Goal: Task Accomplishment & Management: Manage account settings

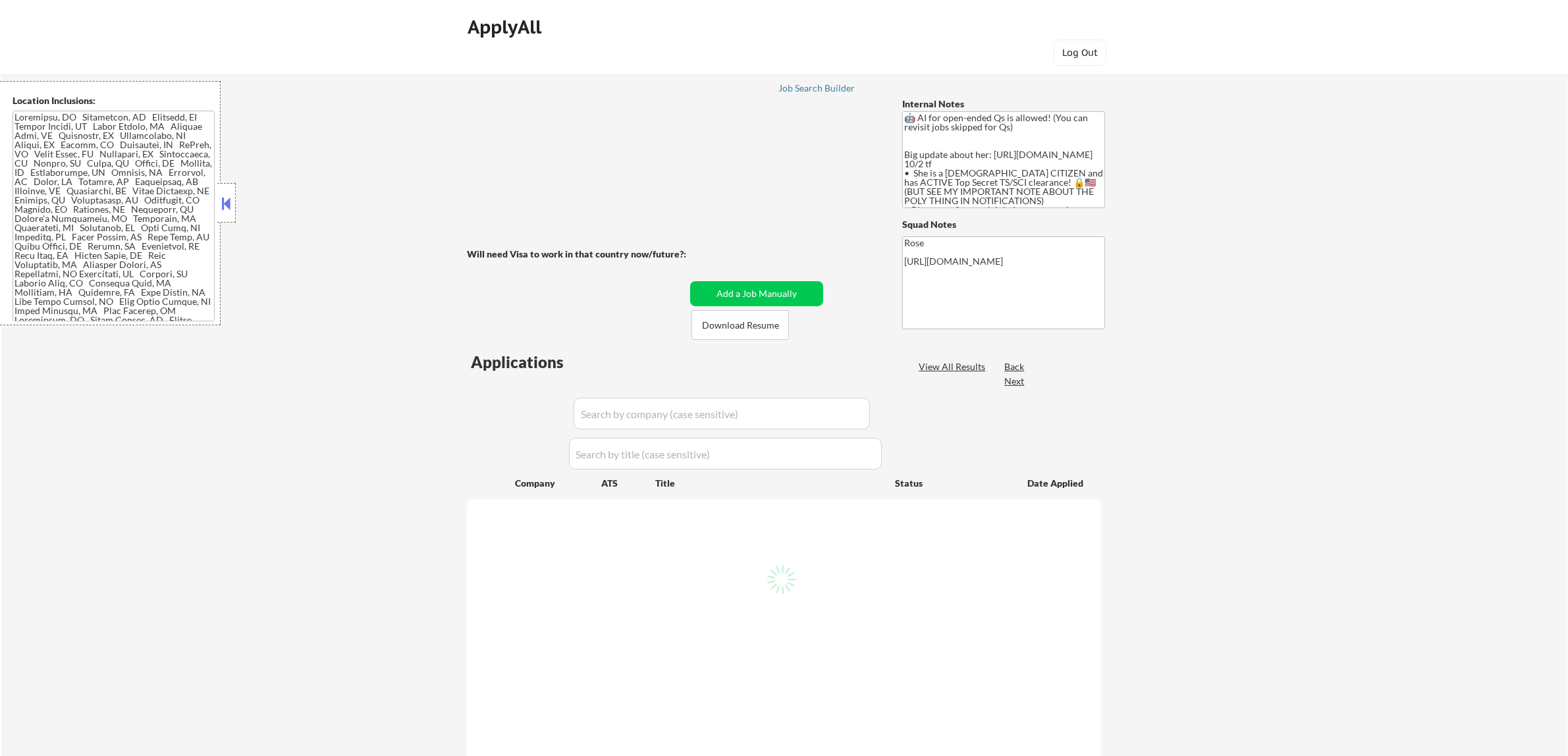
select select ""pending""
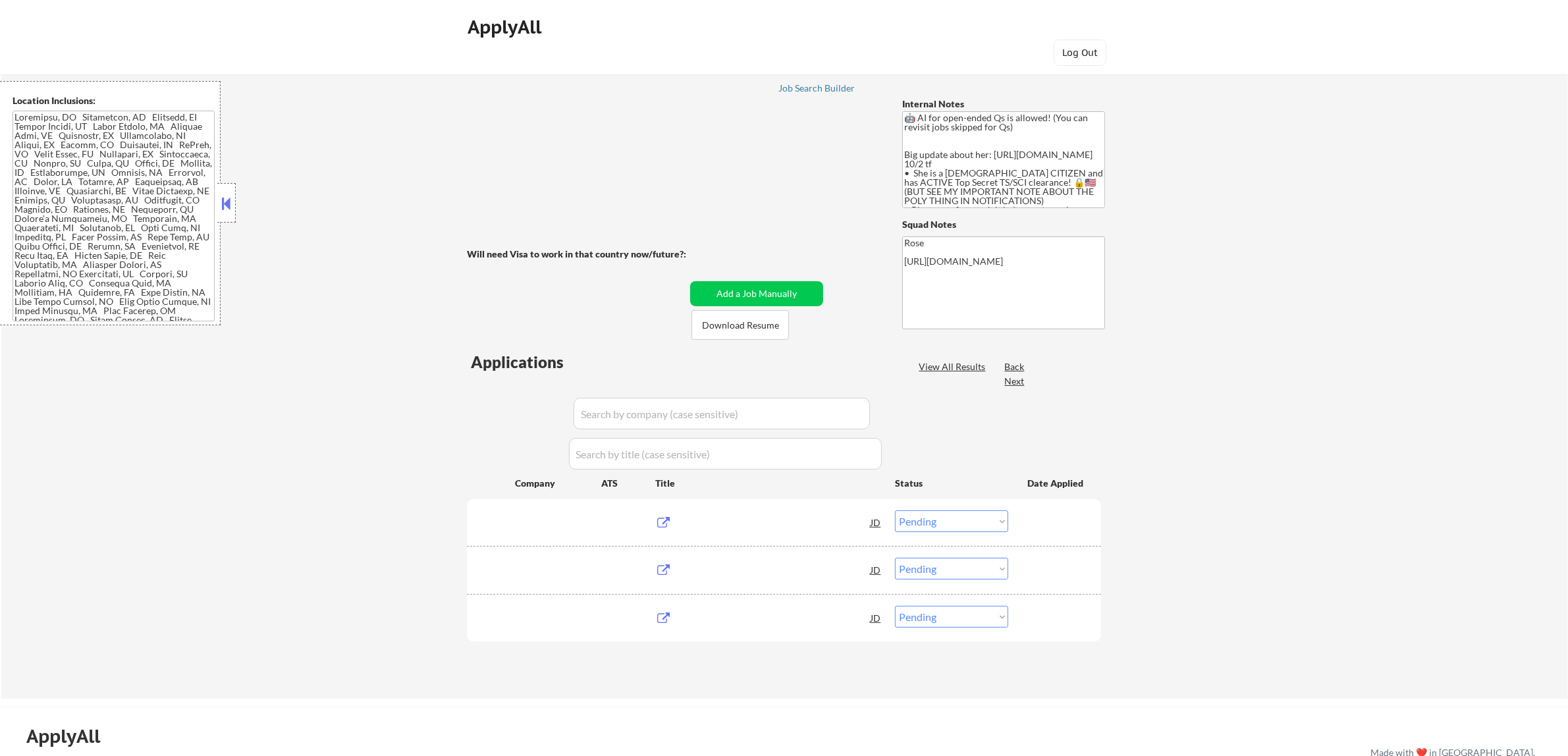
type textarea "🤖 AI for open-ended Qs is allowed! (You can revisit jobs skipped for Qs) Big up…"
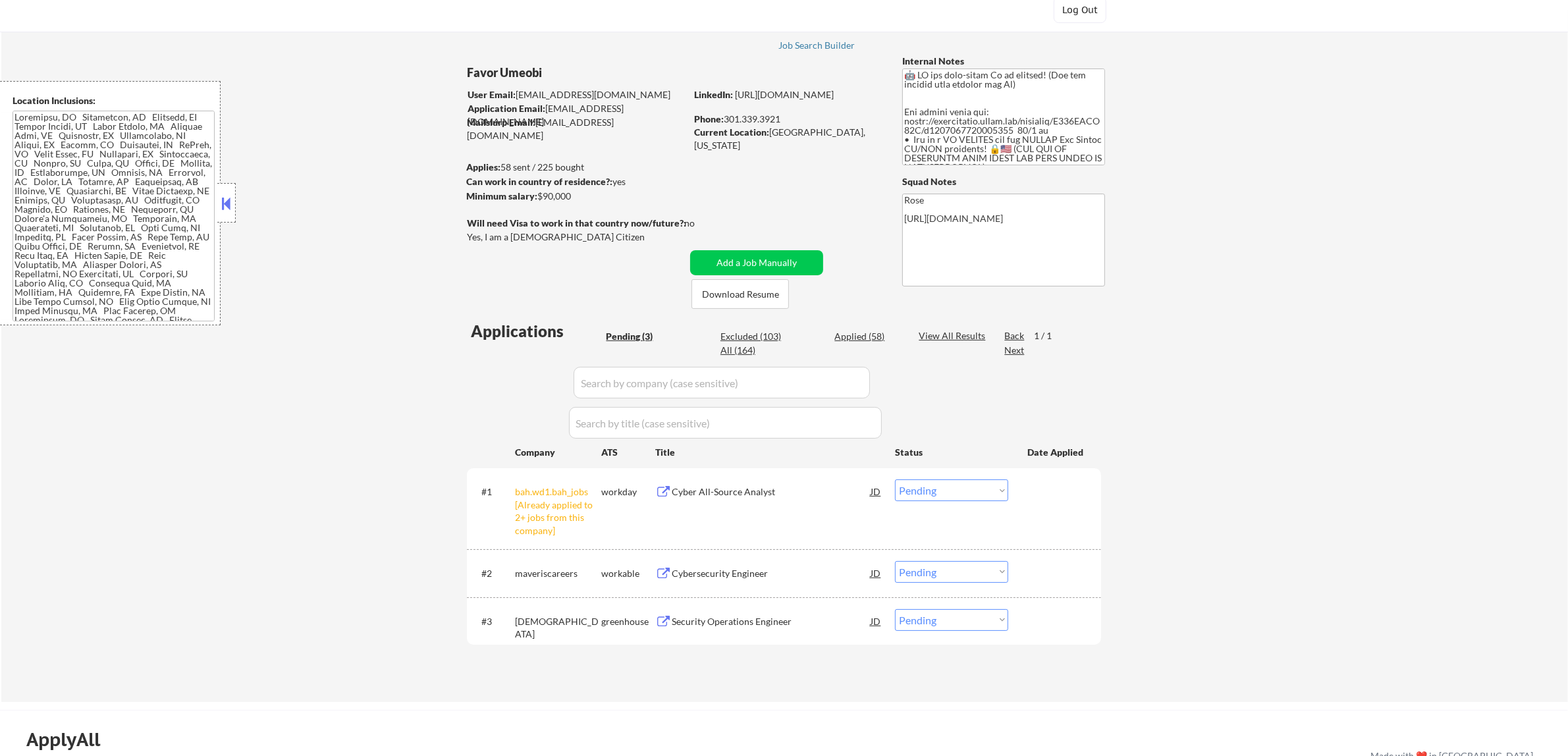
scroll to position [82, 0]
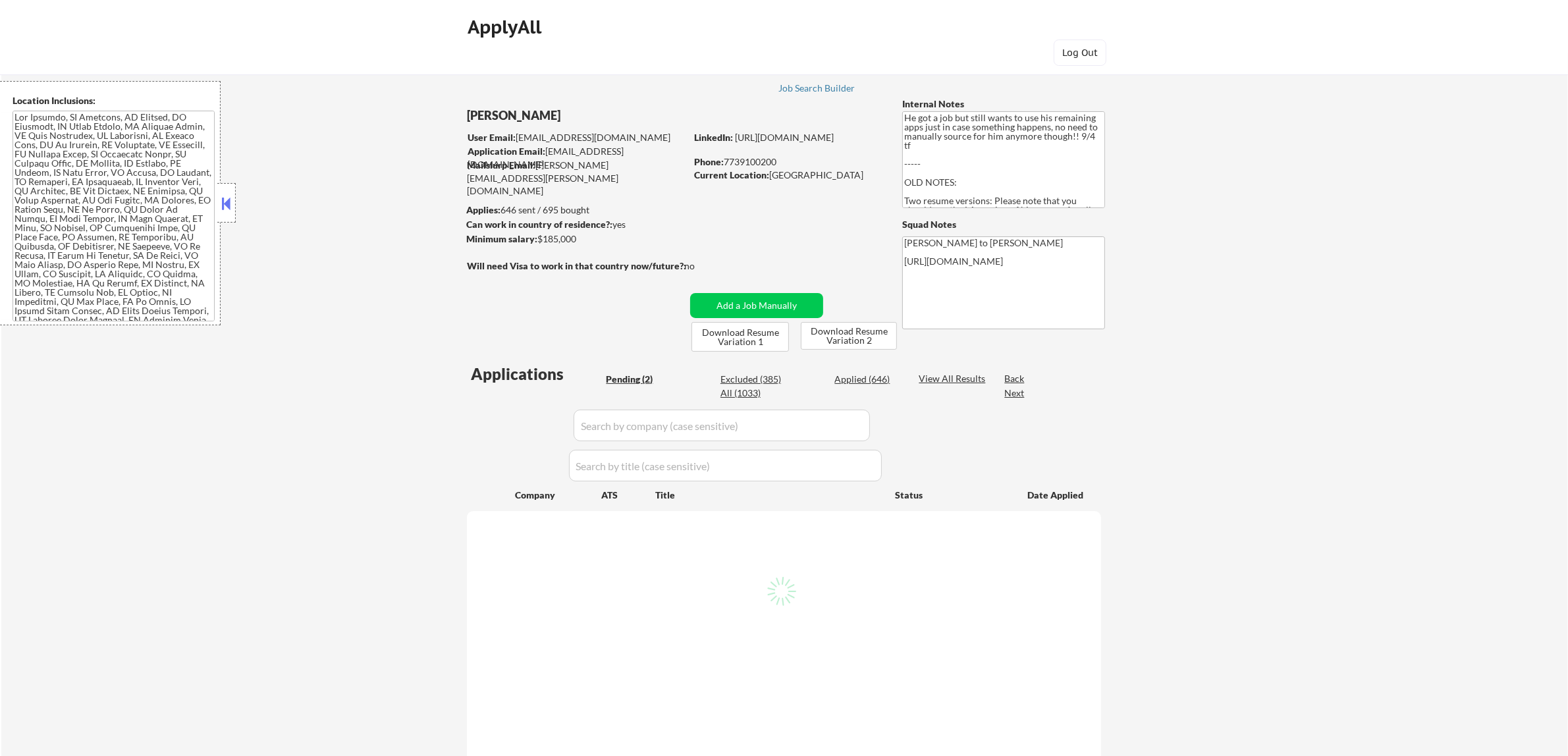
select select ""pending""
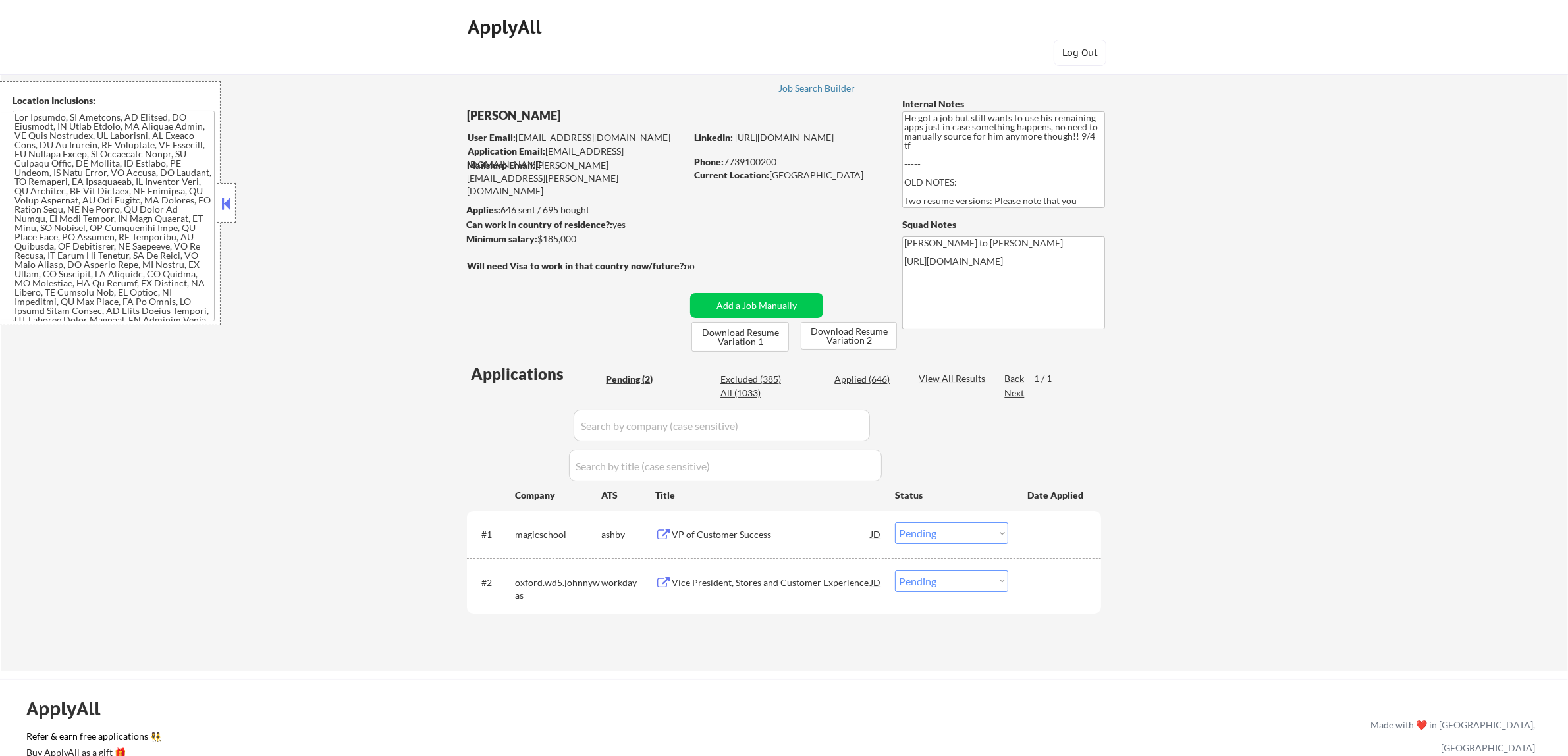
click at [769, 537] on div "VP of Customer Success" at bounding box center [771, 534] width 199 height 13
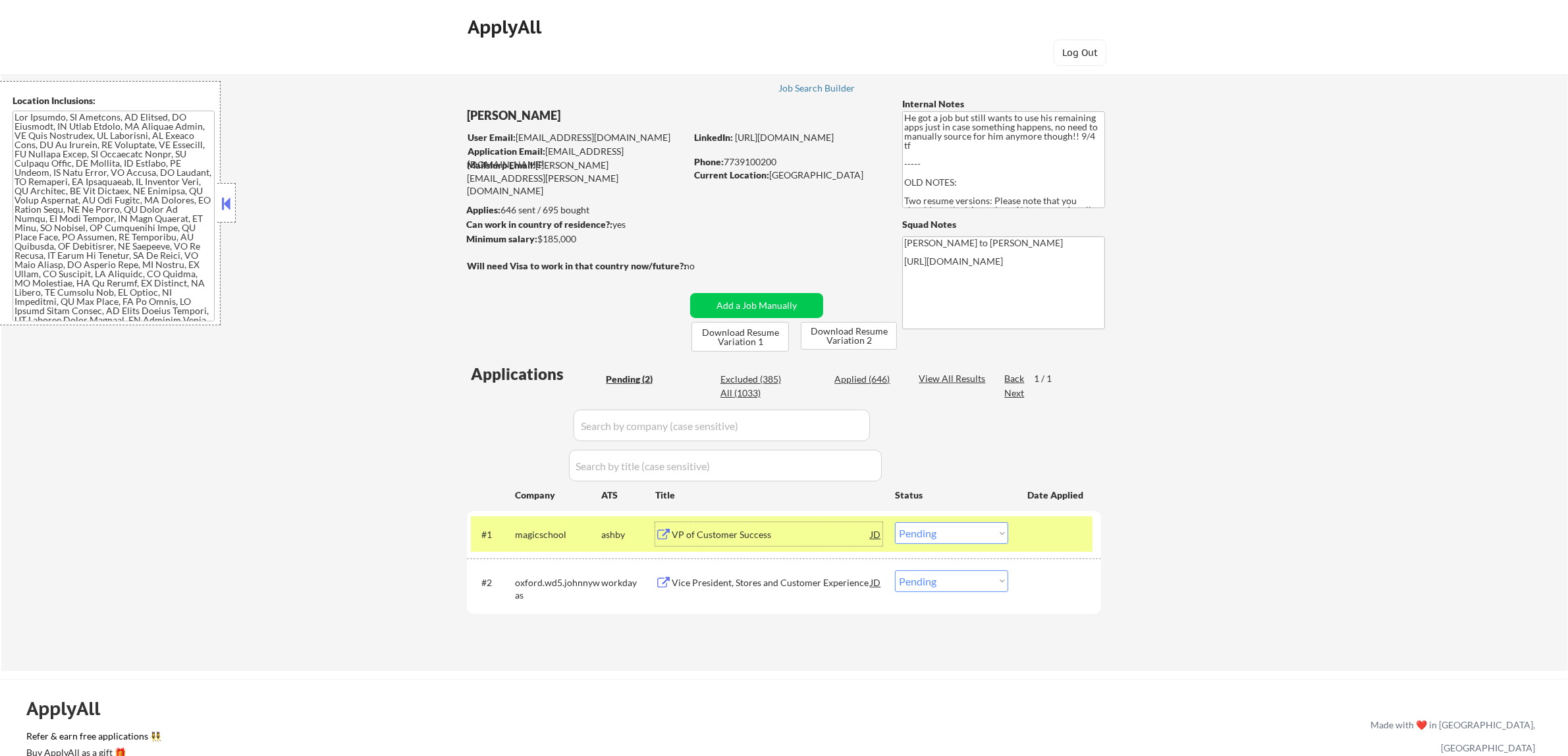
click at [848, 584] on div "Vice President, Stores and Customer Experience" at bounding box center [771, 582] width 199 height 13
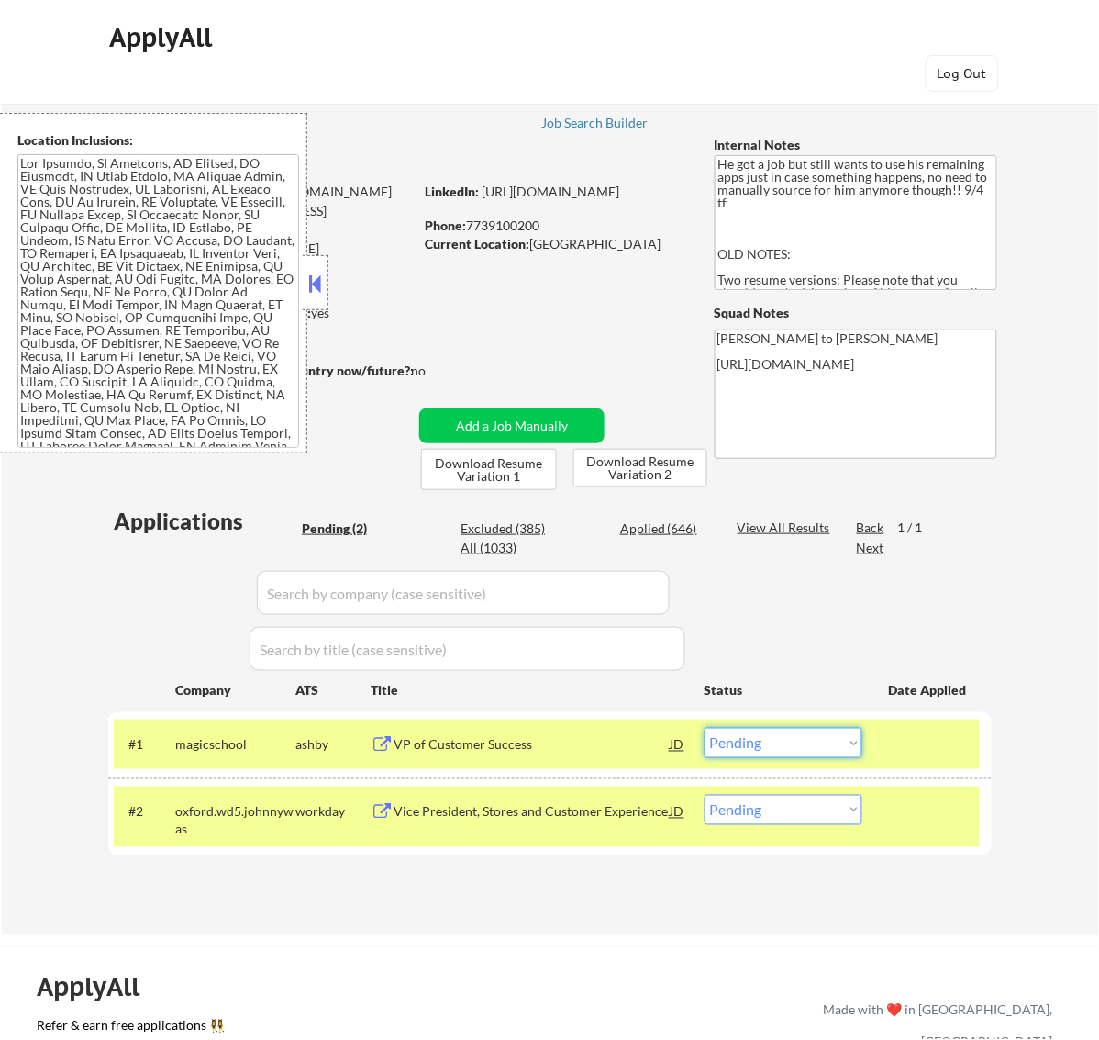
click at [840, 743] on select "Choose an option... Pending Applied Excluded (Questions) Excluded (Expired) Exc…" at bounding box center [784, 743] width 158 height 30
click at [705, 728] on select "Choose an option... Pending Applied Excluded (Questions) Excluded (Expired) Exc…" at bounding box center [784, 743] width 158 height 30
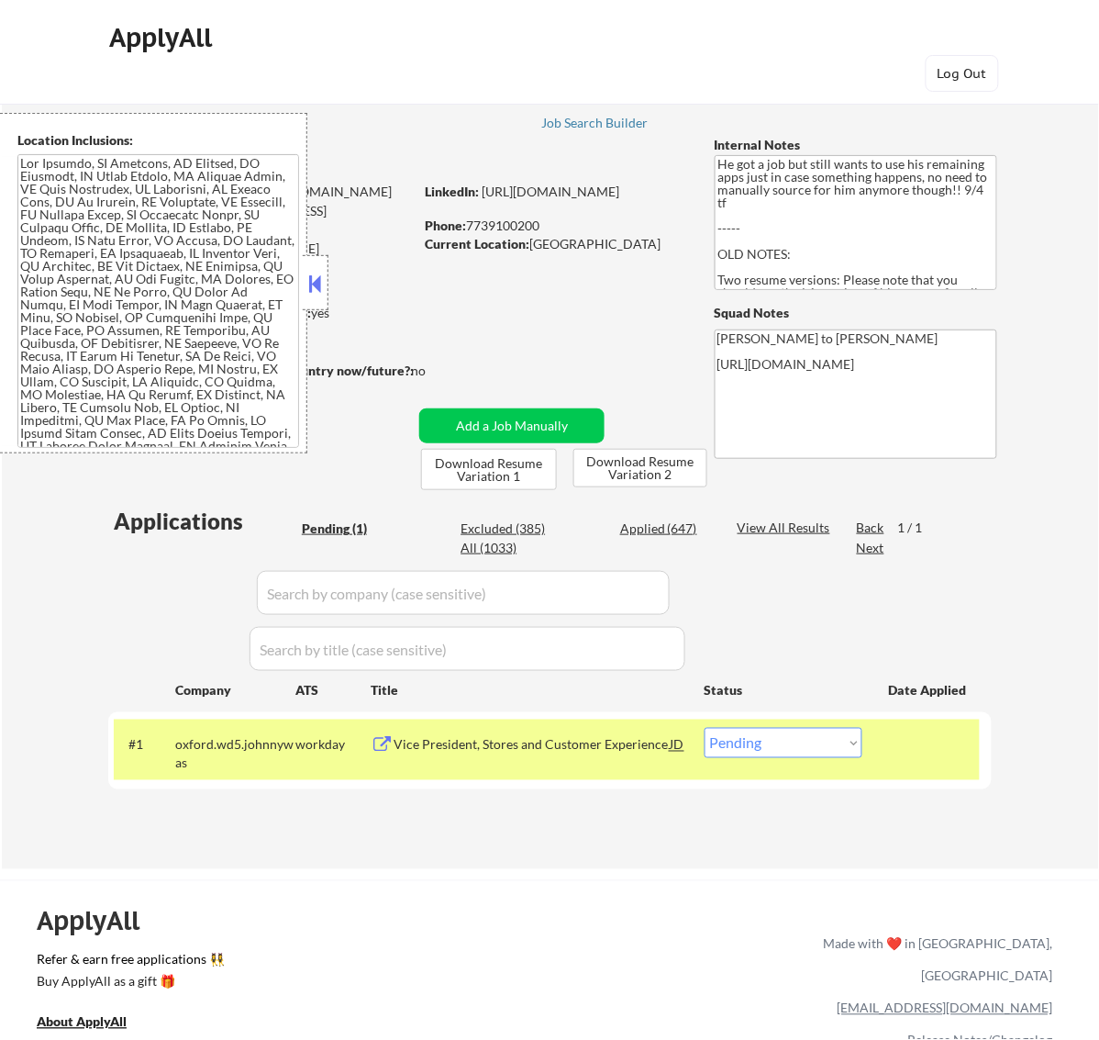
click at [858, 734] on select "Choose an option... Pending Applied Excluded (Questions) Excluded (Expired) Exc…" at bounding box center [784, 743] width 158 height 30
select select ""excluded__bad_match_""
click at [705, 728] on select "Choose an option... Pending Applied Excluded (Questions) Excluded (Expired) Exc…" at bounding box center [784, 743] width 158 height 30
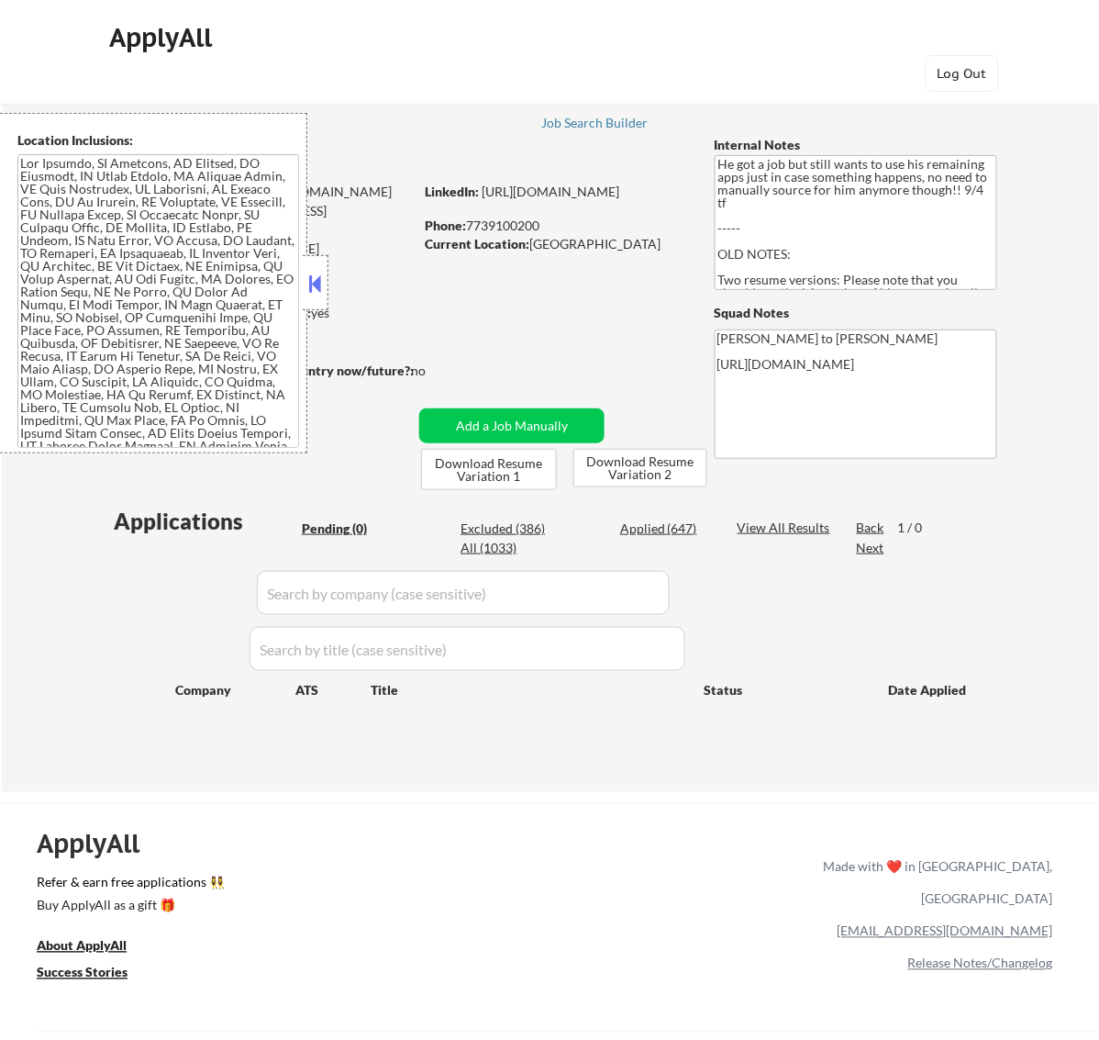
click at [305, 286] on button at bounding box center [315, 284] width 20 height 28
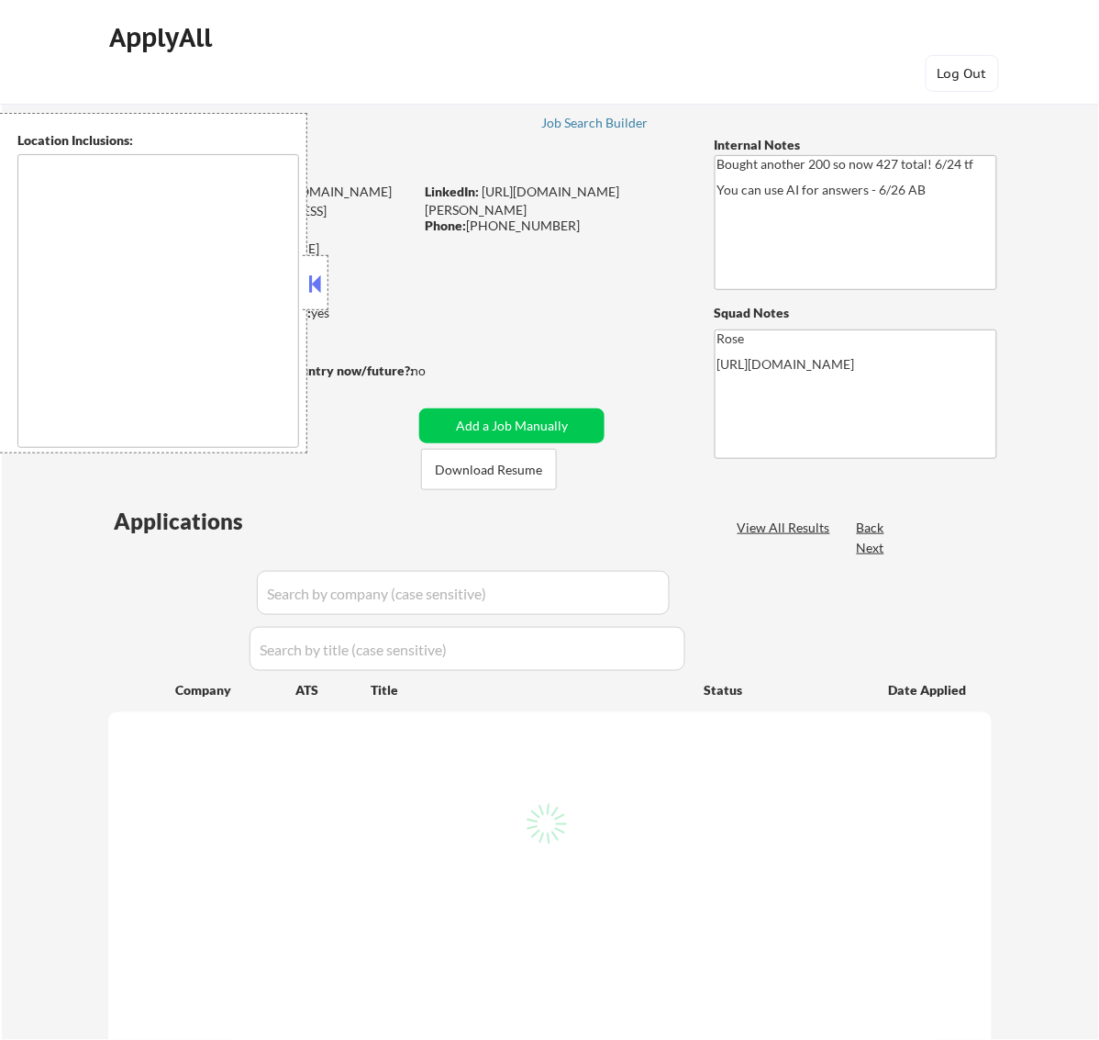
select select ""pending""
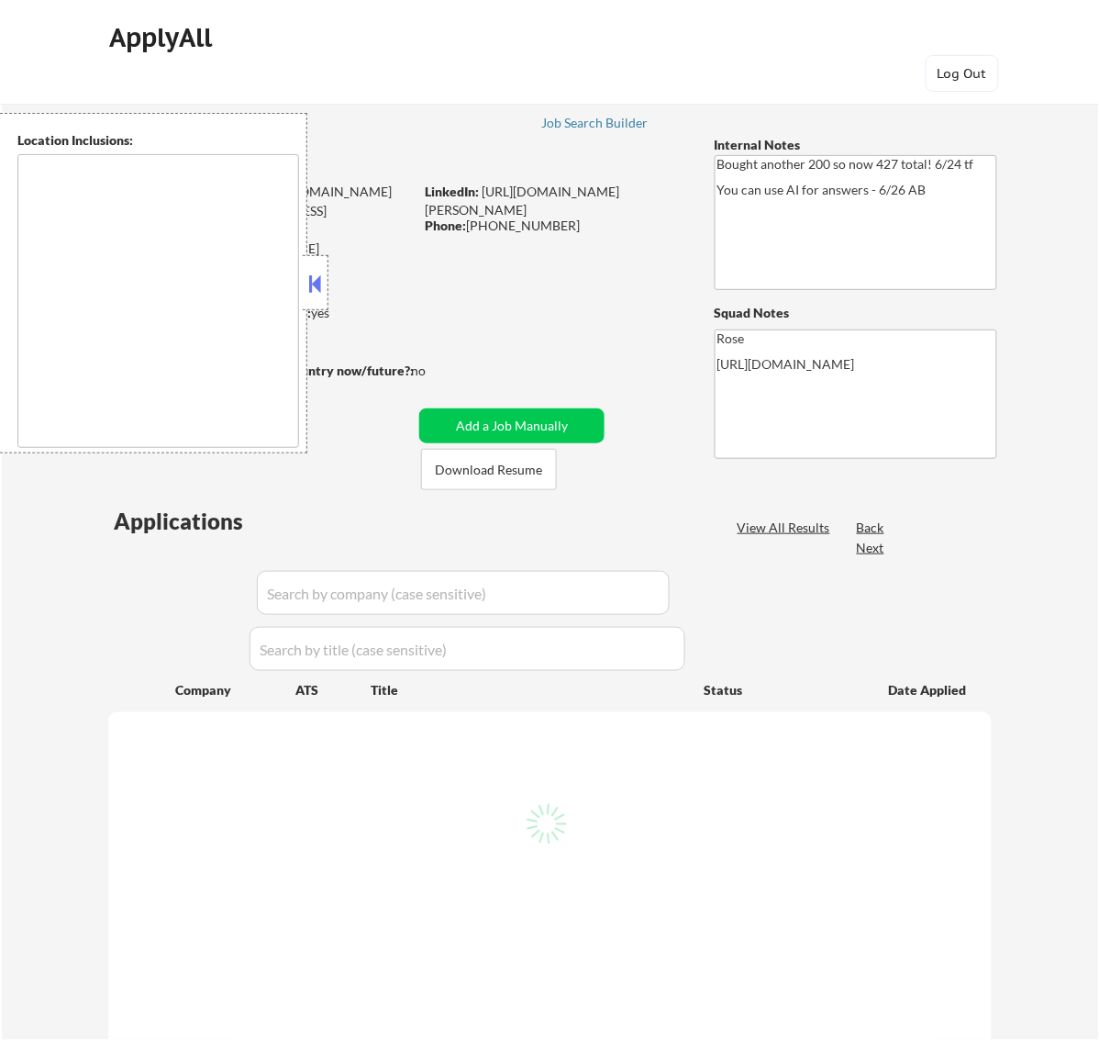
select select ""pending""
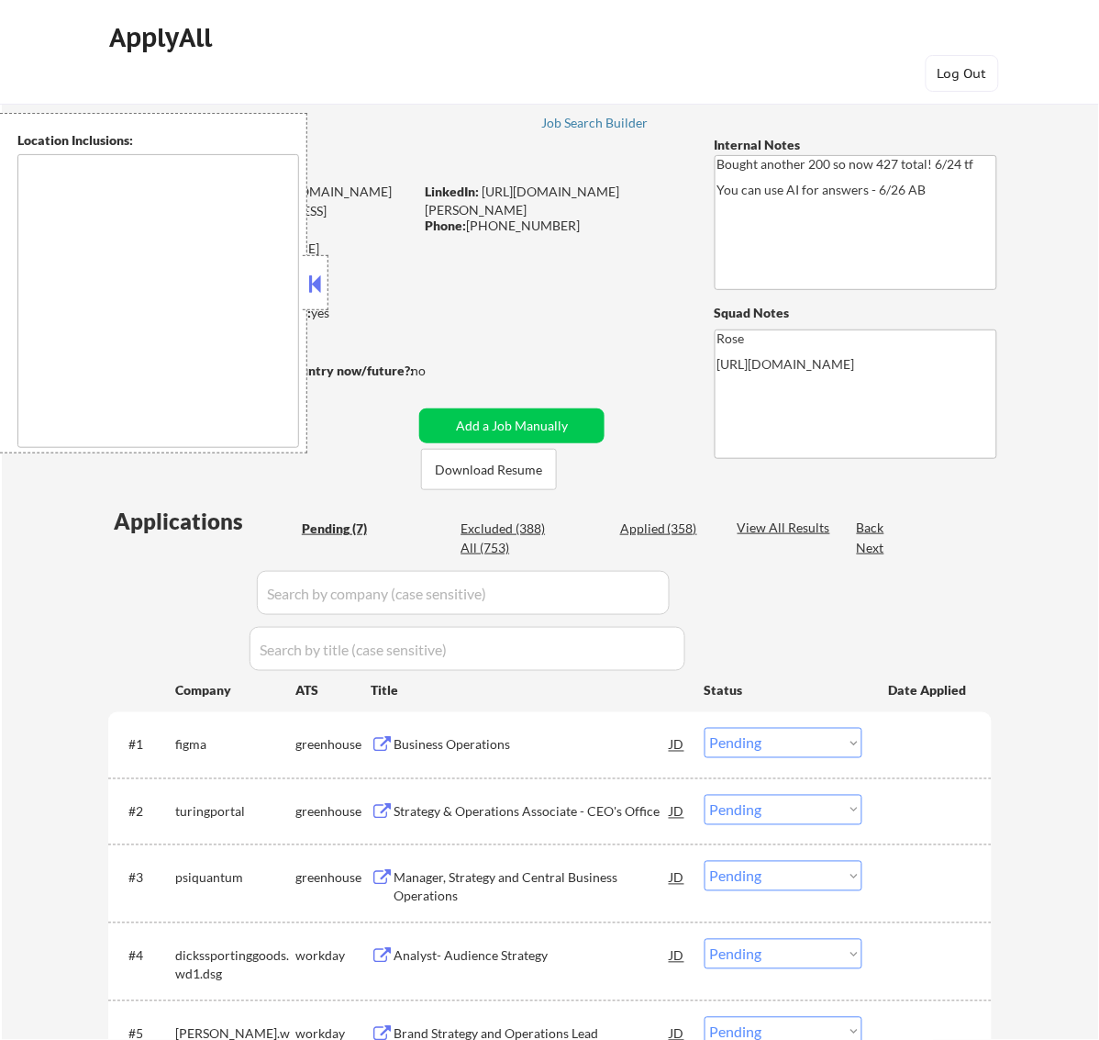
type textarea "San Francisco, CA Daly City, CA South San Francisco, CA Brisbane, CA Colma, CA …"
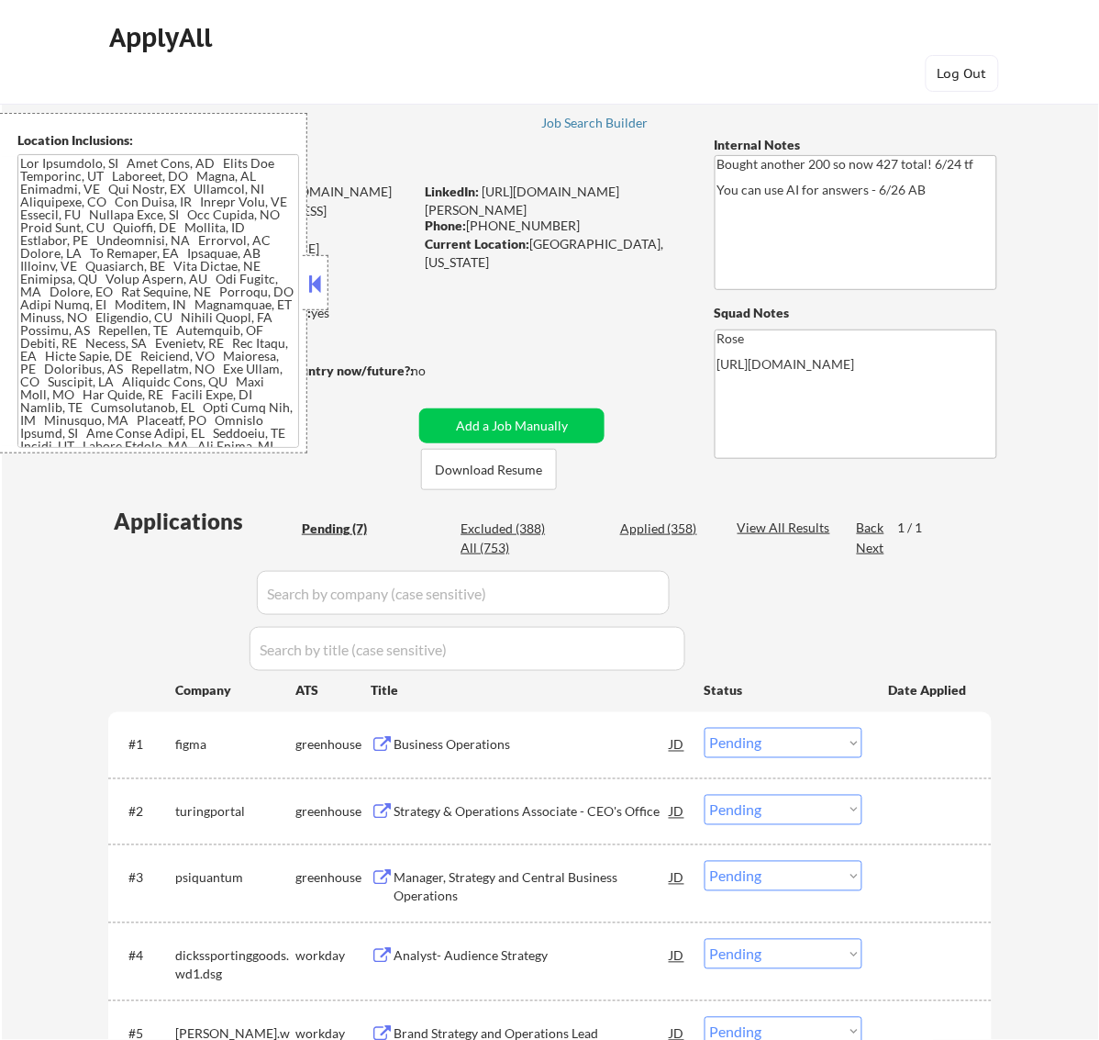
click at [319, 285] on button at bounding box center [315, 284] width 20 height 28
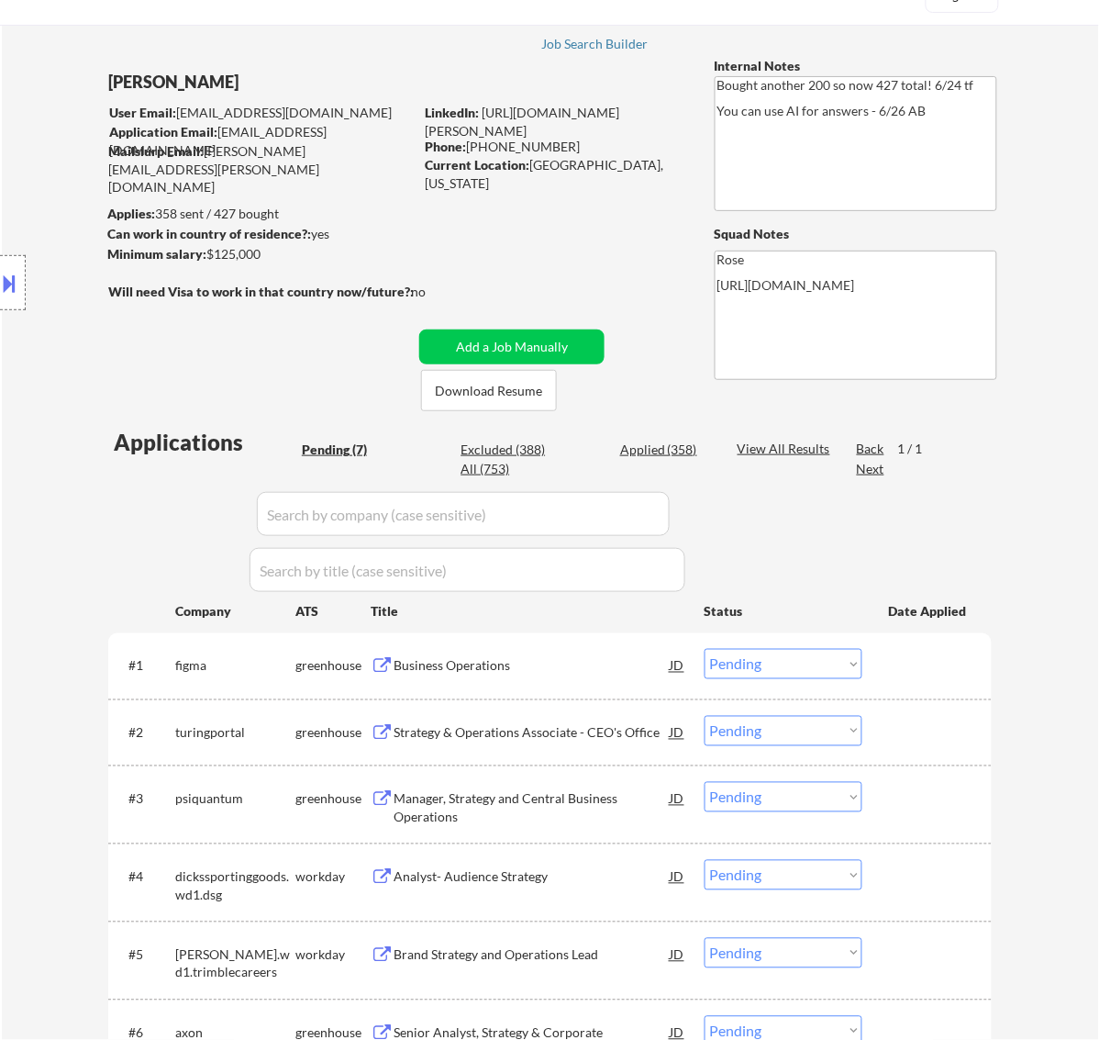
scroll to position [115, 0]
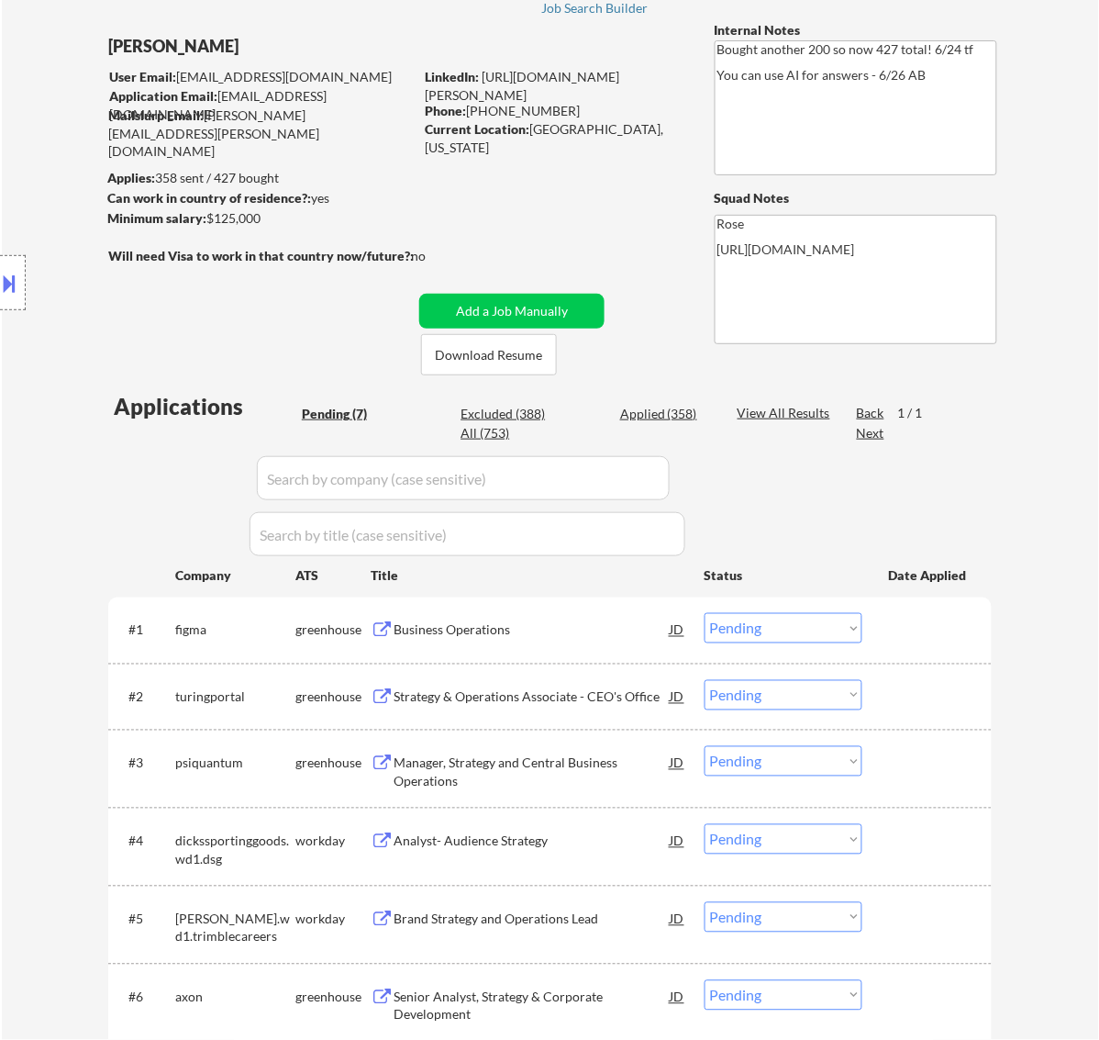
click at [597, 621] on div "Business Operations" at bounding box center [532, 630] width 277 height 18
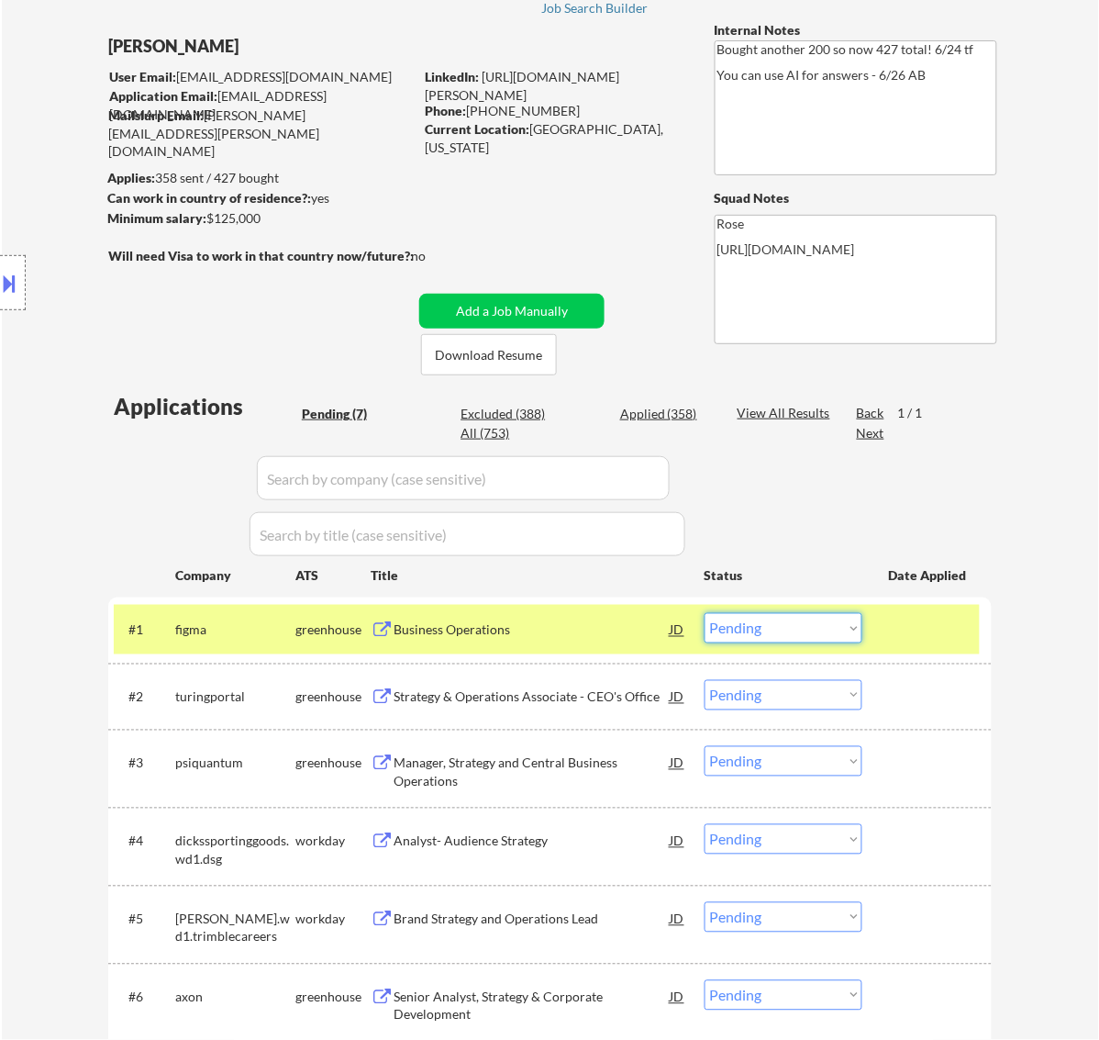
click at [787, 631] on select "Choose an option... Pending Applied Excluded (Questions) Excluded (Expired) Exc…" at bounding box center [784, 628] width 158 height 30
click at [705, 613] on select "Choose an option... Pending Applied Excluded (Questions) Excluded (Expired) Exc…" at bounding box center [784, 628] width 158 height 30
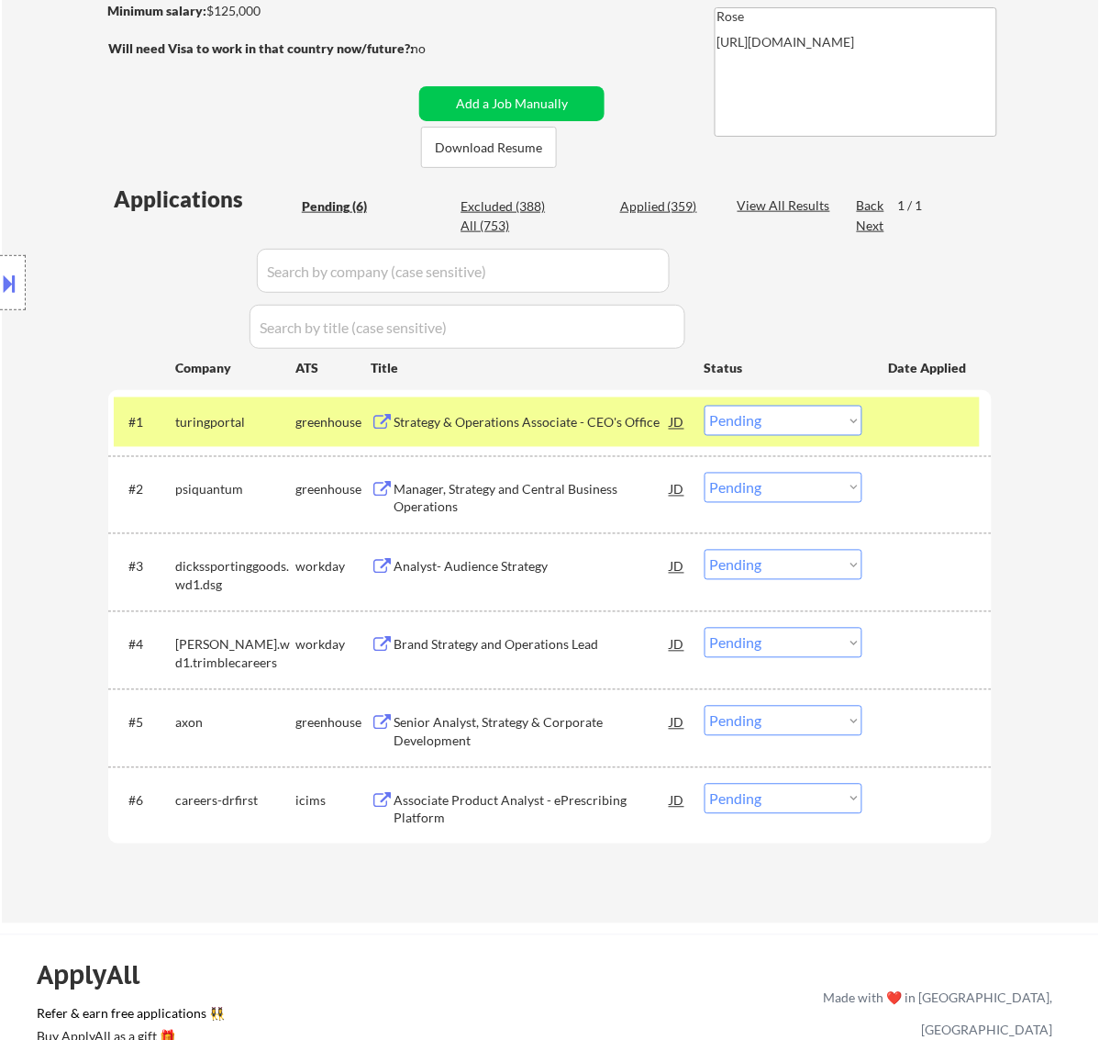
scroll to position [344, 0]
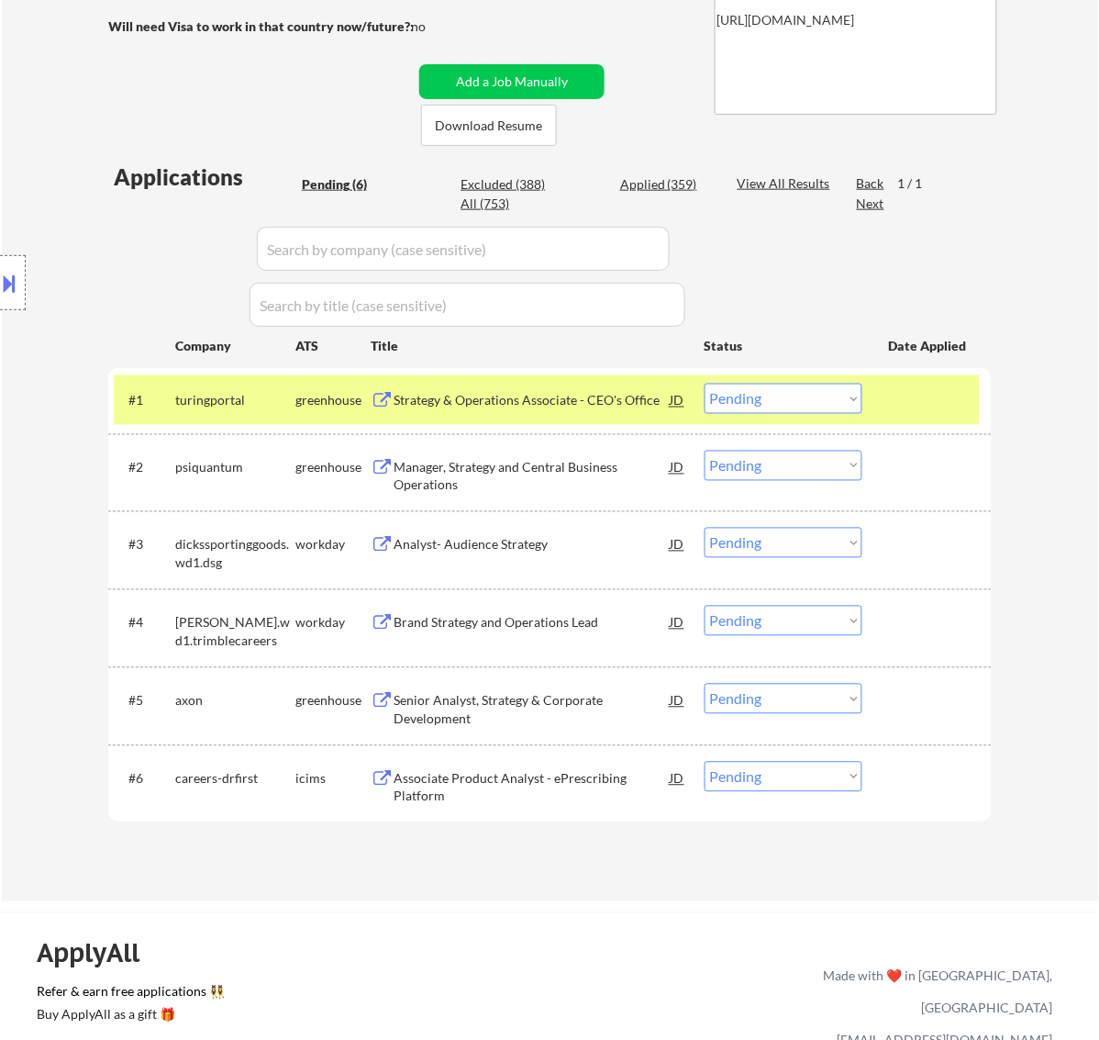
click at [619, 402] on div "Strategy & Operations Associate - CEO's Office" at bounding box center [532, 401] width 277 height 18
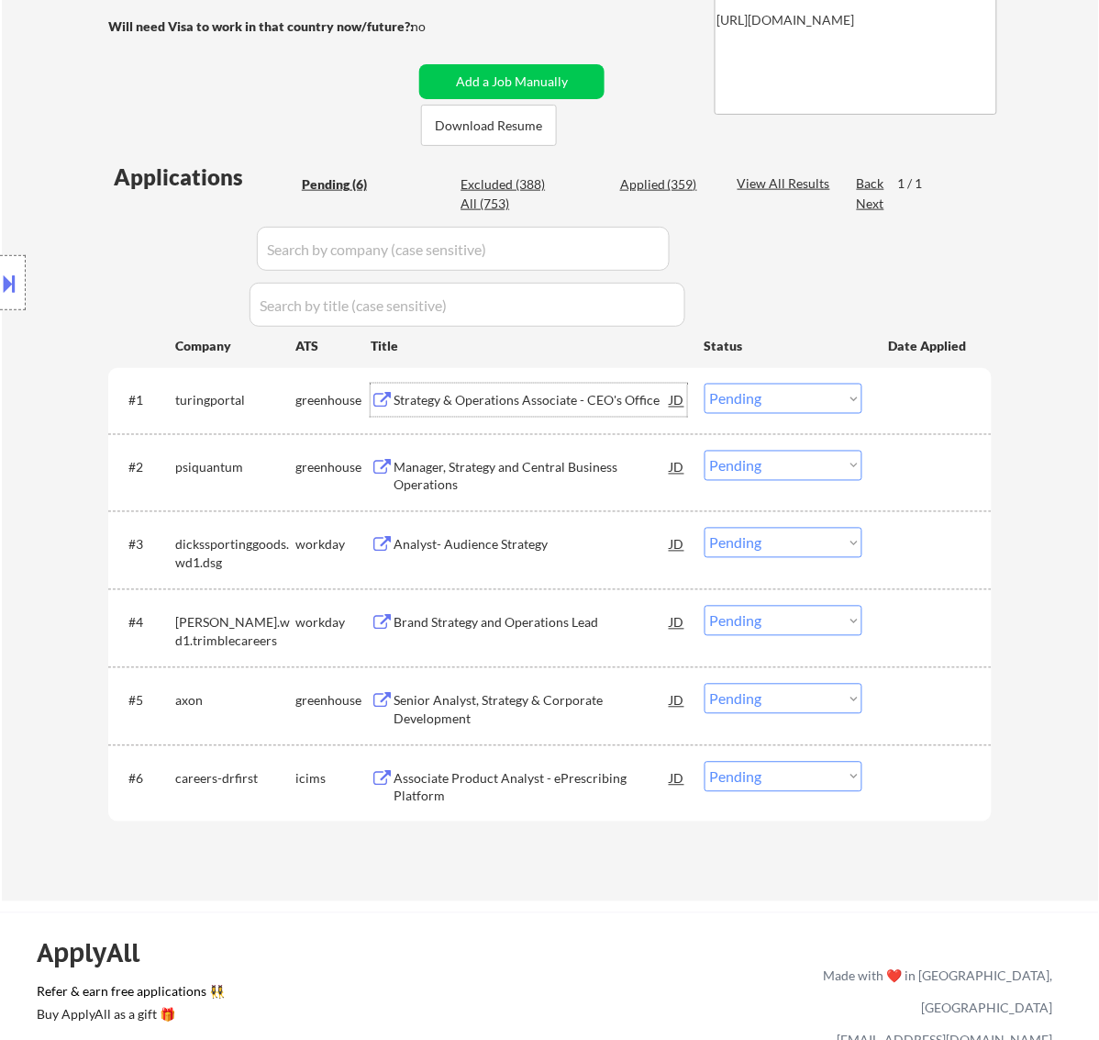
click at [778, 390] on select "Choose an option... Pending Applied Excluded (Questions) Excluded (Expired) Exc…" at bounding box center [784, 399] width 158 height 30
click at [705, 384] on select "Choose an option... Pending Applied Excluded (Questions) Excluded (Expired) Exc…" at bounding box center [784, 399] width 158 height 30
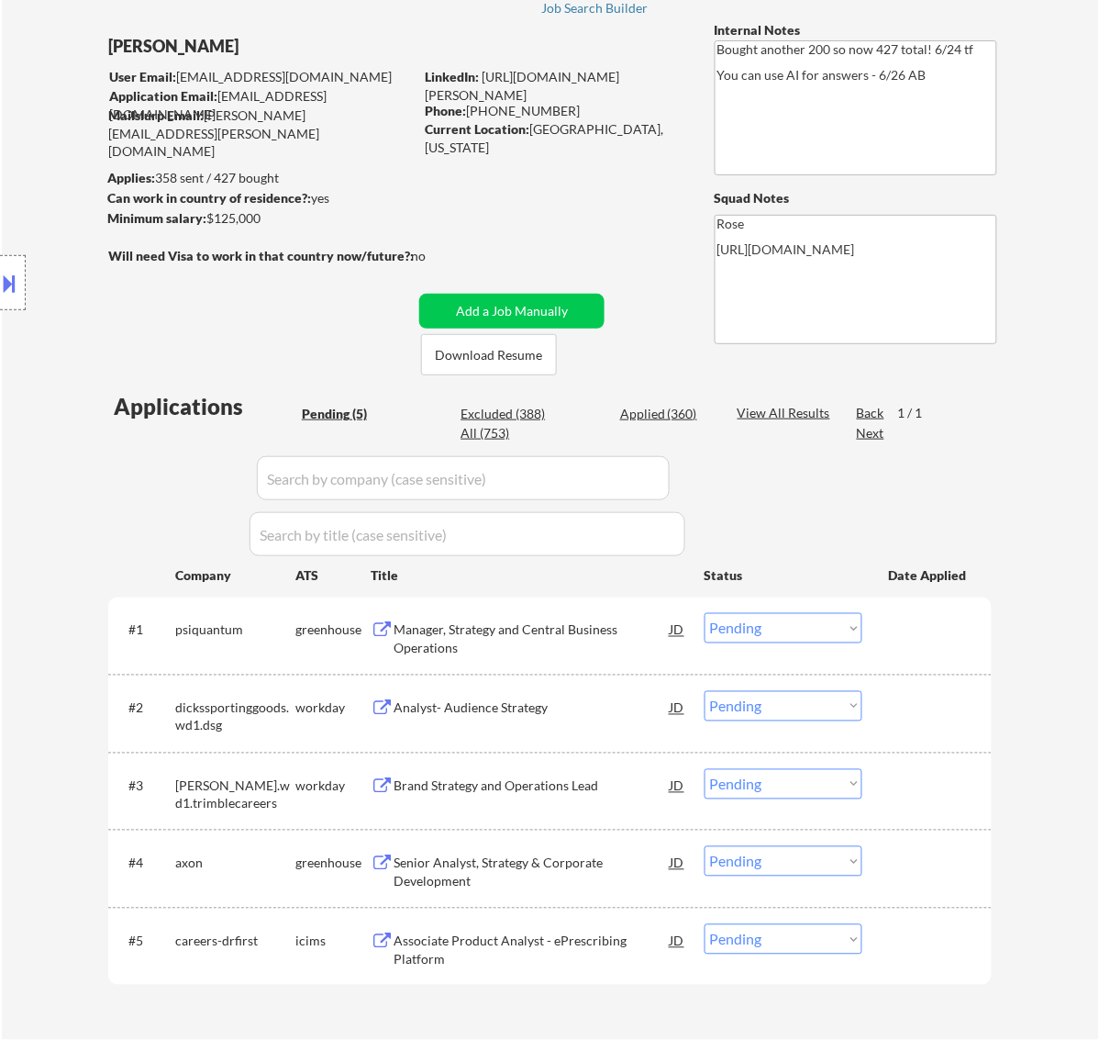
scroll to position [229, 0]
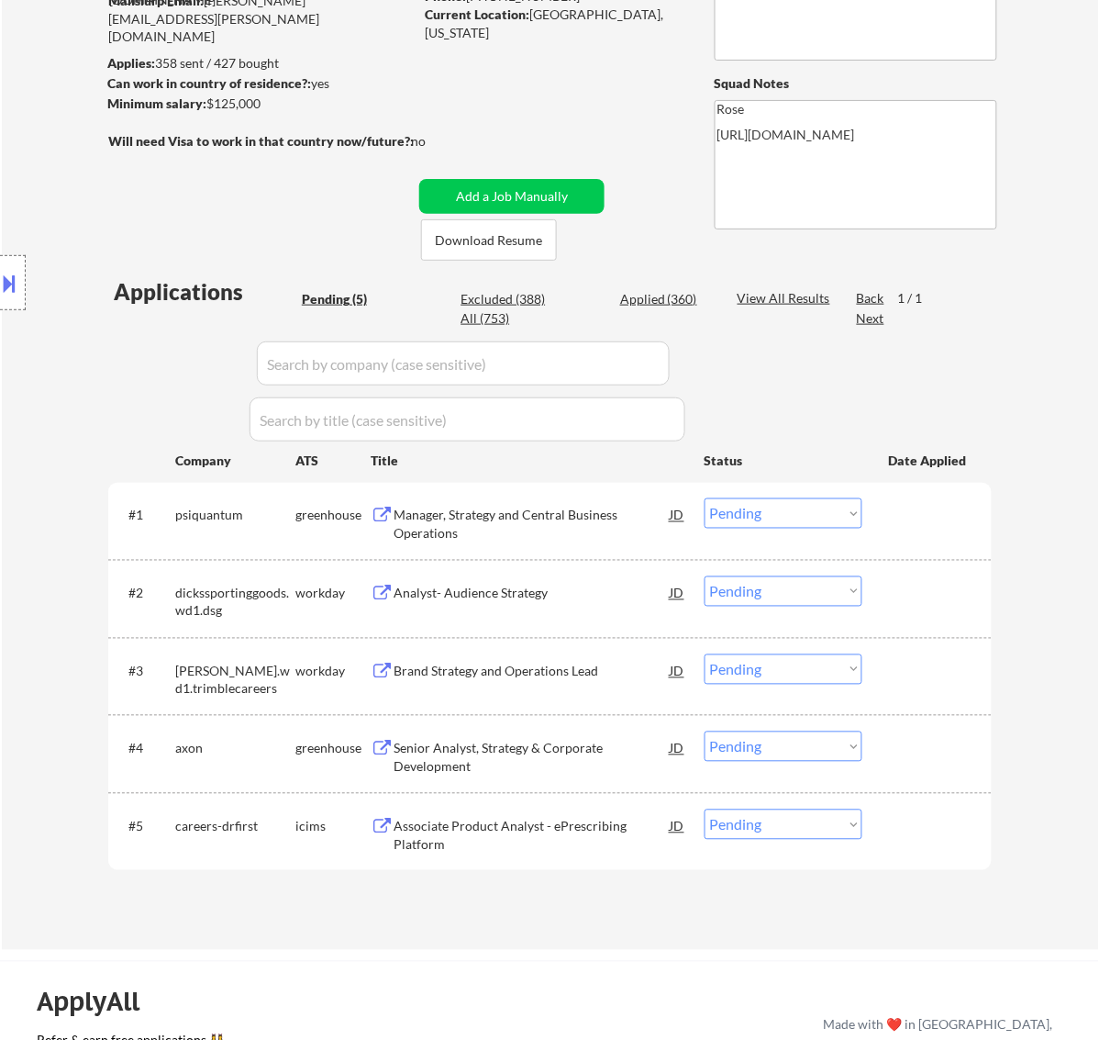
click at [534, 516] on div "Manager, Strategy and Central Business Operations" at bounding box center [532, 525] width 277 height 36
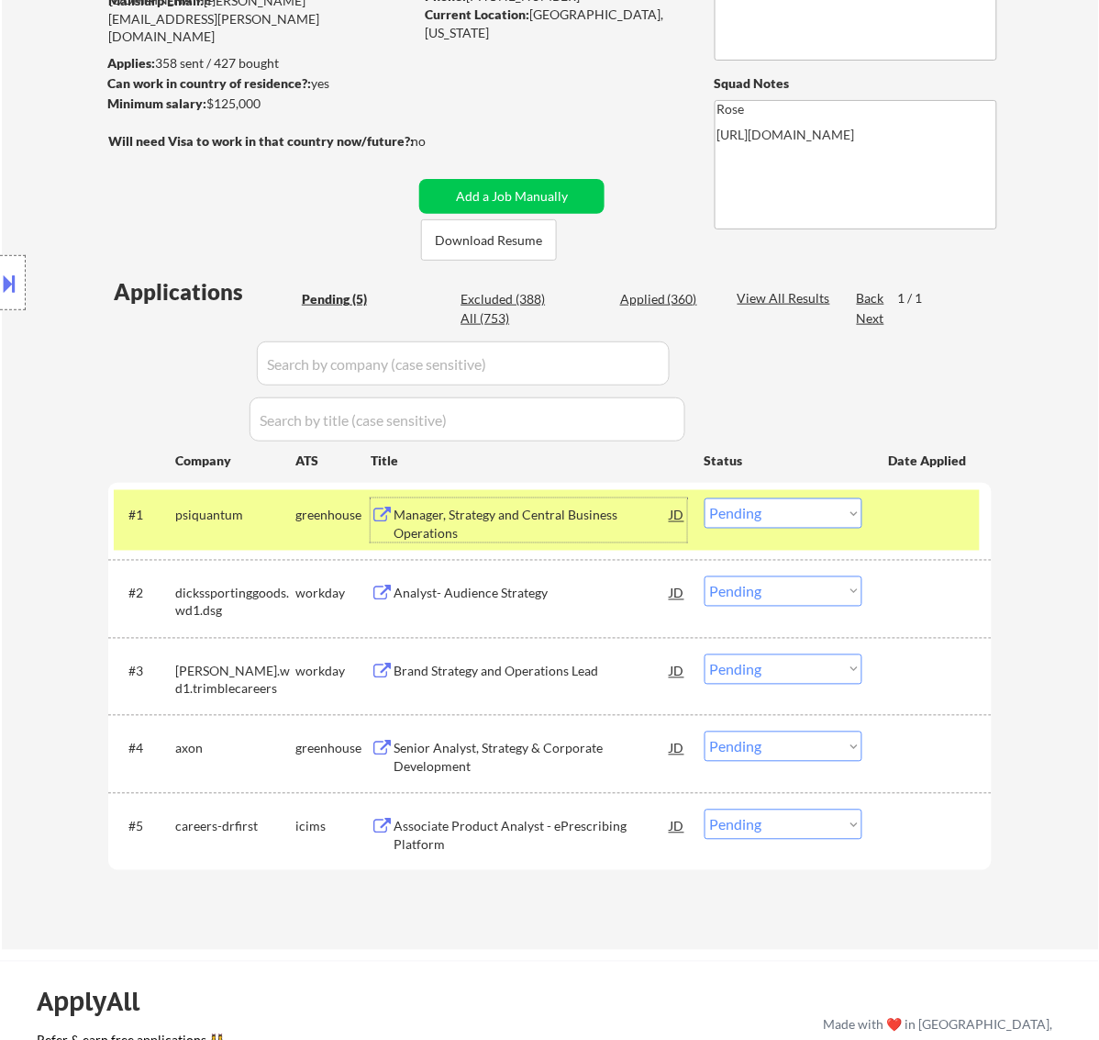
click at [597, 593] on div "Analyst- Audience Strategy" at bounding box center [532, 594] width 277 height 18
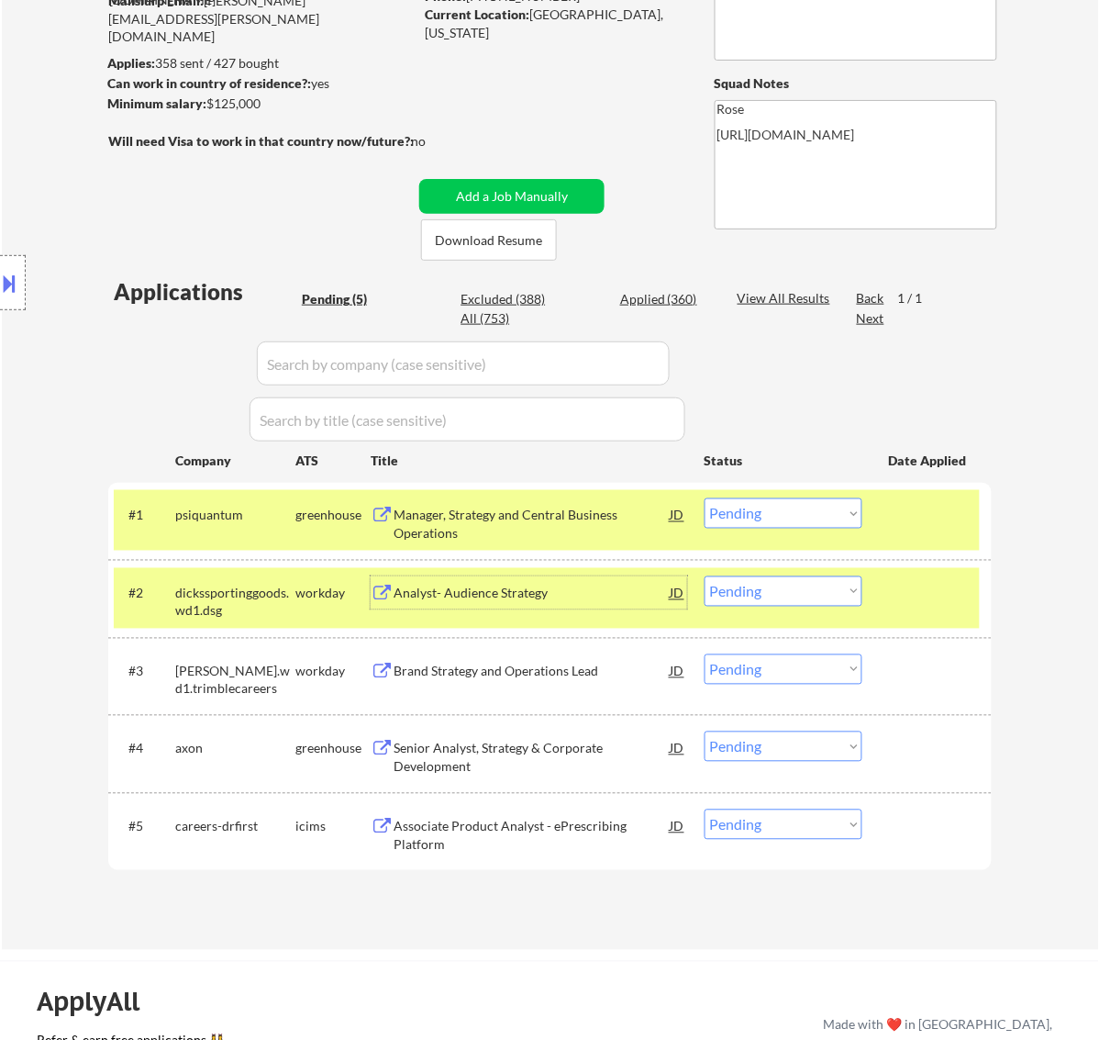
click at [773, 514] on select "Choose an option... Pending Applied Excluded (Questions) Excluded (Expired) Exc…" at bounding box center [784, 513] width 158 height 30
click at [705, 498] on select "Choose an option... Pending Applied Excluded (Questions) Excluded (Expired) Exc…" at bounding box center [784, 513] width 158 height 30
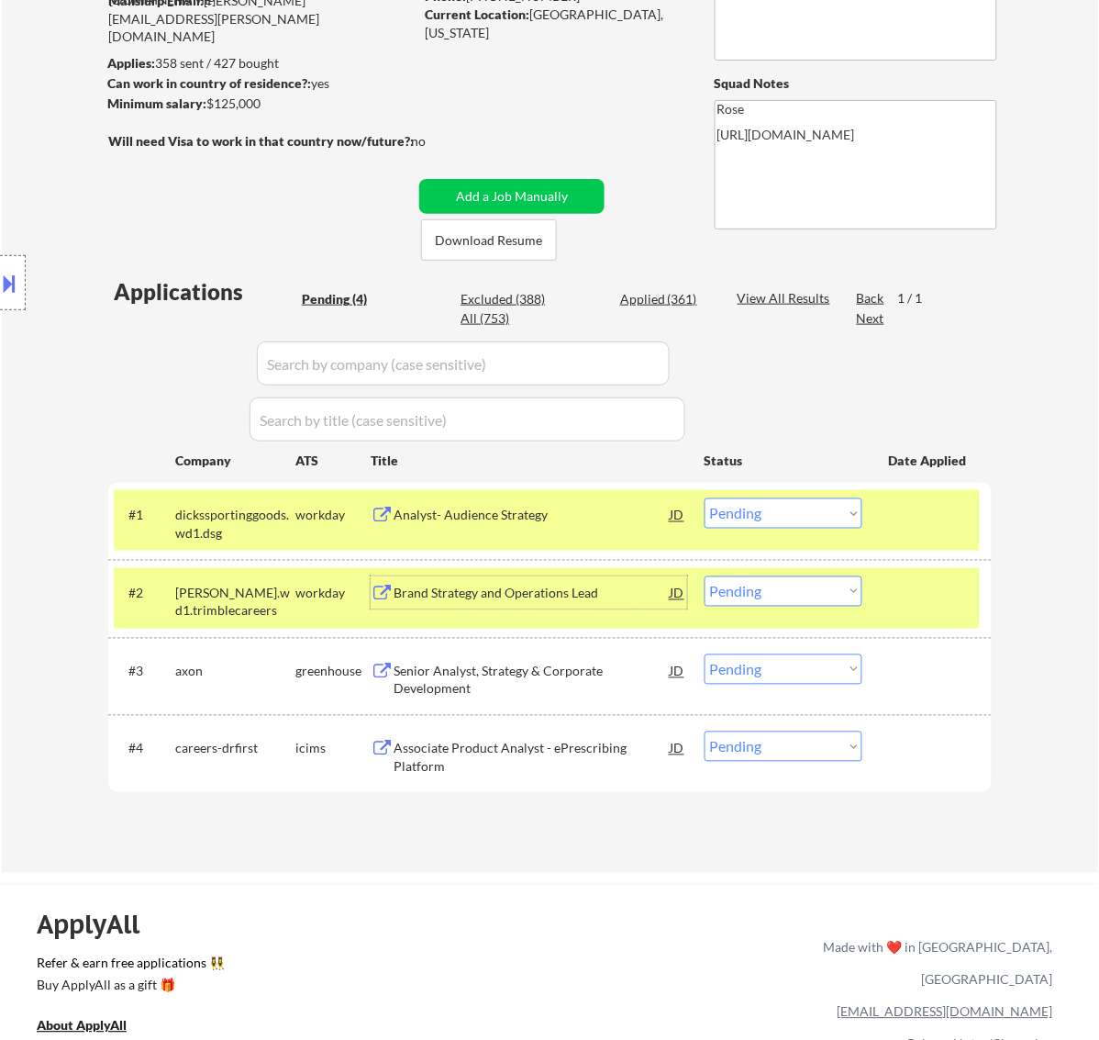
click at [465, 594] on div "Brand Strategy and Operations Lead" at bounding box center [532, 594] width 277 height 18
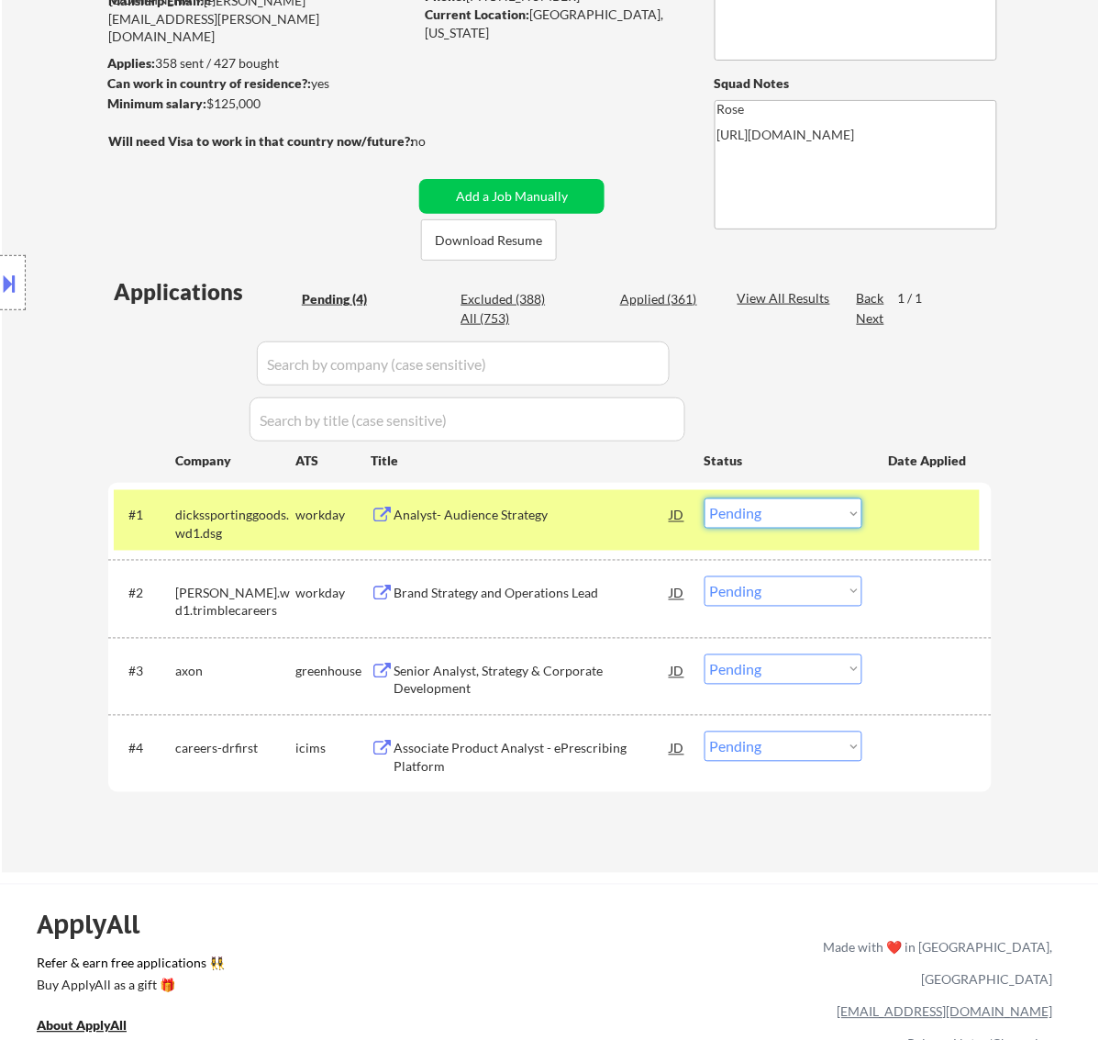
click at [759, 515] on select "Choose an option... Pending Applied Excluded (Questions) Excluded (Expired) Exc…" at bounding box center [784, 513] width 158 height 30
click at [705, 498] on select "Choose an option... Pending Applied Excluded (Questions) Excluded (Expired) Exc…" at bounding box center [784, 513] width 158 height 30
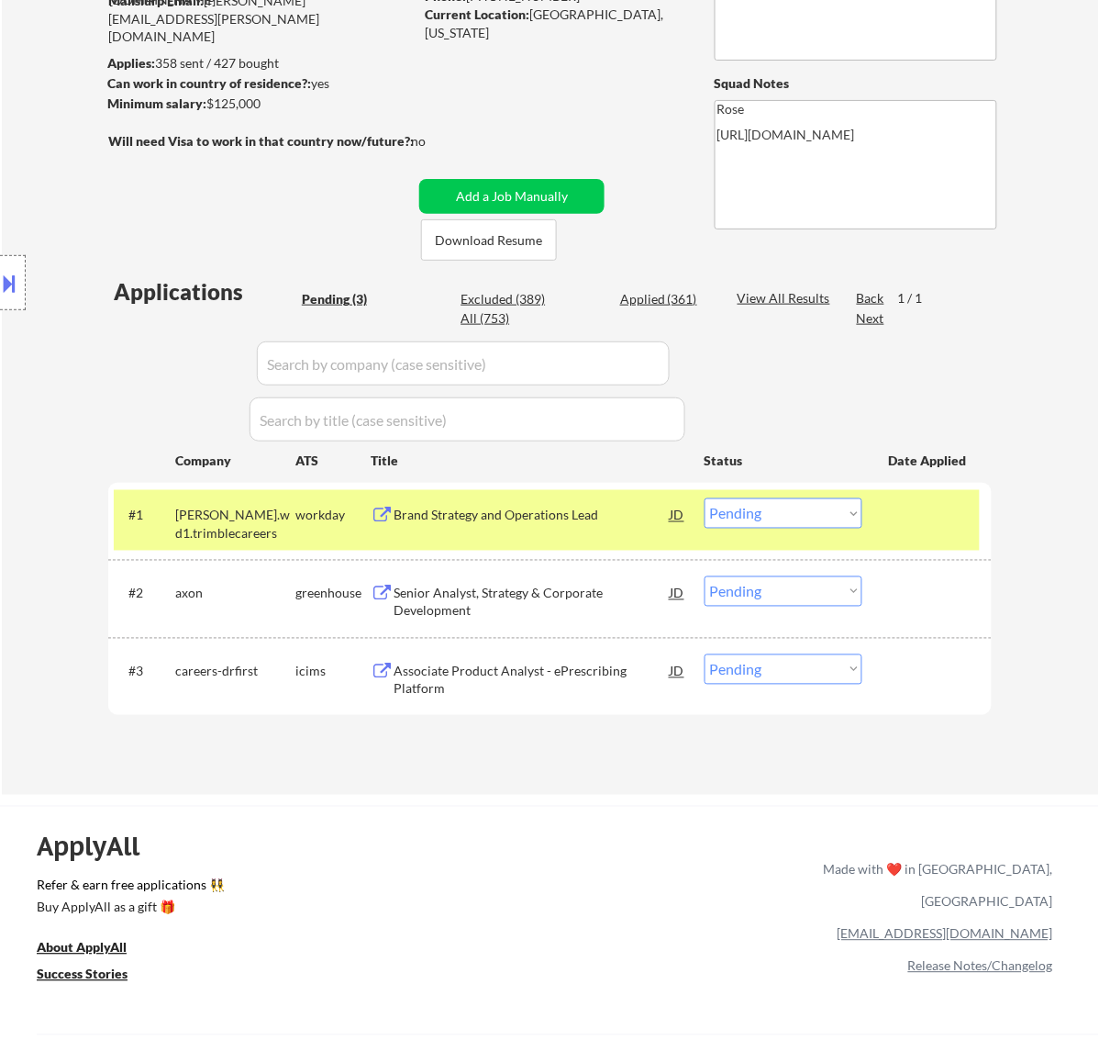
click at [492, 588] on div "Senior Analyst, Strategy & Corporate Development" at bounding box center [532, 603] width 277 height 36
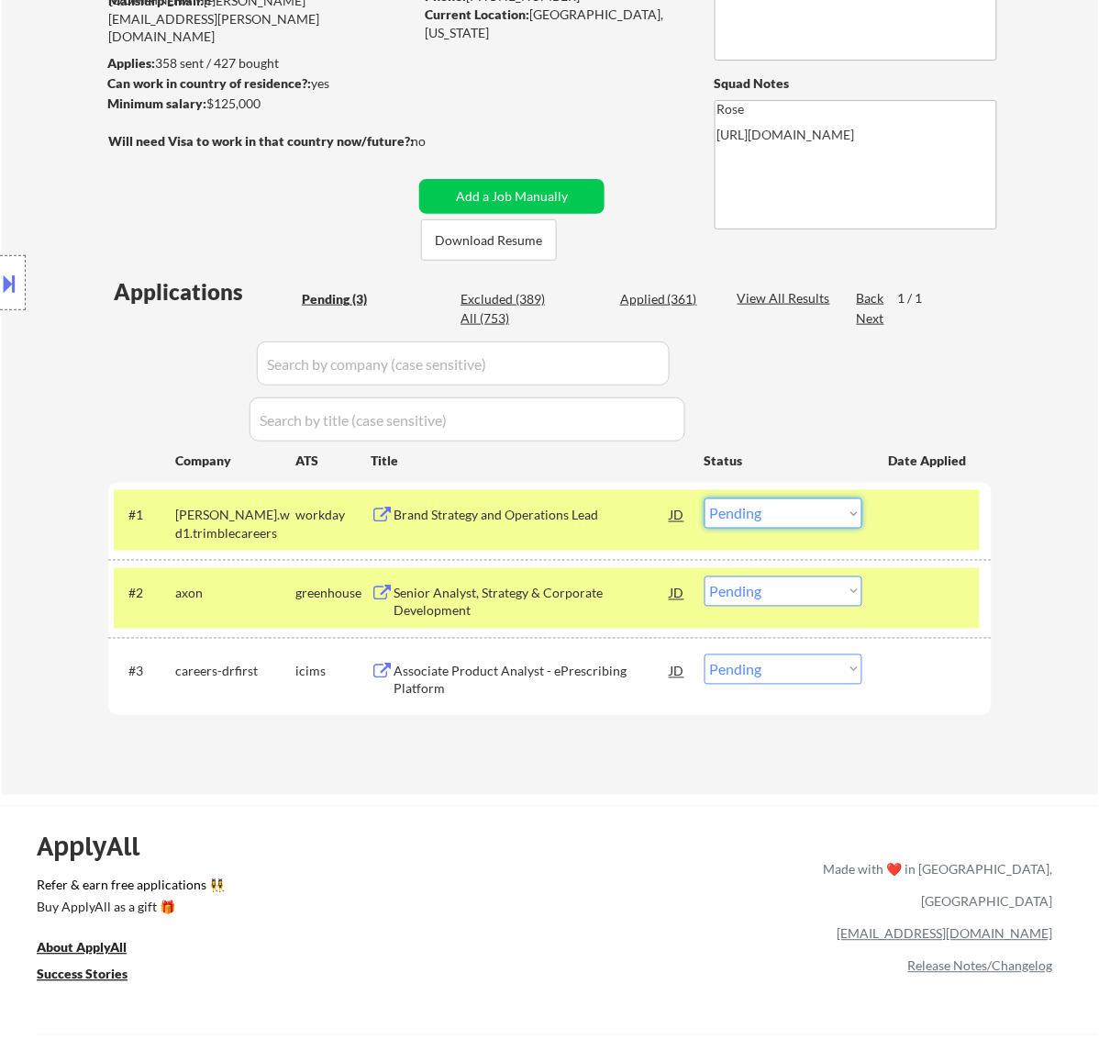
click at [809, 510] on select "Choose an option... Pending Applied Excluded (Questions) Excluded (Expired) Exc…" at bounding box center [784, 513] width 158 height 30
click at [705, 498] on select "Choose an option... Pending Applied Excluded (Questions) Excluded (Expired) Exc…" at bounding box center [784, 513] width 158 height 30
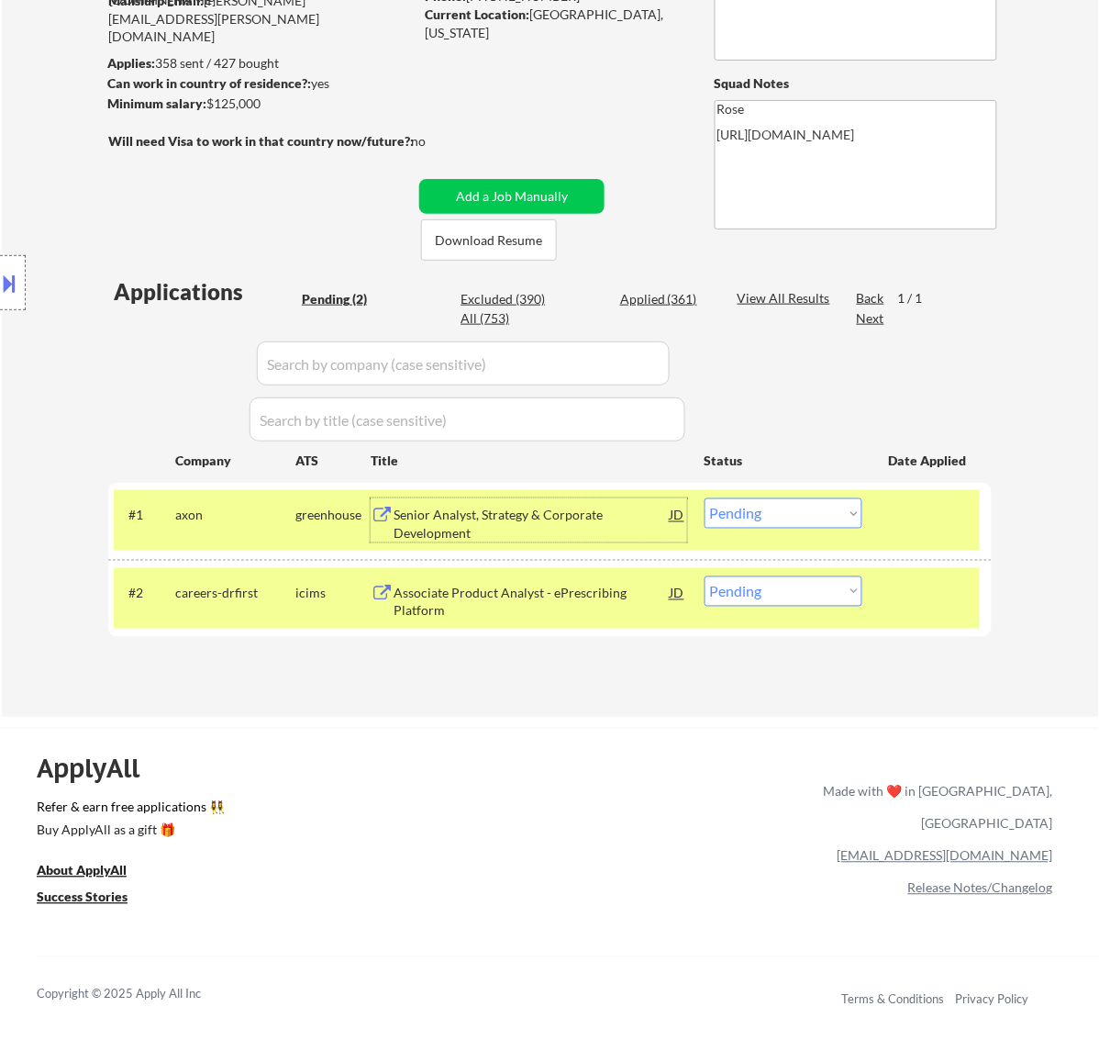
click at [542, 523] on div "Senior Analyst, Strategy & Corporate Development" at bounding box center [532, 525] width 277 height 36
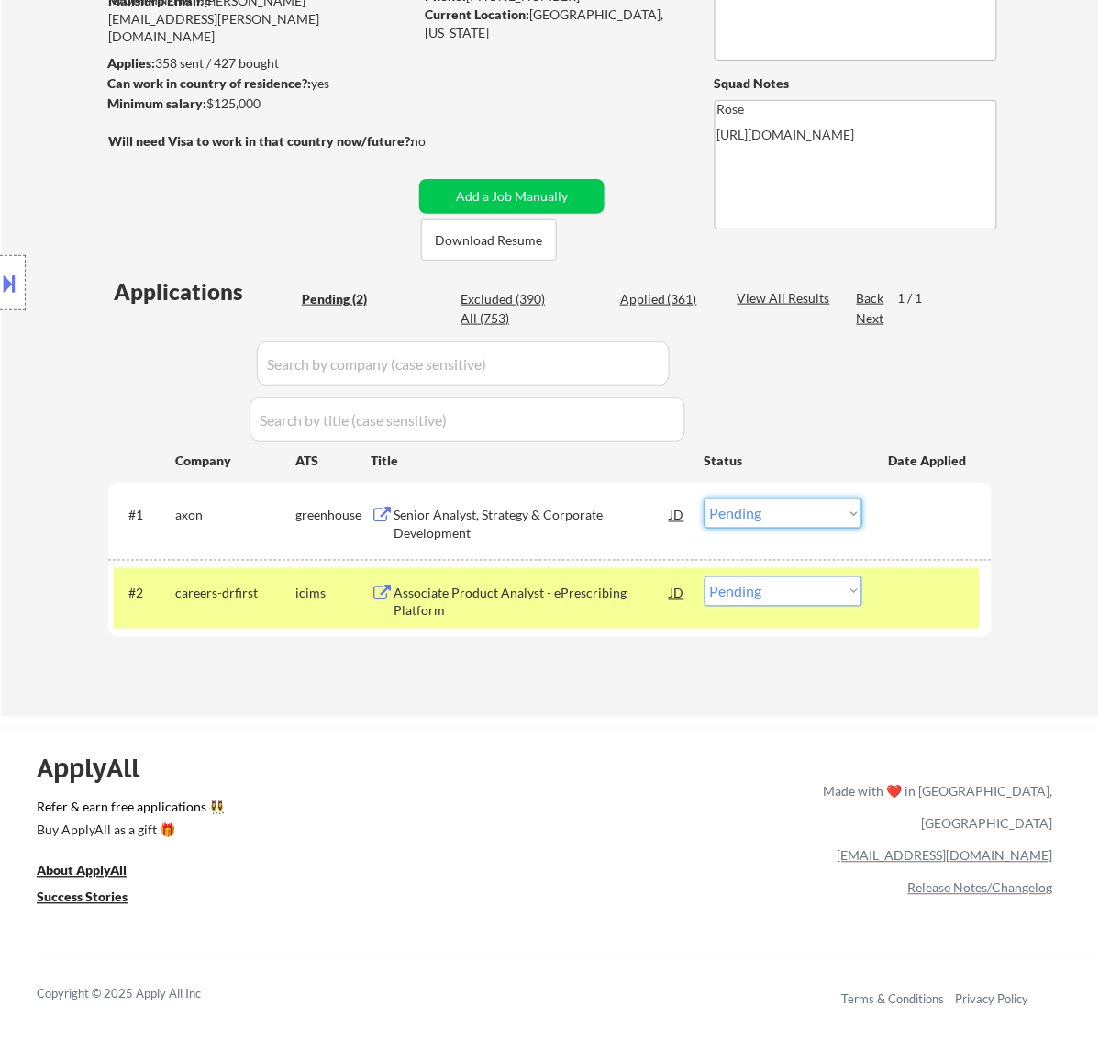
click at [759, 510] on select "Choose an option... Pending Applied Excluded (Questions) Excluded (Expired) Exc…" at bounding box center [784, 513] width 158 height 30
click at [705, 498] on select "Choose an option... Pending Applied Excluded (Questions) Excluded (Expired) Exc…" at bounding box center [784, 513] width 158 height 30
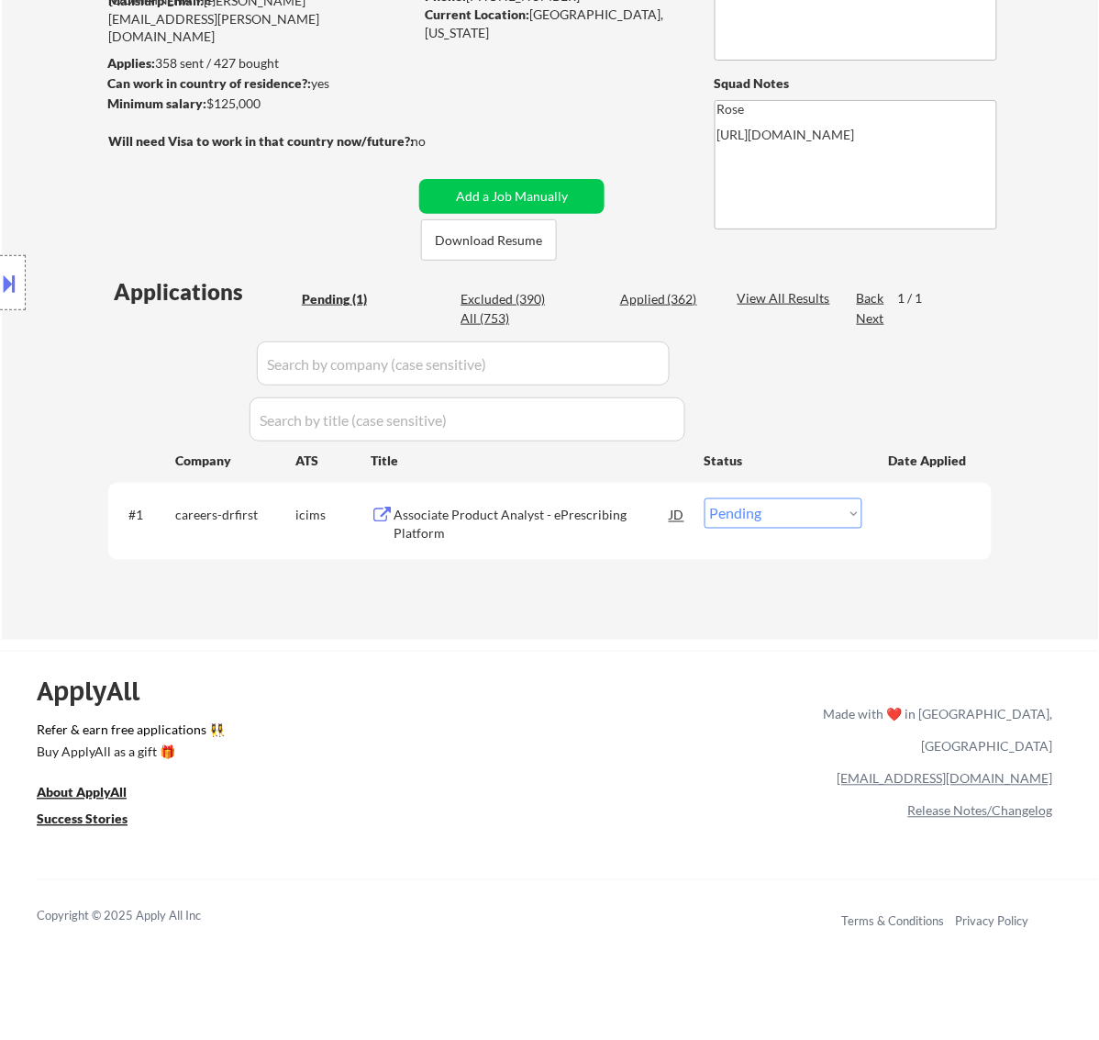
click at [590, 515] on div "Associate Product Analyst - ePrescribing Platform" at bounding box center [532, 525] width 277 height 36
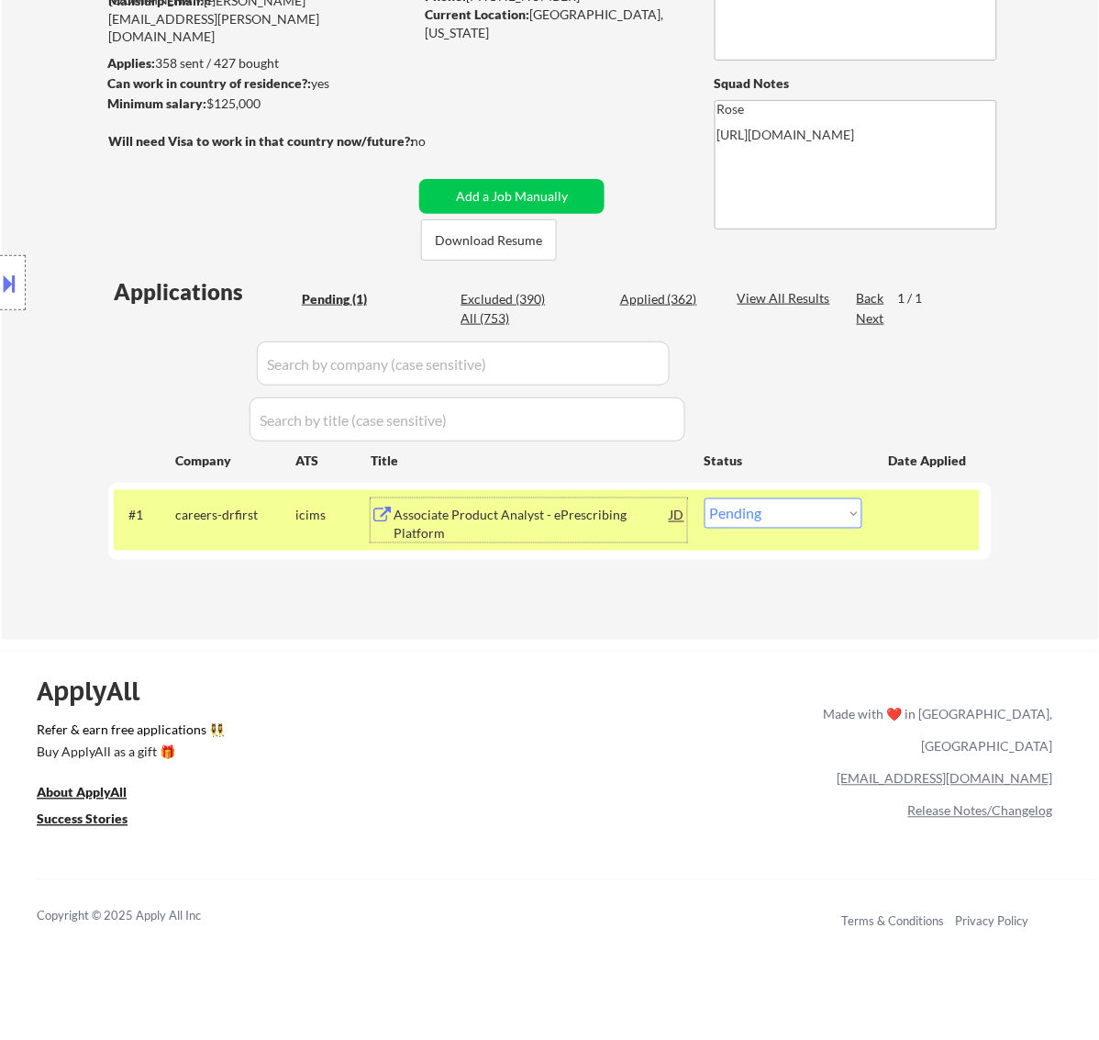
click at [801, 526] on select "Choose an option... Pending Applied Excluded (Questions) Excluded (Expired) Exc…" at bounding box center [784, 513] width 158 height 30
select select ""excluded__salary_""
click at [705, 498] on select "Choose an option... Pending Applied Excluded (Questions) Excluded (Expired) Exc…" at bounding box center [784, 513] width 158 height 30
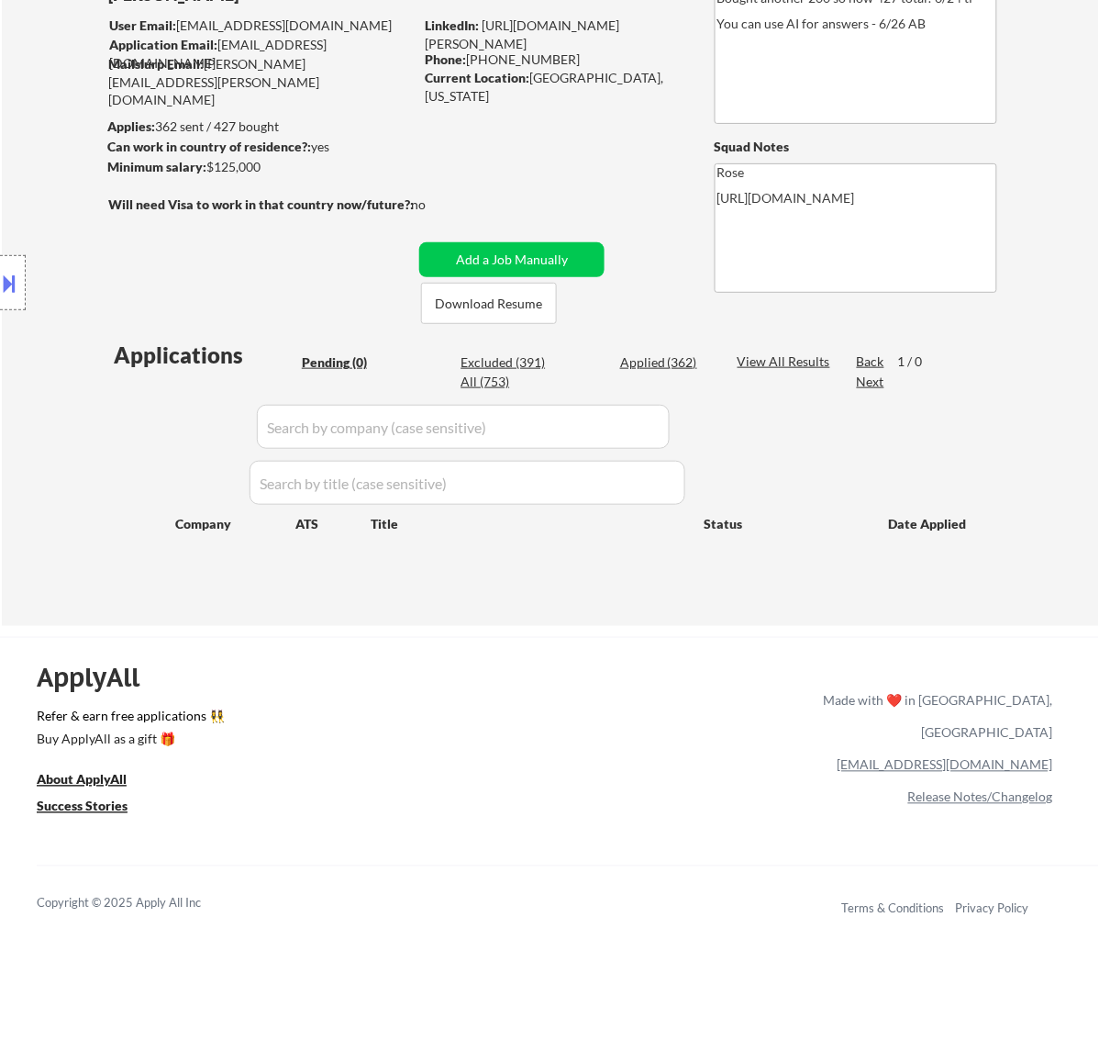
scroll to position [0, 0]
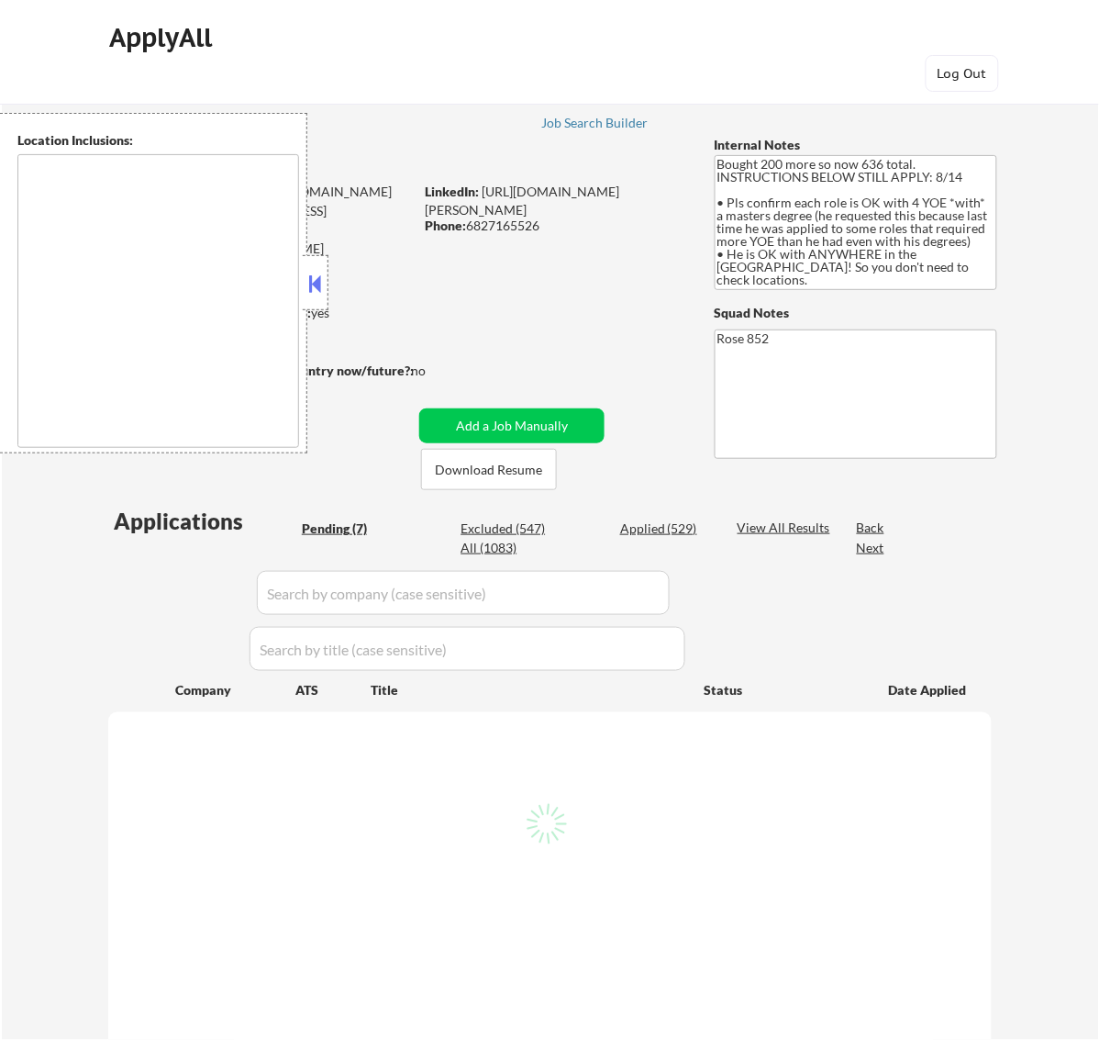
select select ""pending""
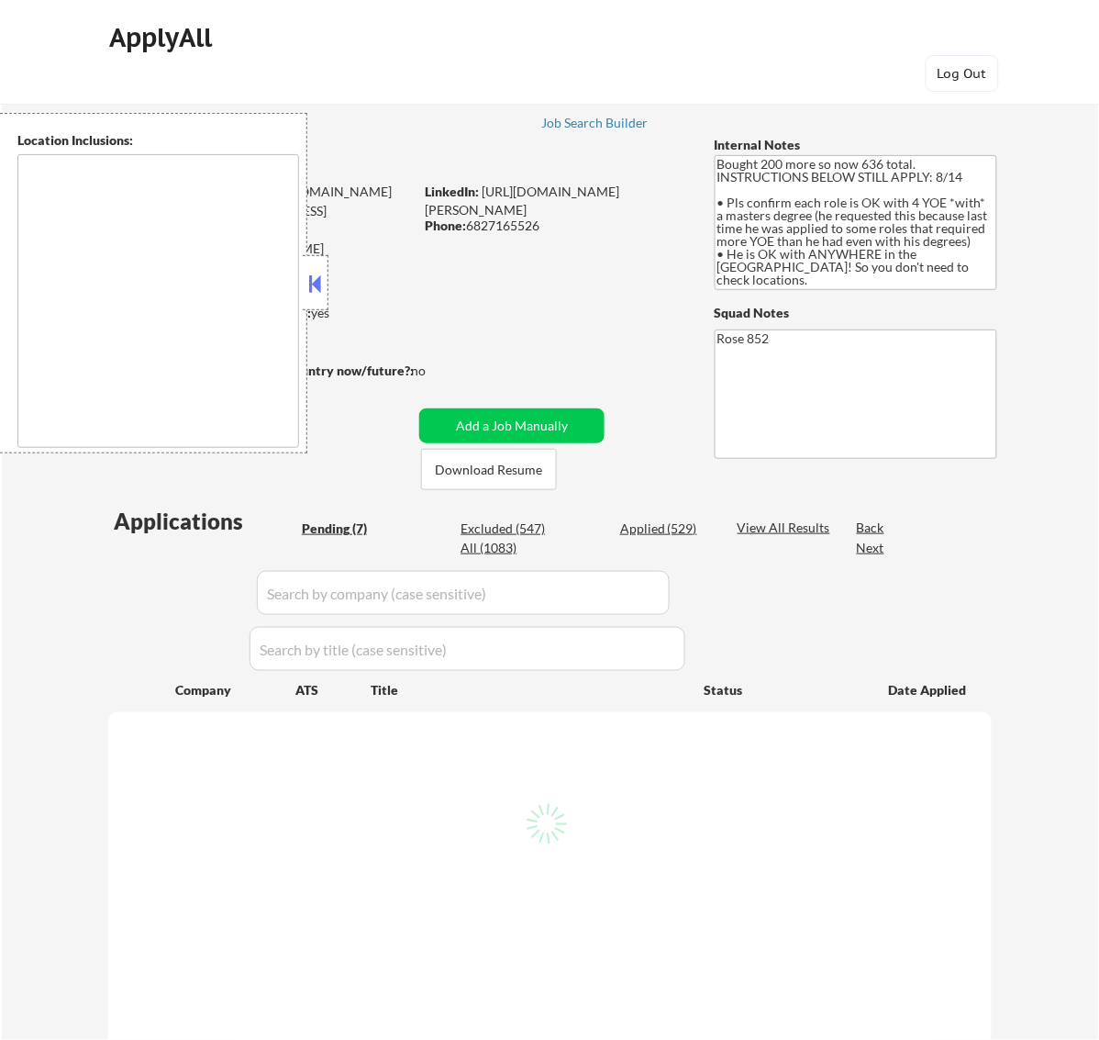
select select ""pending""
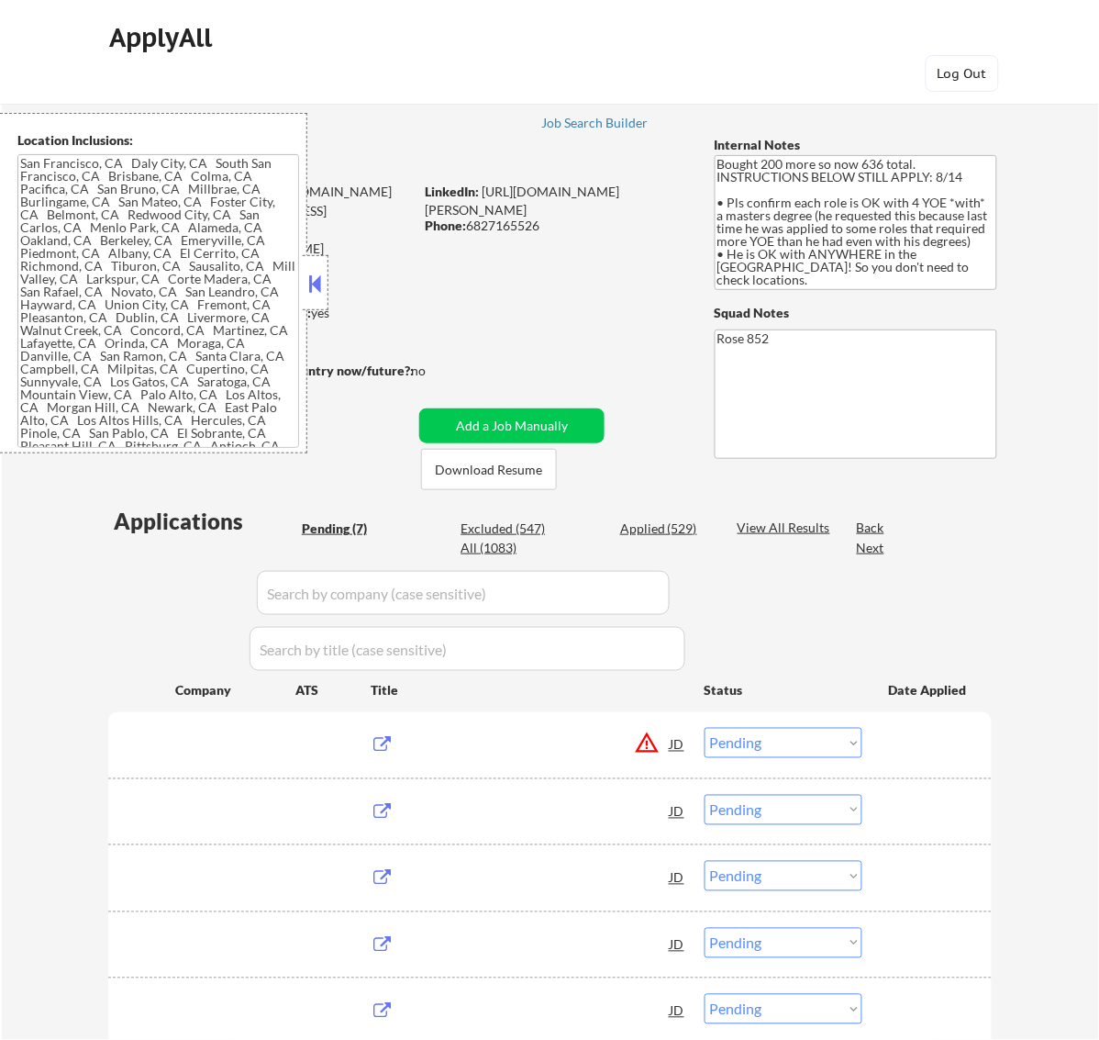
type textarea "San Francisco, CA Daly City, CA South San Francisco, CA Brisbane, CA Colma, CA …"
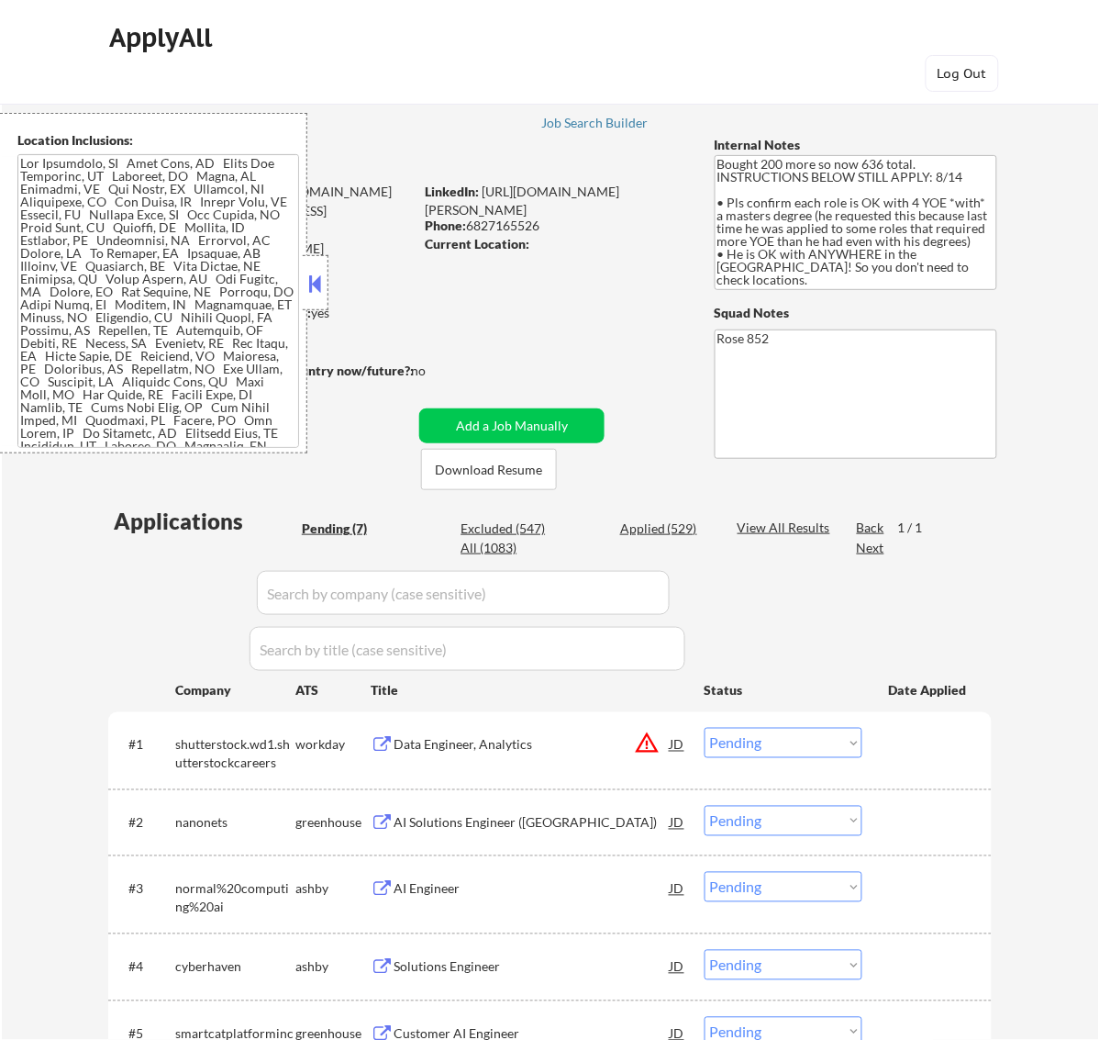
click at [313, 280] on button at bounding box center [315, 284] width 20 height 28
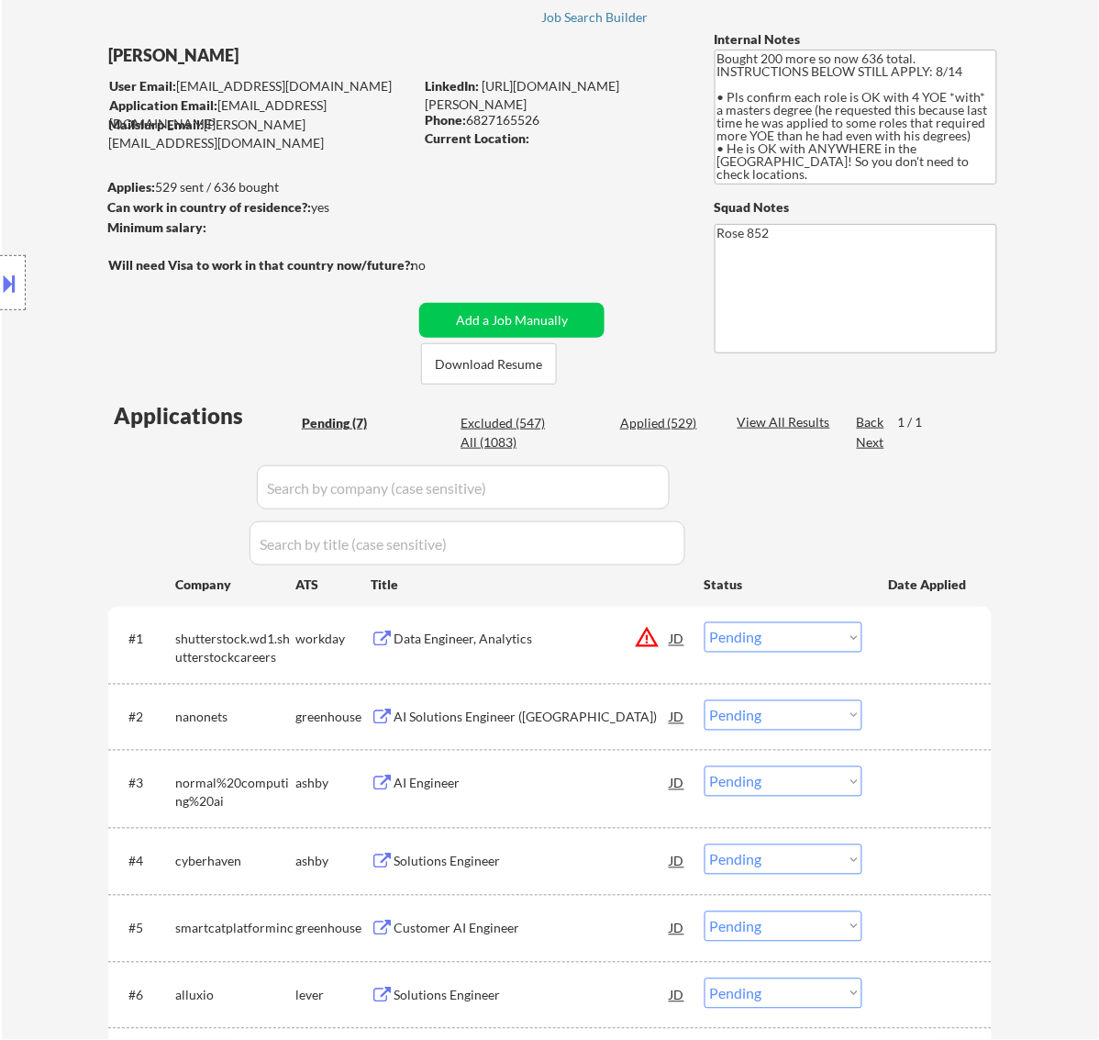
scroll to position [229, 0]
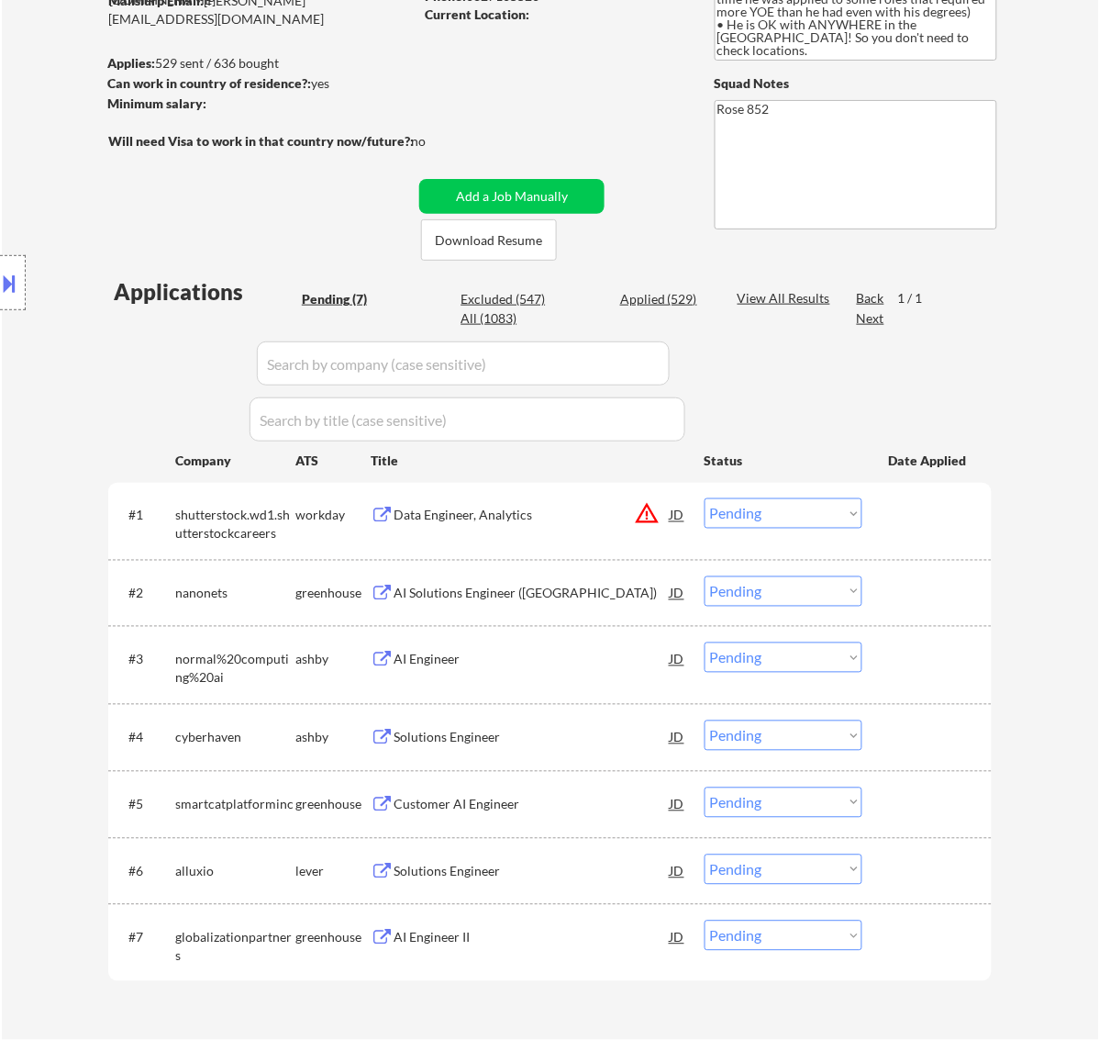
click at [509, 525] on div "Data Engineer, Analytics" at bounding box center [532, 514] width 277 height 33
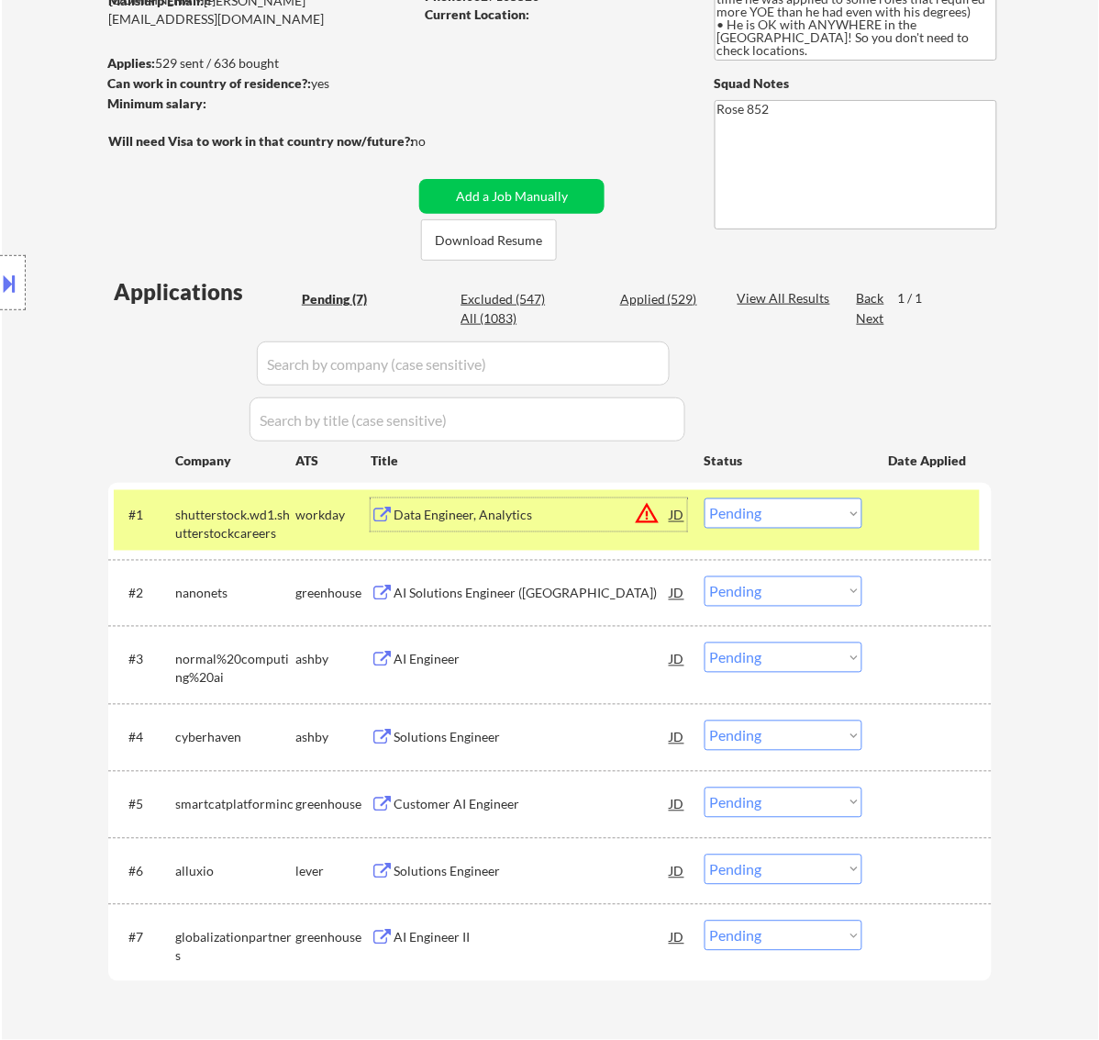
click at [777, 512] on select "Choose an option... Pending Applied Excluded (Questions) Excluded (Expired) Exc…" at bounding box center [784, 513] width 158 height 30
click at [705, 498] on select "Choose an option... Pending Applied Excluded (Questions) Excluded (Expired) Exc…" at bounding box center [784, 513] width 158 height 30
select select ""pending""
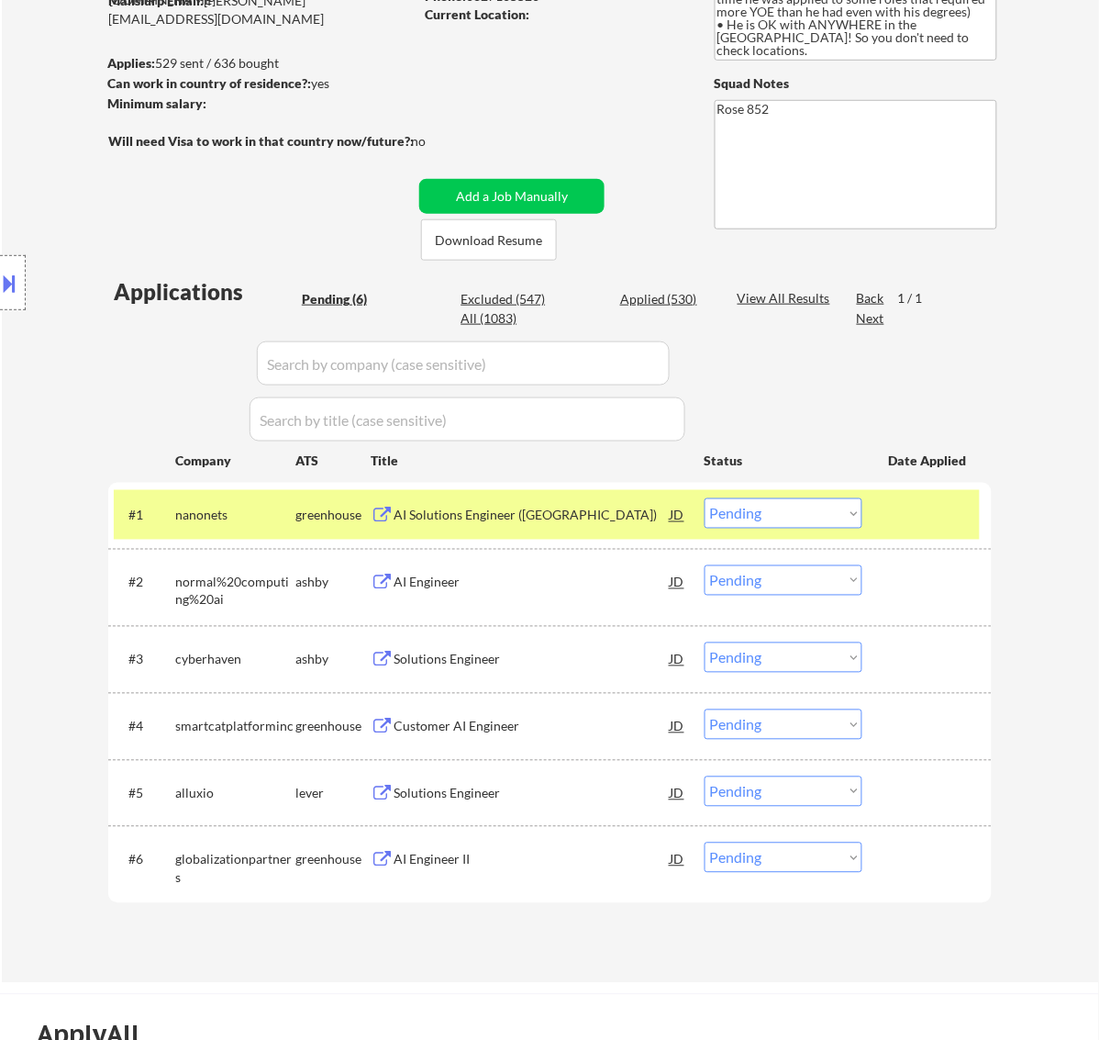
click at [576, 512] on div "AI Solutions Engineer (US)" at bounding box center [532, 516] width 277 height 18
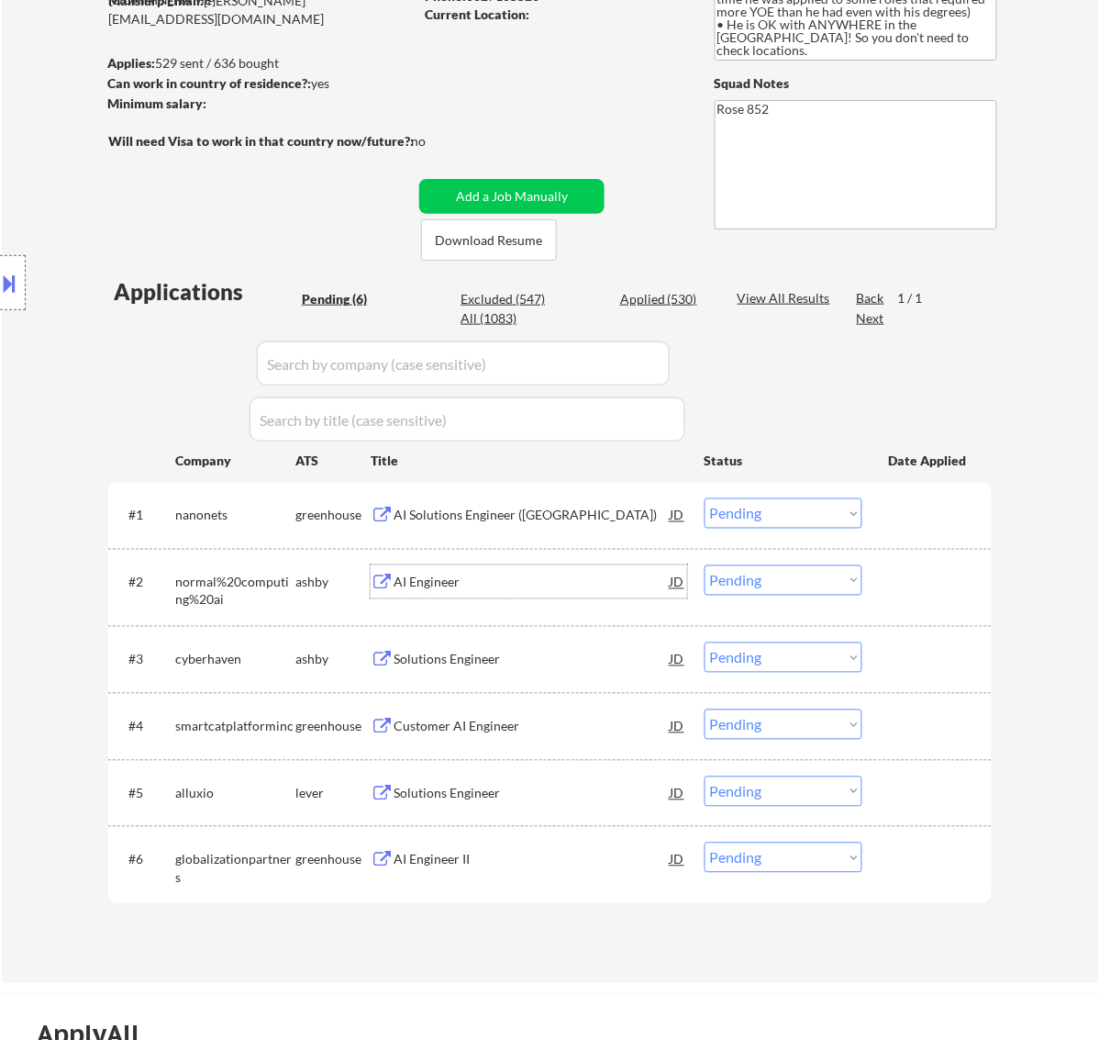
click at [557, 589] on div "AI Engineer" at bounding box center [532, 583] width 277 height 18
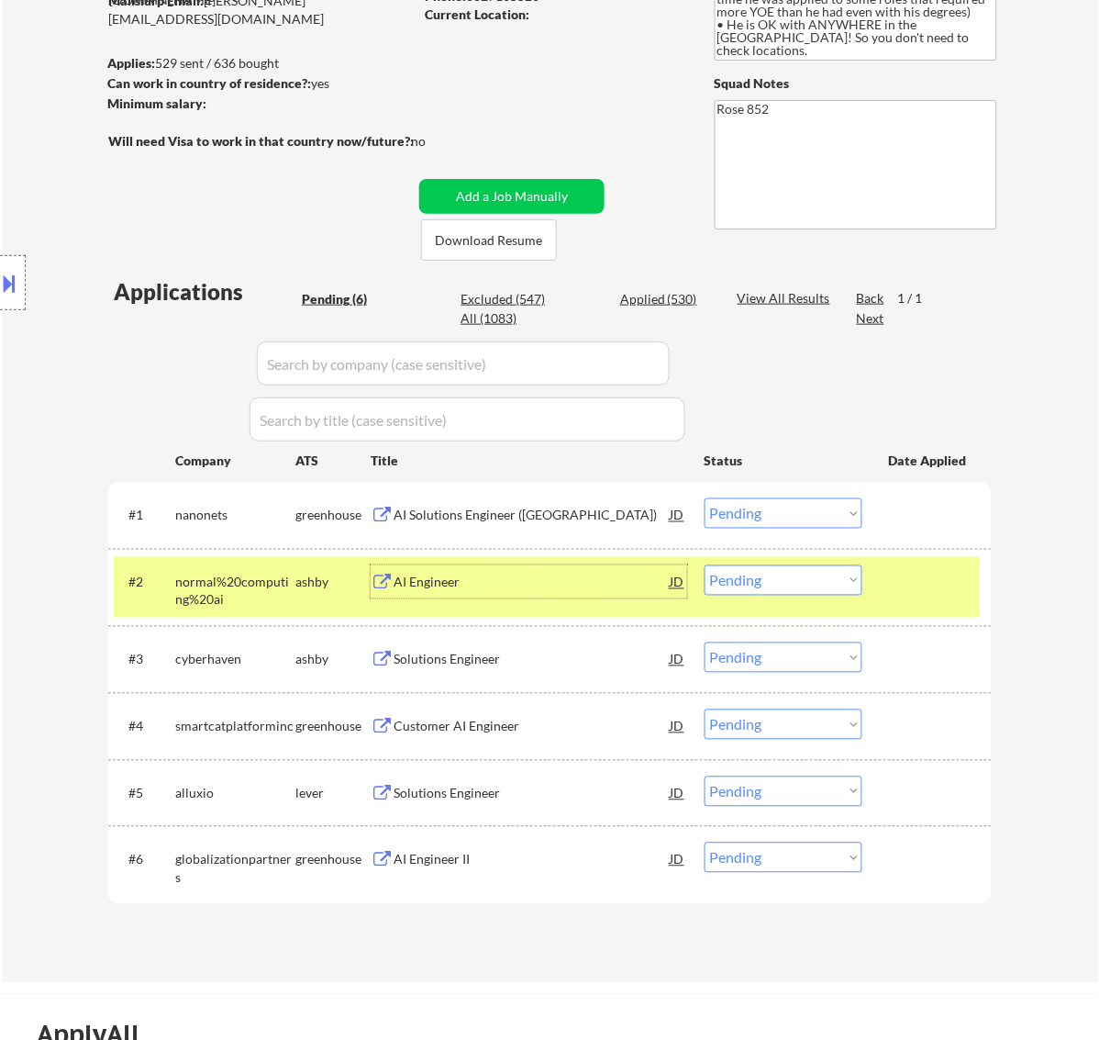
click at [814, 578] on select "Choose an option... Pending Applied Excluded (Questions) Excluded (Expired) Exc…" at bounding box center [784, 580] width 158 height 30
click at [705, 565] on select "Choose an option... Pending Applied Excluded (Questions) Excluded (Expired) Exc…" at bounding box center [784, 580] width 158 height 30
select select ""pending""
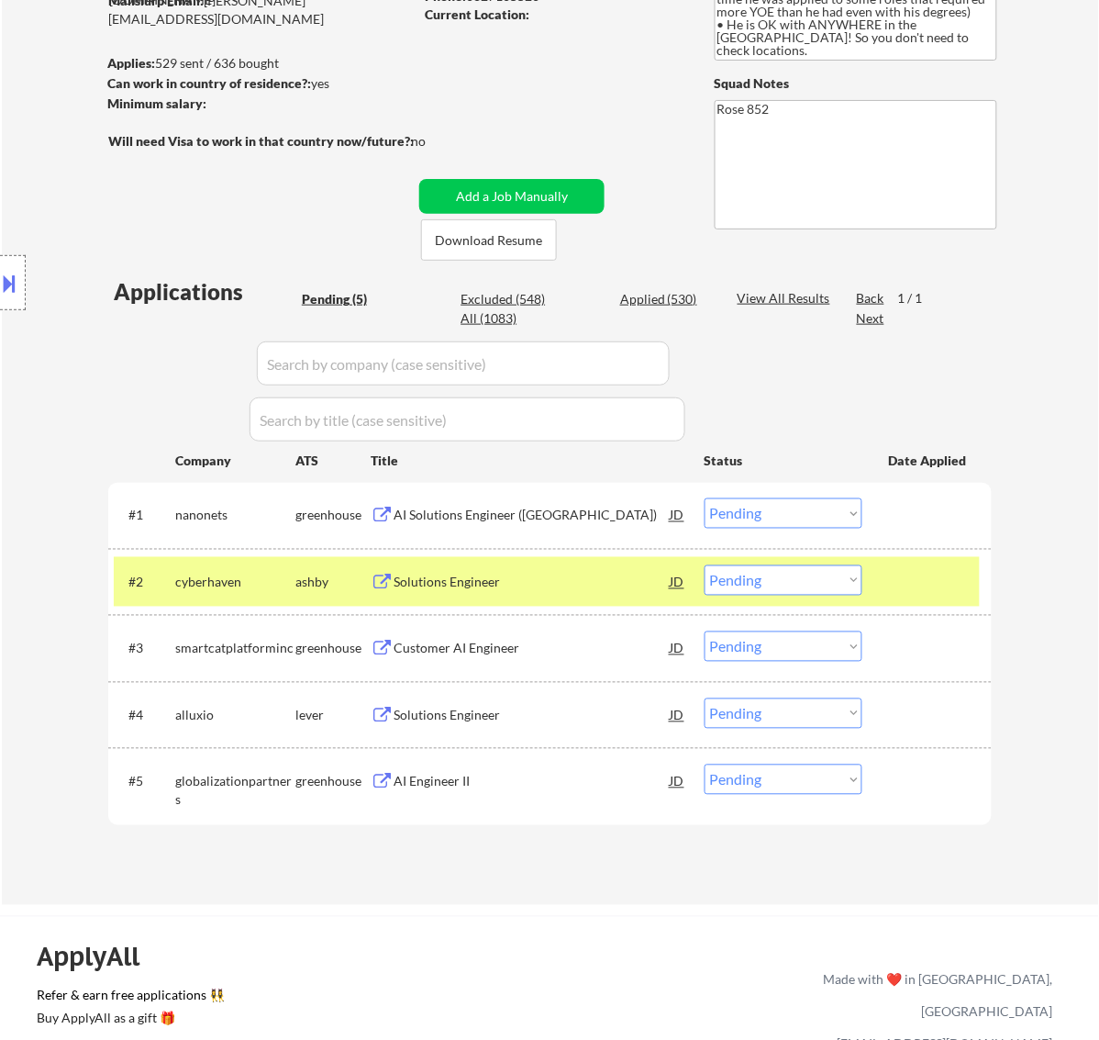
click at [782, 505] on select "Choose an option... Pending Applied Excluded (Questions) Excluded (Expired) Exc…" at bounding box center [784, 513] width 158 height 30
click at [705, 498] on select "Choose an option... Pending Applied Excluded (Questions) Excluded (Expired) Exc…" at bounding box center [784, 513] width 158 height 30
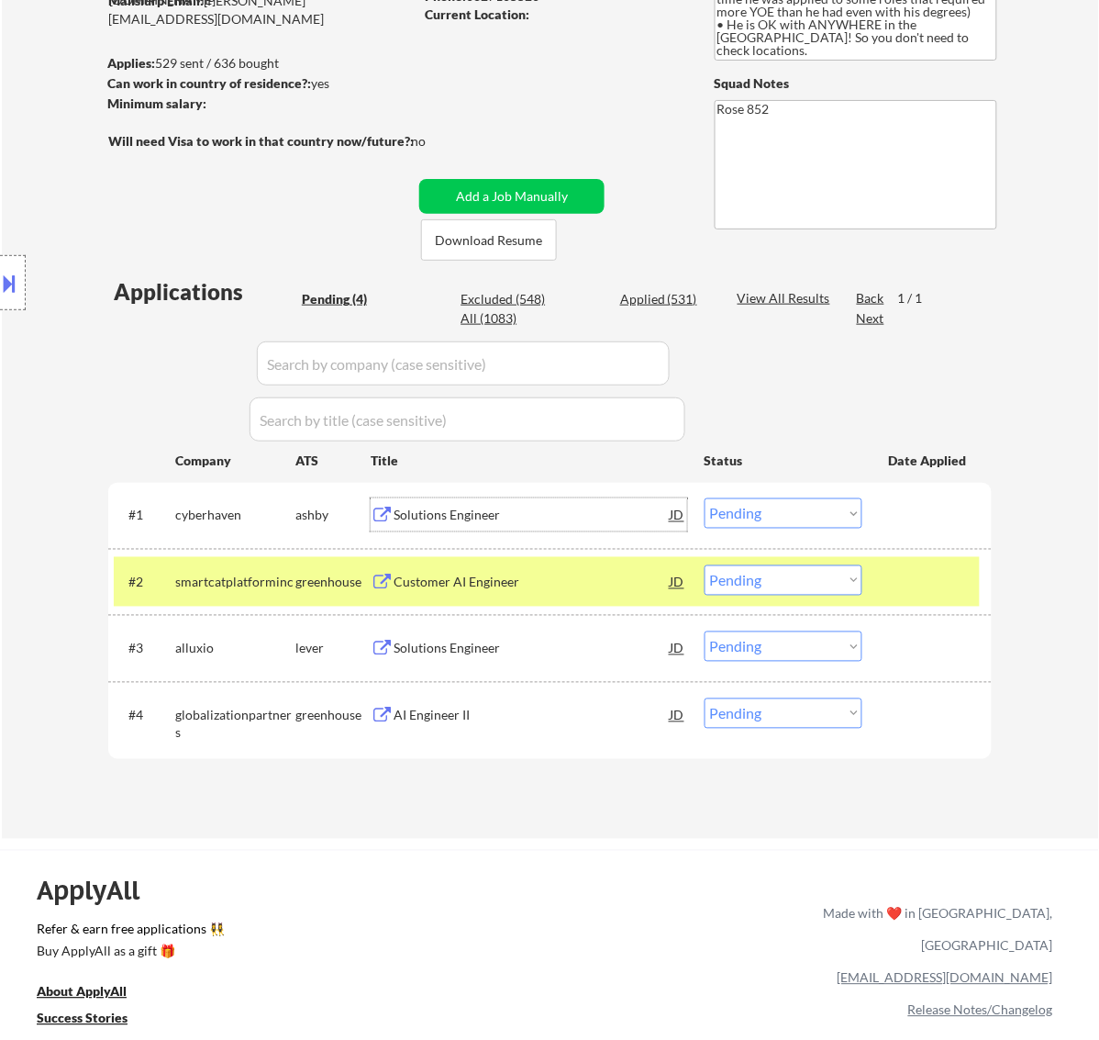
click at [602, 497] on div "#1 cyberhaven ashby Solutions Engineer JD warning_amber Choose an option... Pen…" at bounding box center [547, 515] width 866 height 50
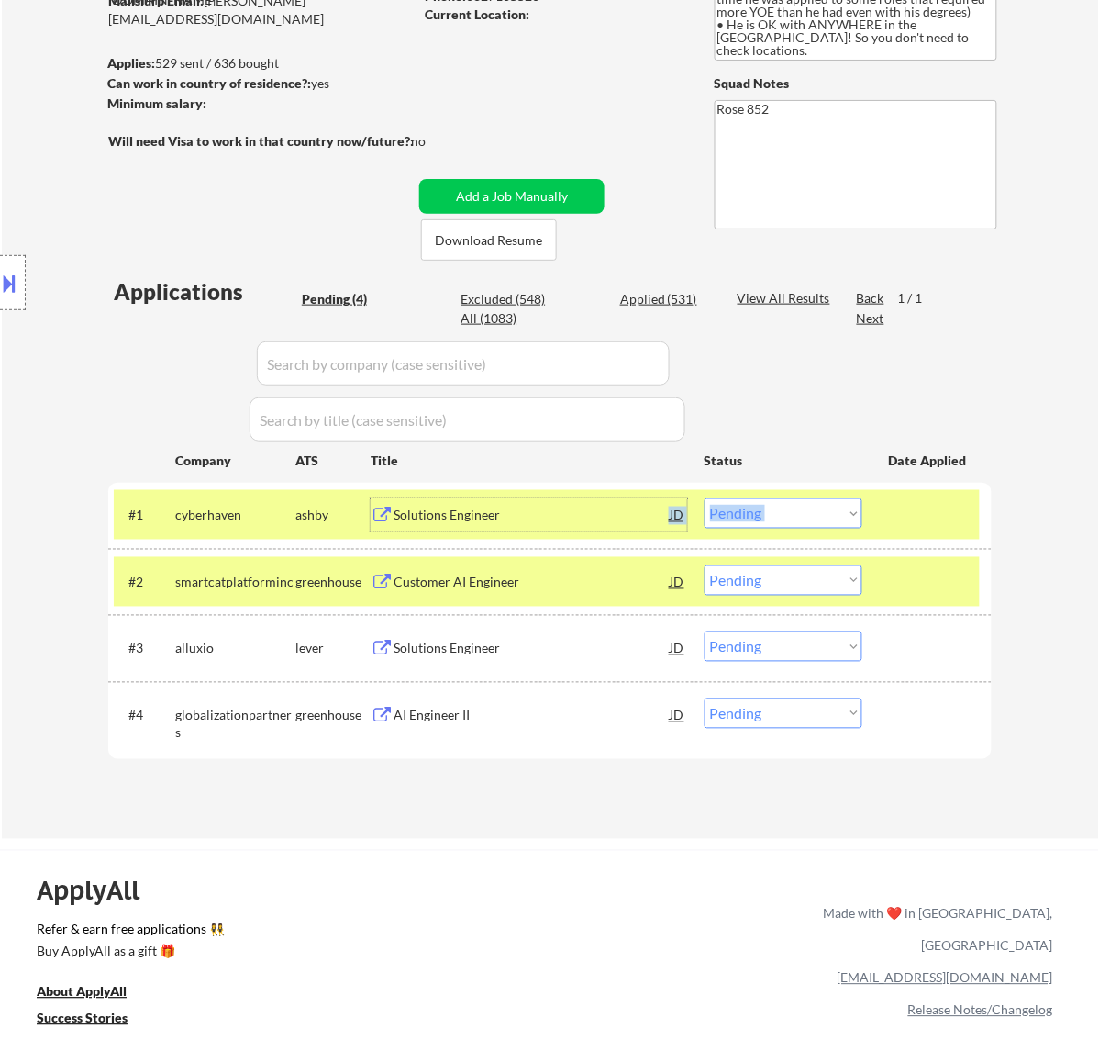
click at [583, 516] on div "Solutions Engineer" at bounding box center [532, 516] width 277 height 18
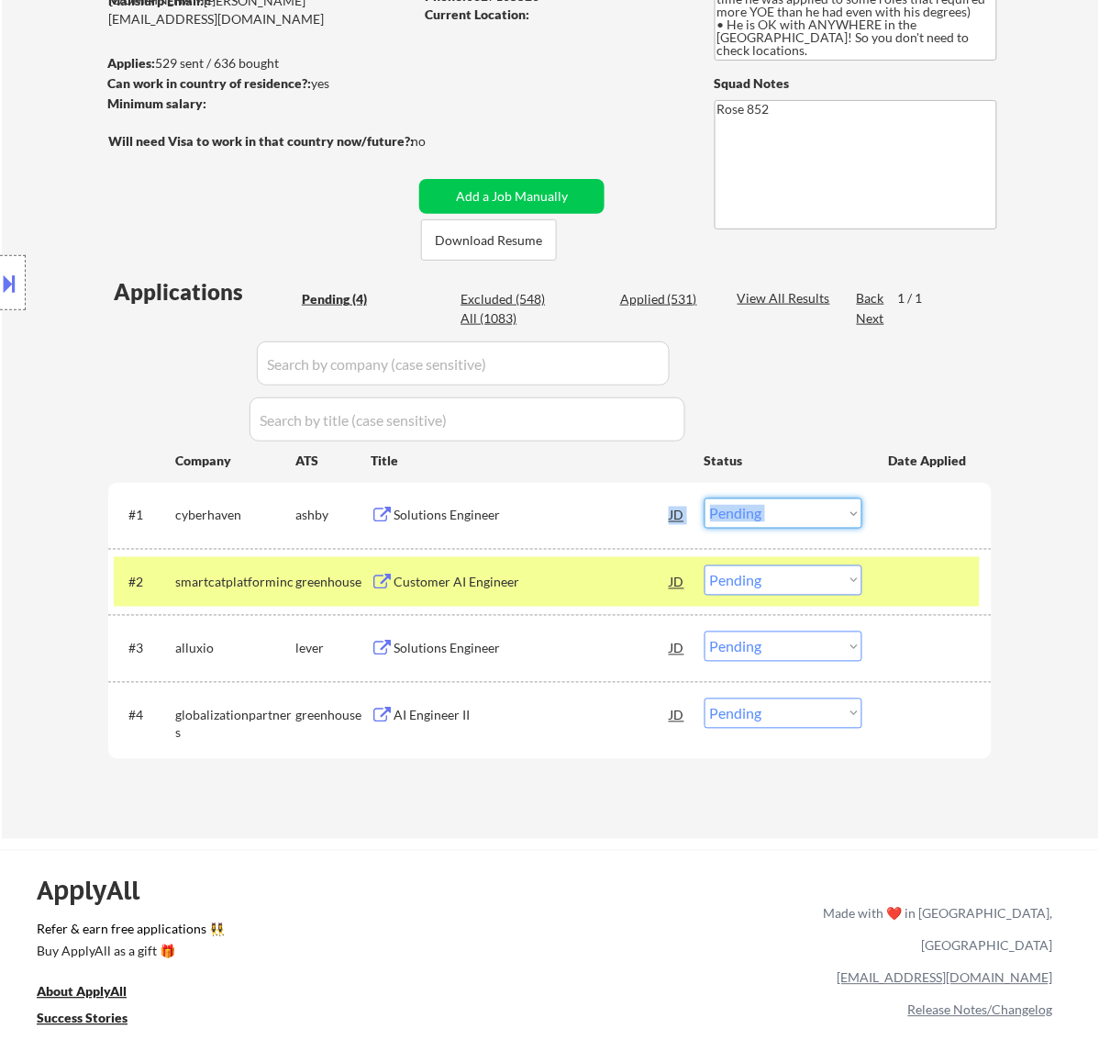
click at [817, 502] on select "Choose an option... Pending Applied Excluded (Questions) Excluded (Expired) Exc…" at bounding box center [784, 513] width 158 height 30
click at [705, 498] on select "Choose an option... Pending Applied Excluded (Questions) Excluded (Expired) Exc…" at bounding box center [784, 513] width 158 height 30
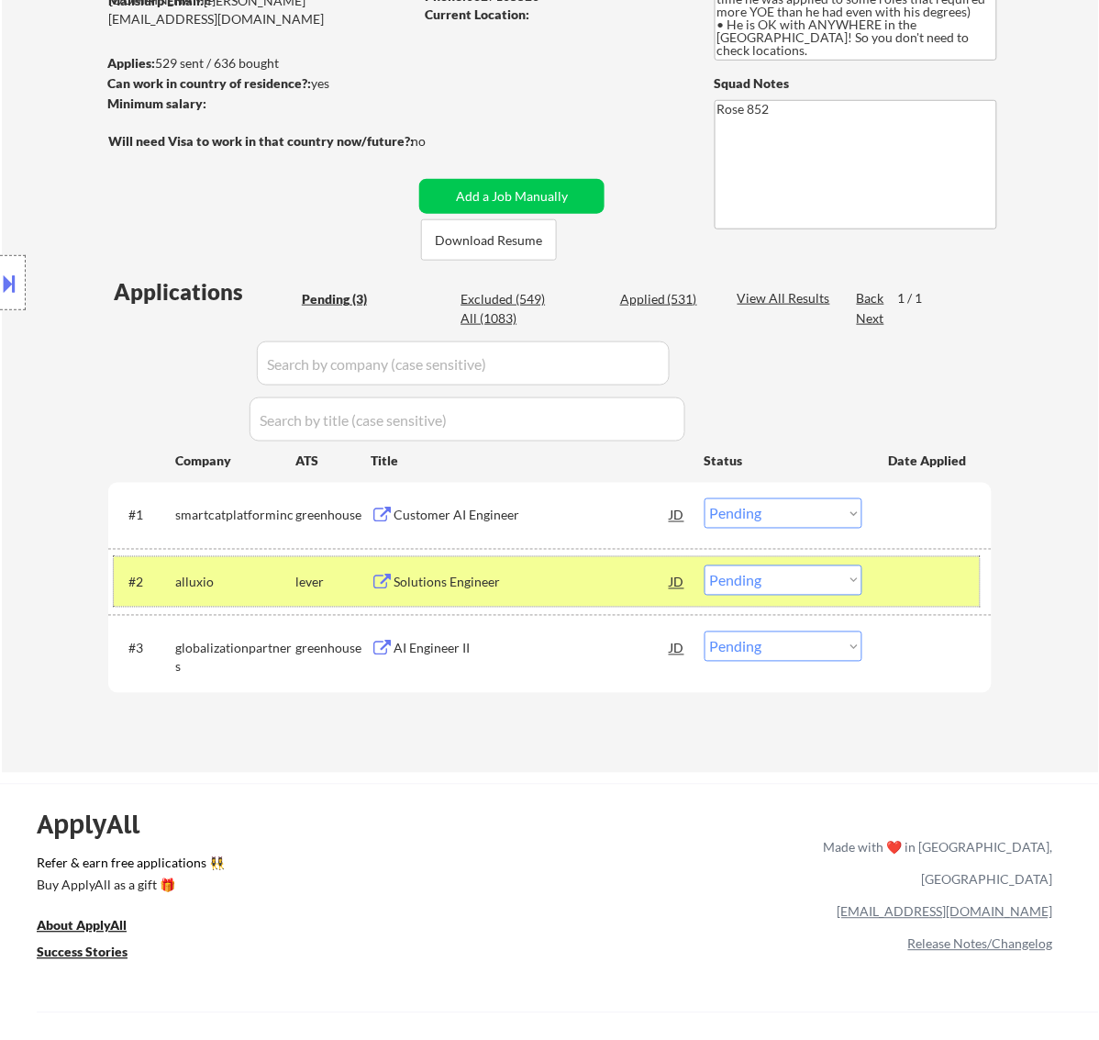
click at [954, 565] on div at bounding box center [929, 581] width 81 height 33
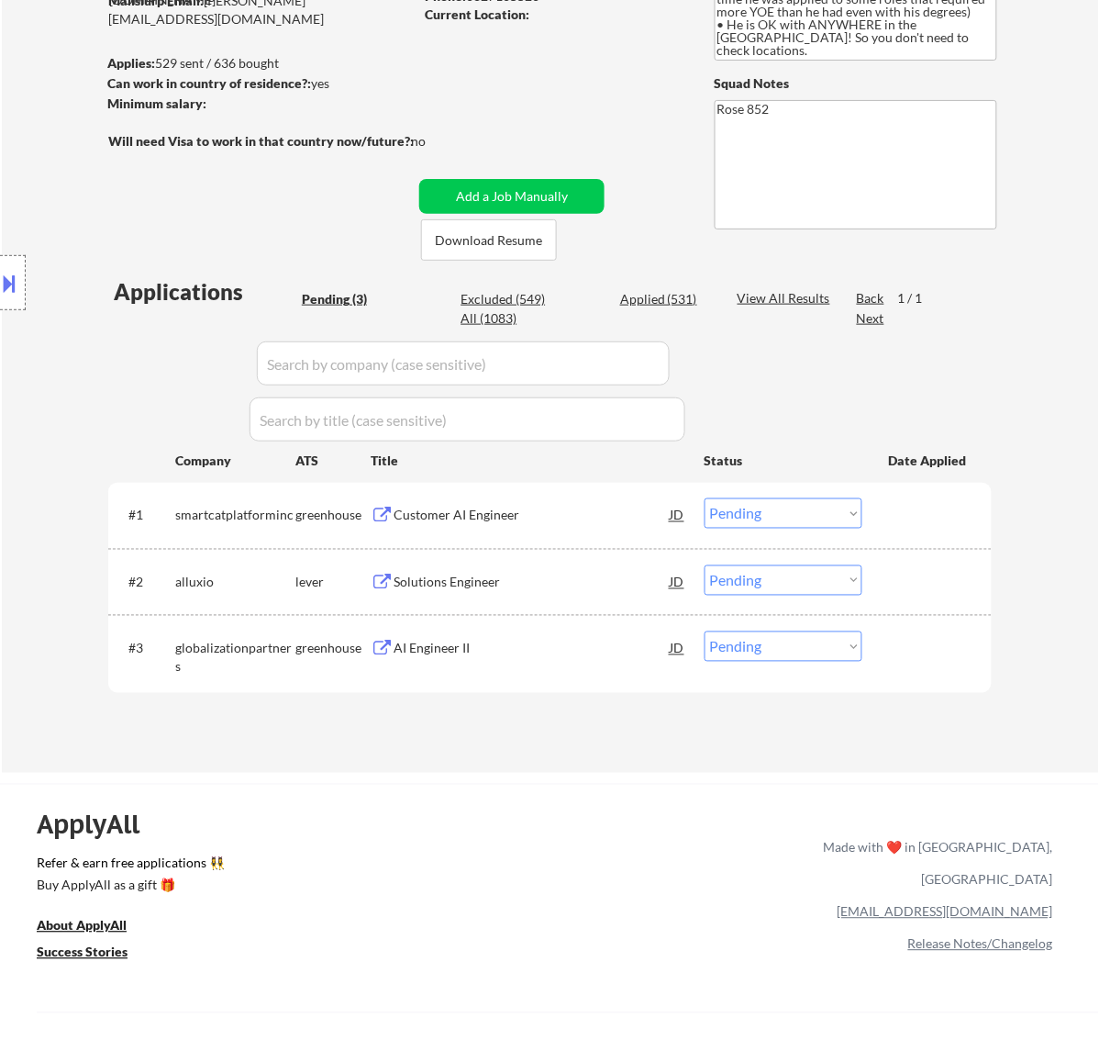
click at [478, 507] on div "Customer AI Engineer" at bounding box center [532, 516] width 277 height 18
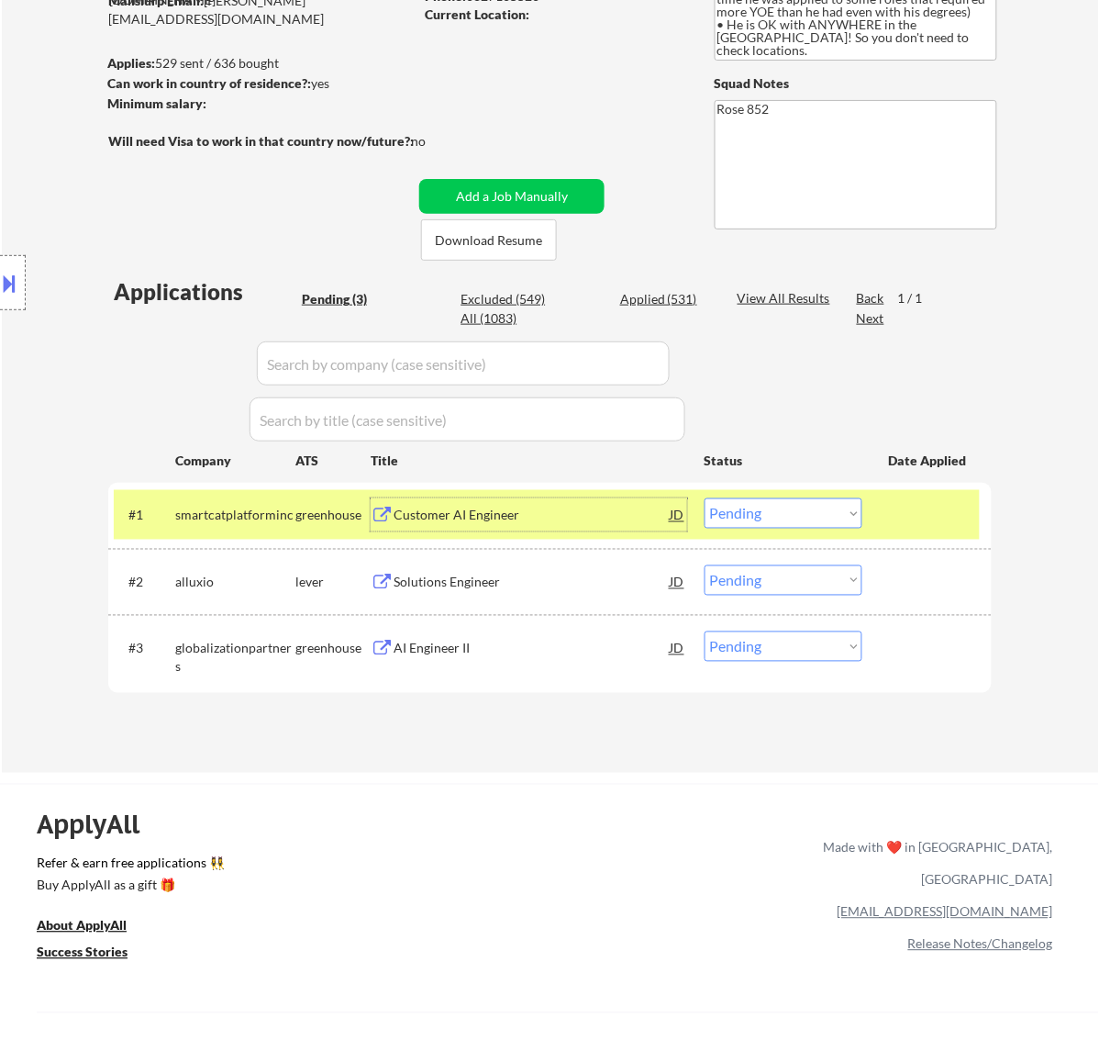
click at [778, 525] on select "Choose an option... Pending Applied Excluded (Questions) Excluded (Expired) Exc…" at bounding box center [784, 513] width 158 height 30
click at [705, 498] on select "Choose an option... Pending Applied Excluded (Questions) Excluded (Expired) Exc…" at bounding box center [784, 513] width 158 height 30
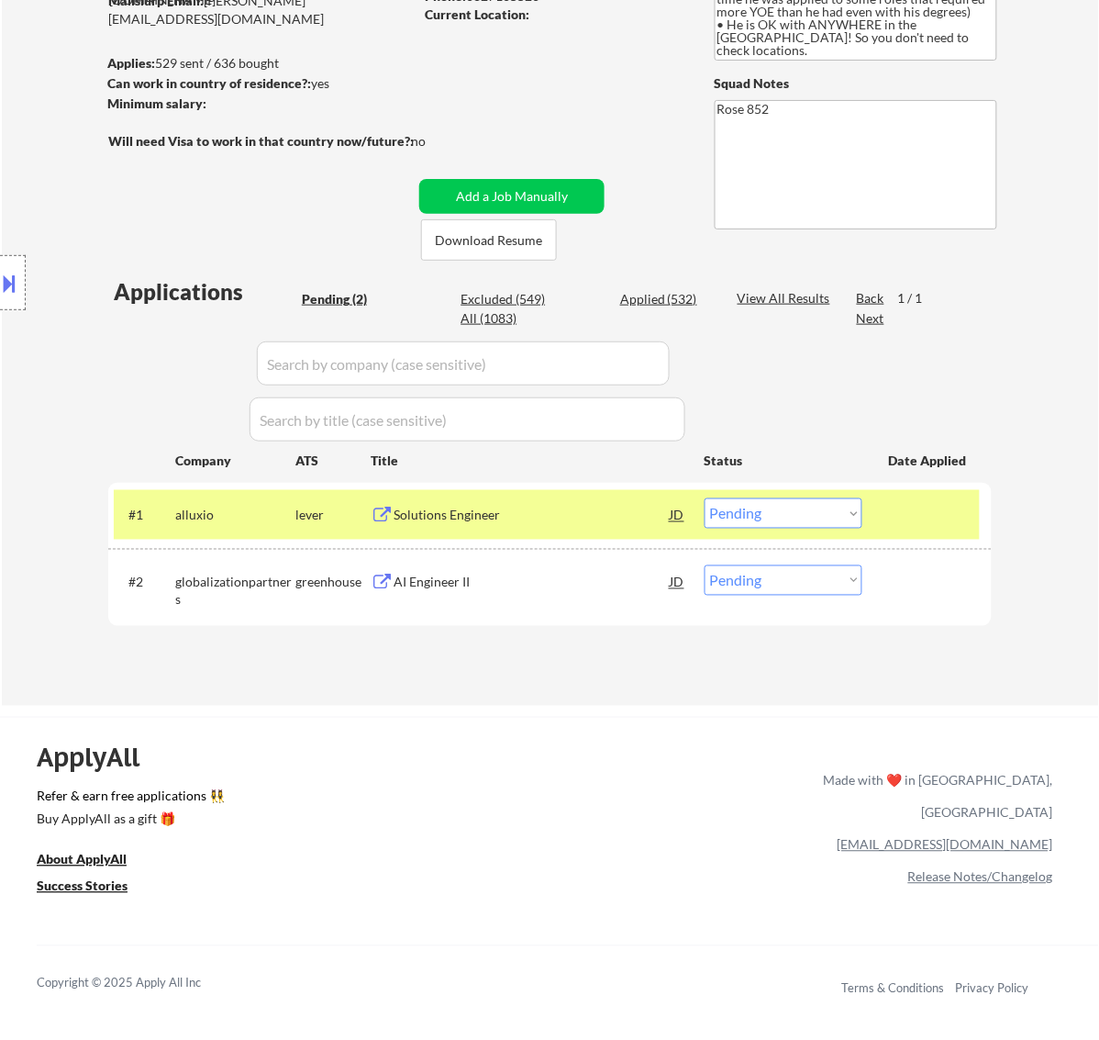
click at [553, 516] on div "Solutions Engineer" at bounding box center [532, 516] width 277 height 18
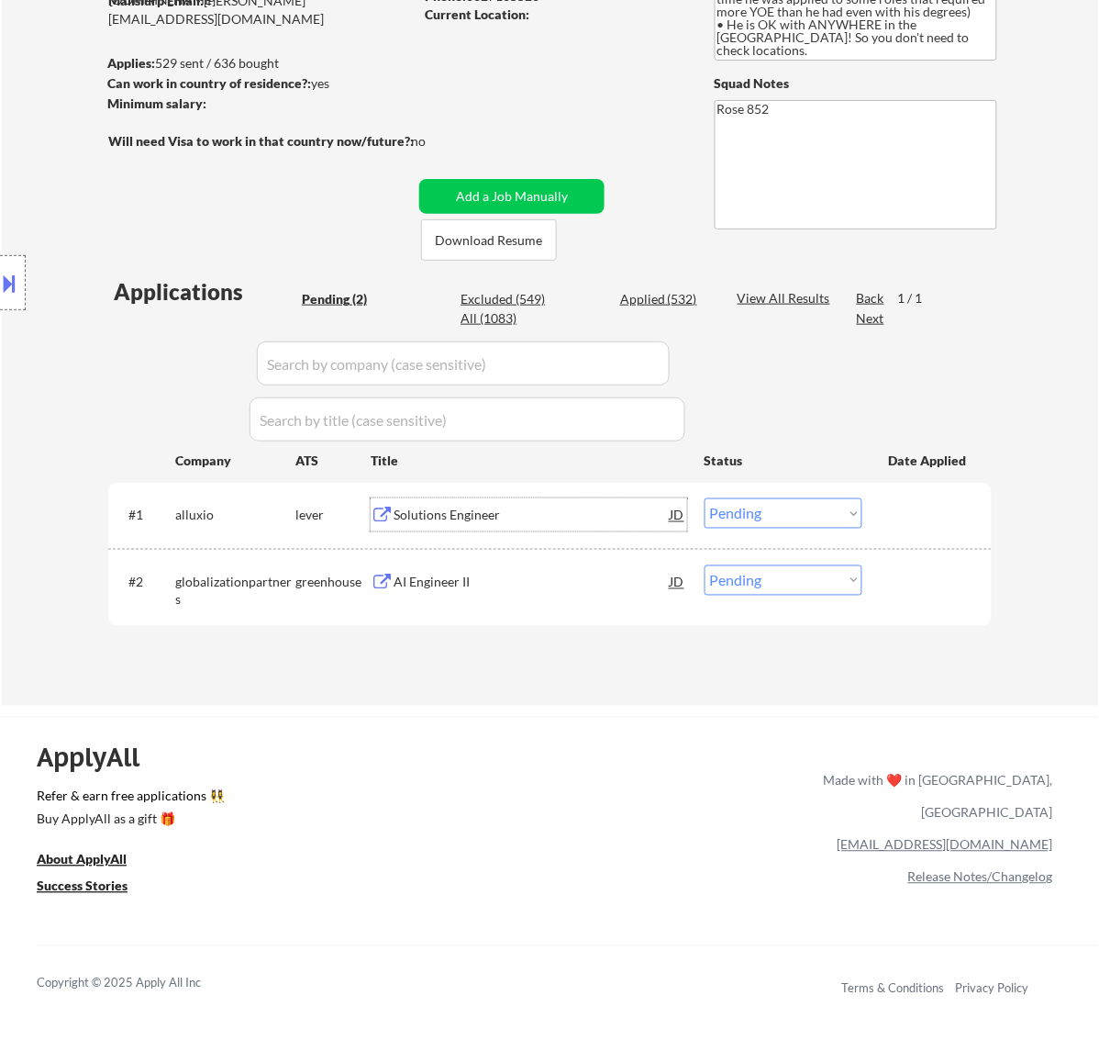
click at [769, 509] on select "Choose an option... Pending Applied Excluded (Questions) Excluded (Expired) Exc…" at bounding box center [784, 513] width 158 height 30
click at [705, 498] on select "Choose an option... Pending Applied Excluded (Questions) Excluded (Expired) Exc…" at bounding box center [784, 513] width 158 height 30
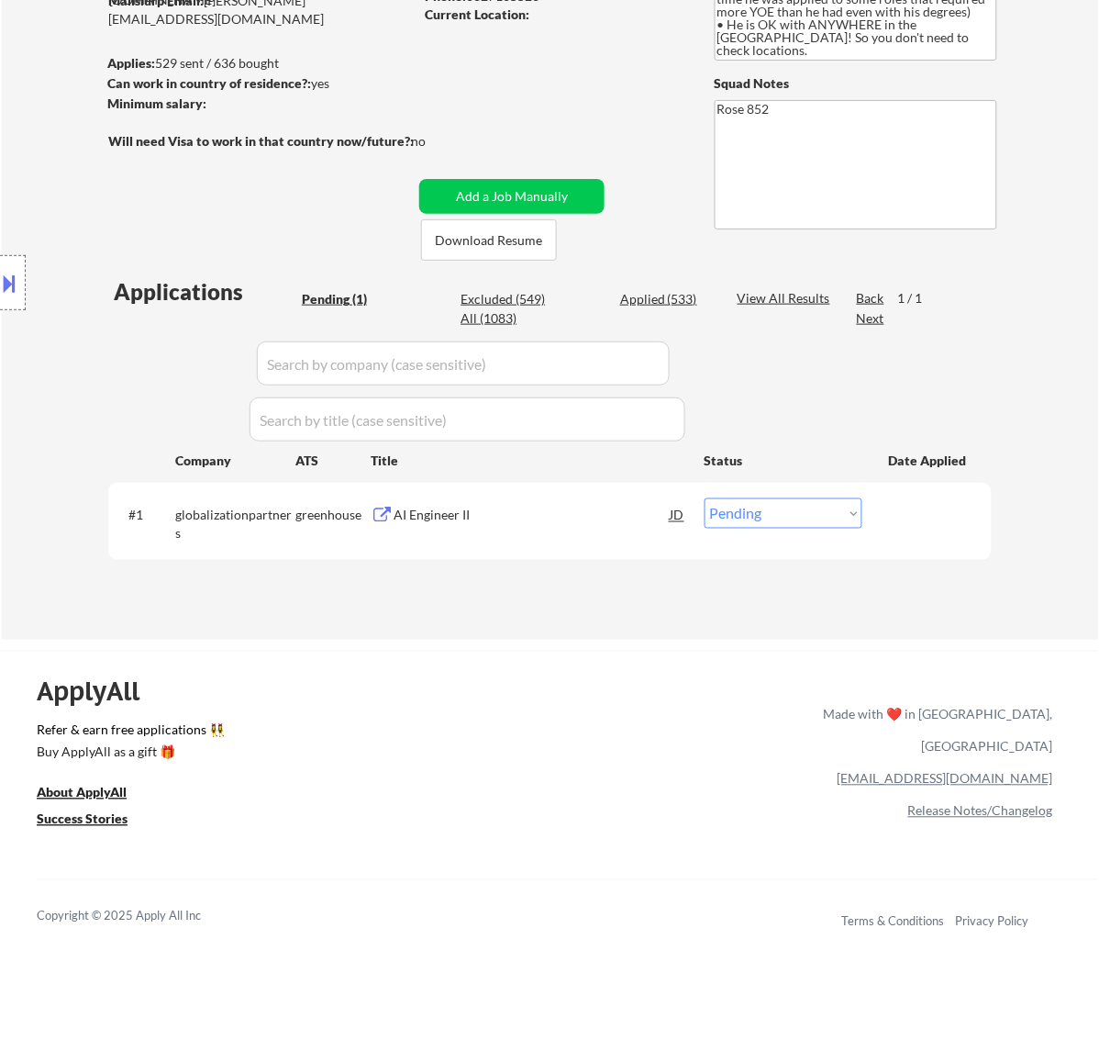
click at [512, 516] on div "AI Engineer II" at bounding box center [532, 516] width 277 height 18
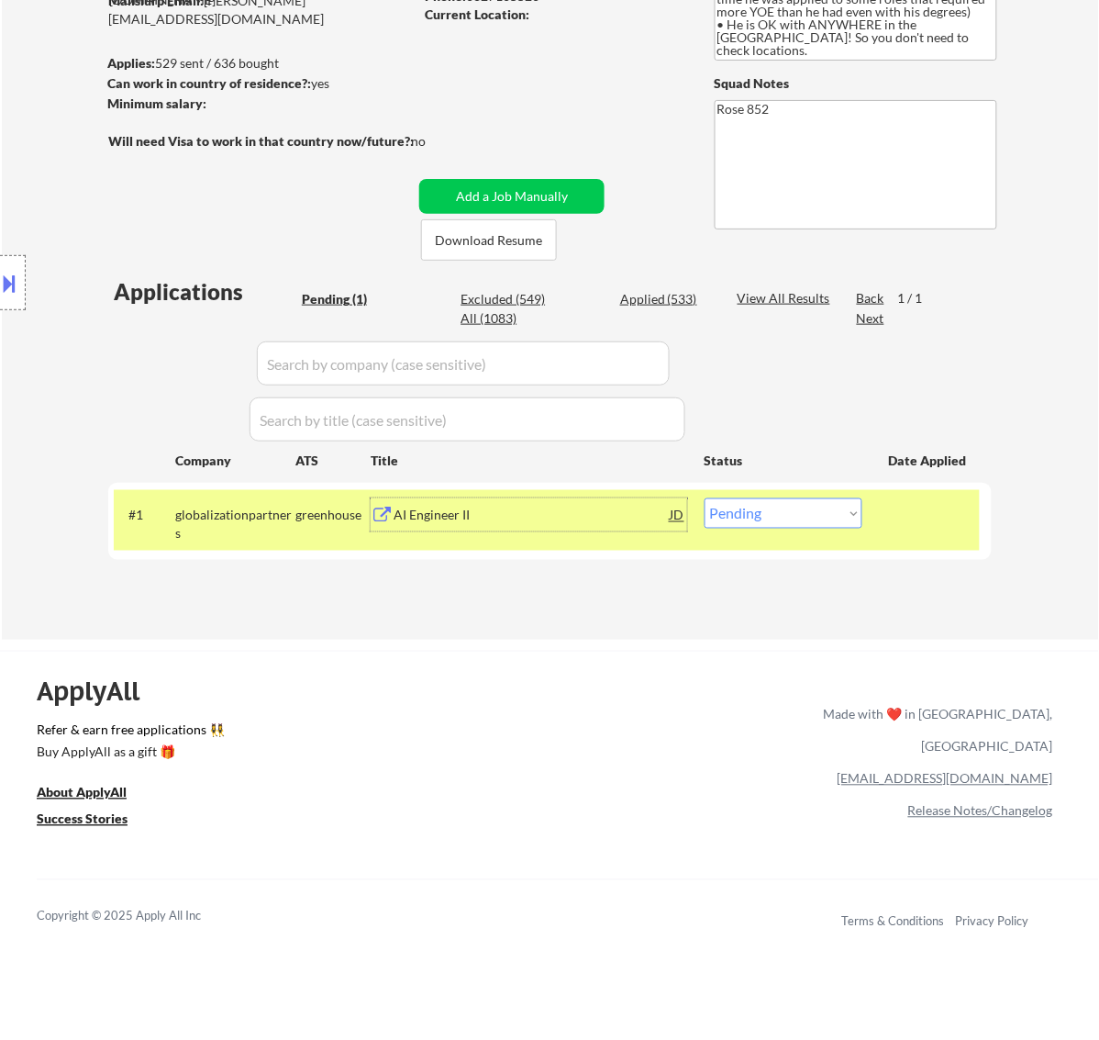
click at [797, 509] on select "Choose an option... Pending Applied Excluded (Questions) Excluded (Expired) Exc…" at bounding box center [784, 513] width 158 height 30
select select ""applied""
click at [705, 498] on select "Choose an option... Pending Applied Excluded (Questions) Excluded (Expired) Exc…" at bounding box center [784, 513] width 158 height 30
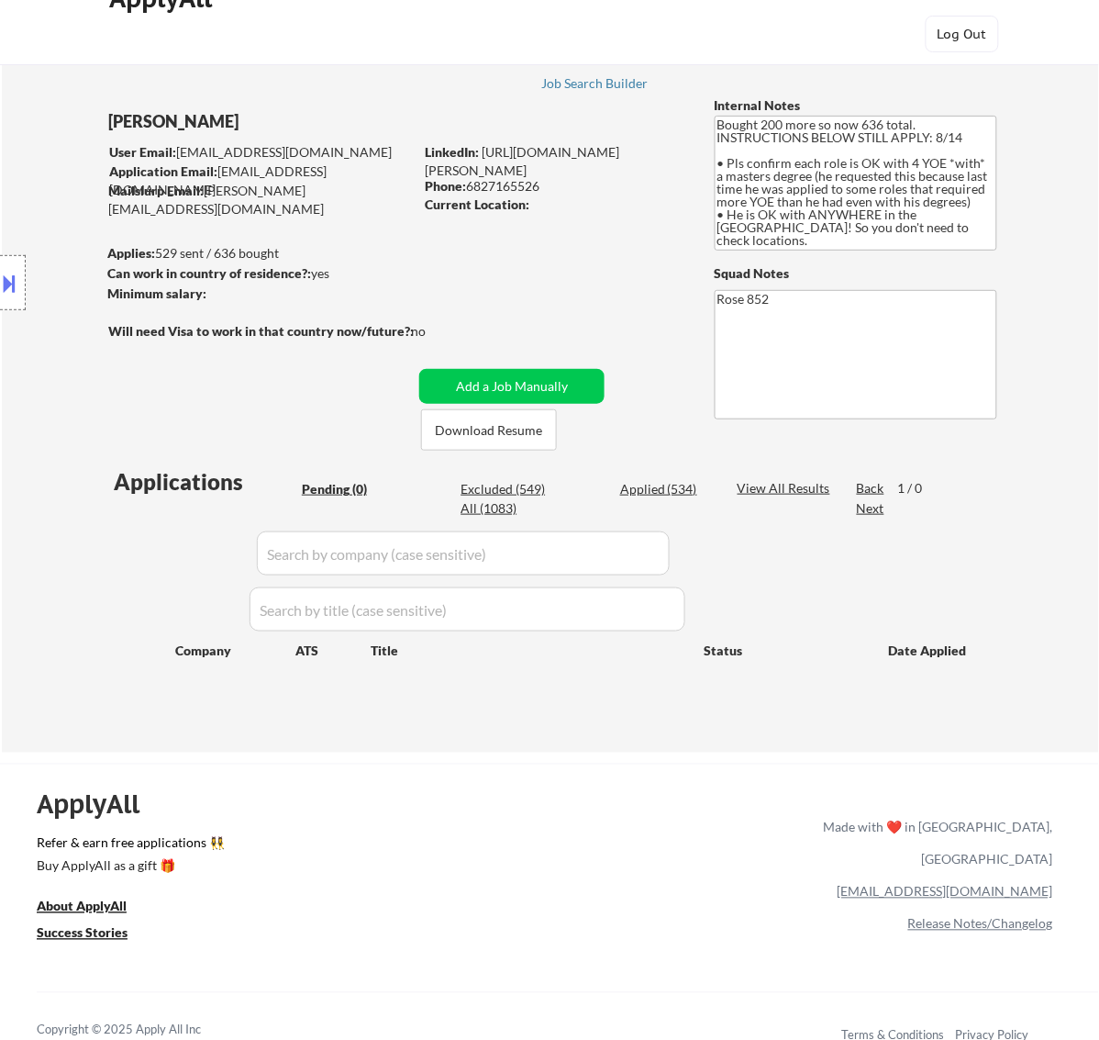
scroll to position [0, 0]
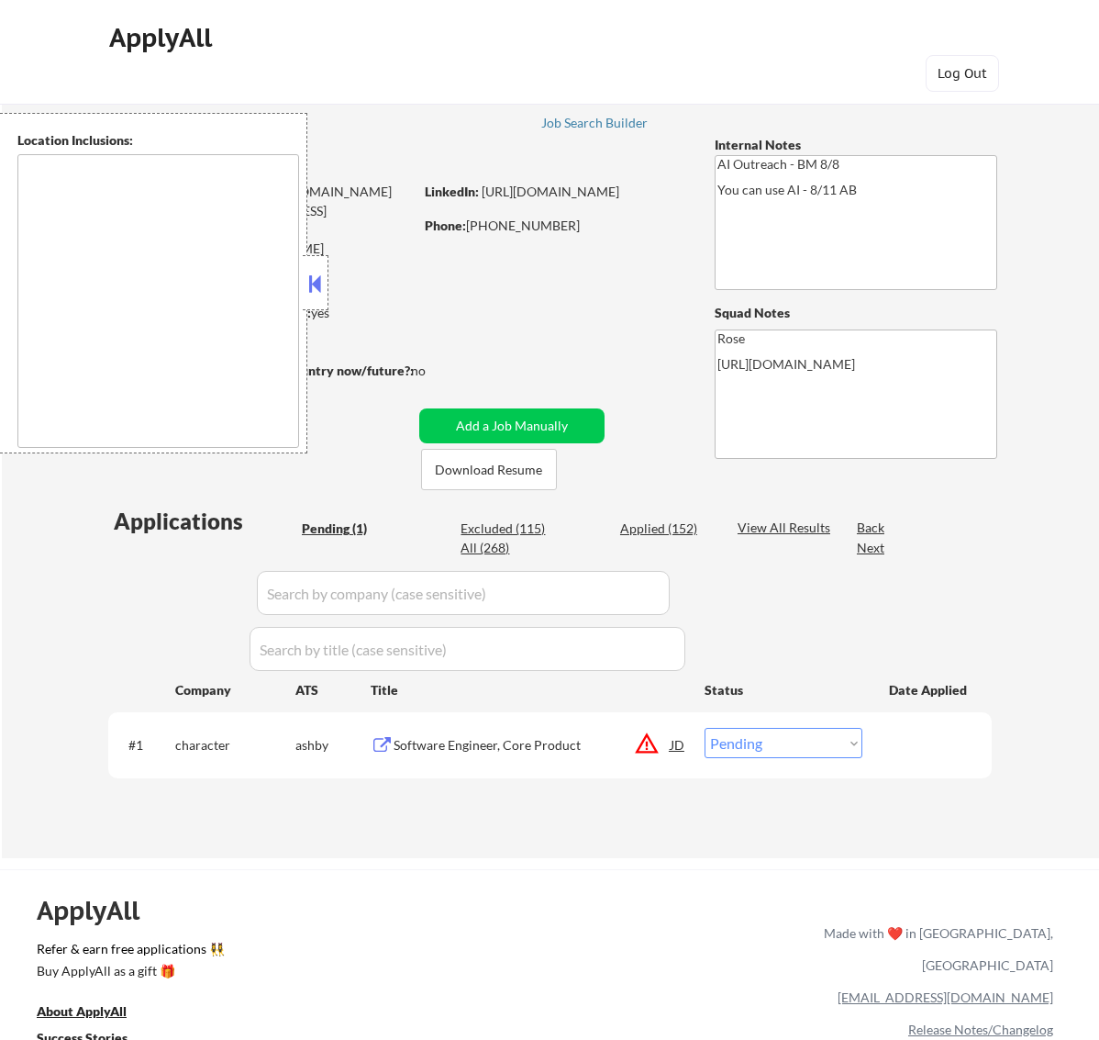
select select ""pending""
type textarea "[GEOGRAPHIC_DATA], [GEOGRAPHIC_DATA] [GEOGRAPHIC_DATA], [GEOGRAPHIC_DATA] [GEOG…"
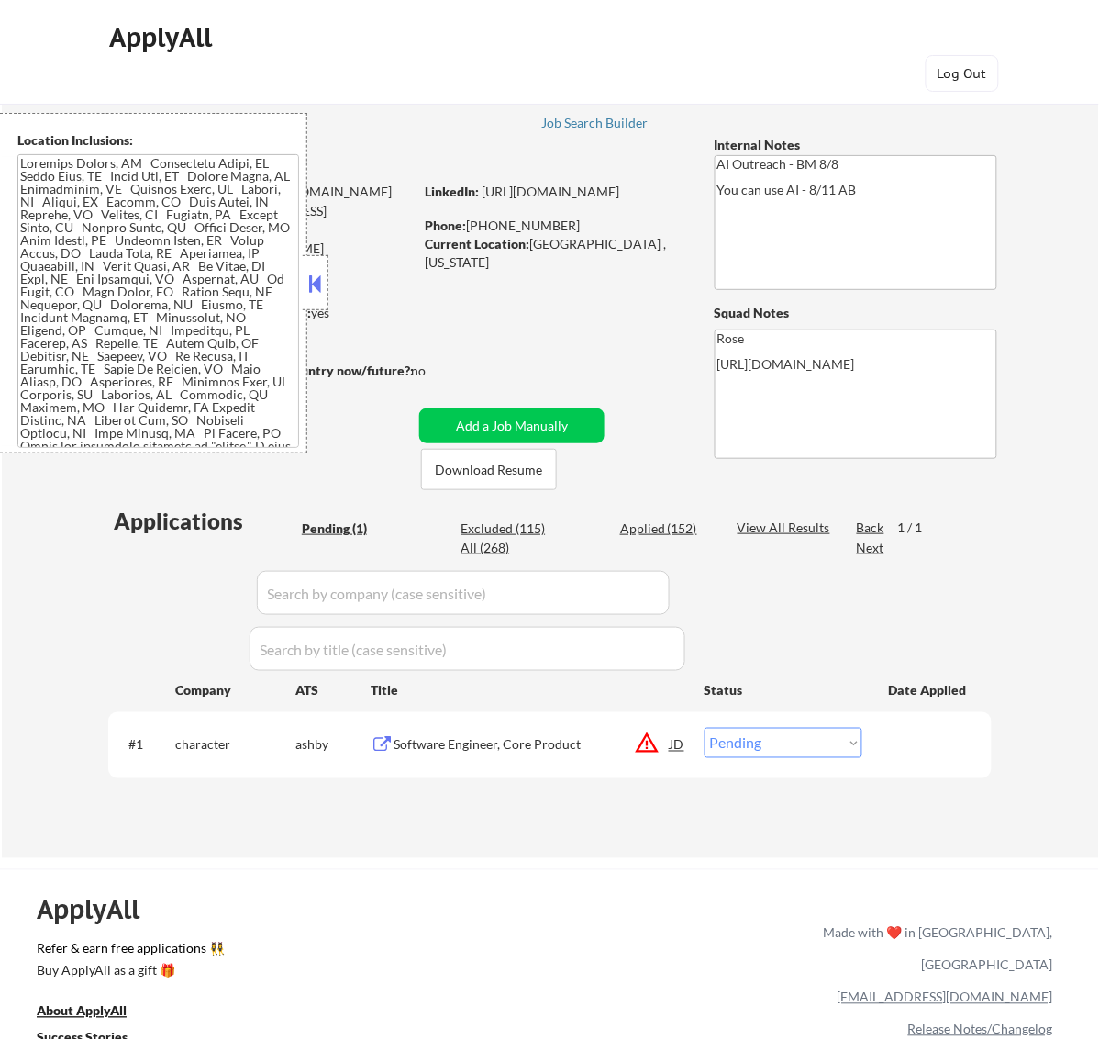
click at [327, 278] on div at bounding box center [316, 282] width 26 height 55
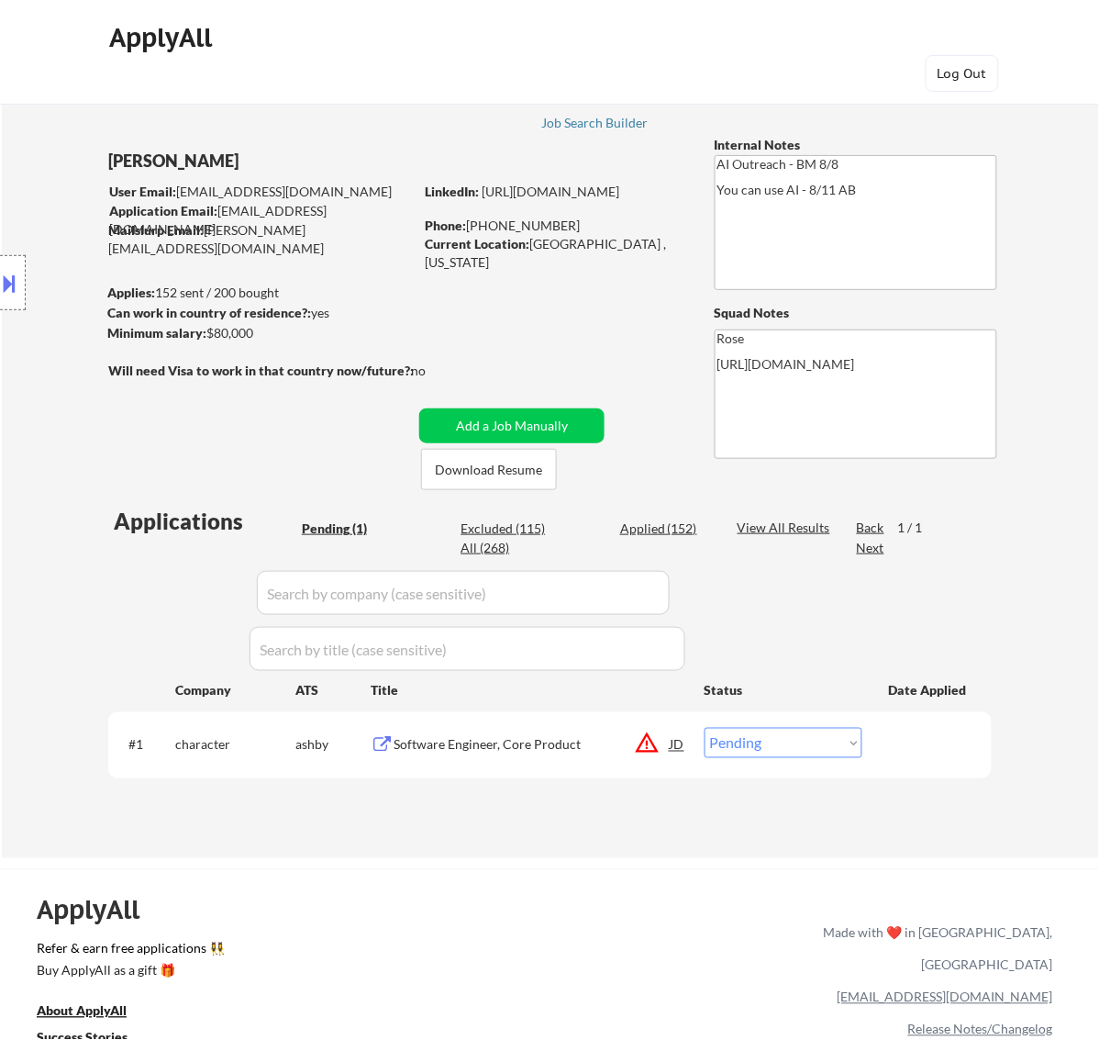
click at [563, 750] on div "Software Engineer, Core Product" at bounding box center [532, 745] width 277 height 18
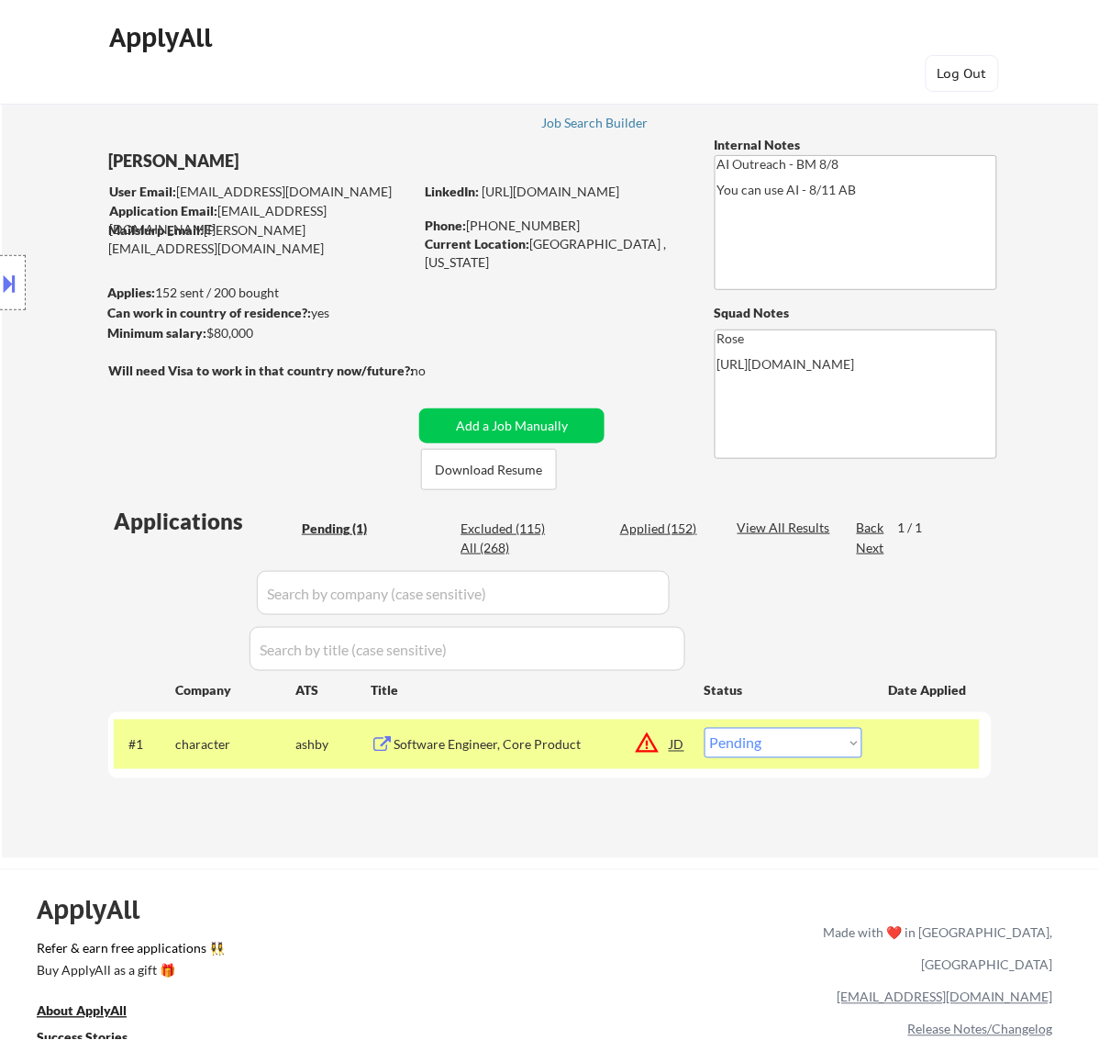
drag, startPoint x: 6, startPoint y: 278, endPoint x: 30, endPoint y: 278, distance: 23.9
click at [6, 277] on button at bounding box center [10, 283] width 20 height 30
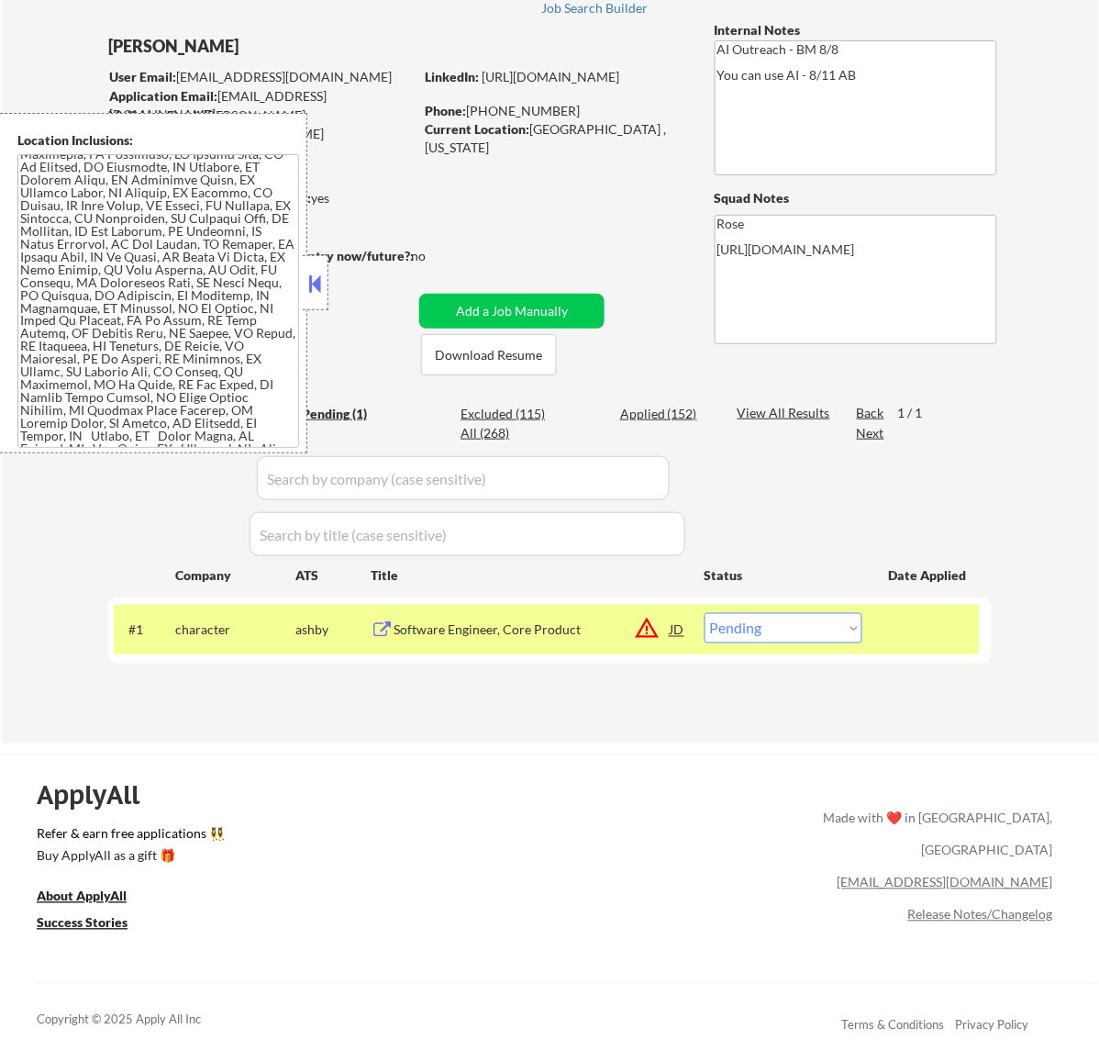
scroll to position [624, 0]
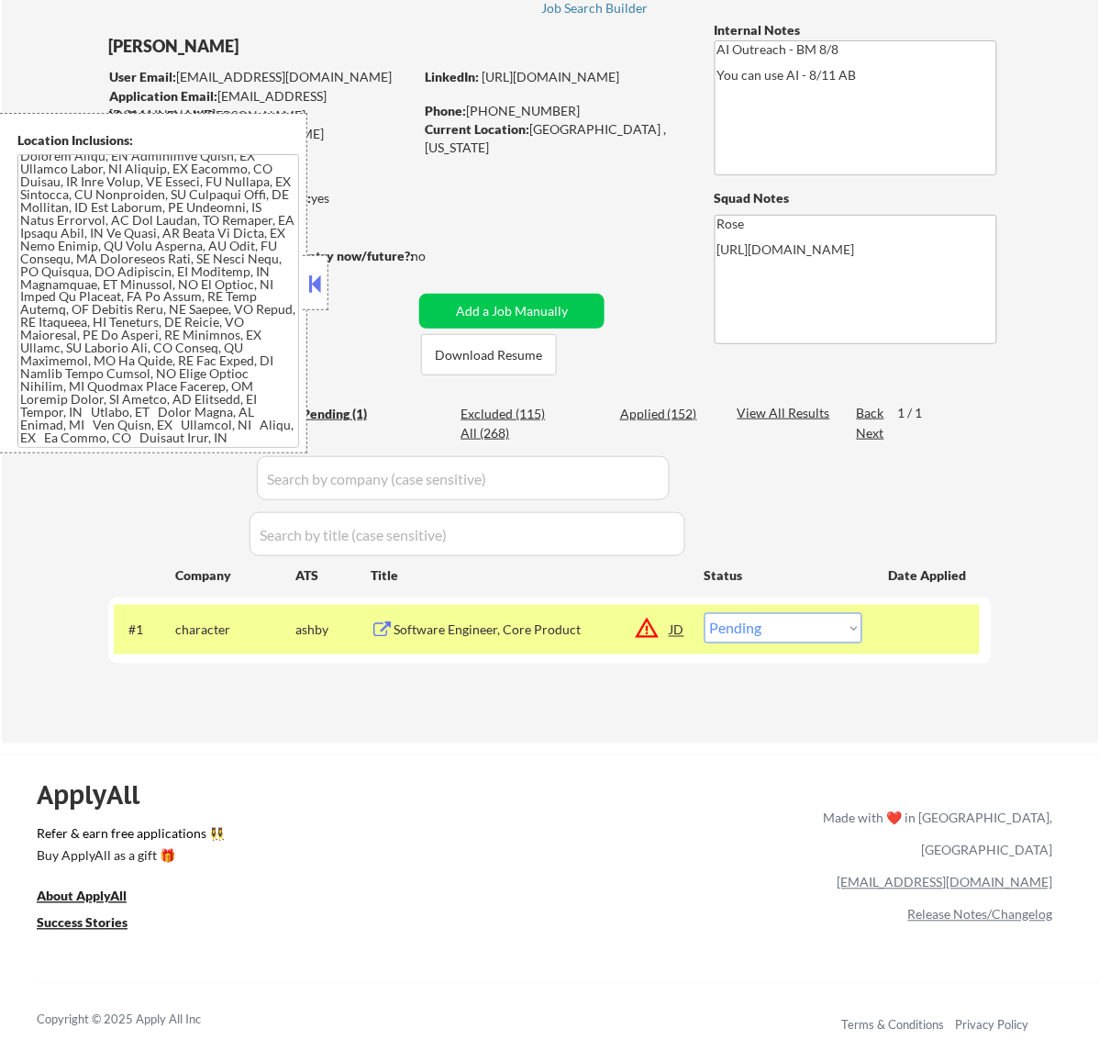
click at [321, 285] on button at bounding box center [315, 284] width 20 height 28
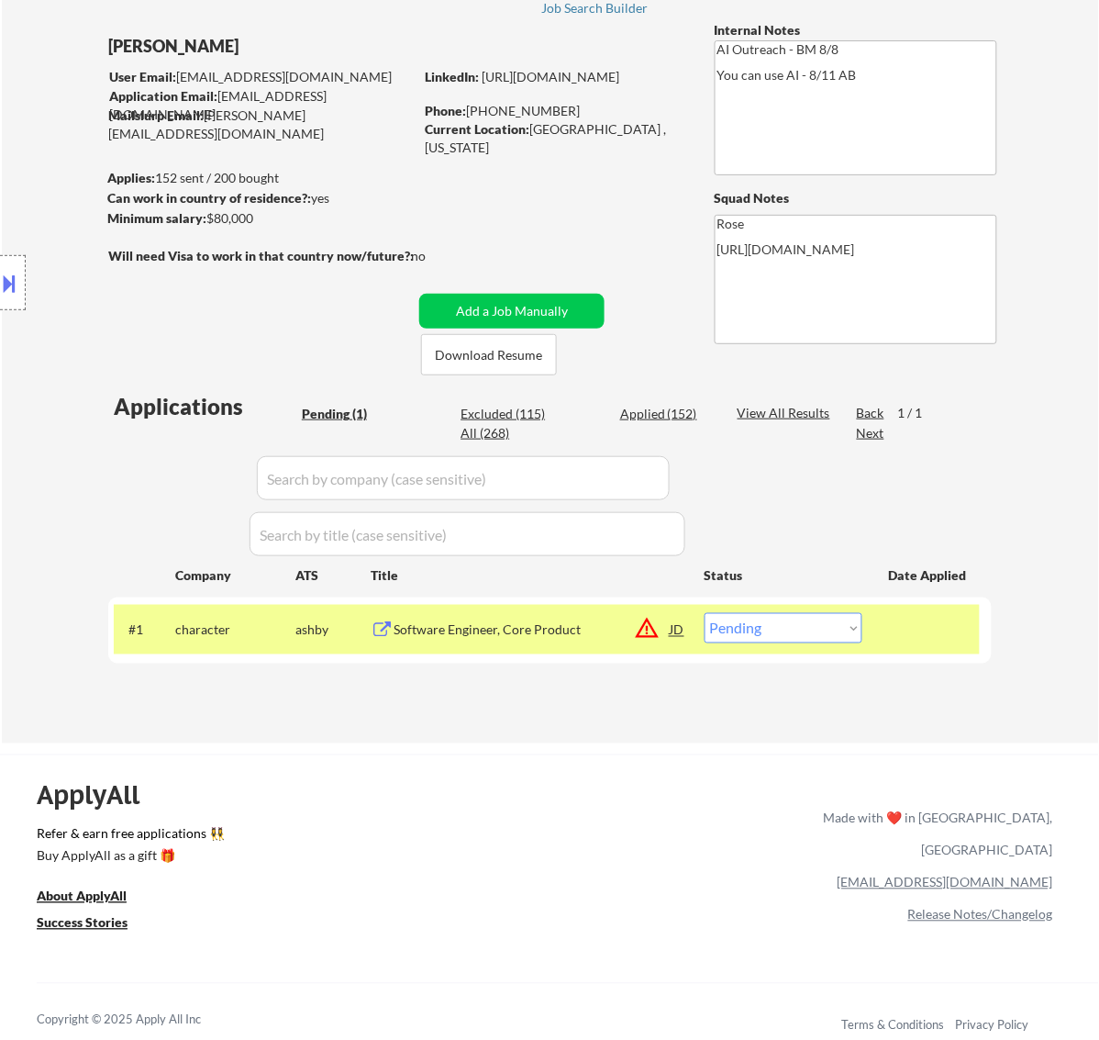
drag, startPoint x: 804, startPoint y: 644, endPoint x: 809, endPoint y: 633, distance: 11.9
click at [806, 643] on div "#1 character ashby Software Engineer, Core Product JD warning_amber Choose an o…" at bounding box center [547, 630] width 866 height 50
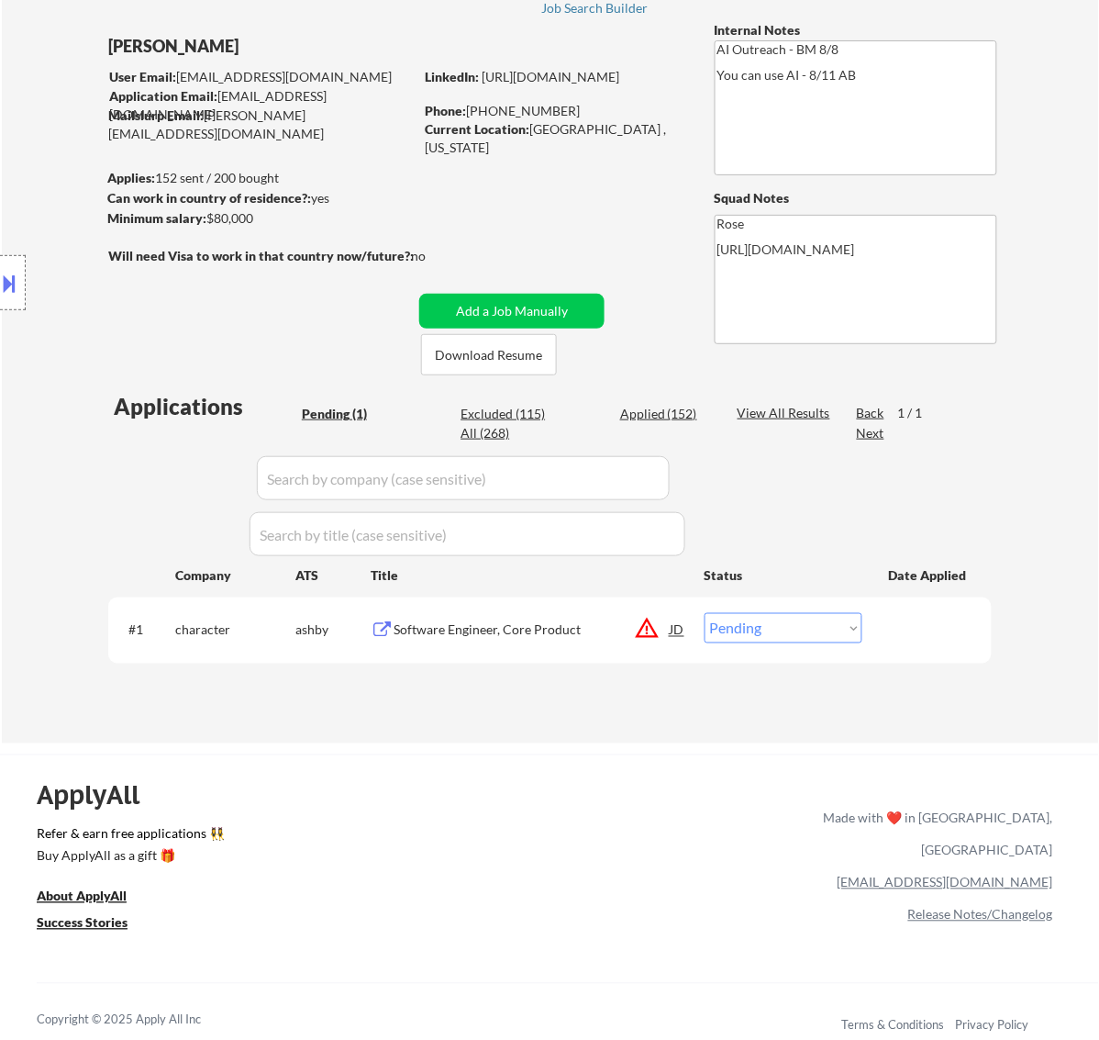
click at [796, 634] on select "Choose an option... Pending Applied Excluded (Questions) Excluded (Expired) Exc…" at bounding box center [784, 628] width 158 height 30
select select ""excluded__location_""
click at [705, 613] on select "Choose an option... Pending Applied Excluded (Questions) Excluded (Expired) Exc…" at bounding box center [784, 628] width 158 height 30
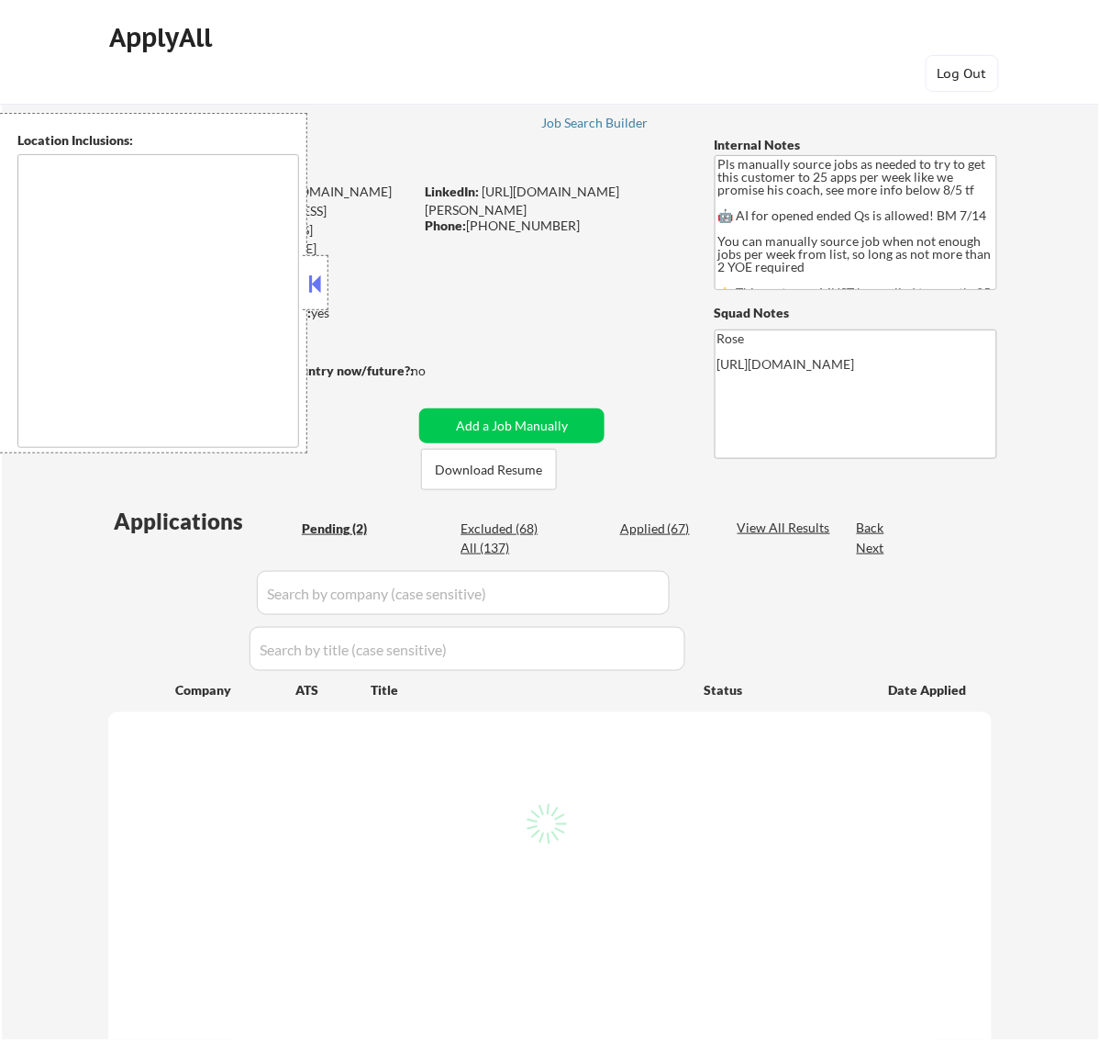
select select ""pending""
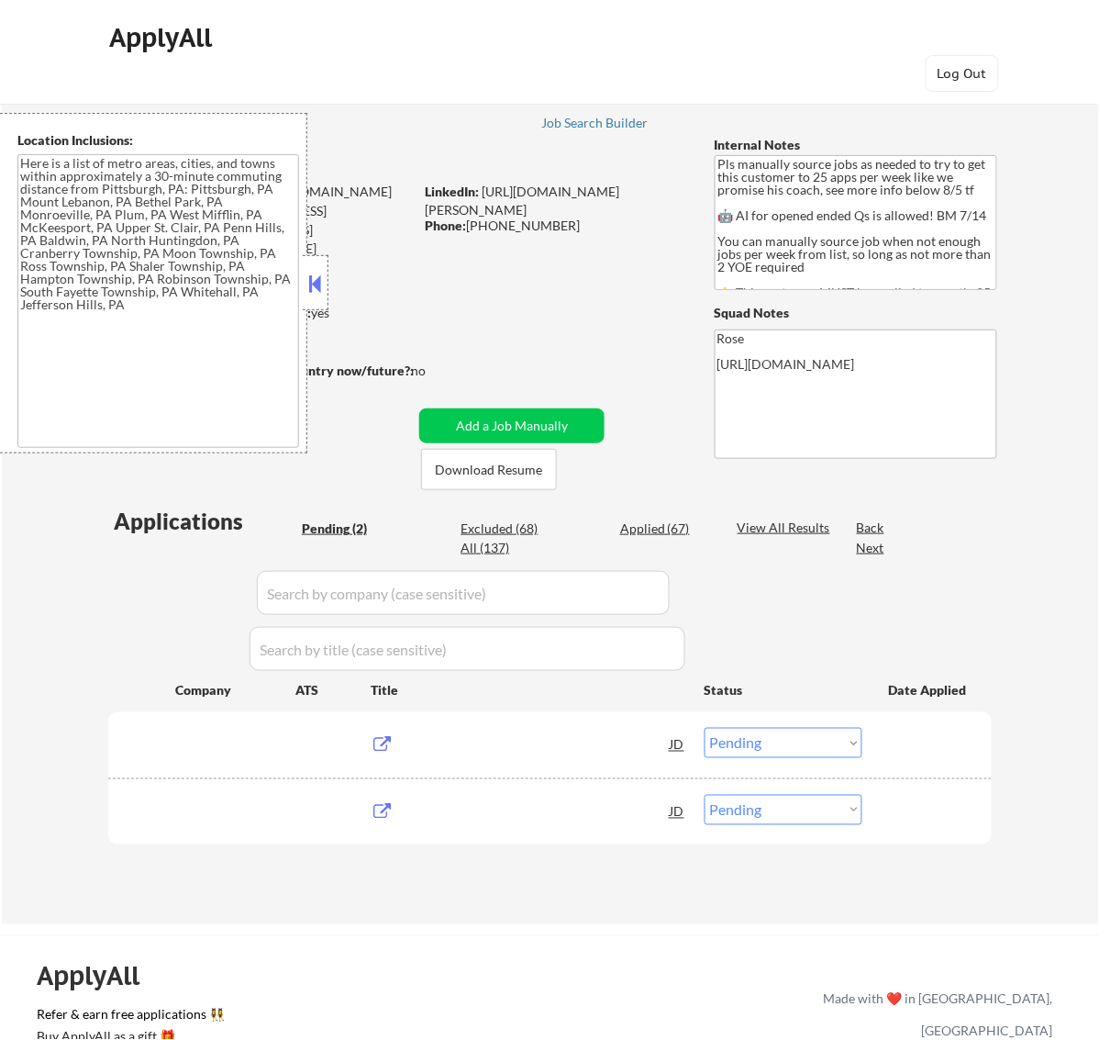
type textarea "Here is a list of metro areas, cities, and towns within approximately a 30-minu…"
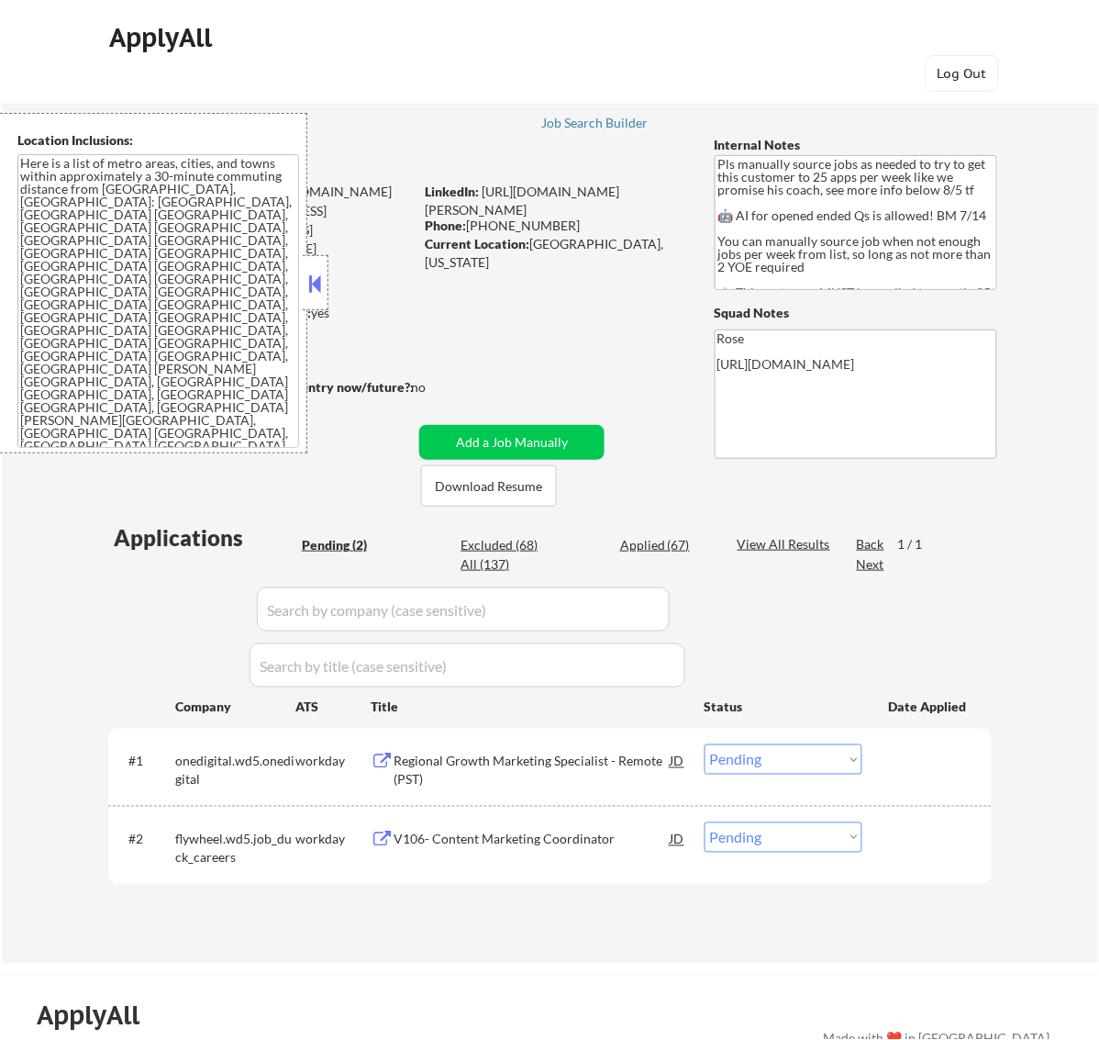
click at [312, 285] on button at bounding box center [315, 284] width 20 height 28
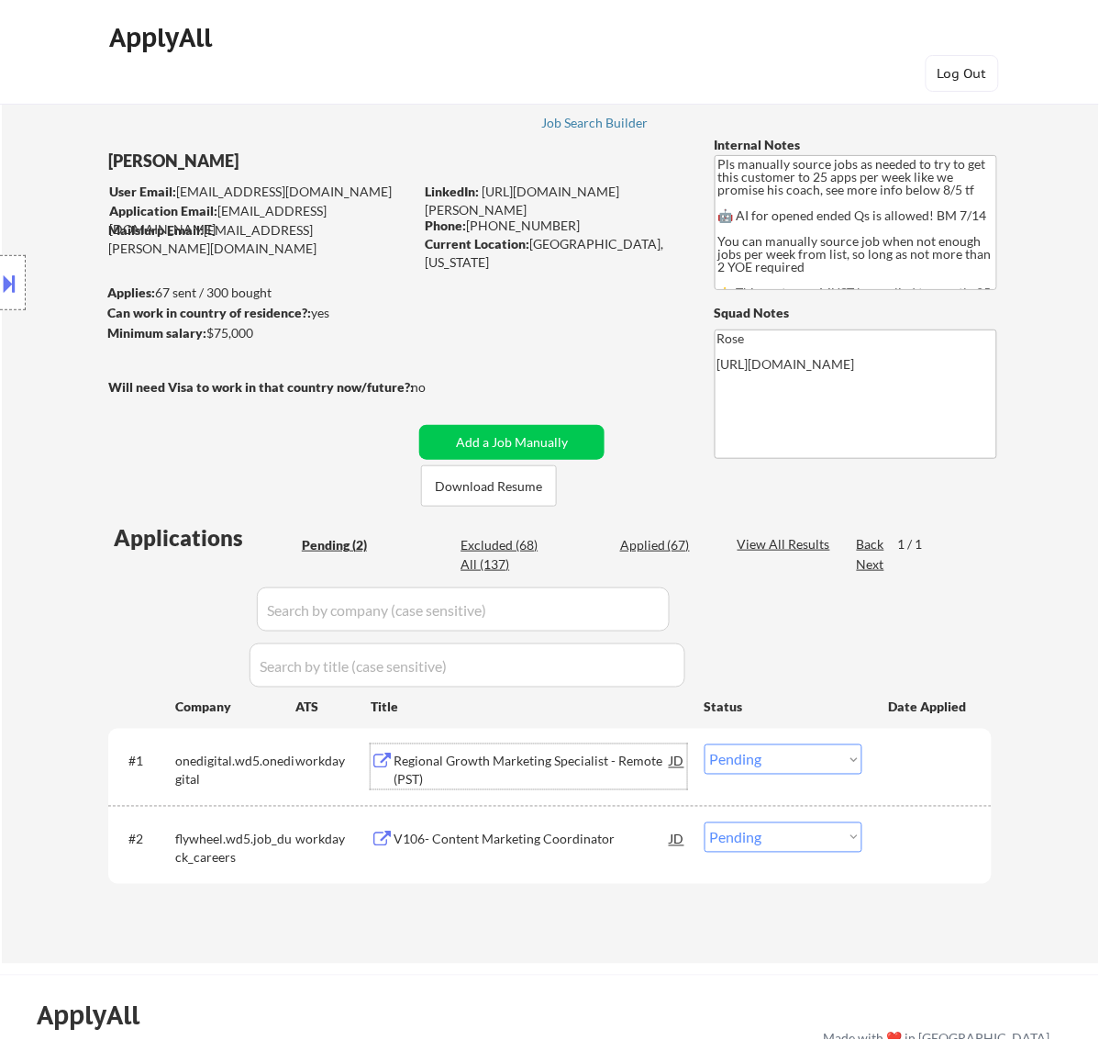
click at [547, 758] on div "Regional Growth Marketing Specialist - Remote (PST)" at bounding box center [532, 771] width 277 height 36
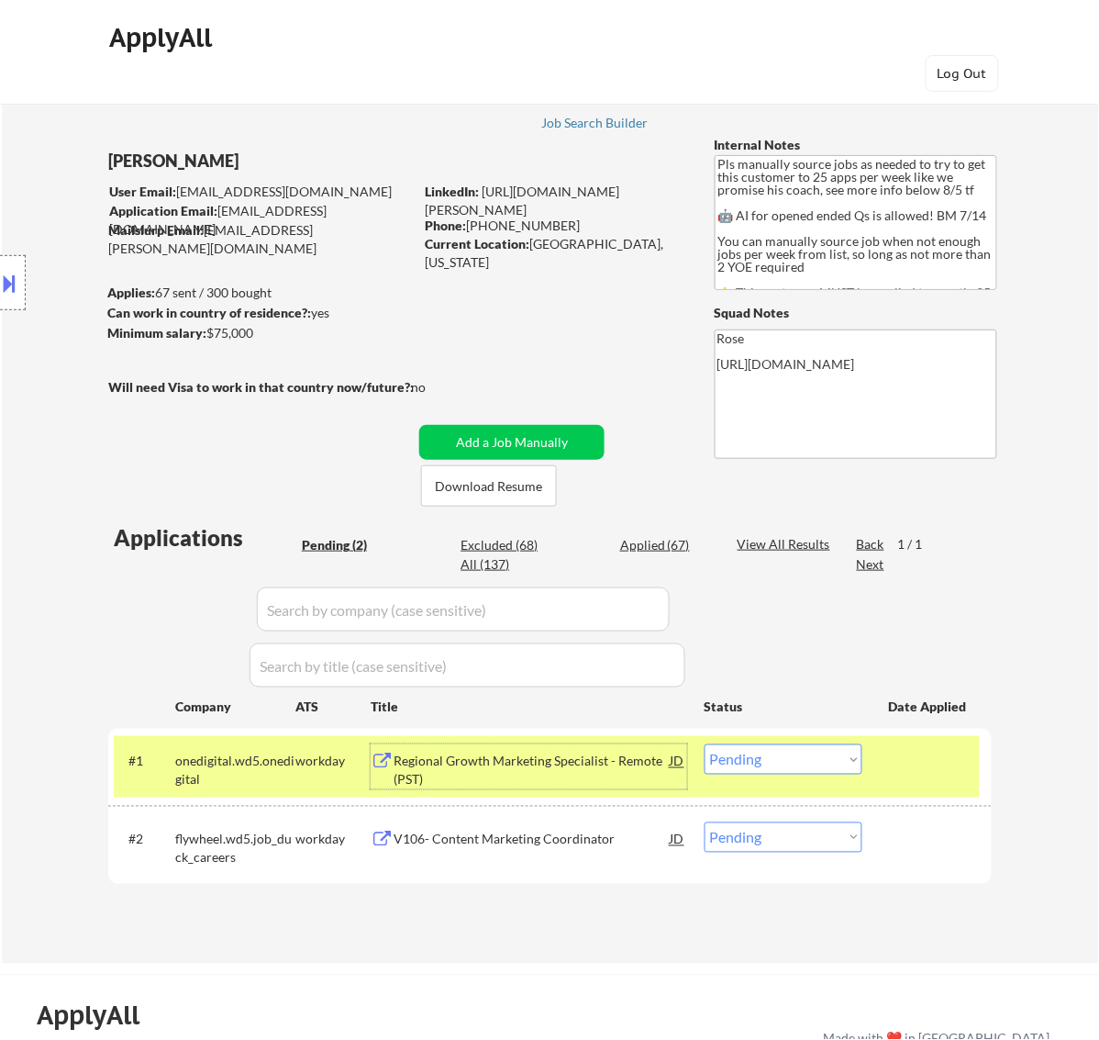
click at [796, 759] on select "Choose an option... Pending Applied Excluded (Questions) Excluded (Expired) Exc…" at bounding box center [784, 759] width 158 height 30
click at [705, 744] on select "Choose an option... Pending Applied Excluded (Questions) Excluded (Expired) Exc…" at bounding box center [784, 759] width 158 height 30
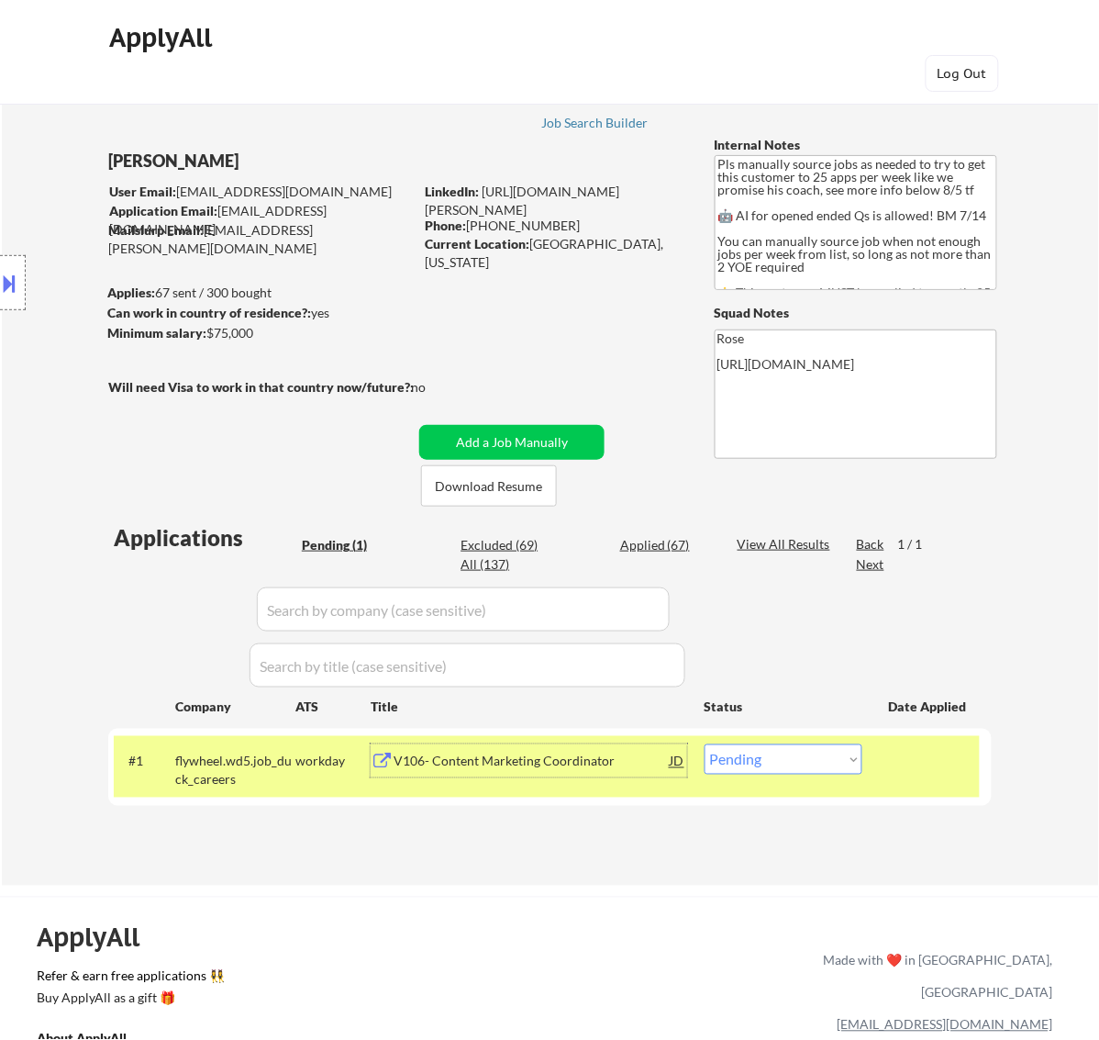
click at [556, 760] on div "V106- Content Marketing Coordinator" at bounding box center [532, 762] width 277 height 18
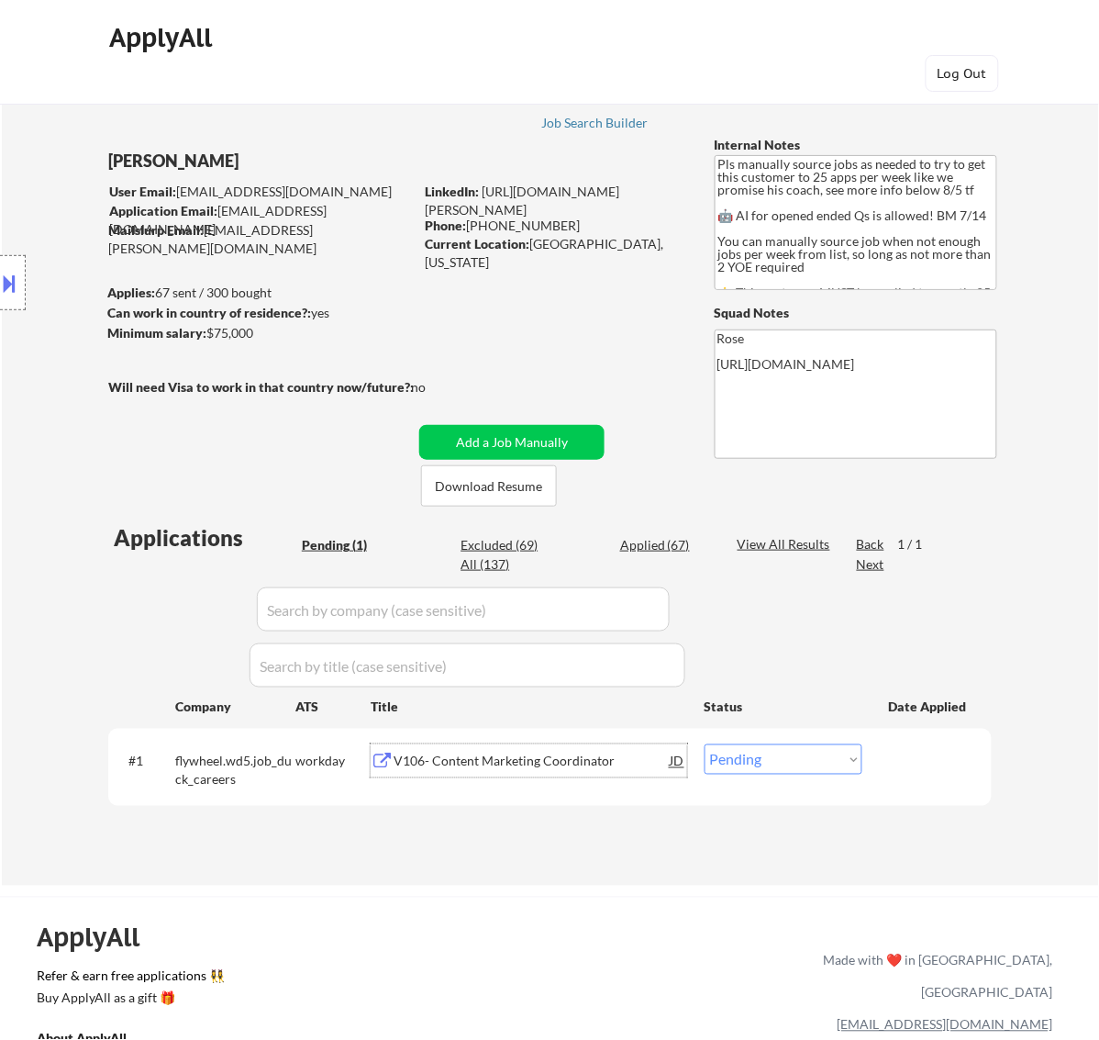
click at [773, 749] on select "Choose an option... Pending Applied Excluded (Questions) Excluded (Expired) Exc…" at bounding box center [784, 759] width 158 height 30
select select ""excluded__location_""
click at [705, 744] on select "Choose an option... Pending Applied Excluded (Questions) Excluded (Expired) Exc…" at bounding box center [784, 759] width 158 height 30
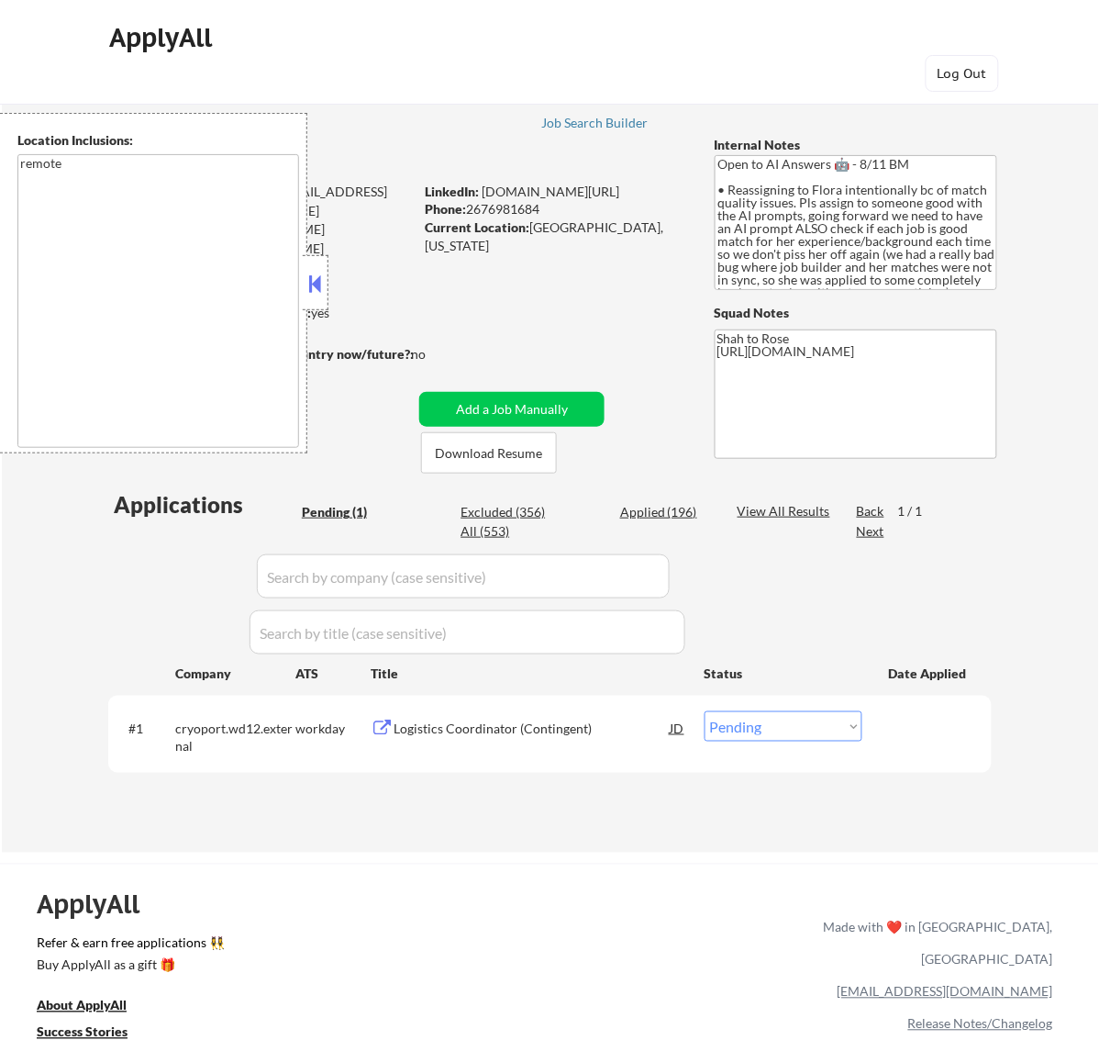
click at [321, 286] on button at bounding box center [315, 284] width 20 height 28
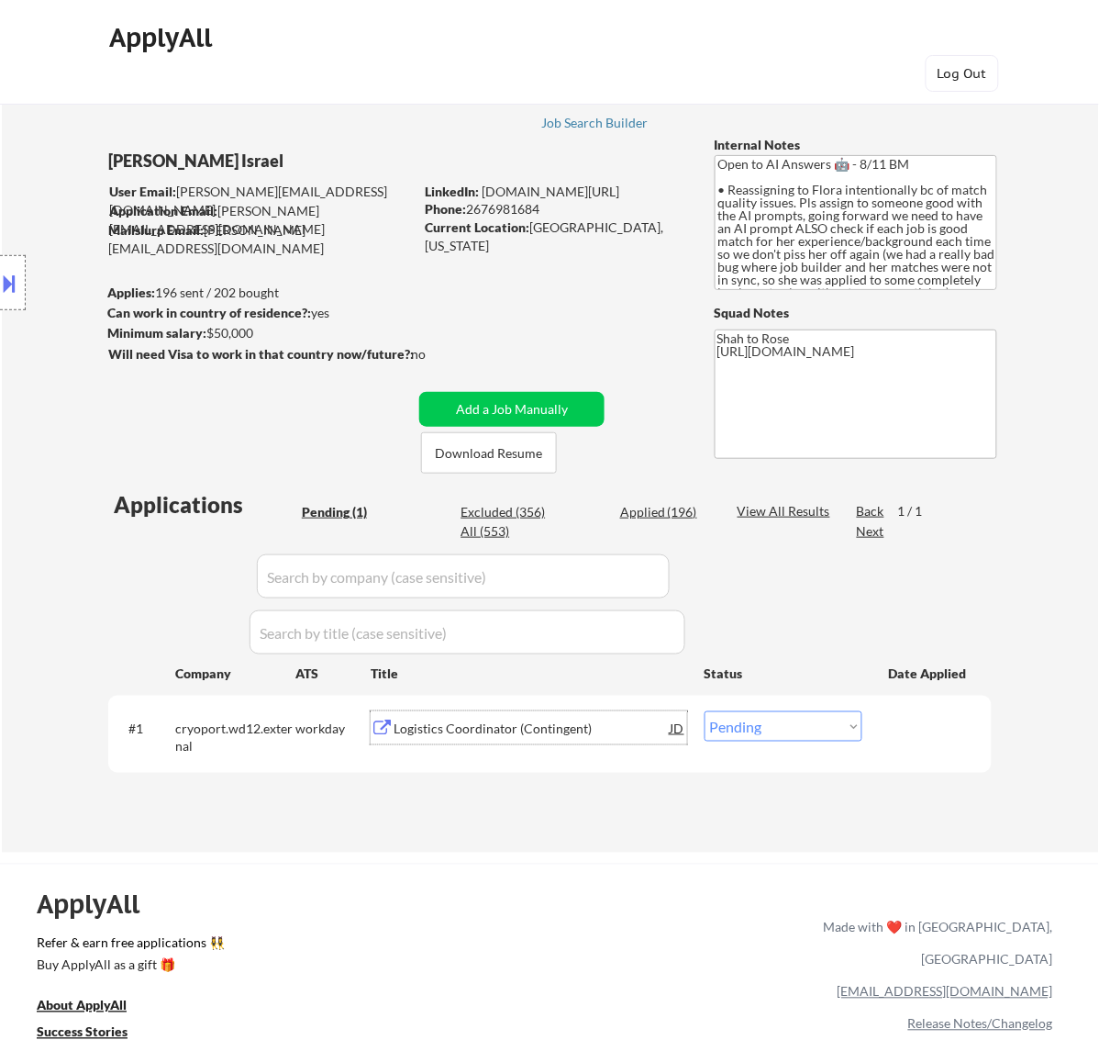
click at [540, 726] on div "Logistics Coordinator (Contingent)" at bounding box center [532, 729] width 277 height 18
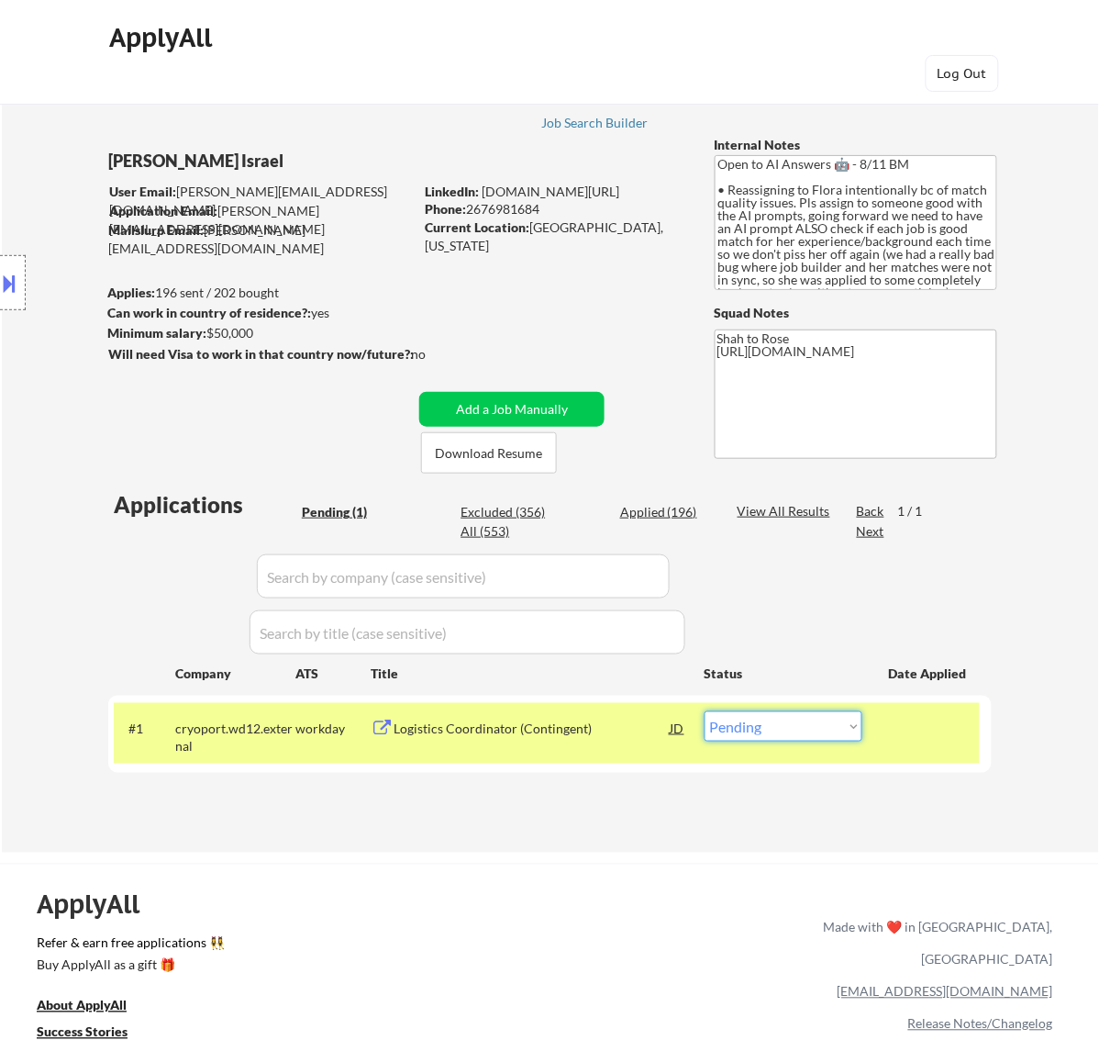
click at [840, 722] on select "Choose an option... Pending Applied Excluded (Questions) Excluded (Expired) Exc…" at bounding box center [784, 726] width 158 height 30
select select ""excluded__salary_""
click at [705, 711] on select "Choose an option... Pending Applied Excluded (Questions) Excluded (Expired) Exc…" at bounding box center [784, 726] width 158 height 30
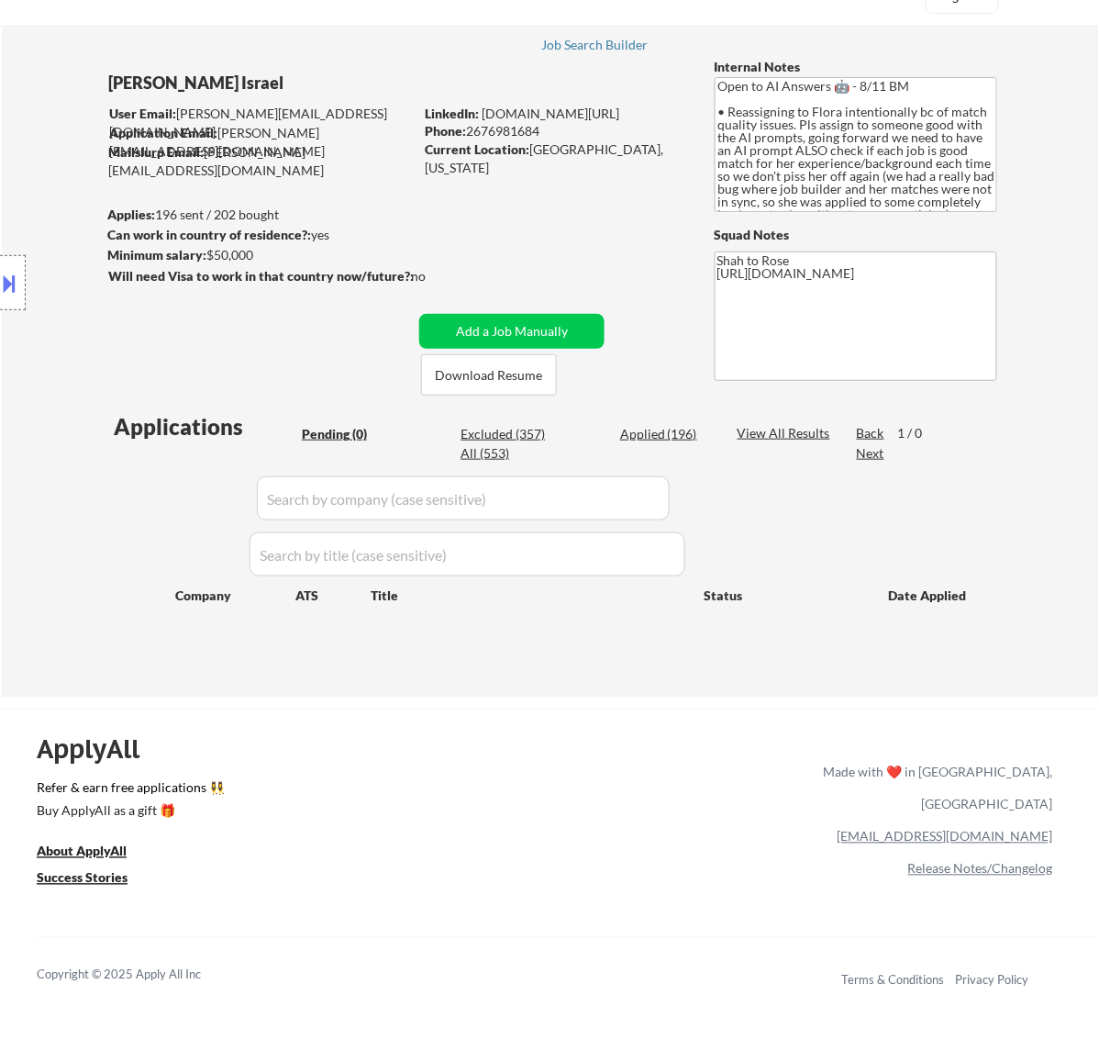
scroll to position [115, 0]
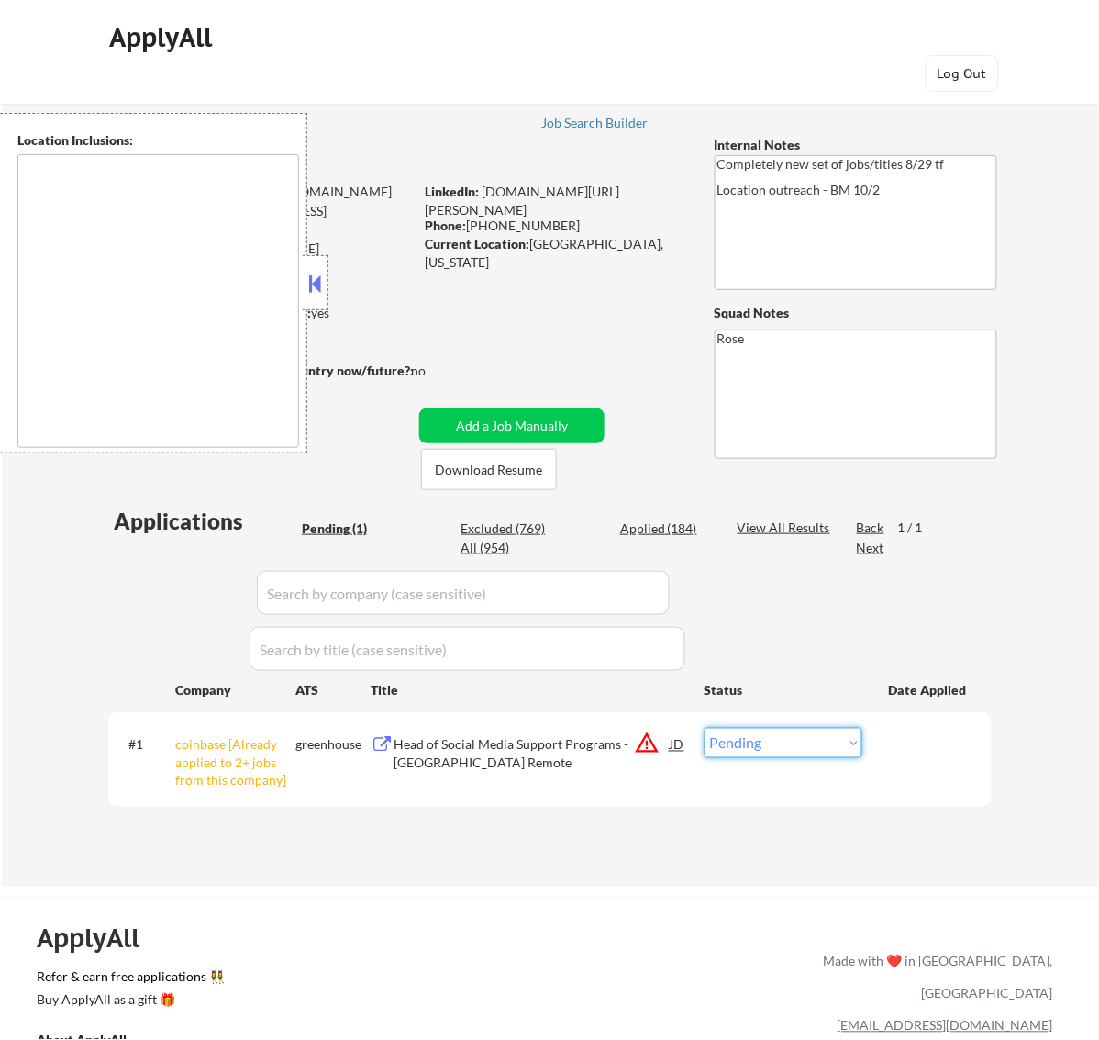
click at [832, 742] on select "Choose an option... Pending Applied Excluded (Questions) Excluded (Expired) Exc…" at bounding box center [784, 743] width 158 height 30
select select ""excluded__other_""
click at [705, 728] on select "Choose an option... Pending Applied Excluded (Questions) Excluded (Expired) Exc…" at bounding box center [784, 743] width 158 height 30
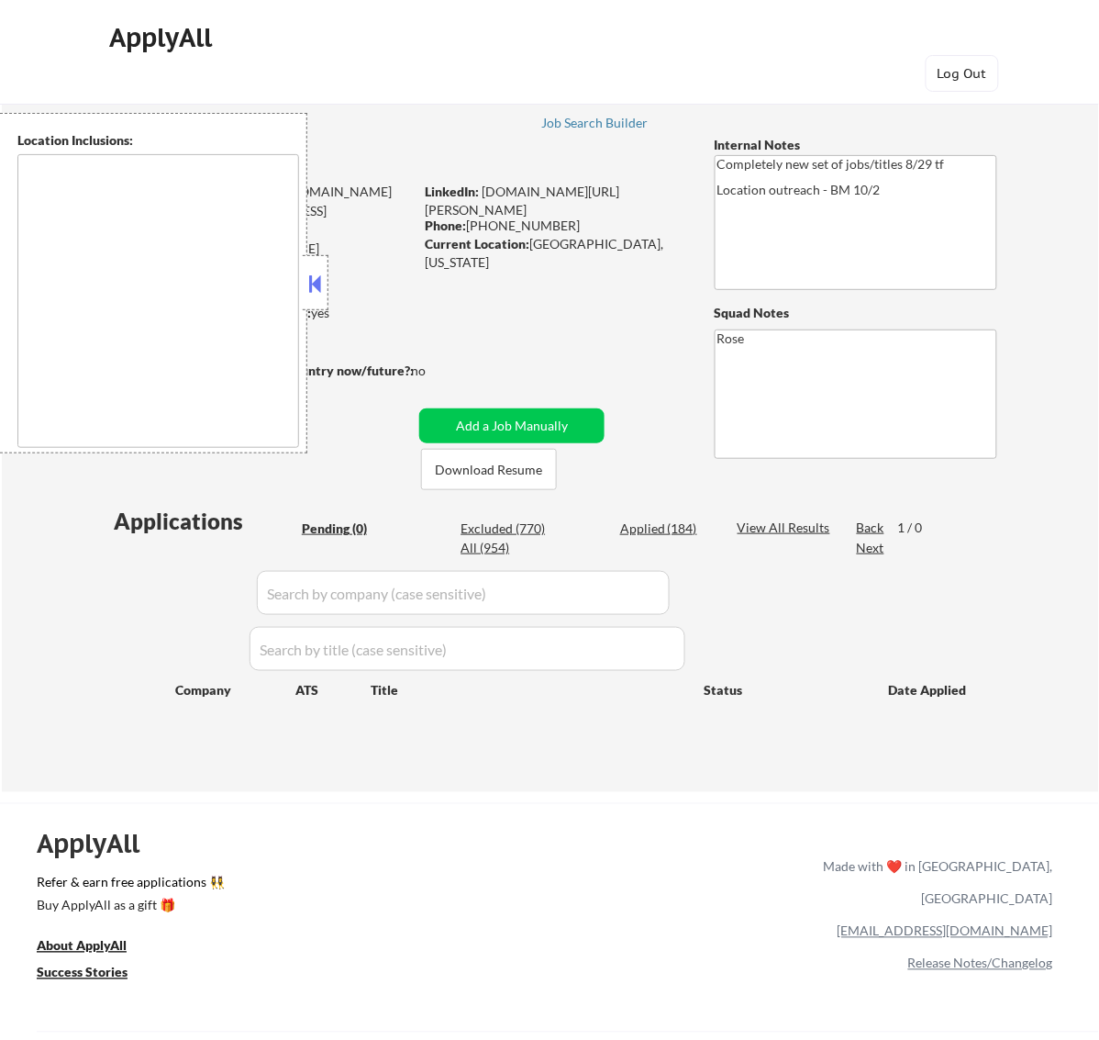
click at [321, 290] on button at bounding box center [315, 284] width 20 height 28
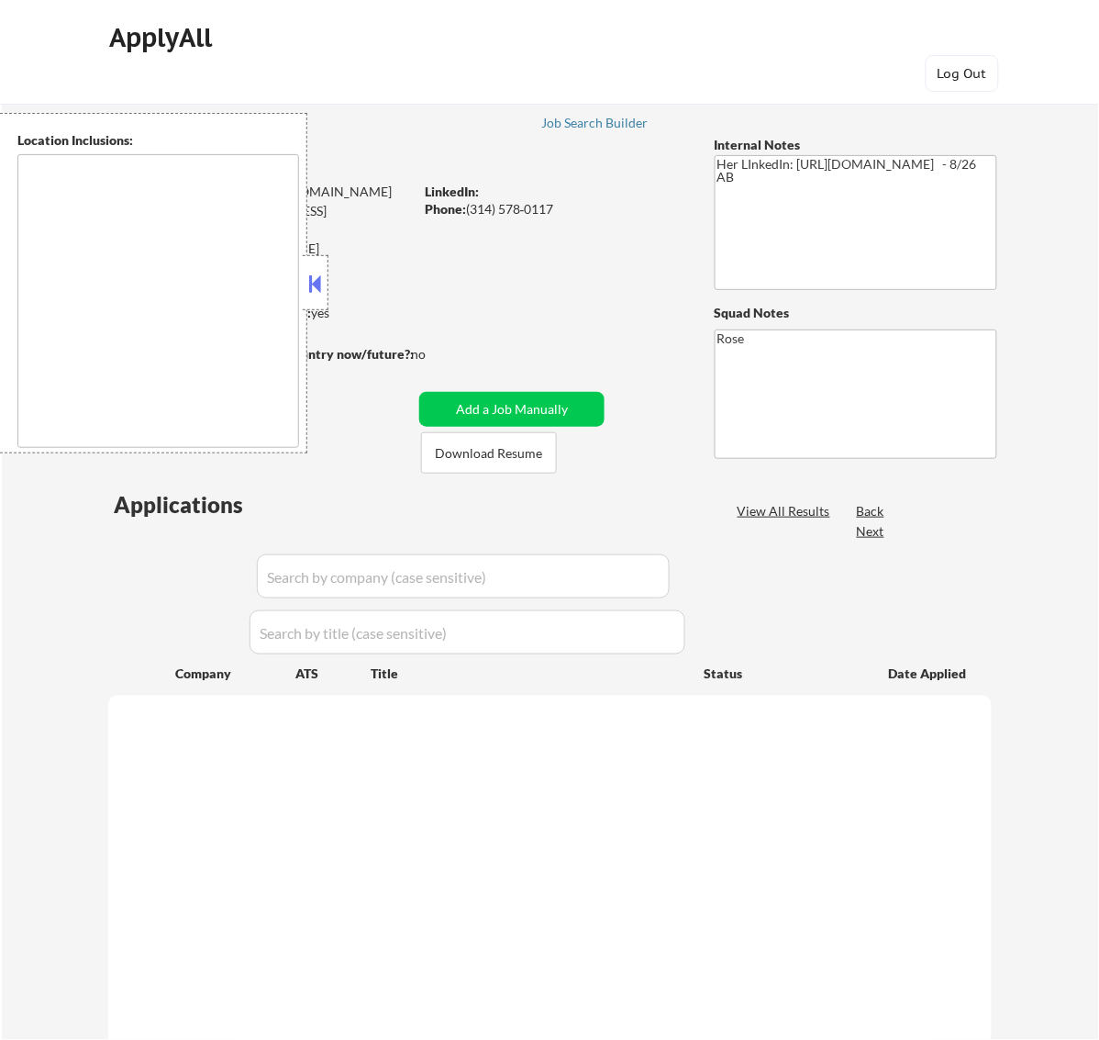
select select ""pending""
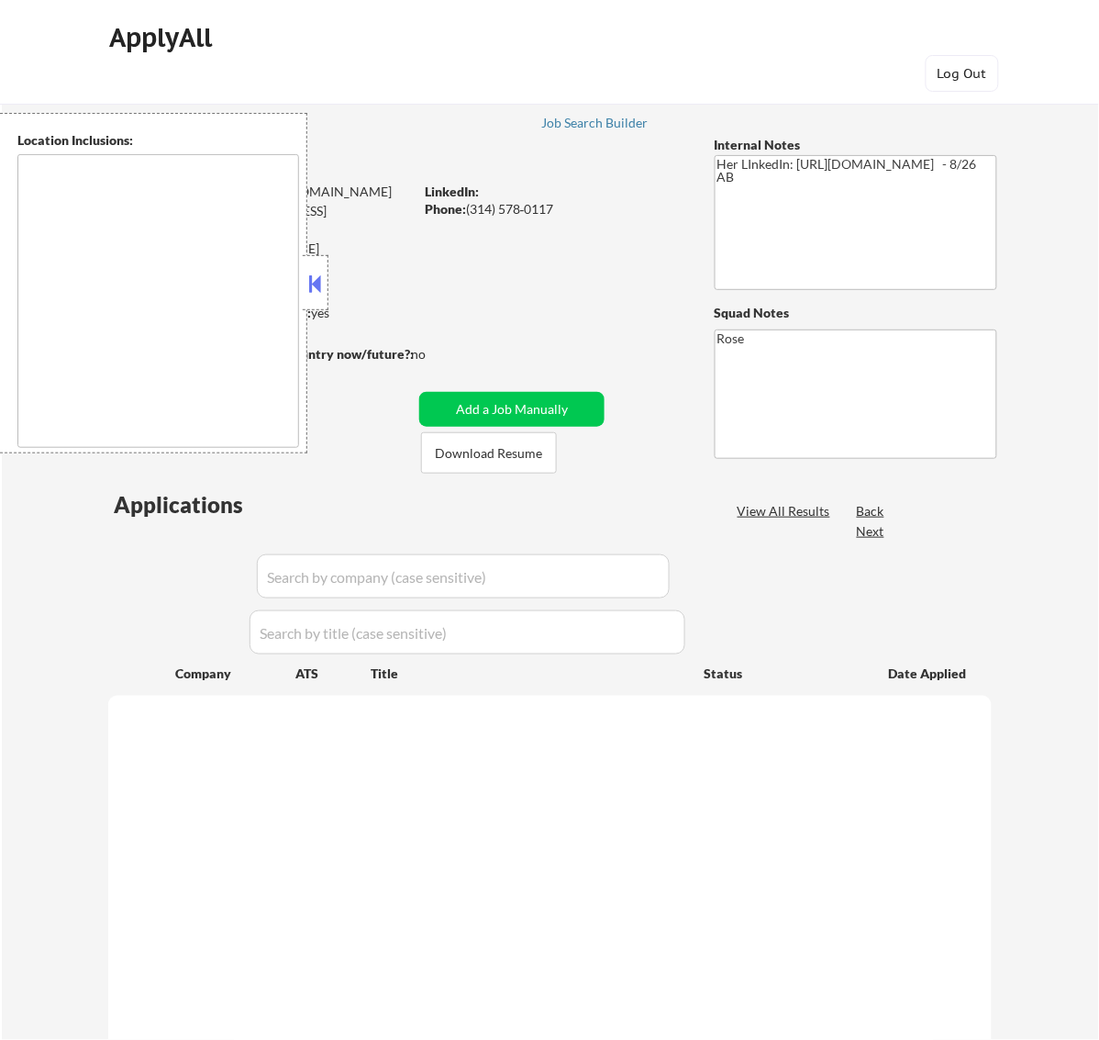
select select ""pending""
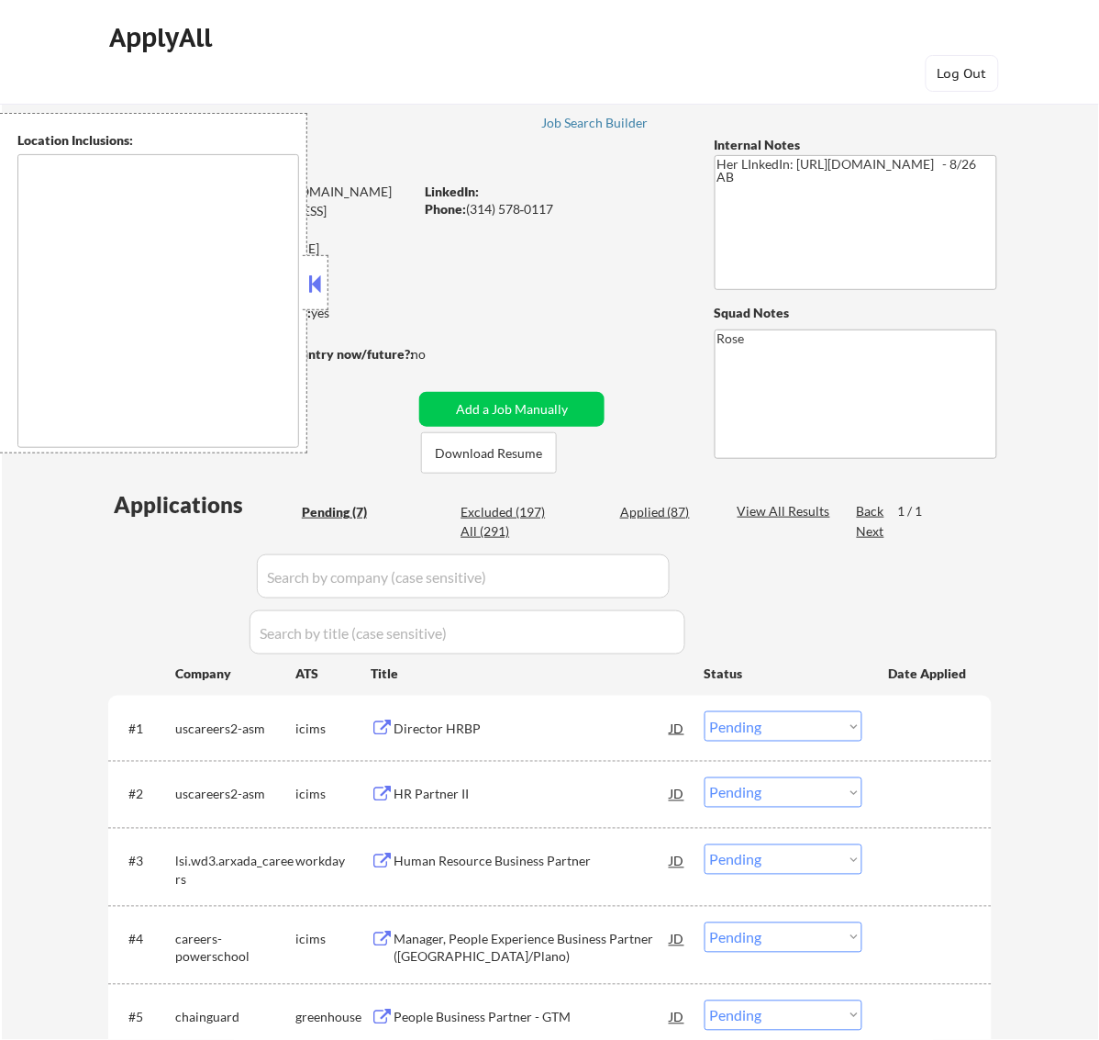
type textarea "[GEOGRAPHIC_DATA][PERSON_NAME], [GEOGRAPHIC_DATA][PERSON_NAME][GEOGRAPHIC_DATA]…"
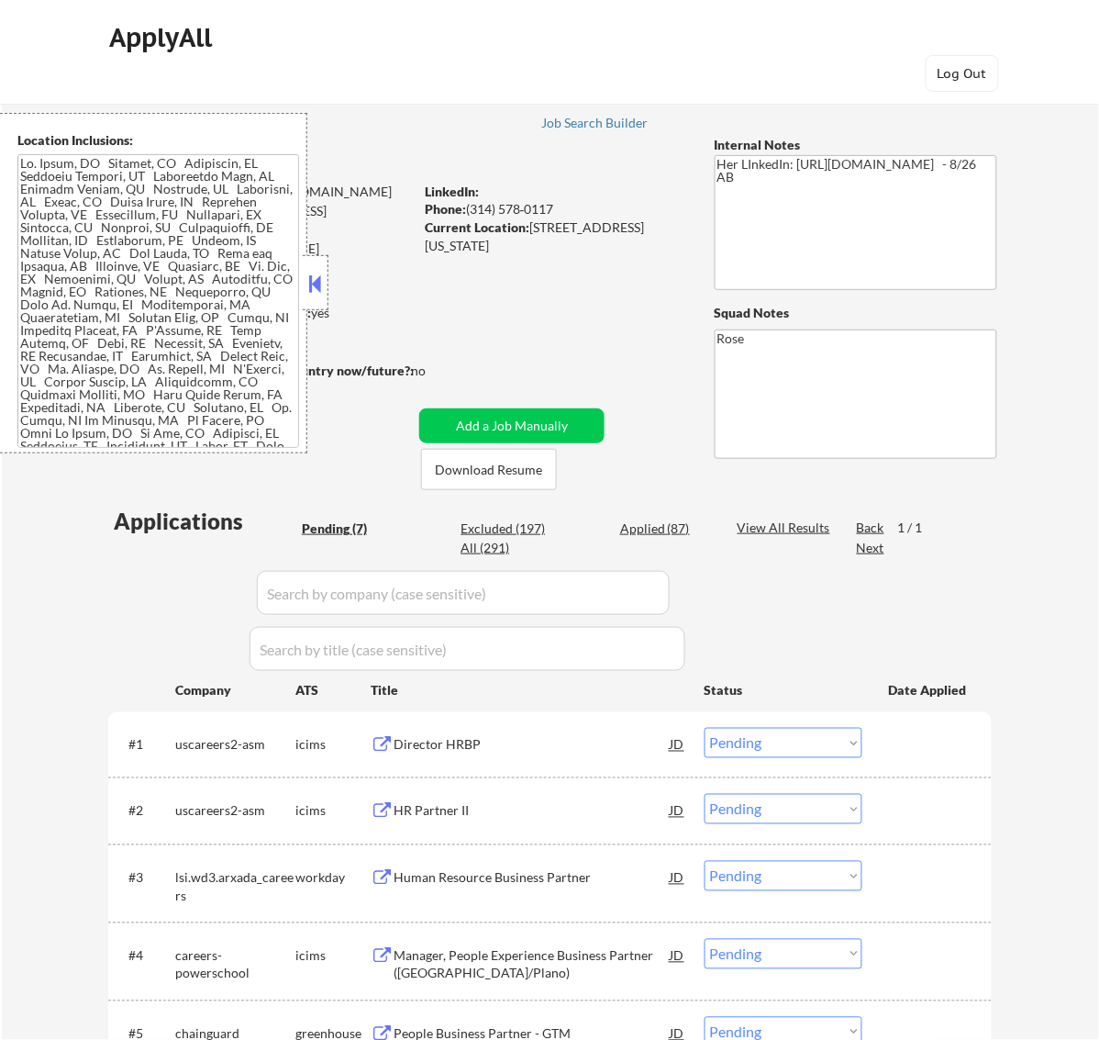
click at [317, 294] on button at bounding box center [315, 284] width 20 height 28
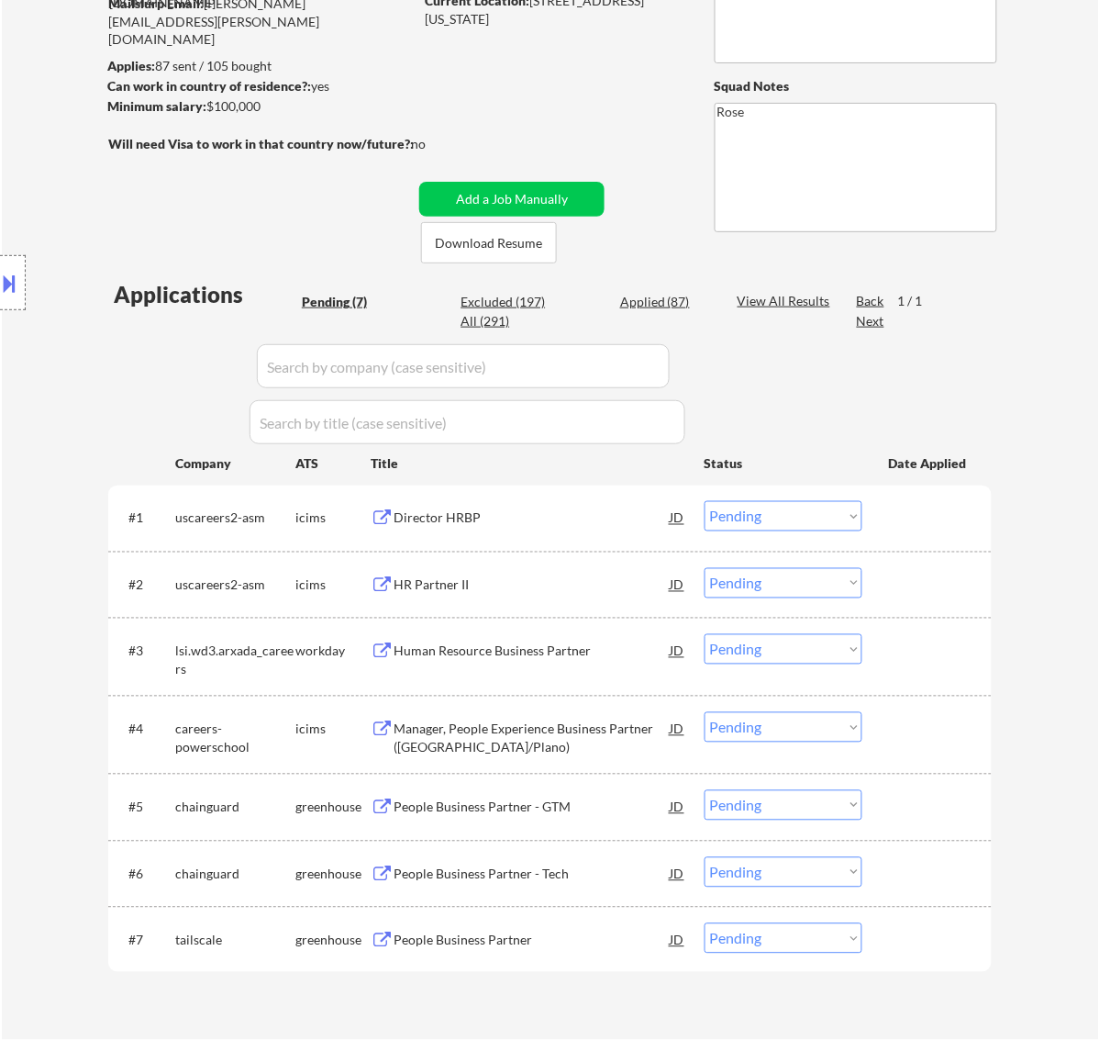
scroll to position [229, 0]
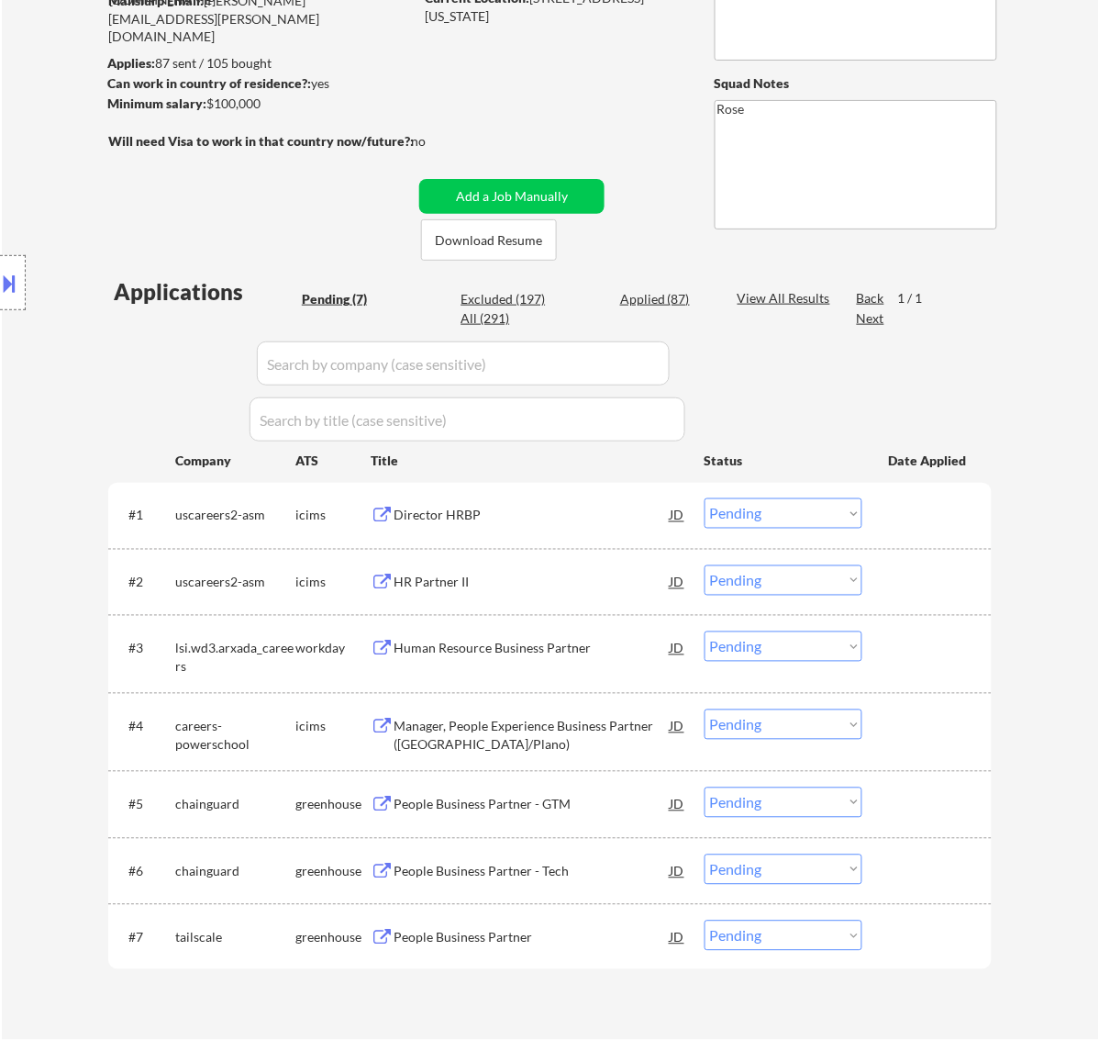
click at [553, 932] on div "People Business Partner" at bounding box center [532, 938] width 277 height 18
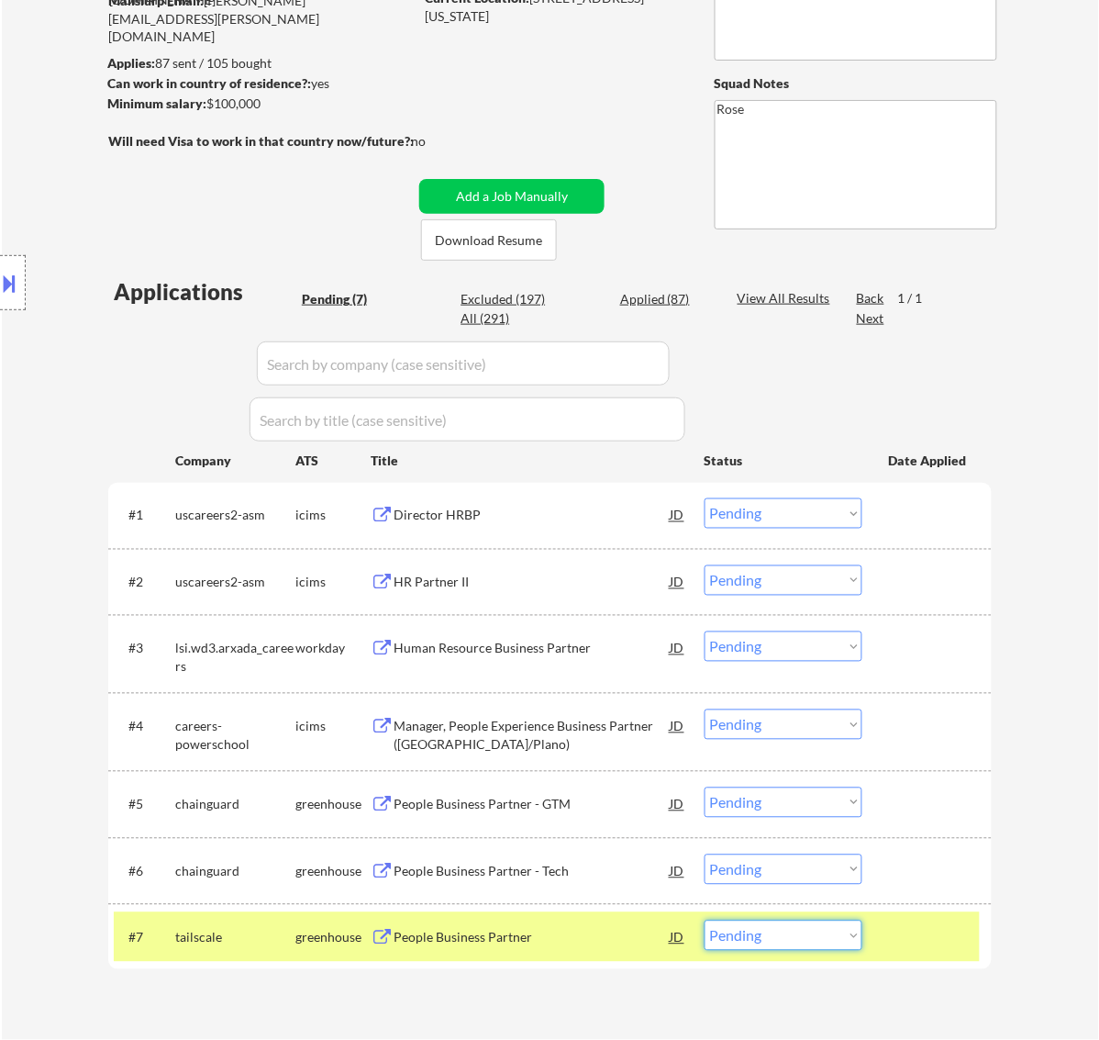
click at [798, 928] on select "Choose an option... Pending Applied Excluded (Questions) Excluded (Expired) Exc…" at bounding box center [784, 936] width 158 height 30
select select ""excluded""
click at [705, 921] on select "Choose an option... Pending Applied Excluded (Questions) Excluded (Expired) Exc…" at bounding box center [784, 936] width 158 height 30
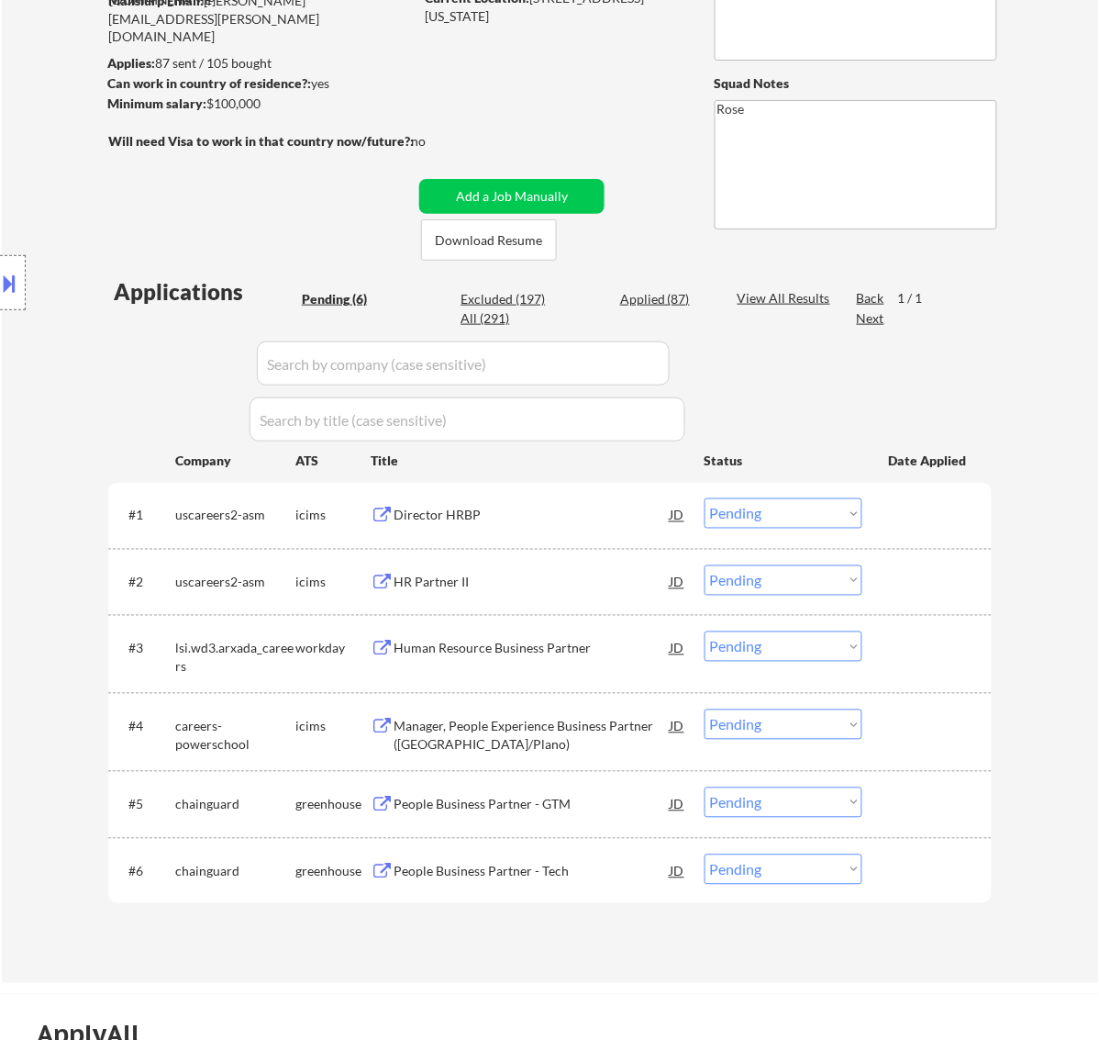
click at [535, 864] on div "People Business Partner - Tech" at bounding box center [532, 872] width 277 height 18
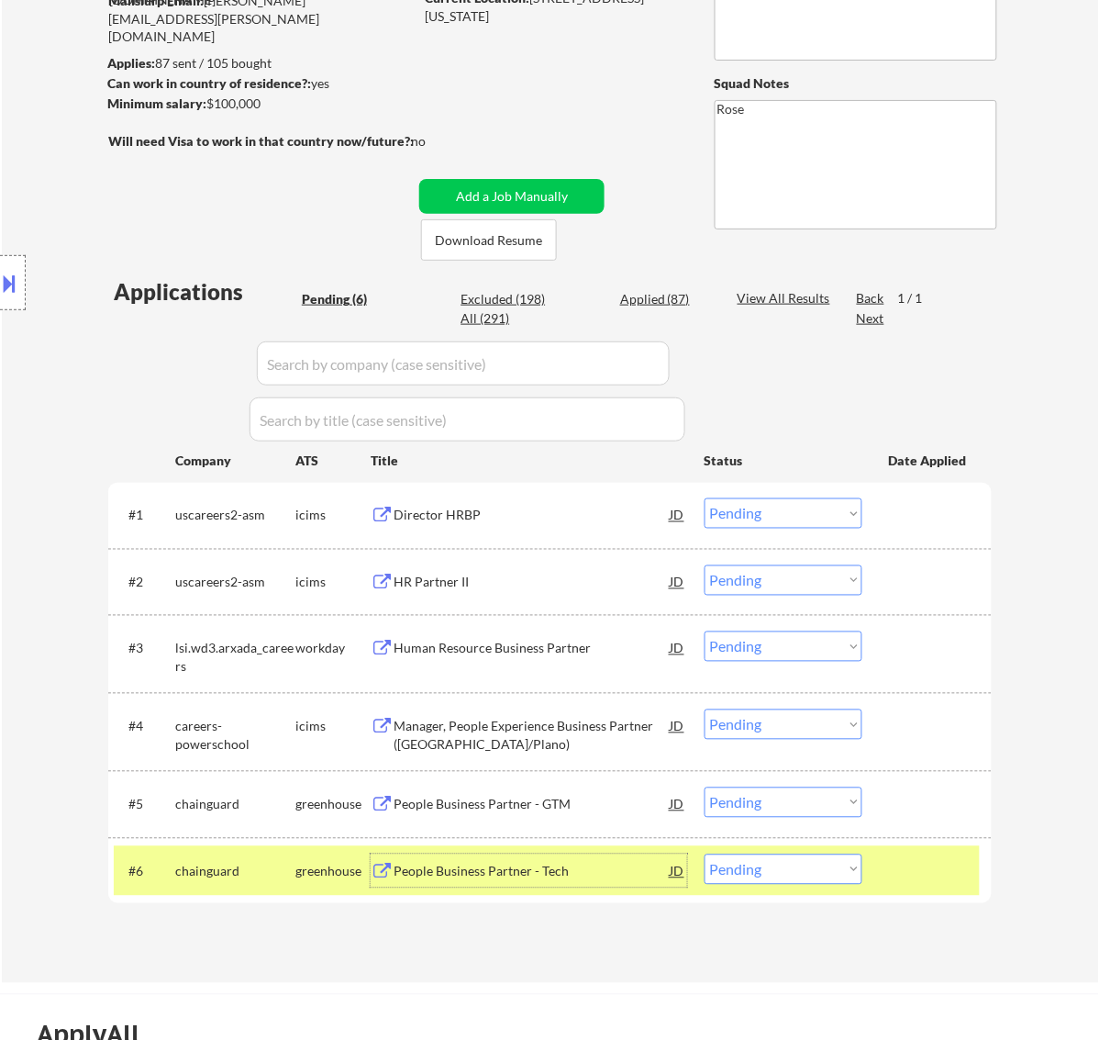
click at [818, 870] on select "Choose an option... Pending Applied Excluded (Questions) Excluded (Expired) Exc…" at bounding box center [784, 869] width 158 height 30
select select ""applied""
click at [705, 854] on select "Choose an option... Pending Applied Excluded (Questions) Excluded (Expired) Exc…" at bounding box center [784, 869] width 158 height 30
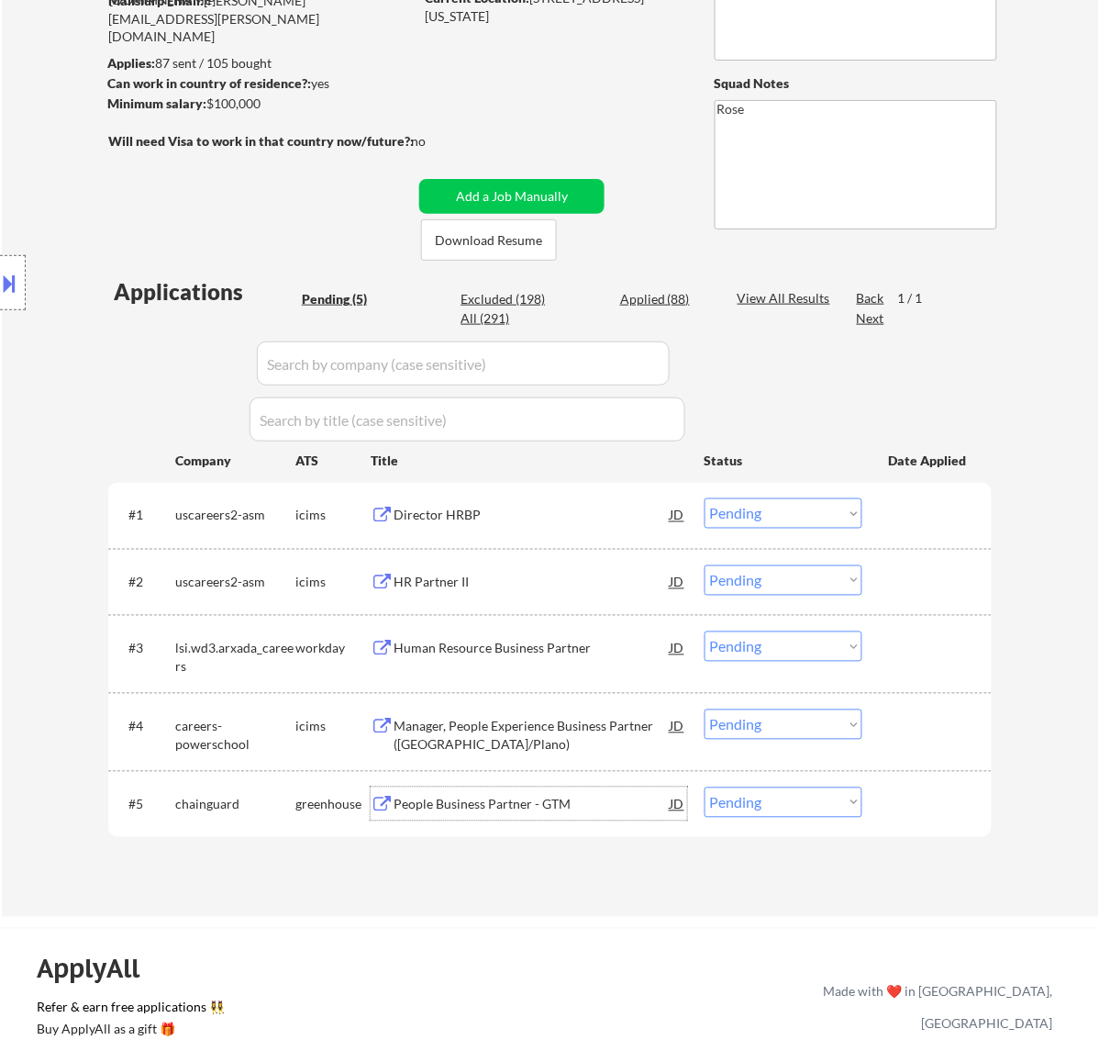
click at [519, 798] on div "People Business Partner - GTM" at bounding box center [532, 805] width 277 height 18
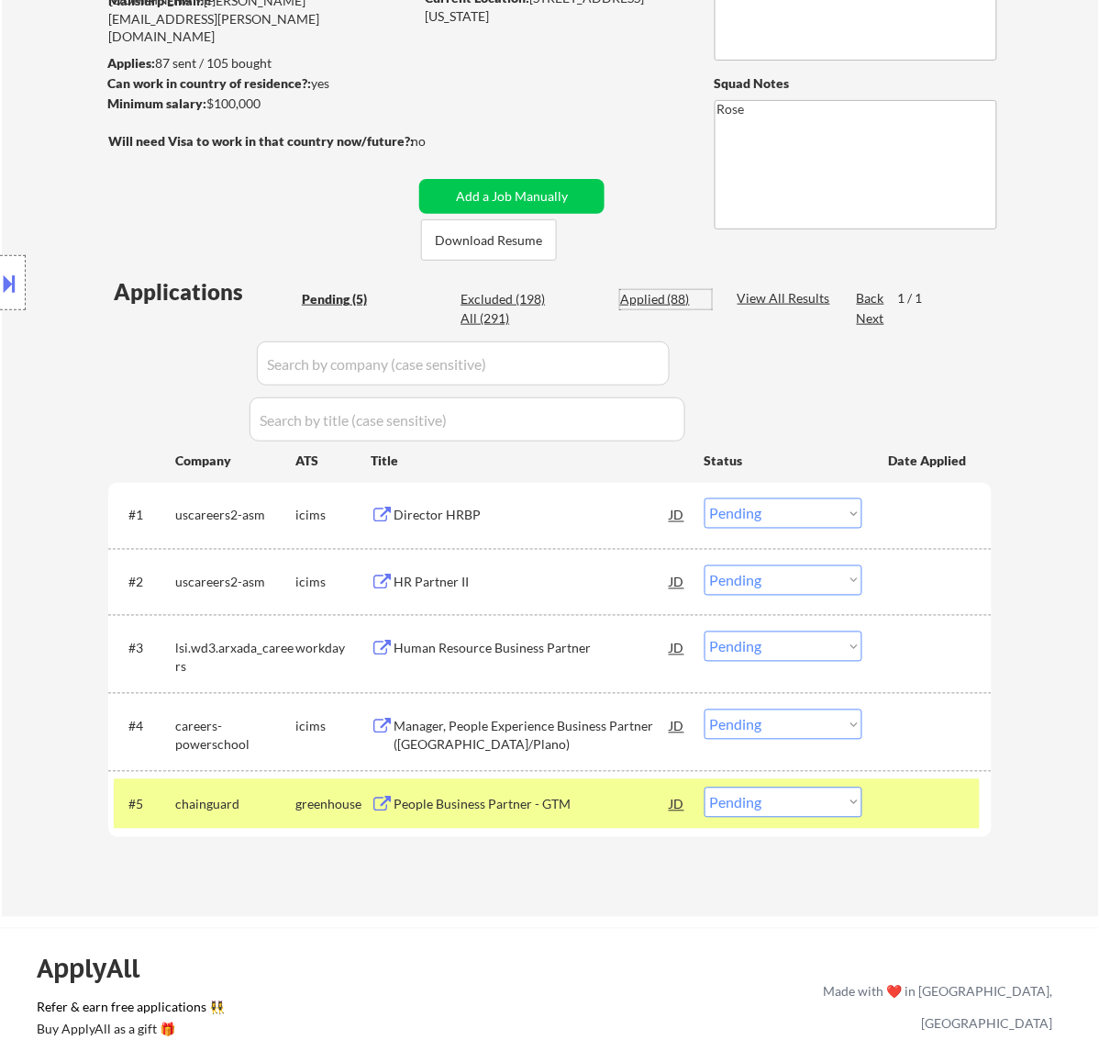
click at [639, 301] on div "Applied (88)" at bounding box center [666, 299] width 92 height 18
click at [677, 300] on div "Applied (88)" at bounding box center [666, 299] width 92 height 18
select select ""applied""
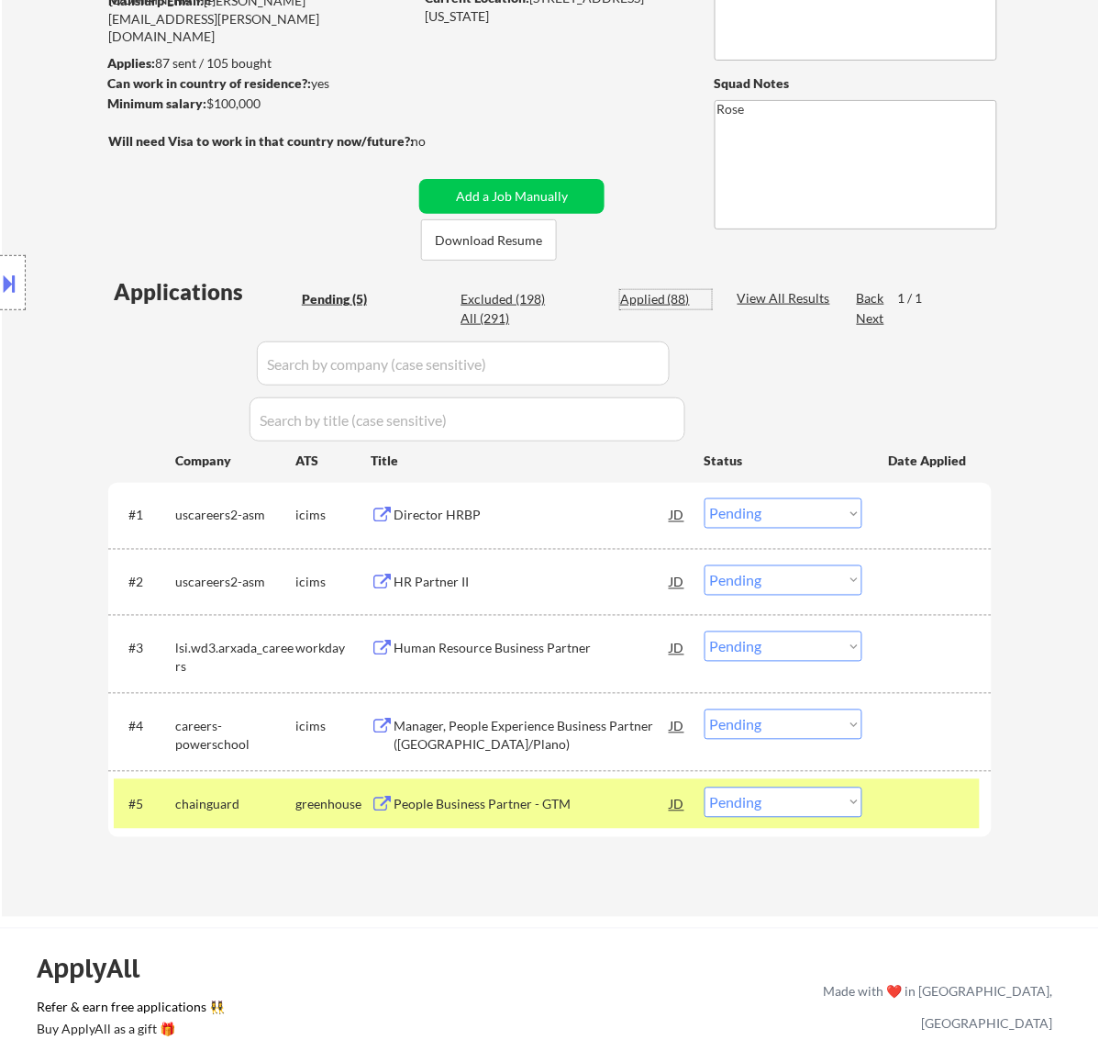
select select ""applied""
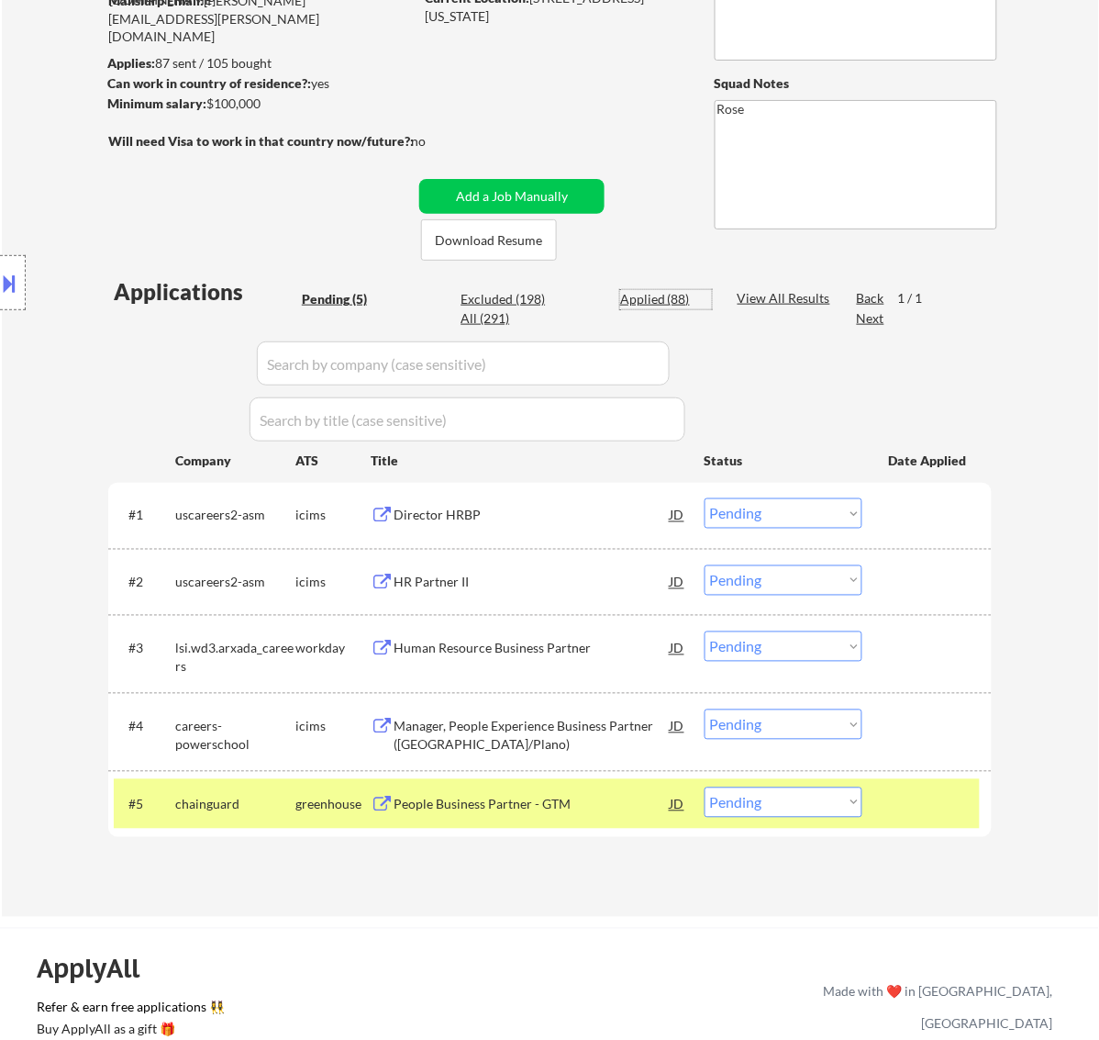
select select ""applied""
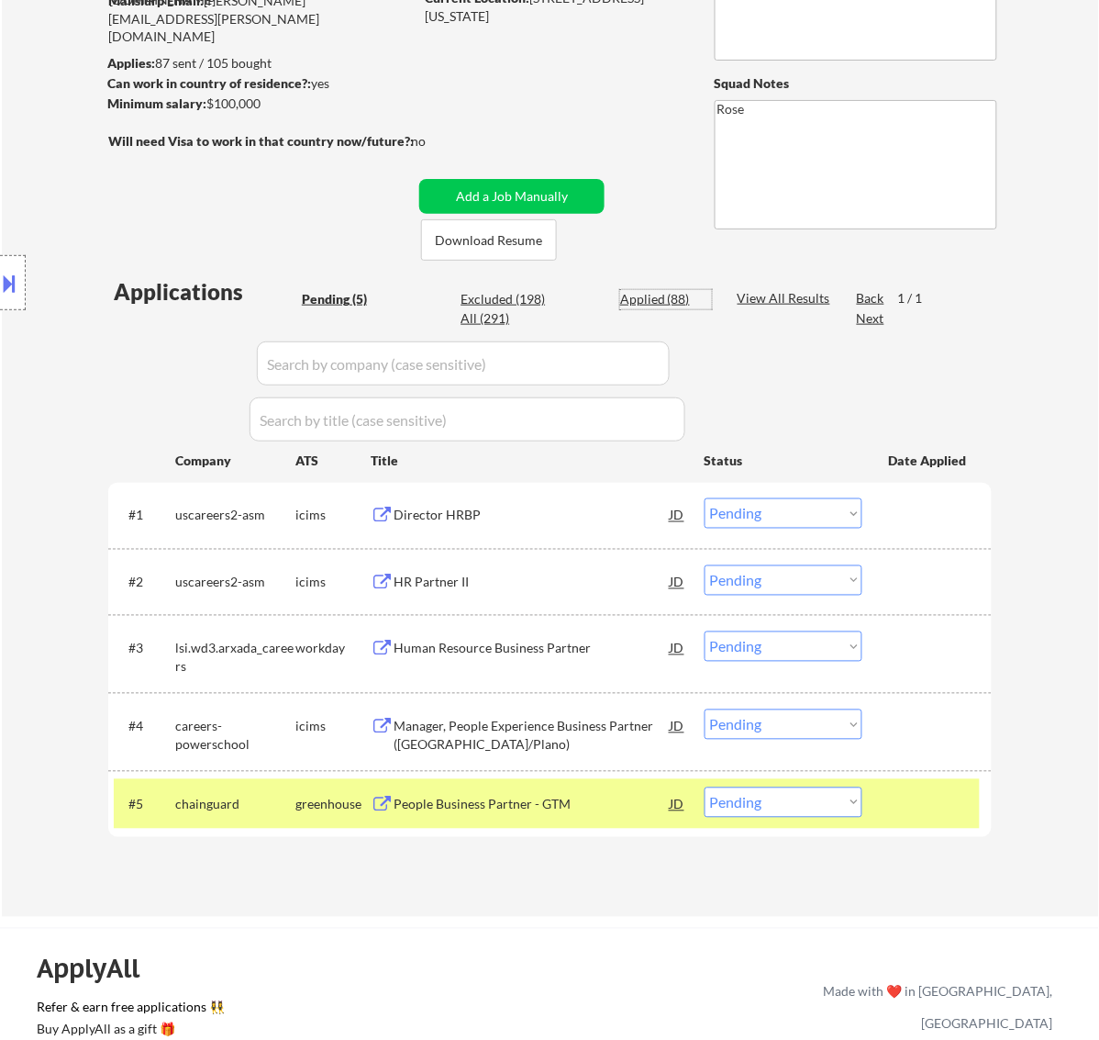
select select ""applied""
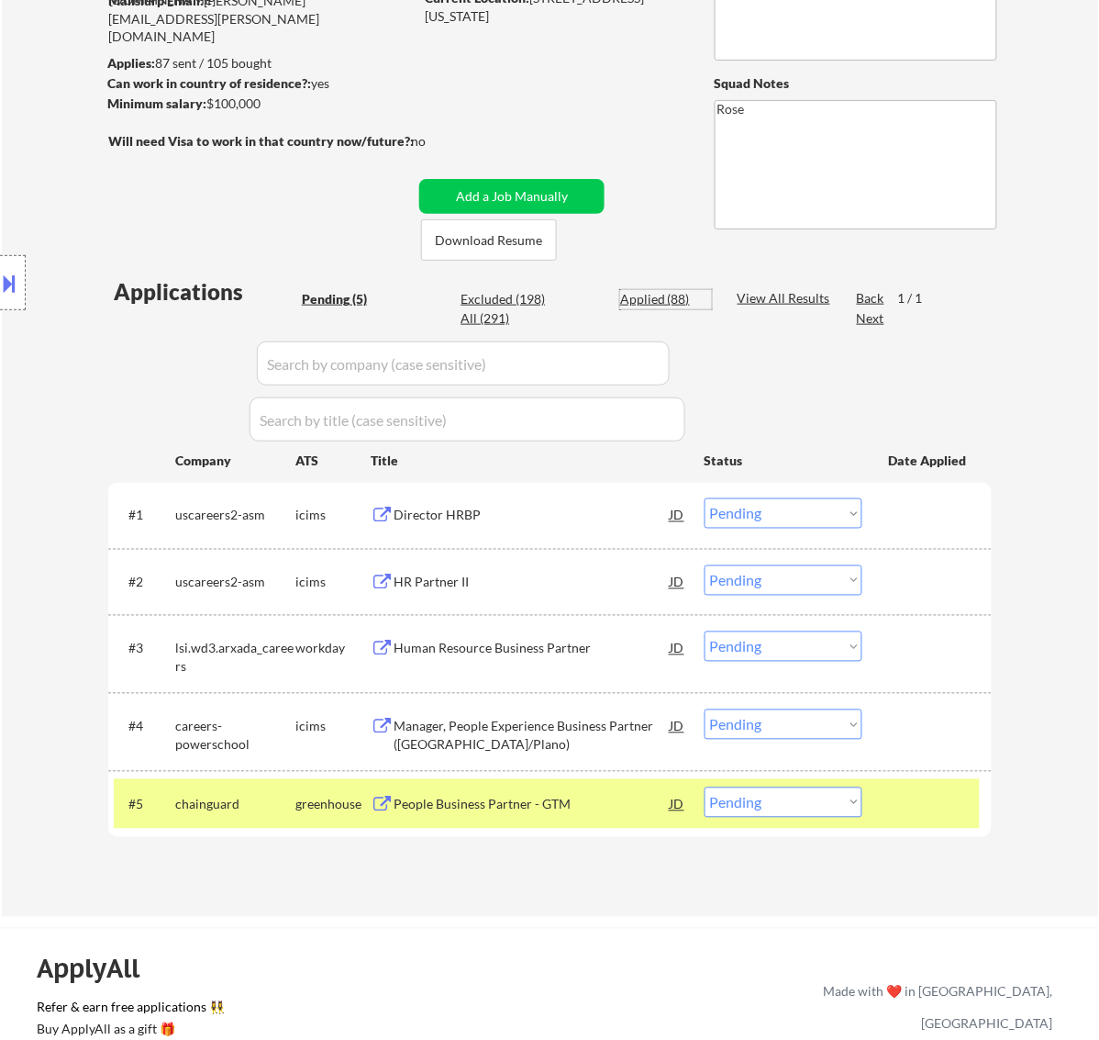
select select ""applied""
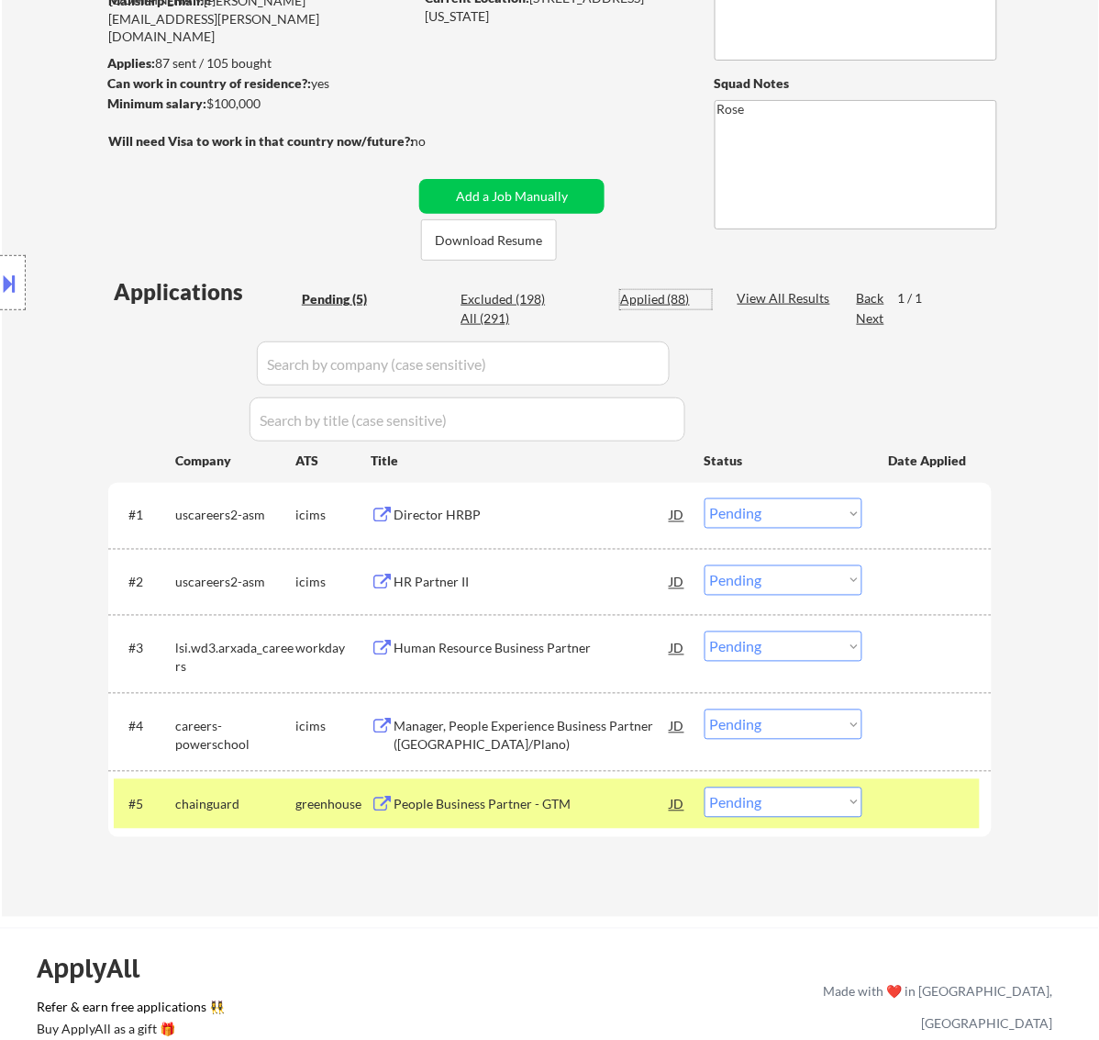
select select ""applied""
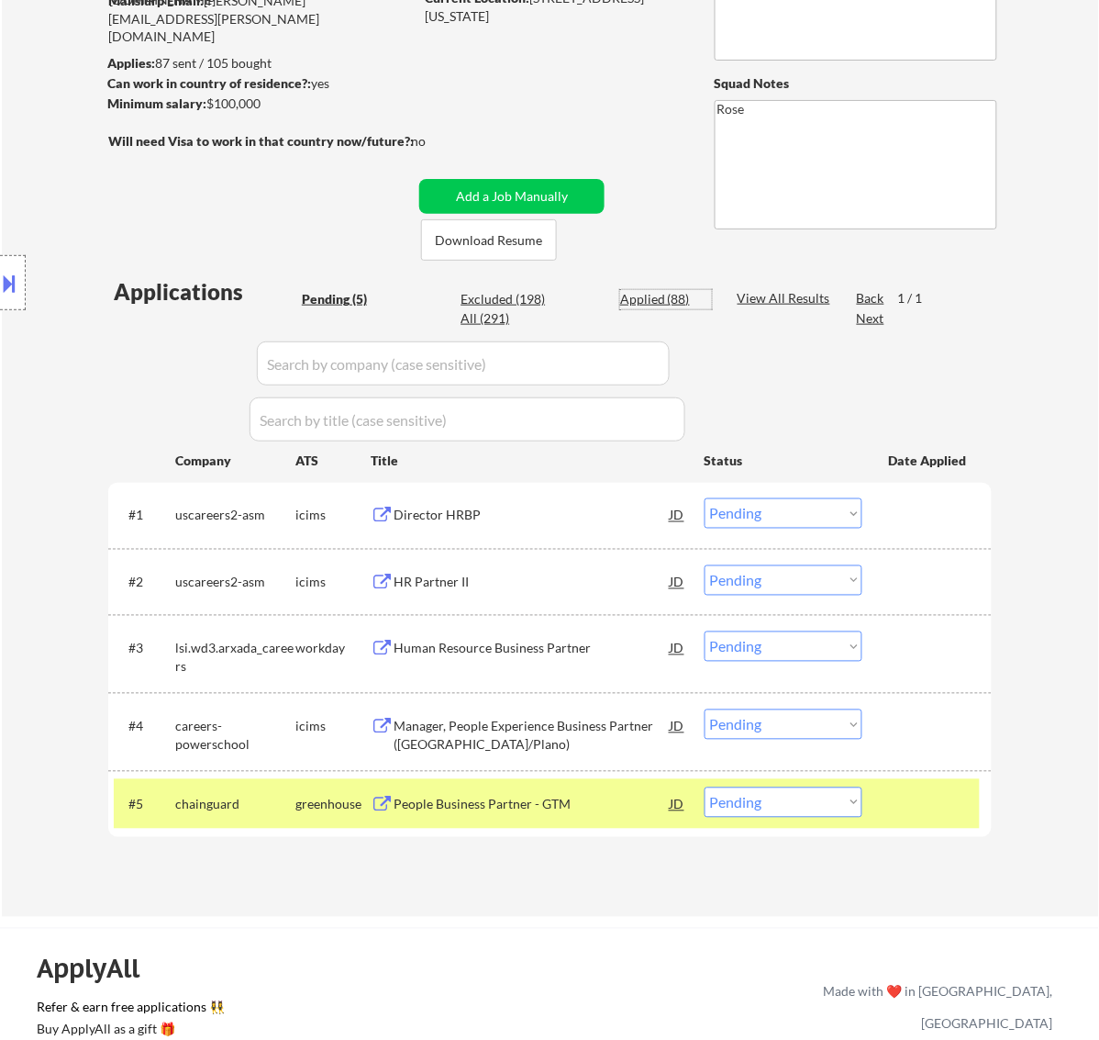
select select ""applied""
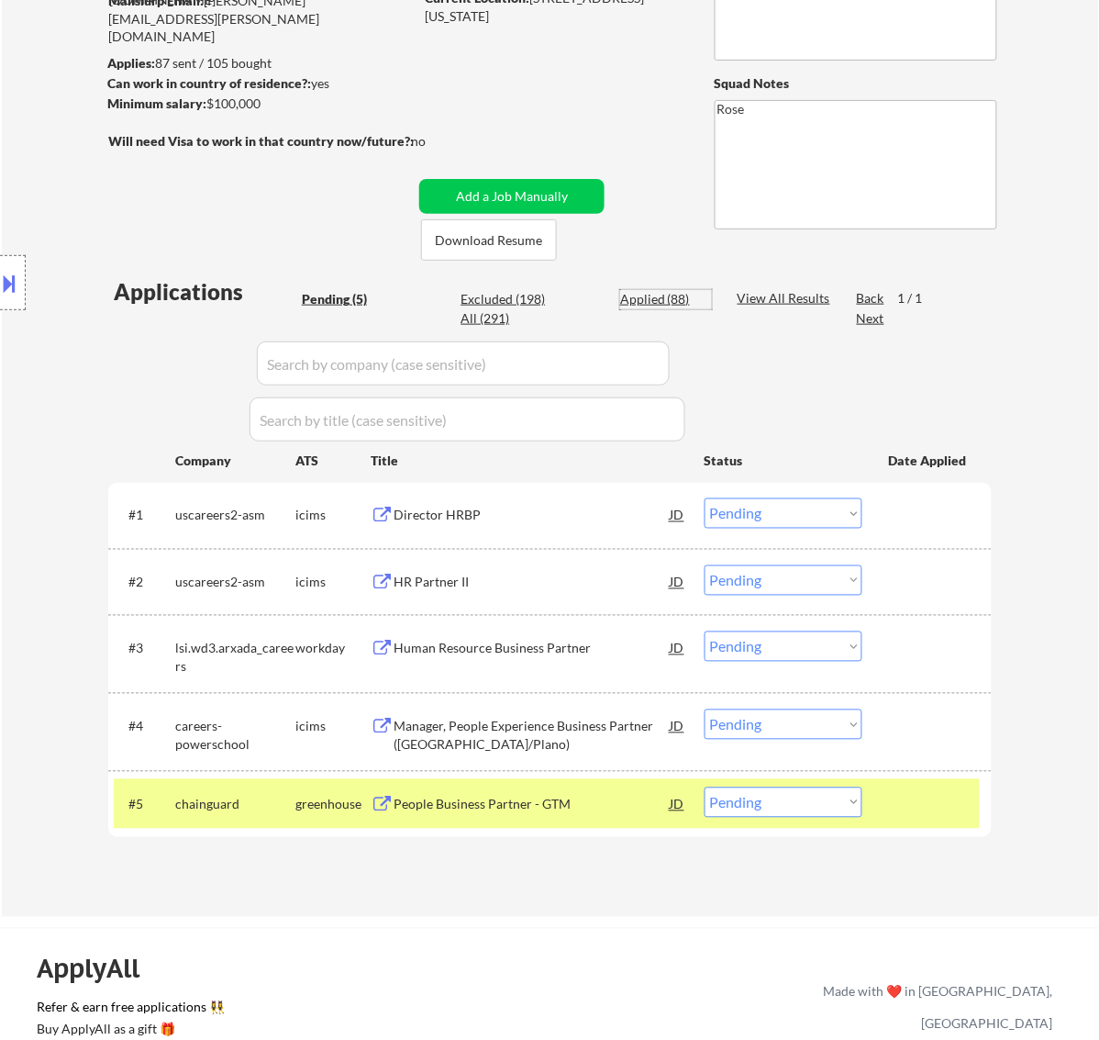
select select ""applied""
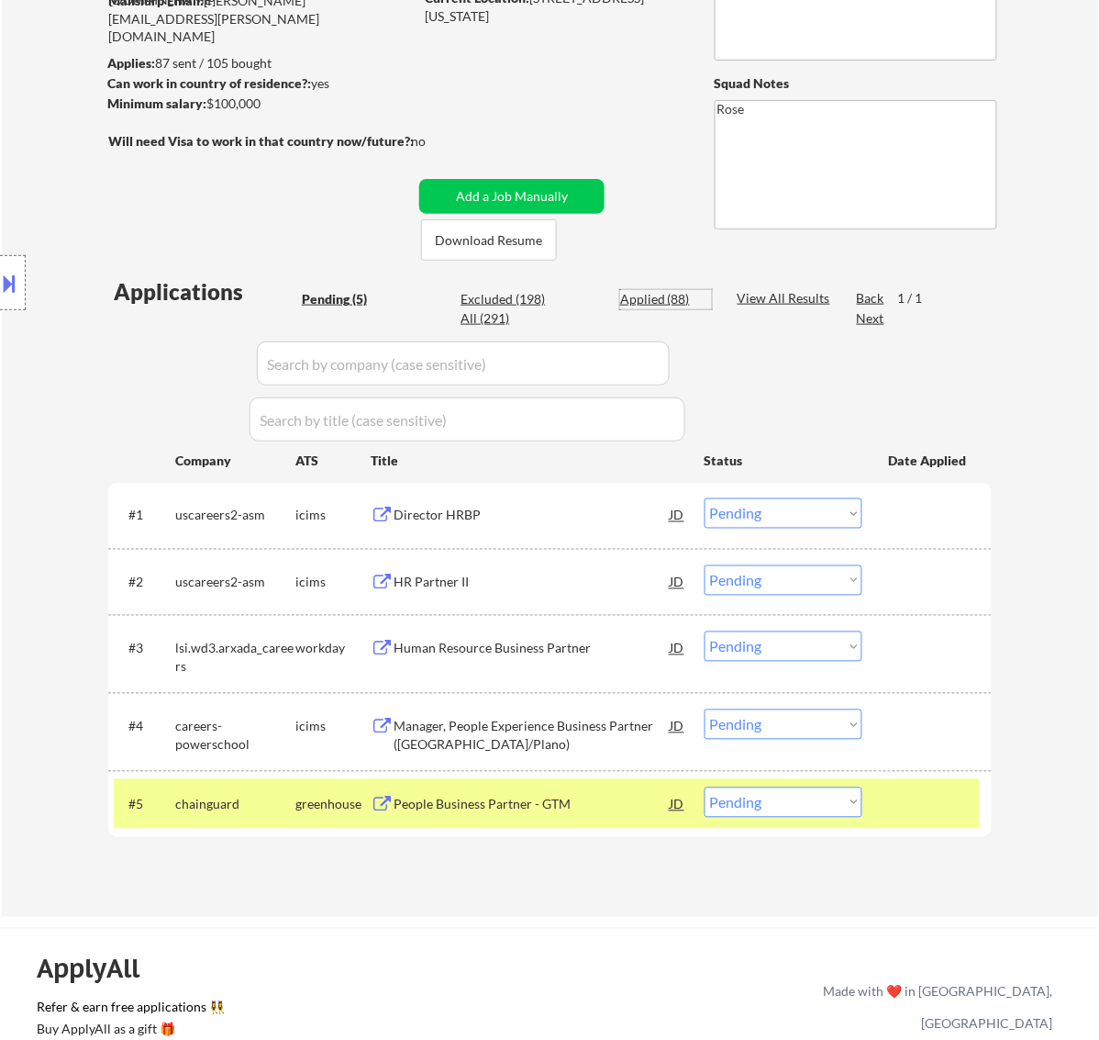
select select ""applied""
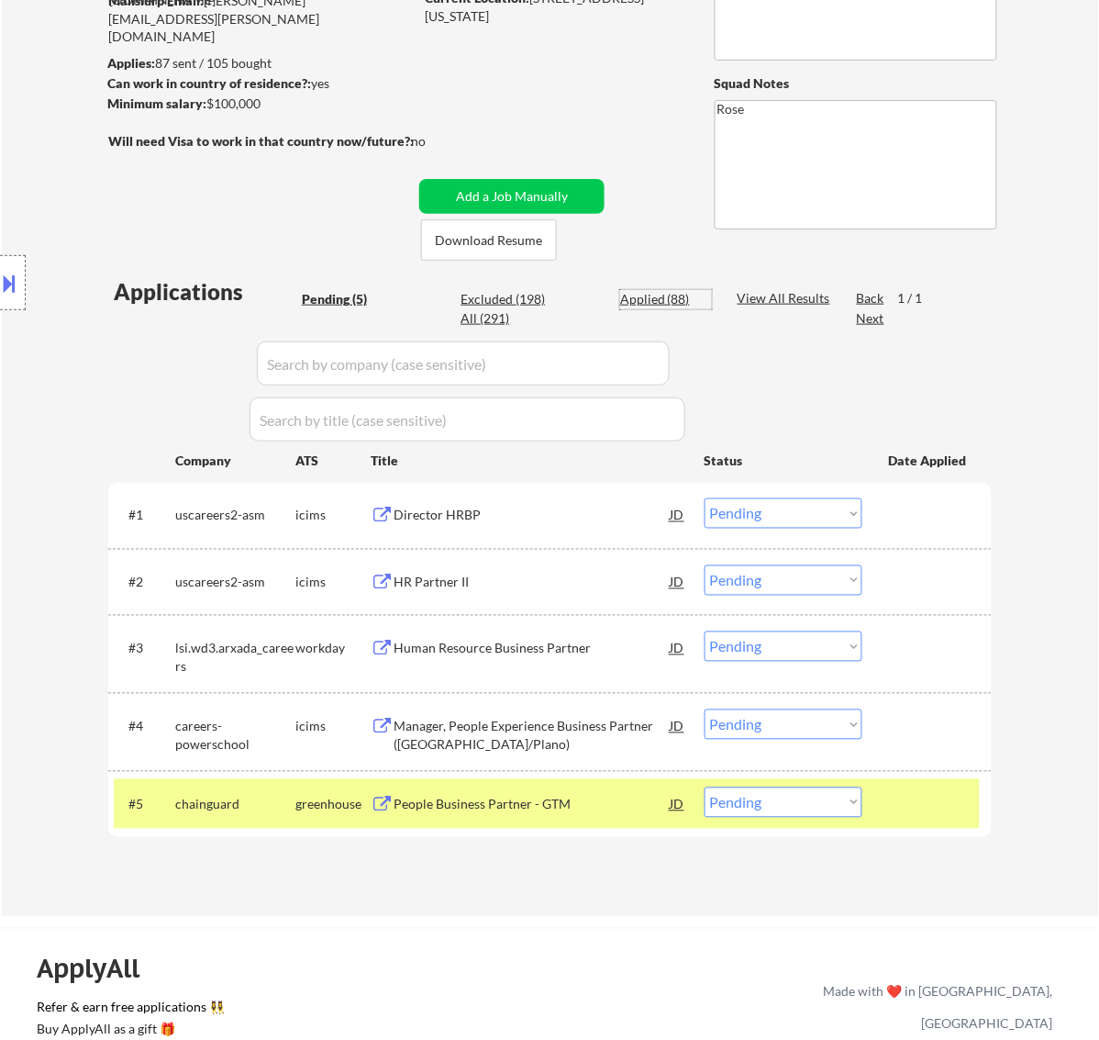
select select ""applied""
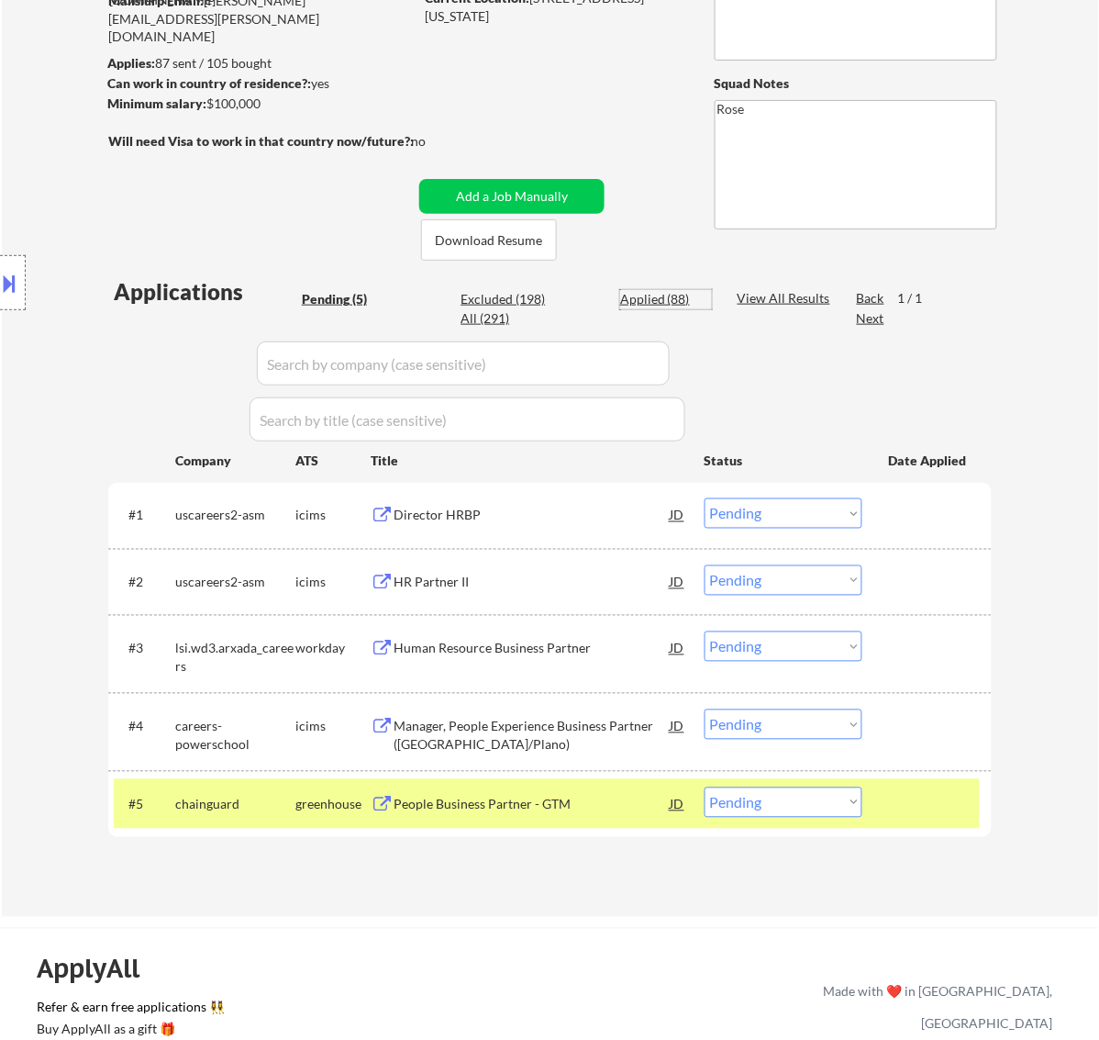
select select ""applied""
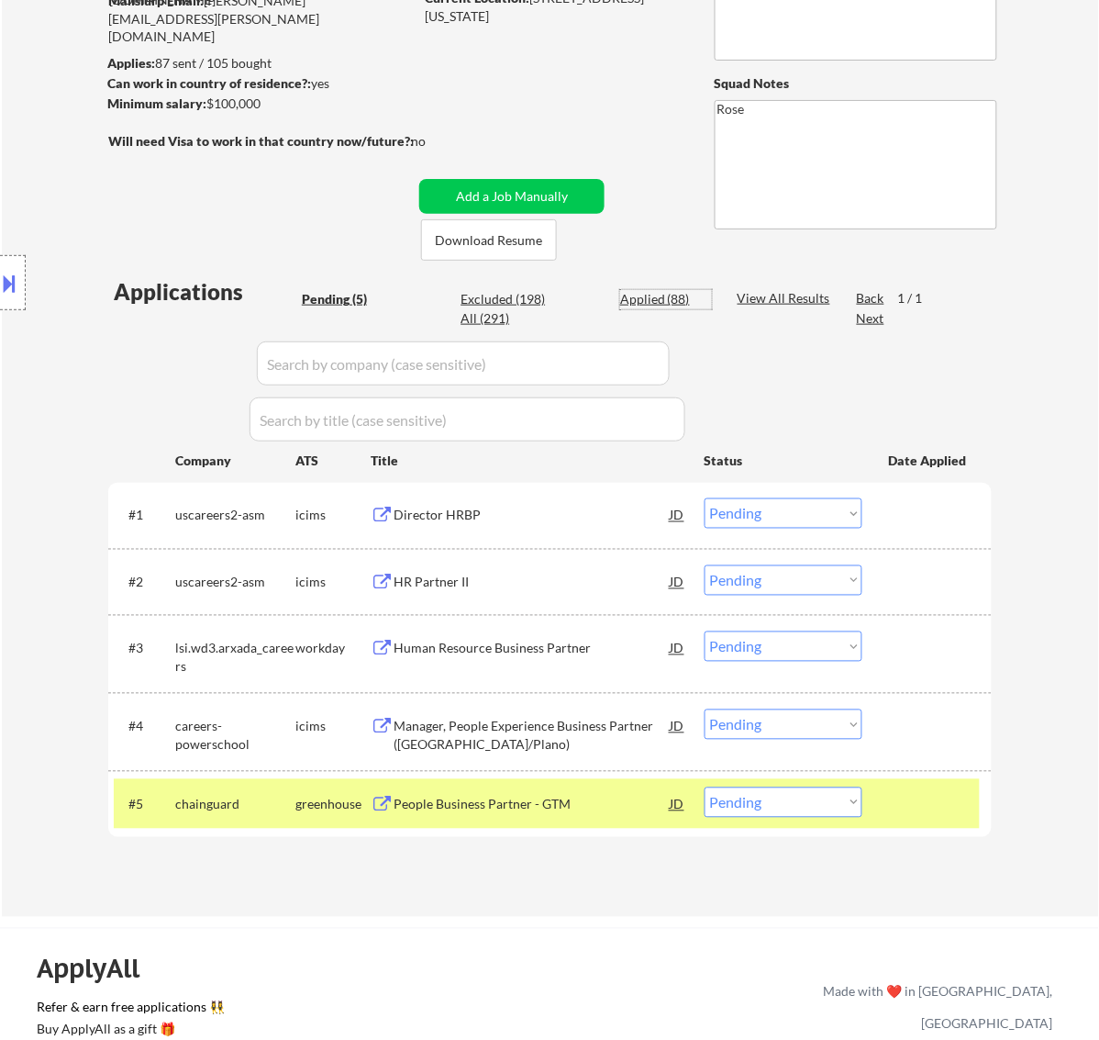
select select ""applied""
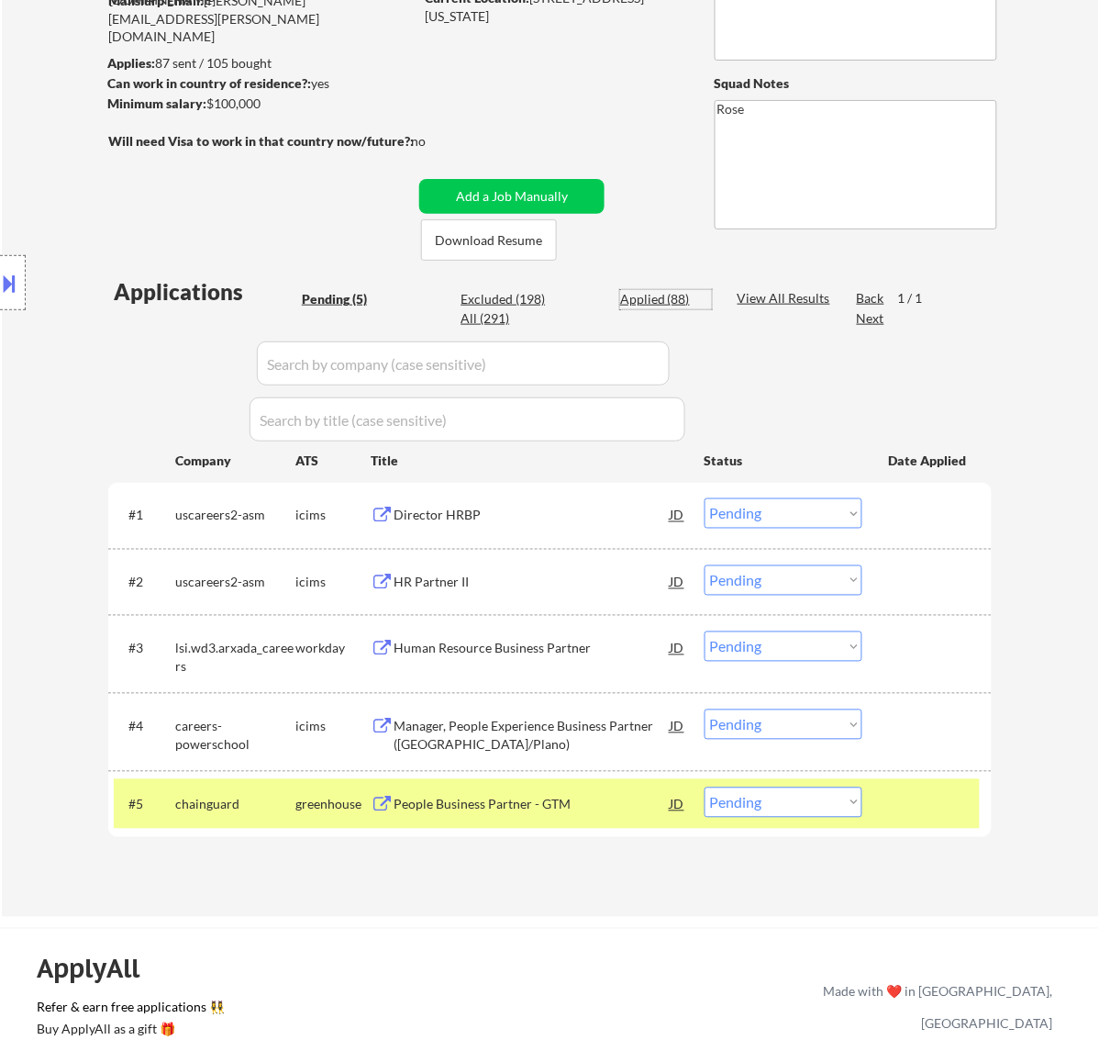
select select ""applied""
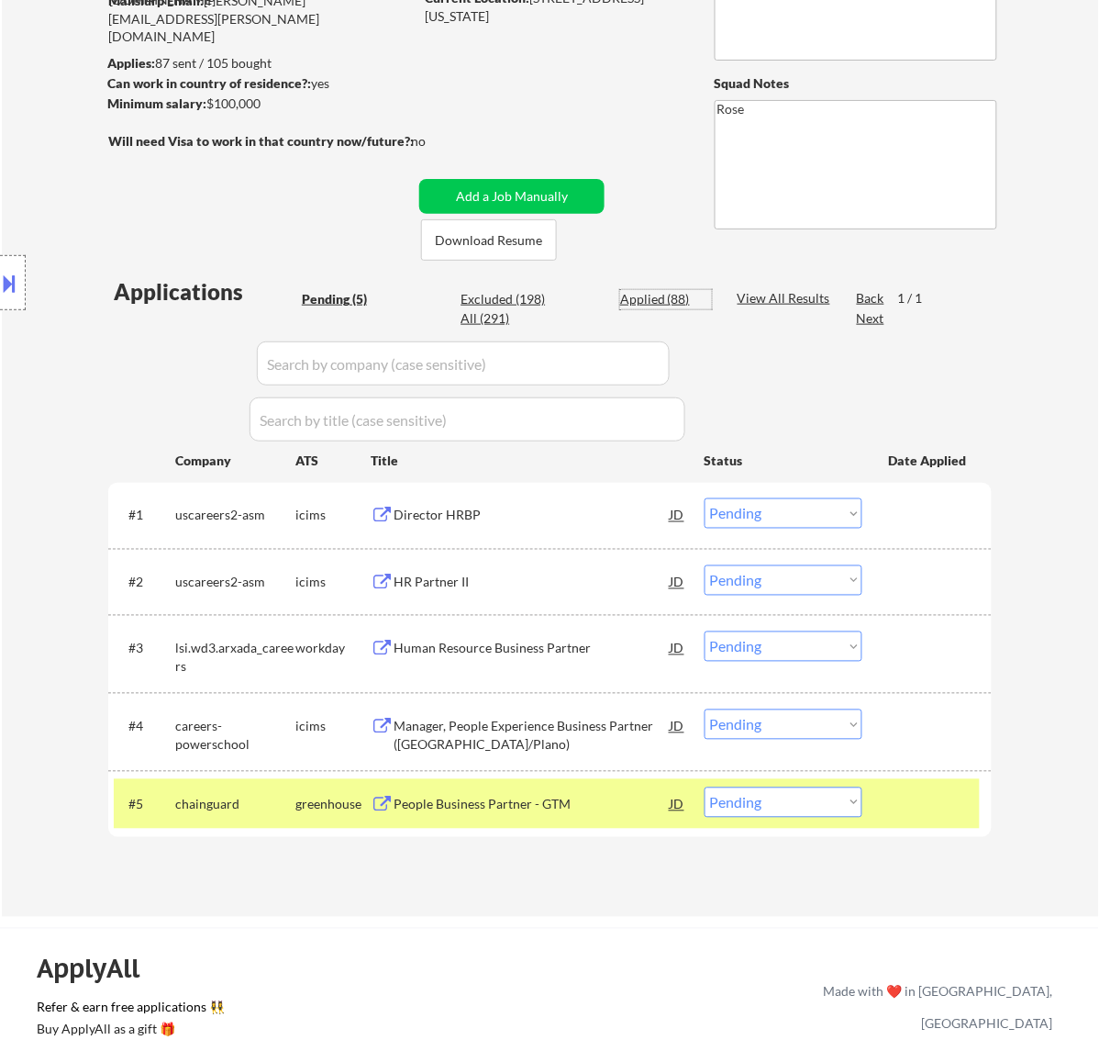
select select ""applied""
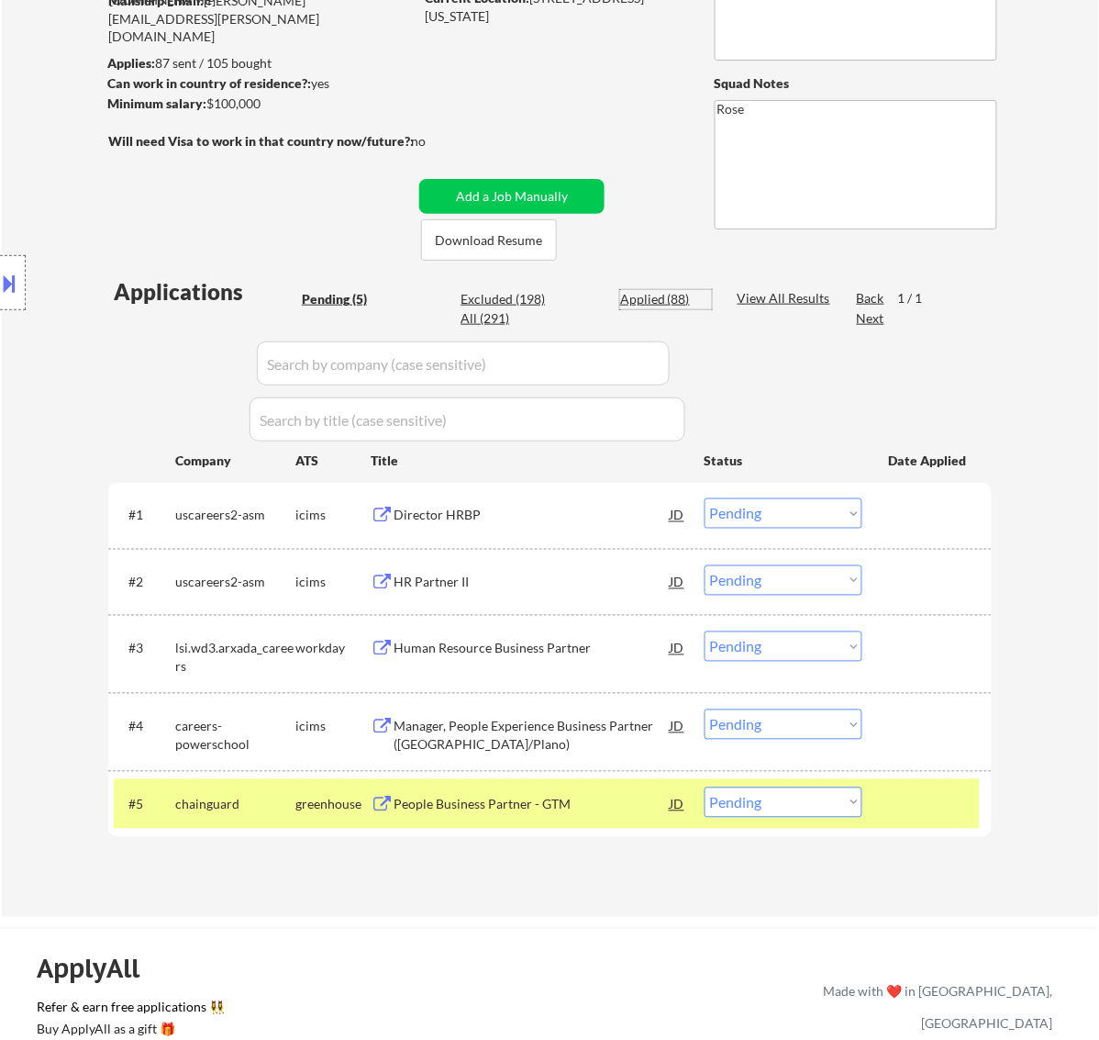
select select ""applied""
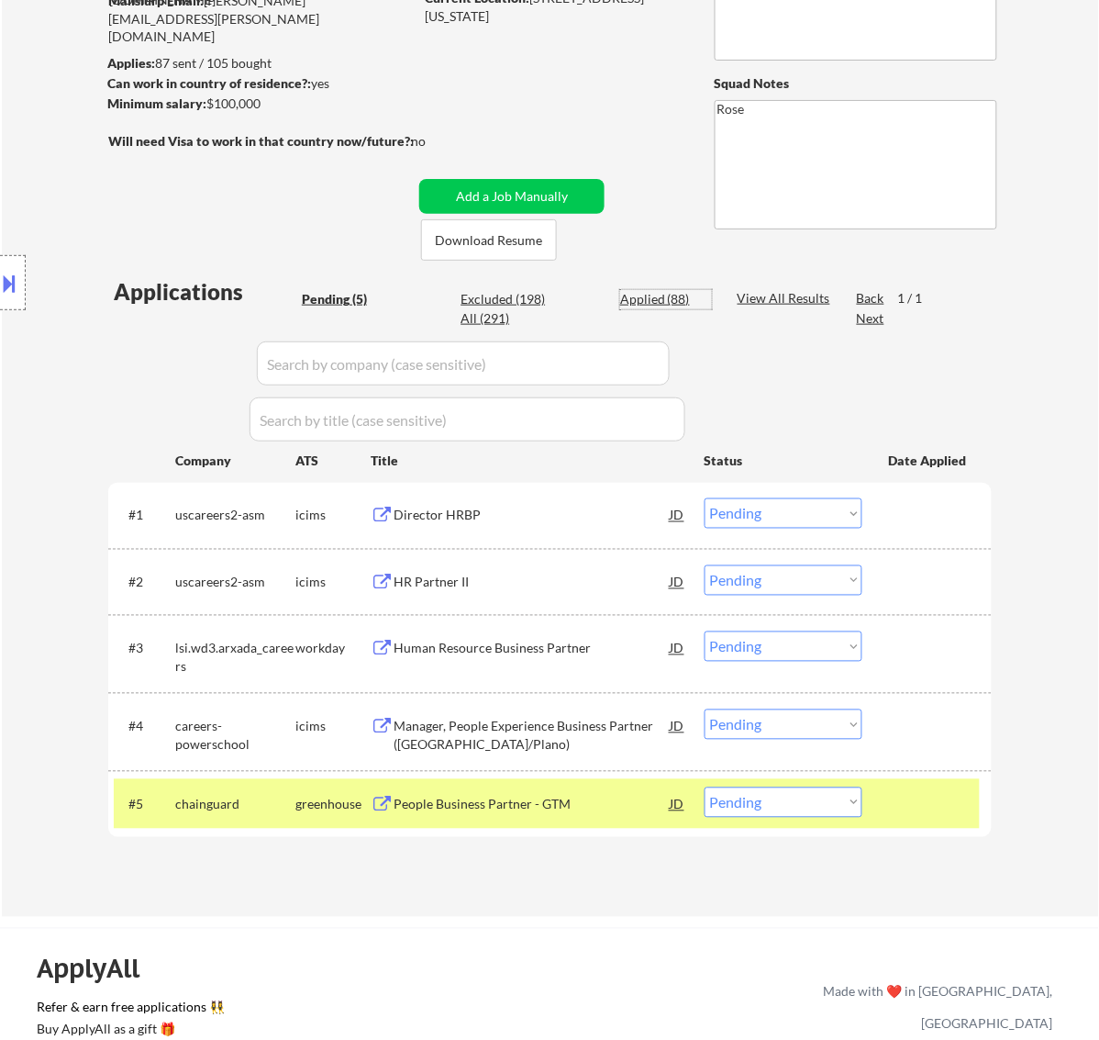
select select ""applied""
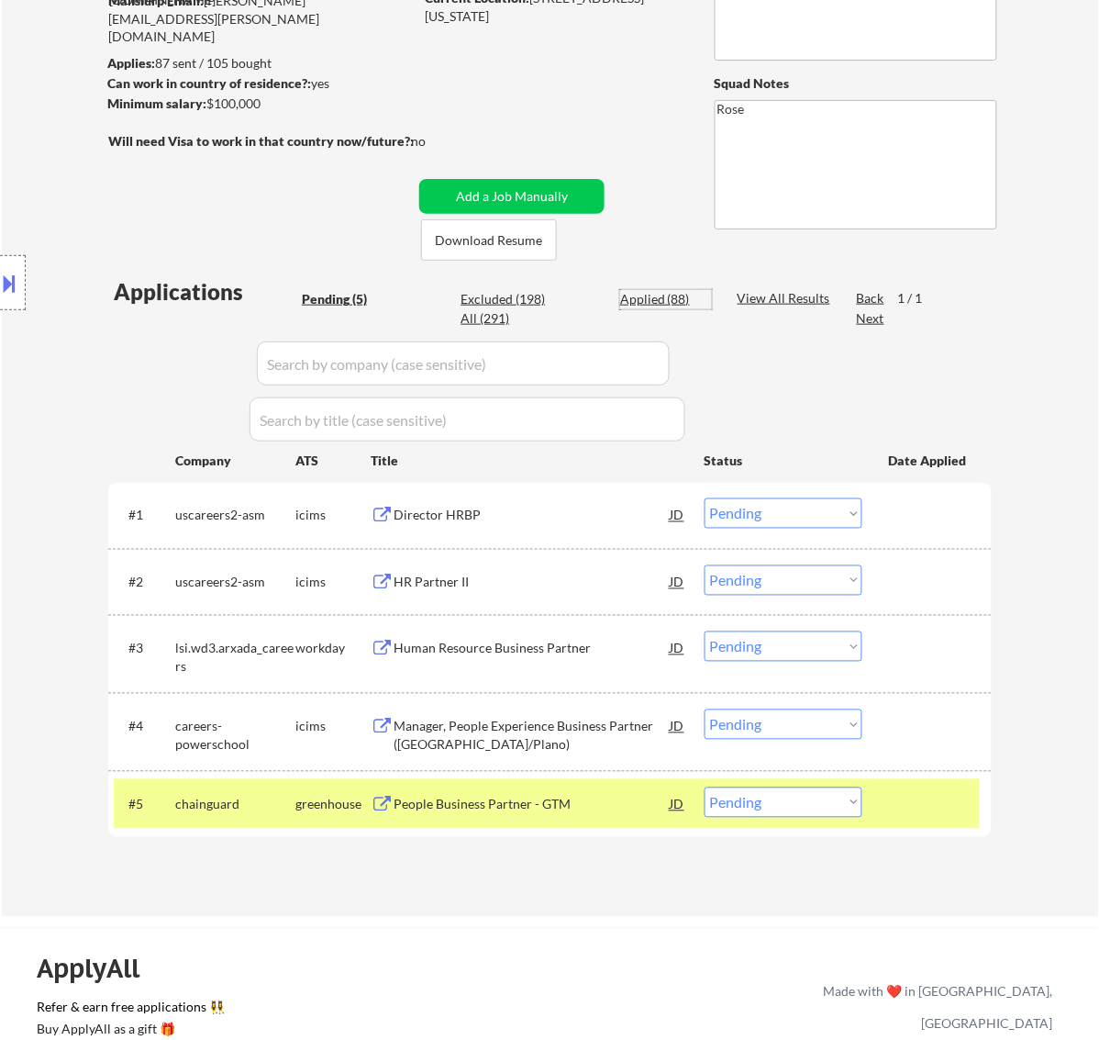
select select ""applied""
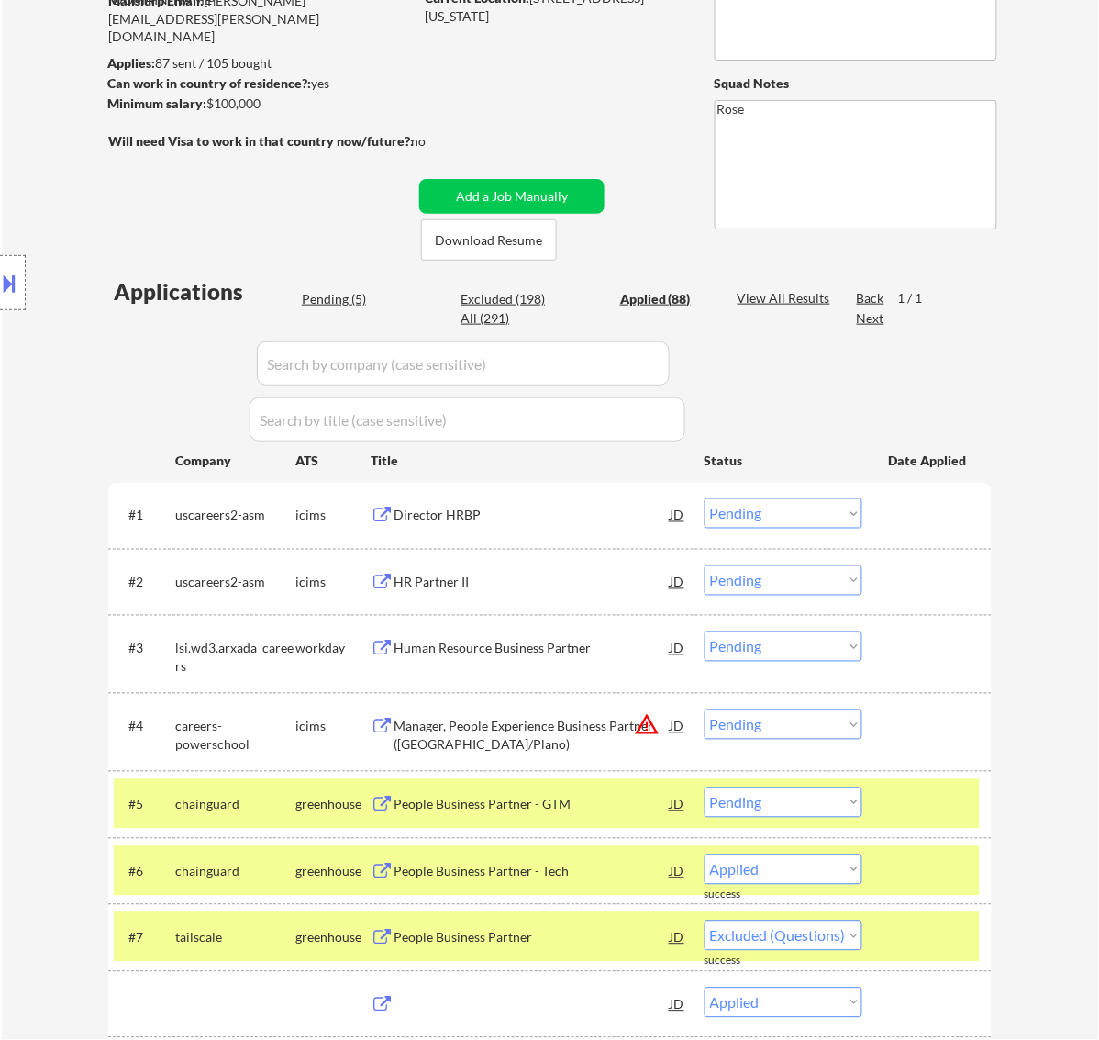
select select ""applied""
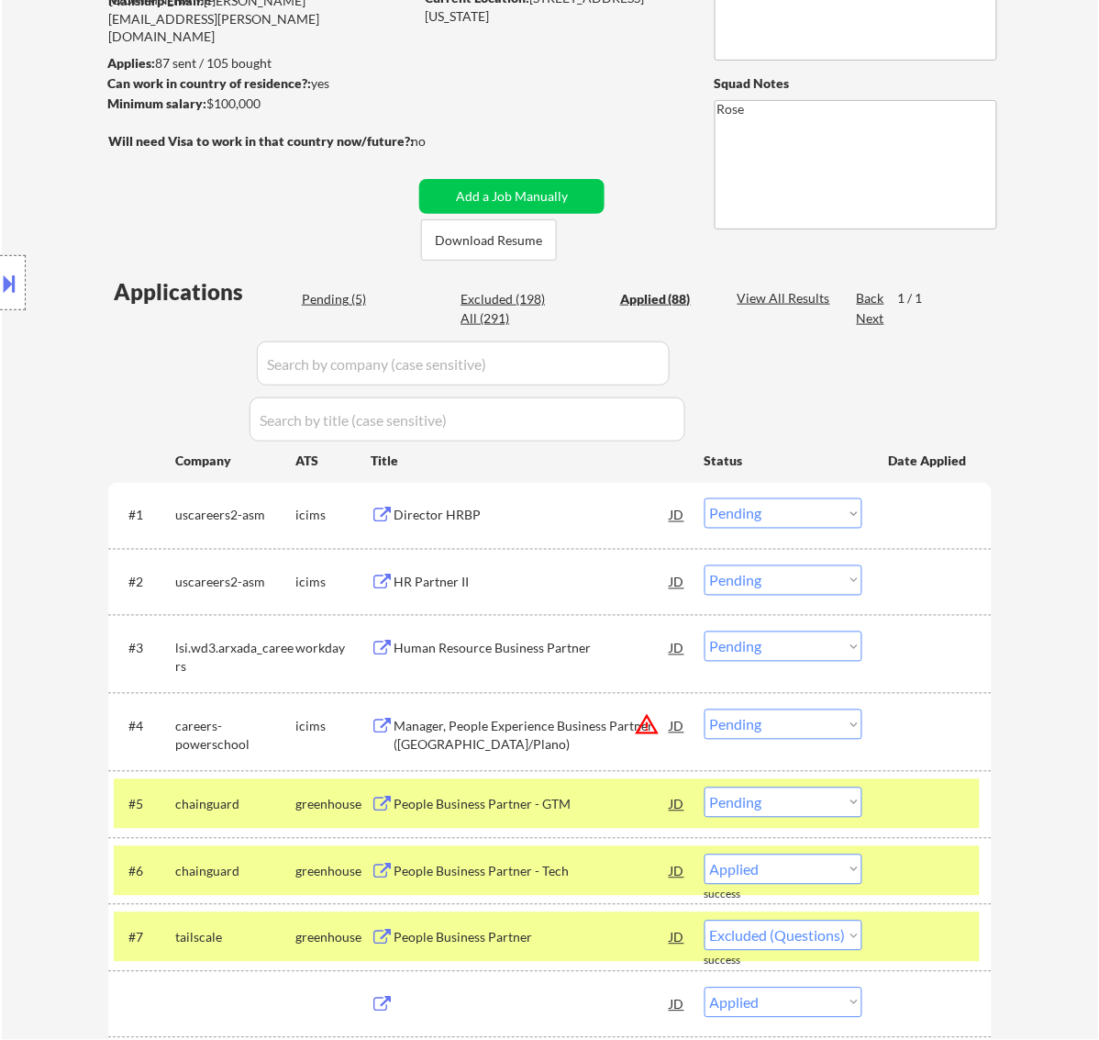
select select ""applied""
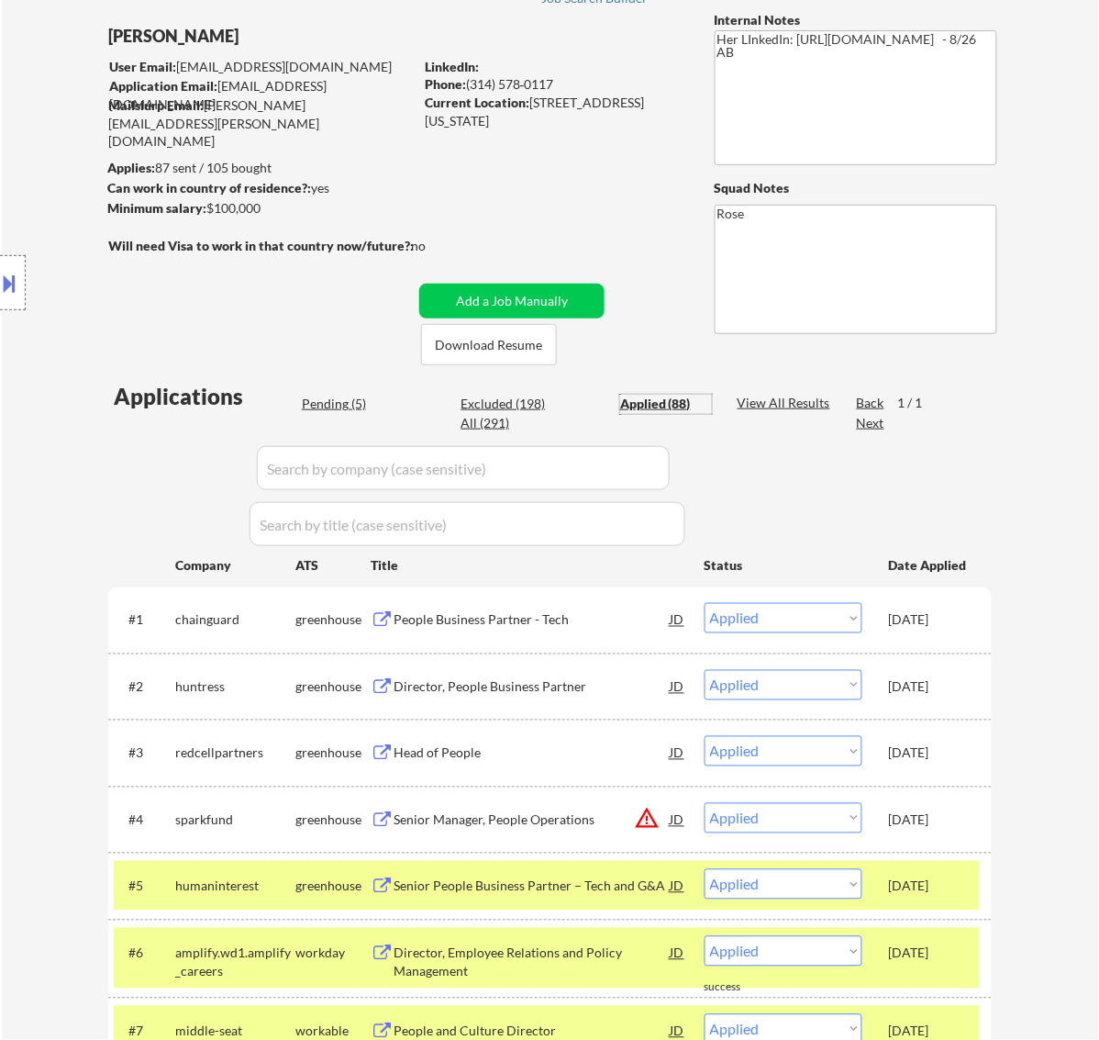
scroll to position [115, 0]
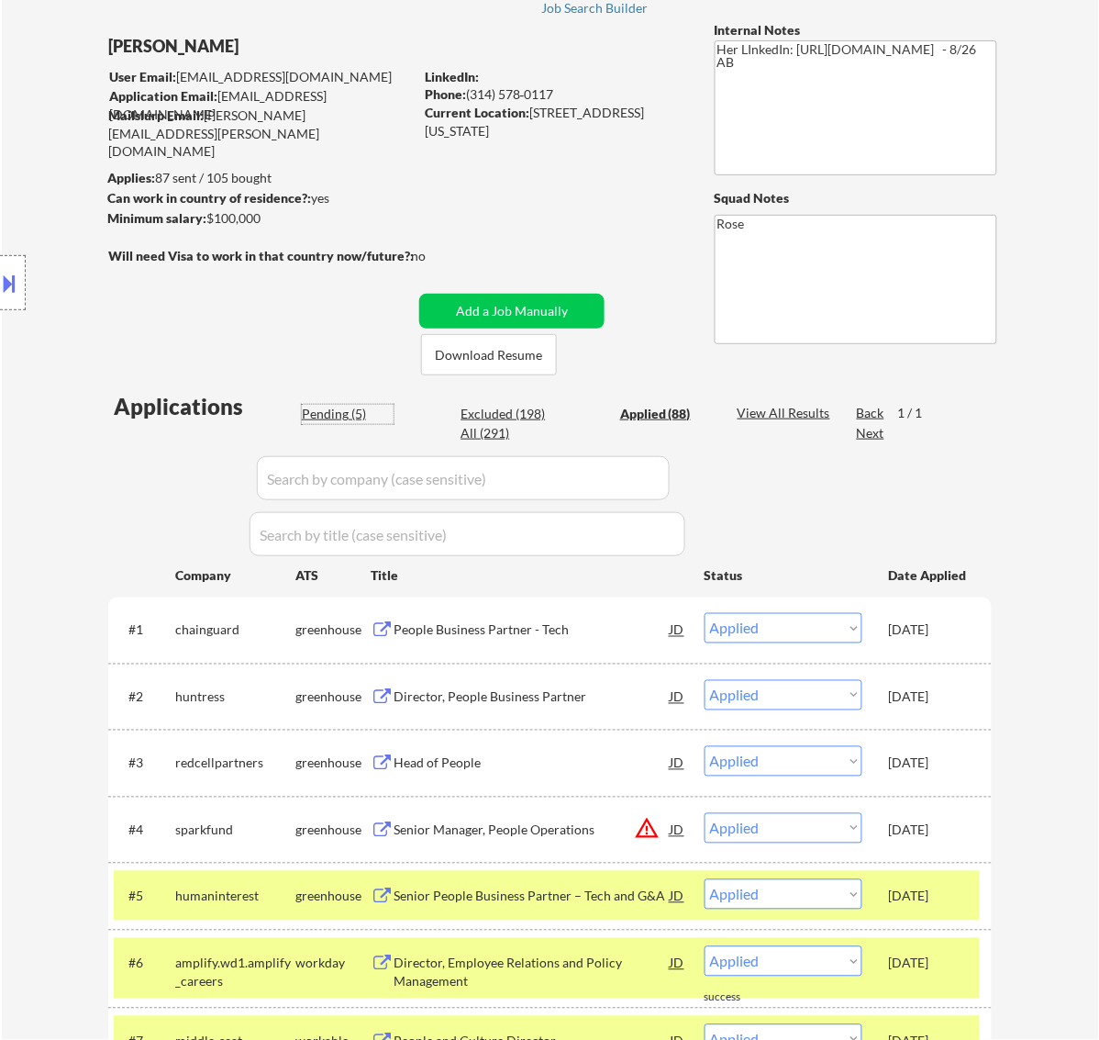
click at [336, 411] on div "Pending (5)" at bounding box center [348, 414] width 92 height 18
select select ""pending""
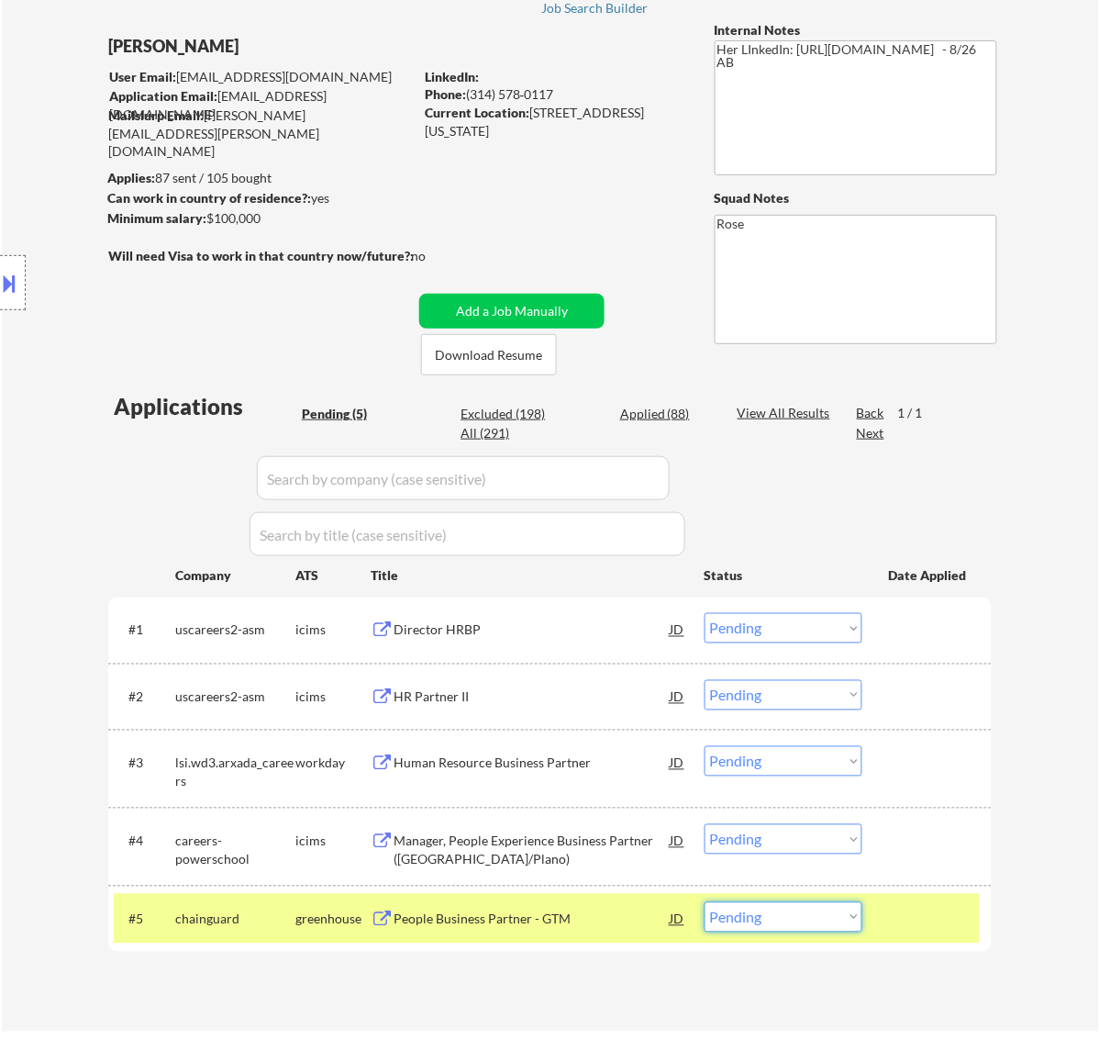
click at [804, 919] on select "Choose an option... Pending Applied Excluded (Questions) Excluded (Expired) Exc…" at bounding box center [784, 917] width 158 height 30
select select ""applied""
click at [705, 902] on select "Choose an option... Pending Applied Excluded (Questions) Excluded (Expired) Exc…" at bounding box center [784, 917] width 158 height 30
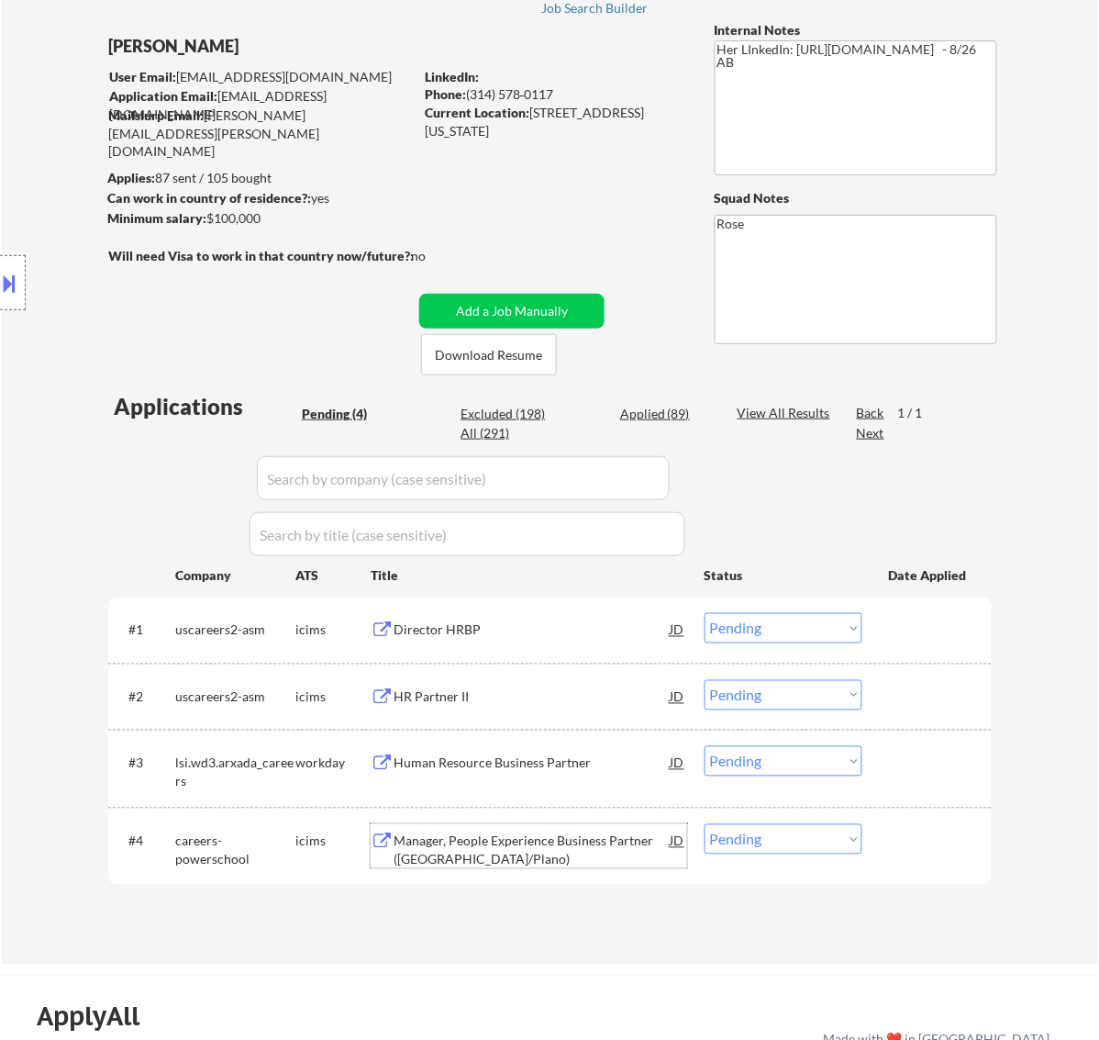
click at [567, 850] on div "Manager, People Experience Business Partner (Dallas/Plano)" at bounding box center [532, 850] width 277 height 36
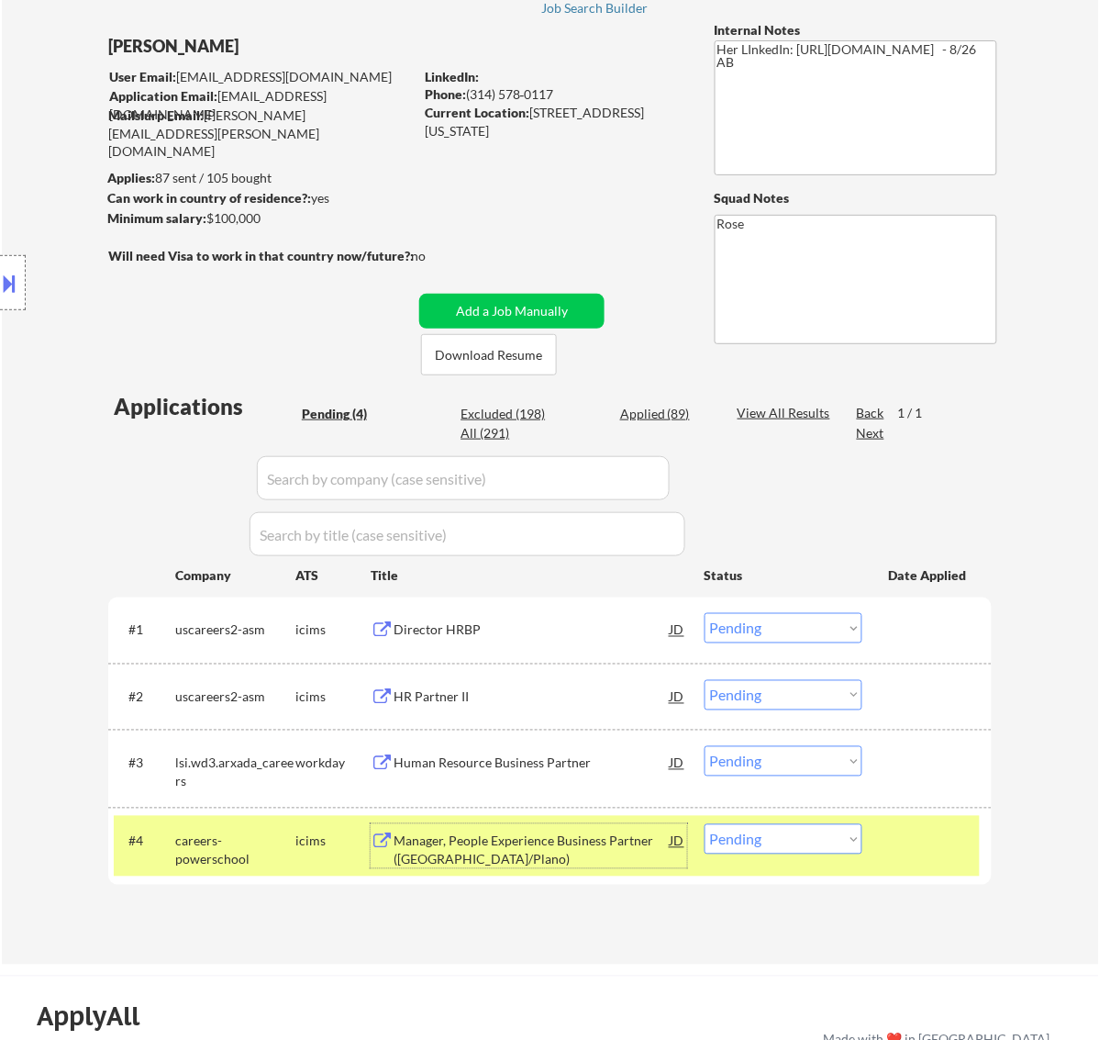
click at [792, 835] on select "Choose an option... Pending Applied Excluded (Questions) Excluded (Expired) Exc…" at bounding box center [784, 839] width 158 height 30
select select ""applied""
click at [705, 824] on select "Choose an option... Pending Applied Excluded (Questions) Excluded (Expired) Exc…" at bounding box center [784, 839] width 158 height 30
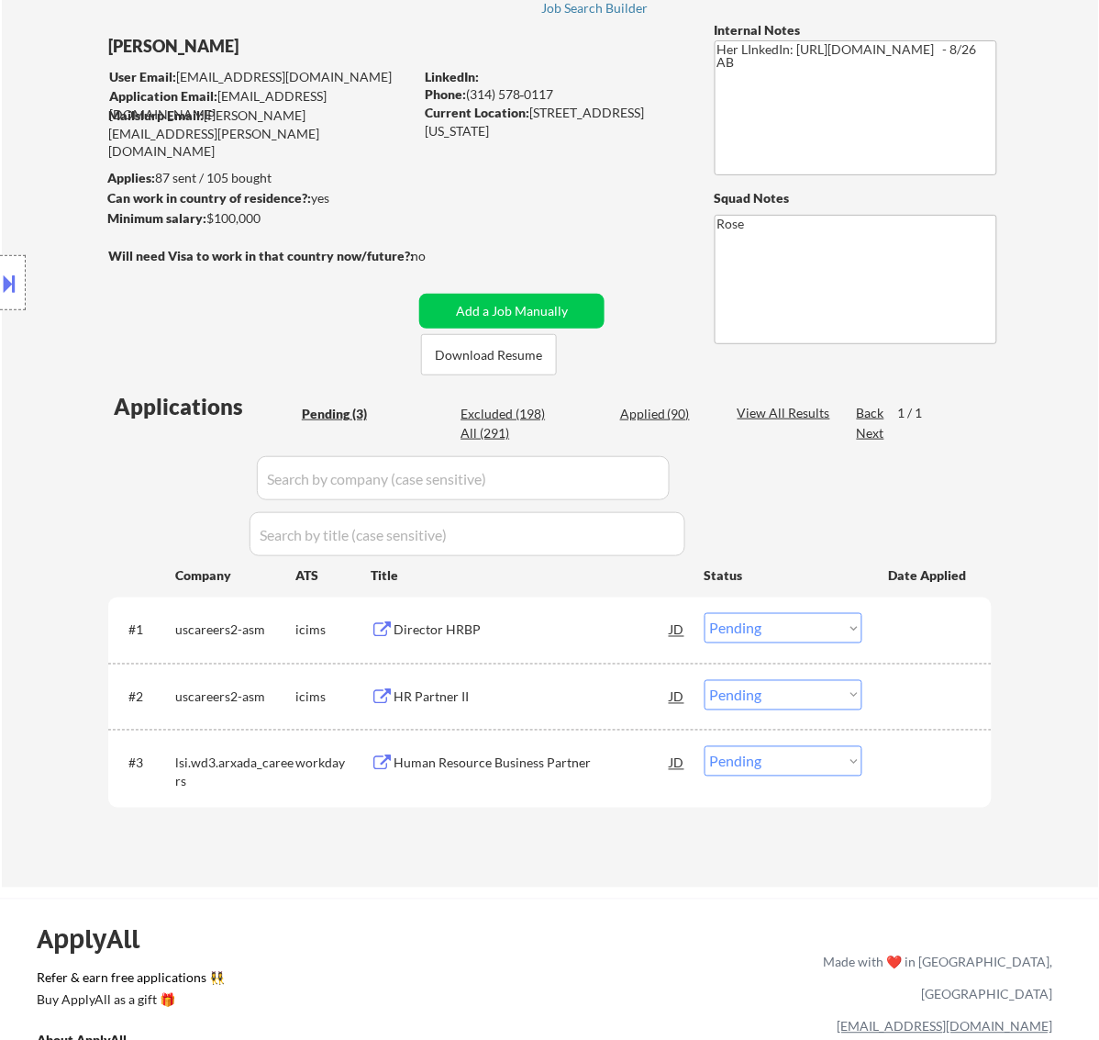
click at [592, 766] on div "Human Resource Business Partner" at bounding box center [532, 763] width 277 height 18
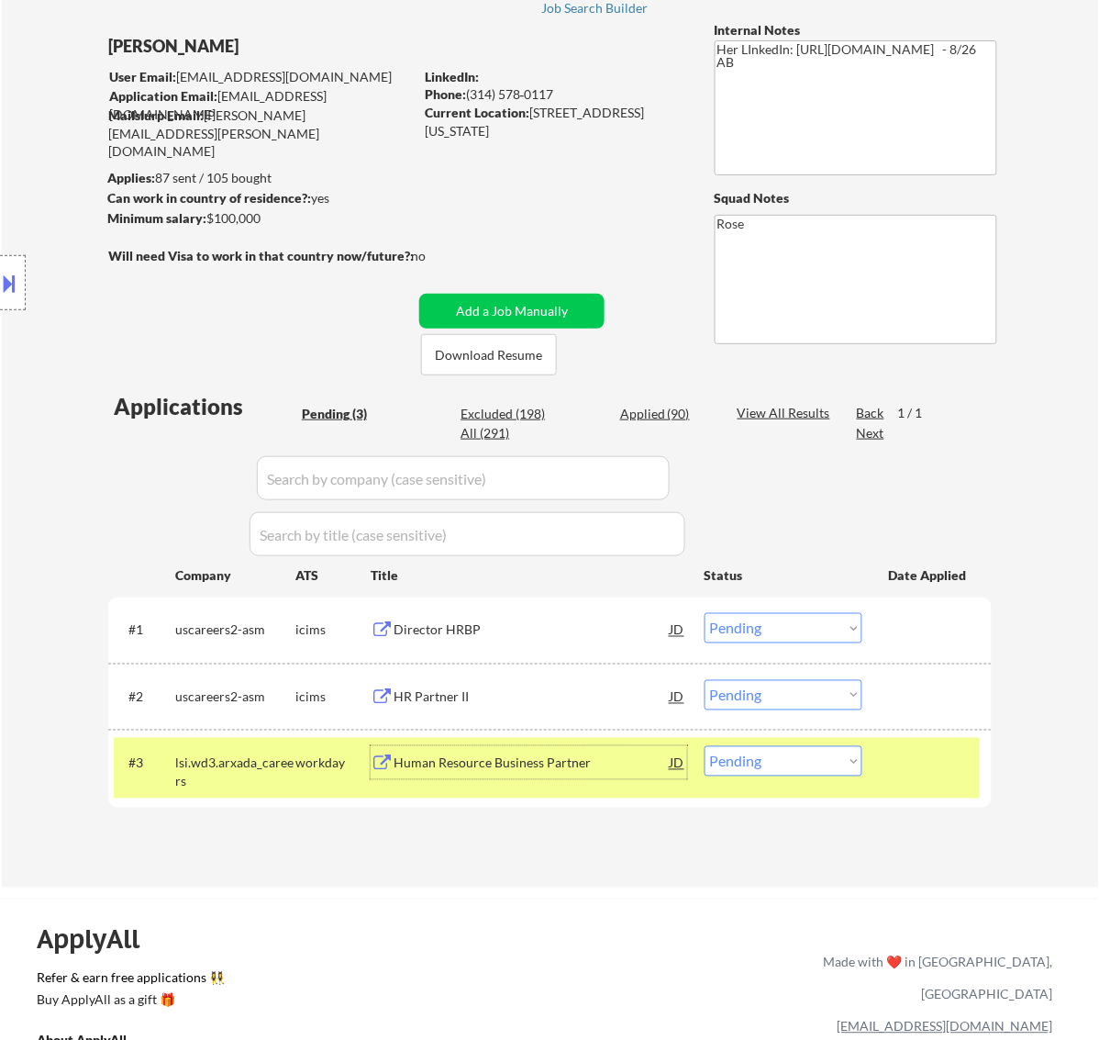
click at [813, 760] on select "Choose an option... Pending Applied Excluded (Questions) Excluded (Expired) Exc…" at bounding box center [784, 761] width 158 height 30
select select ""excluded""
click at [705, 746] on select "Choose an option... Pending Applied Excluded (Questions) Excluded (Expired) Exc…" at bounding box center [784, 761] width 158 height 30
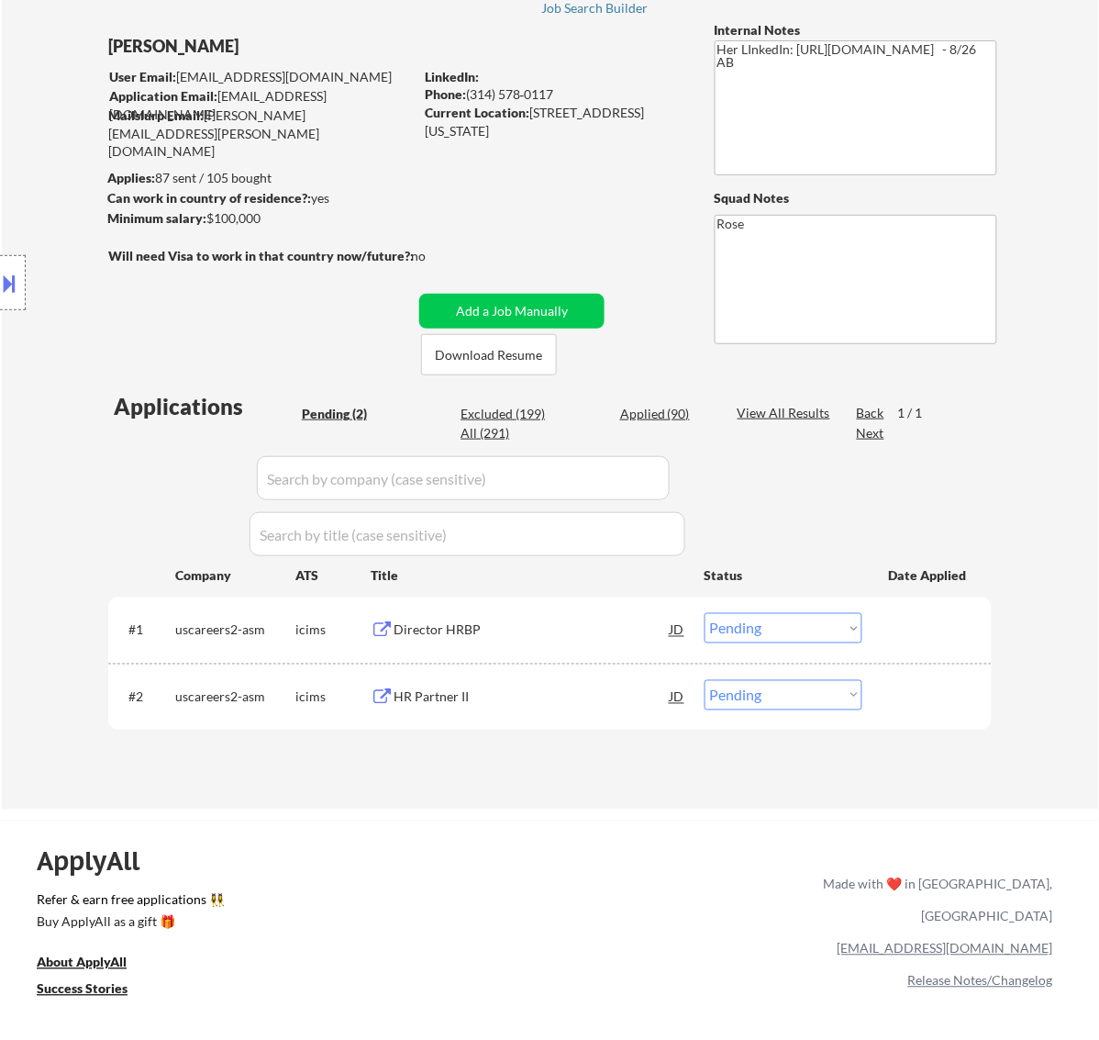
click at [555, 695] on div "HR Partner II" at bounding box center [532, 697] width 277 height 18
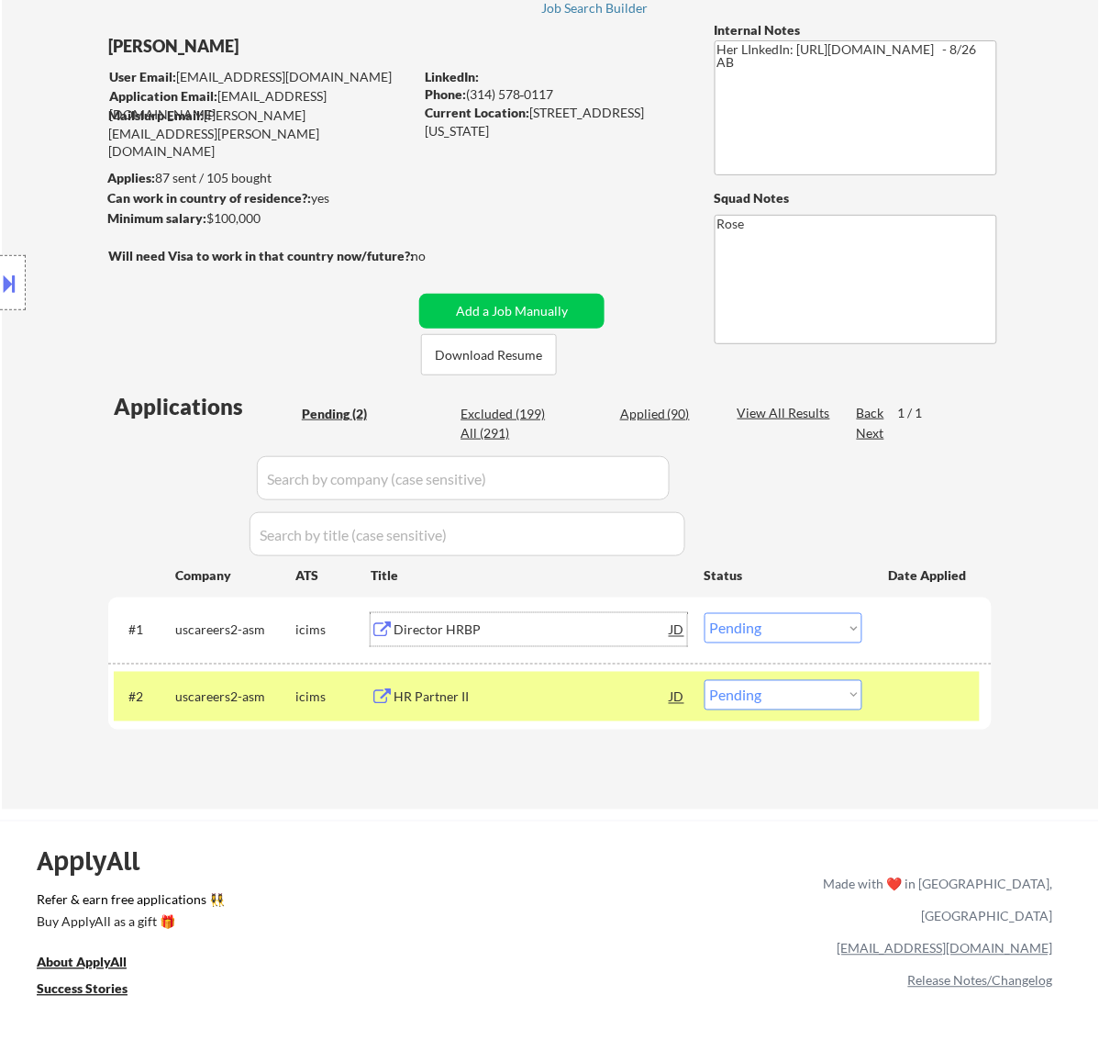
click at [553, 633] on div "Director HRBP" at bounding box center [532, 630] width 277 height 18
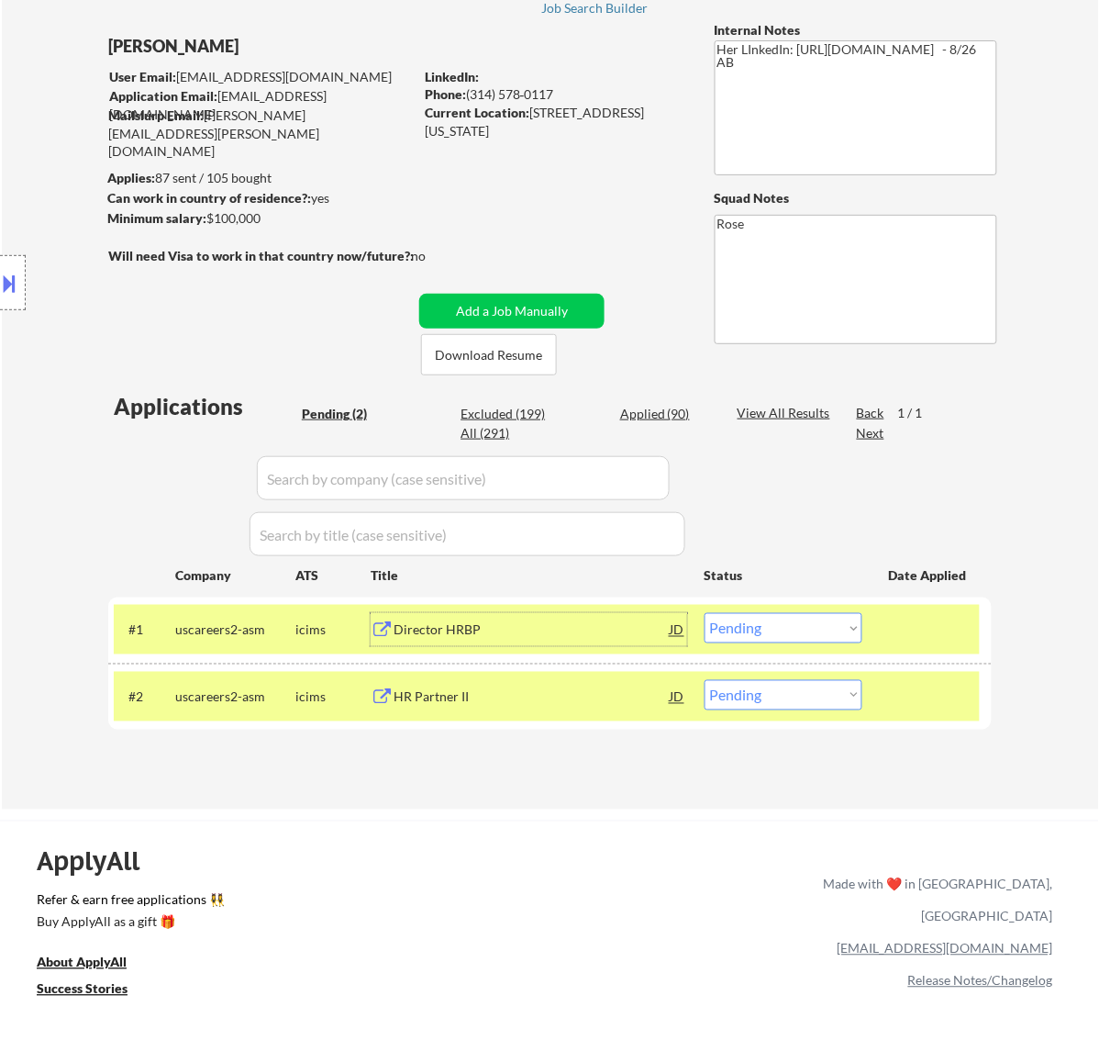
click at [826, 616] on select "Choose an option... Pending Applied Excluded (Questions) Excluded (Expired) Exc…" at bounding box center [784, 628] width 158 height 30
click at [705, 613] on select "Choose an option... Pending Applied Excluded (Questions) Excluded (Expired) Exc…" at bounding box center [784, 628] width 158 height 30
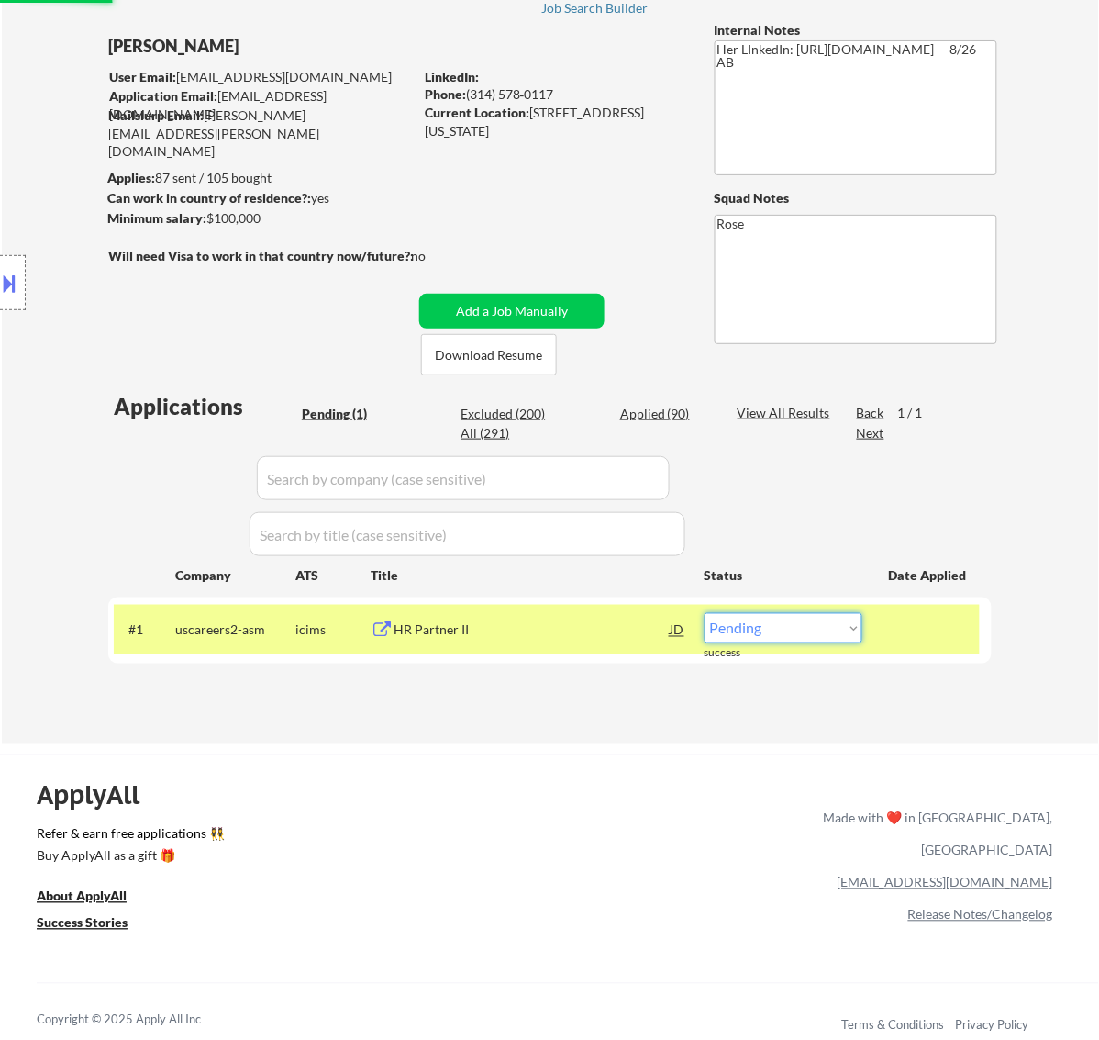
click at [827, 624] on select "Choose an option... Pending Applied Excluded (Questions) Excluded (Expired) Exc…" at bounding box center [784, 628] width 158 height 30
select select ""excluded""
click at [705, 613] on select "Choose an option... Pending Applied Excluded (Questions) Excluded (Expired) Exc…" at bounding box center [784, 628] width 158 height 30
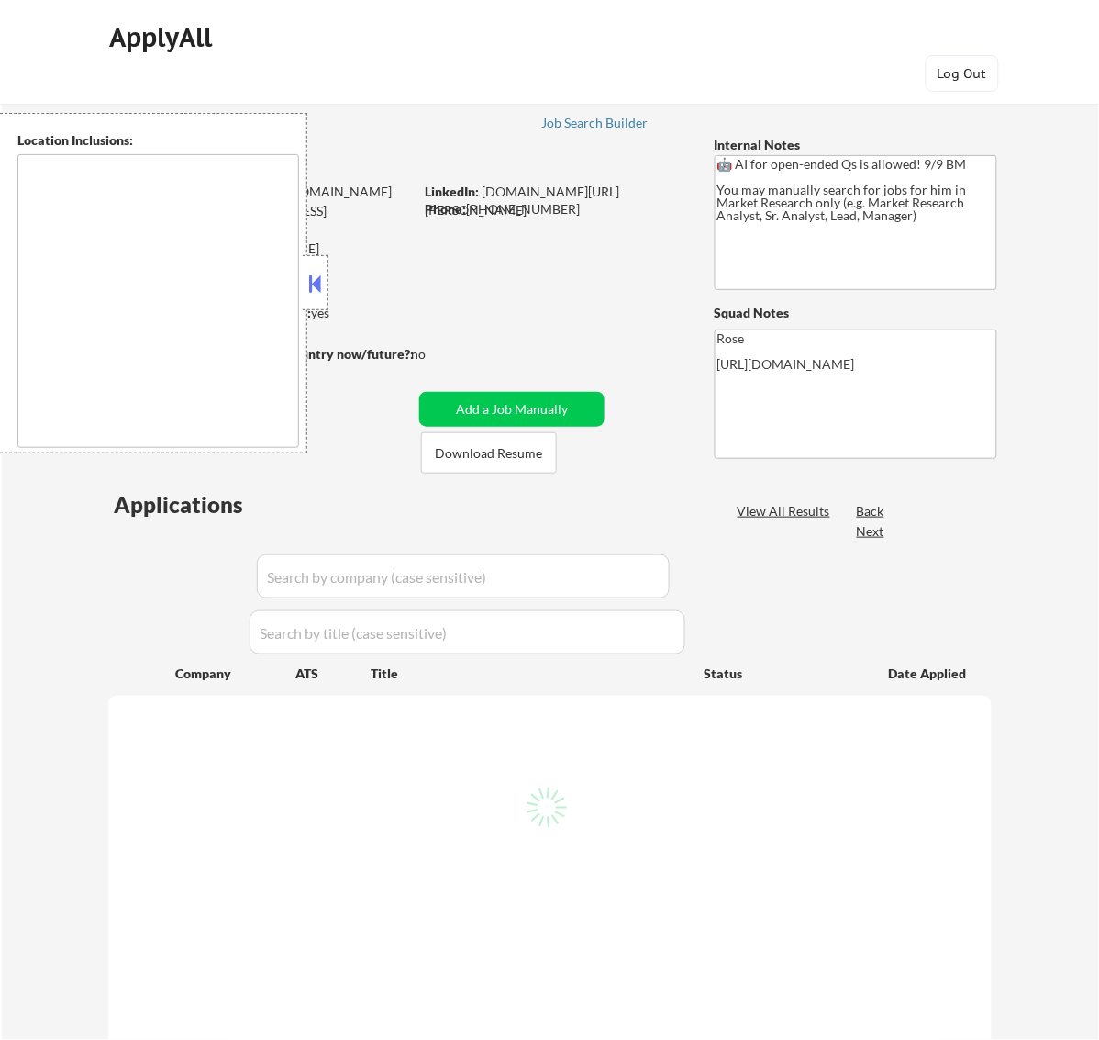
select select ""pending""
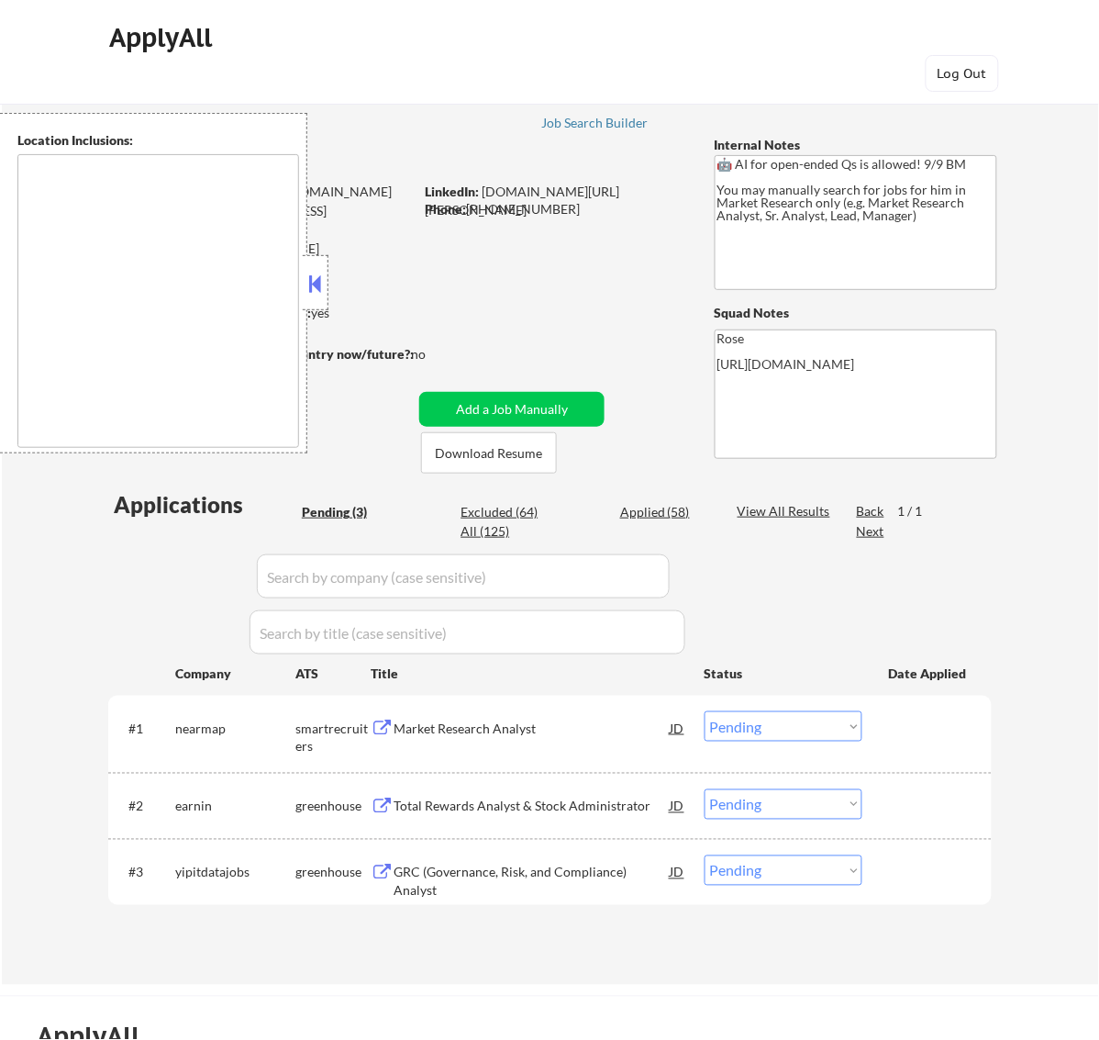
type textarea "Galesburg, IL Knoxville, IL Abingdon, IL East Galesburg, IL Wataga, IL Henderso…"
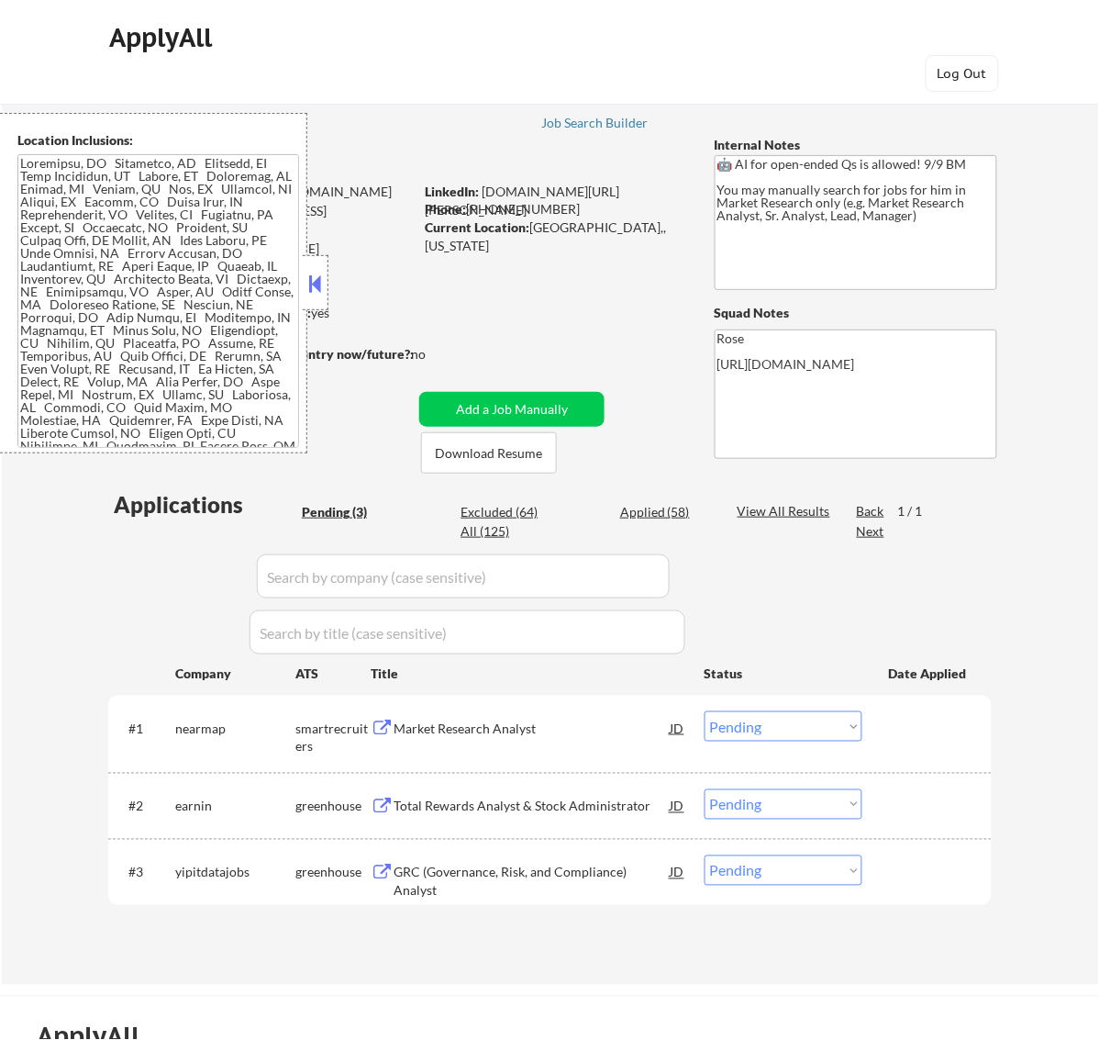
click at [314, 285] on button at bounding box center [315, 284] width 20 height 28
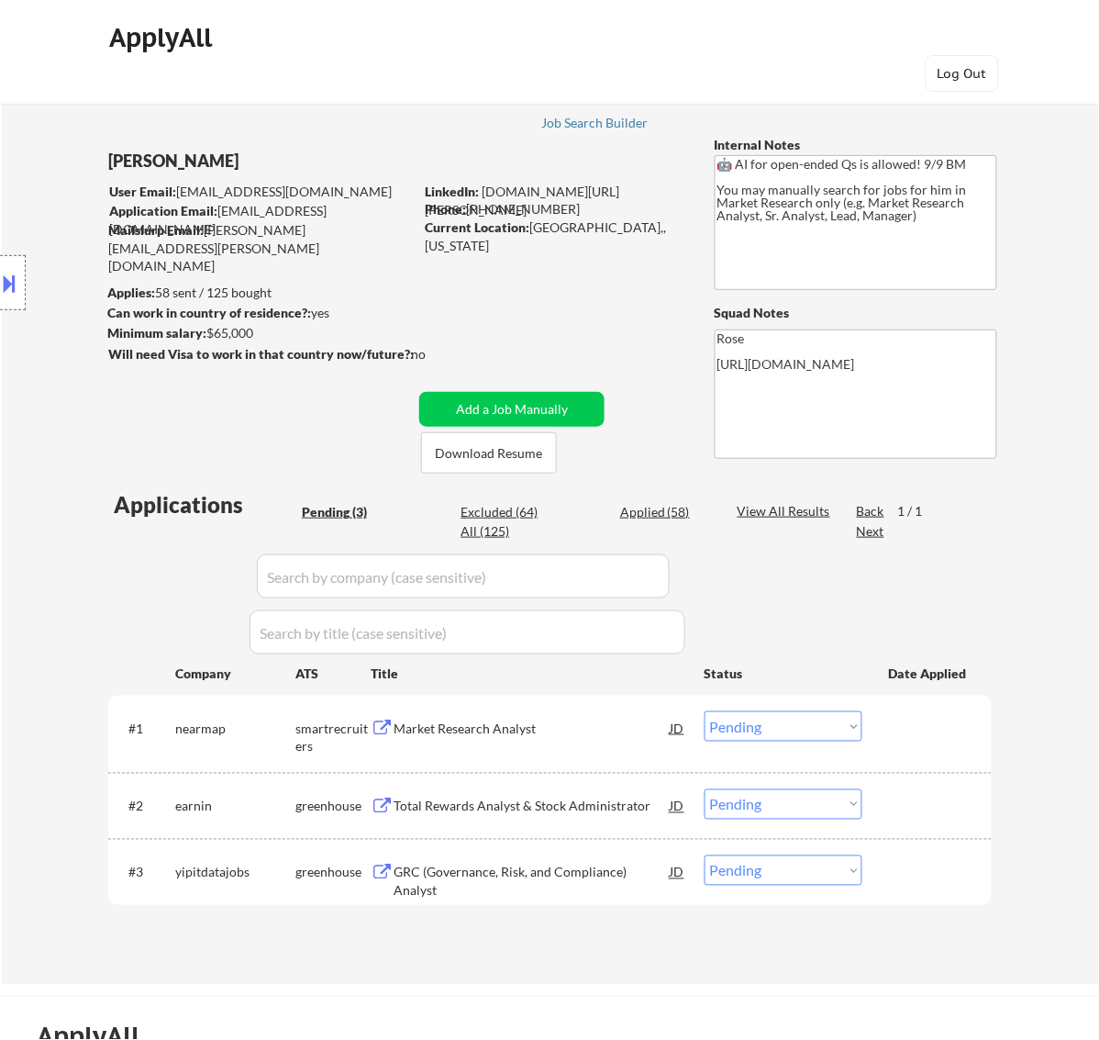
click at [519, 726] on div "Market Research Analyst" at bounding box center [532, 729] width 277 height 18
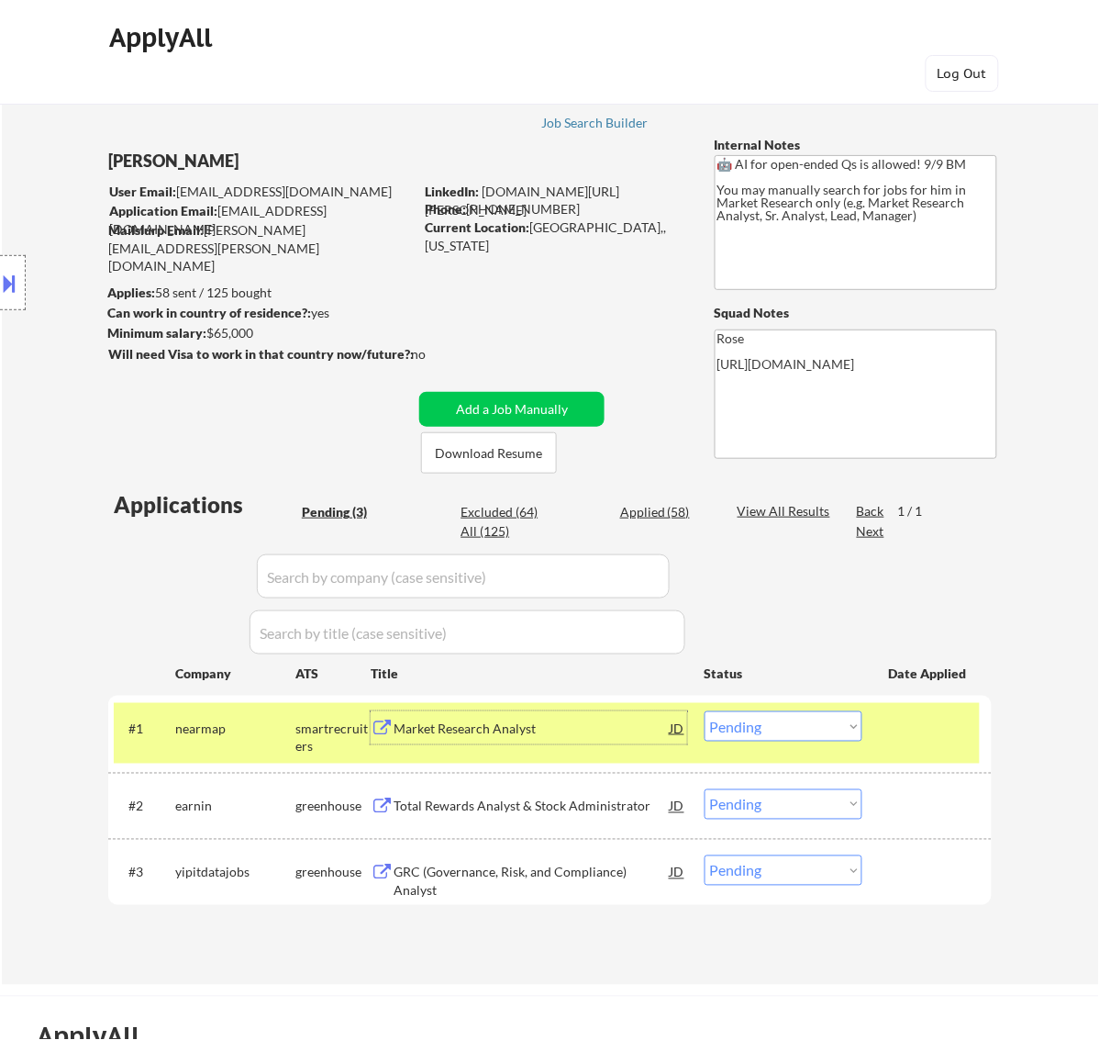
click at [804, 727] on select "Choose an option... Pending Applied Excluded (Questions) Excluded (Expired) Exc…" at bounding box center [784, 726] width 158 height 30
click at [705, 711] on select "Choose an option... Pending Applied Excluded (Questions) Excluded (Expired) Exc…" at bounding box center [784, 726] width 158 height 30
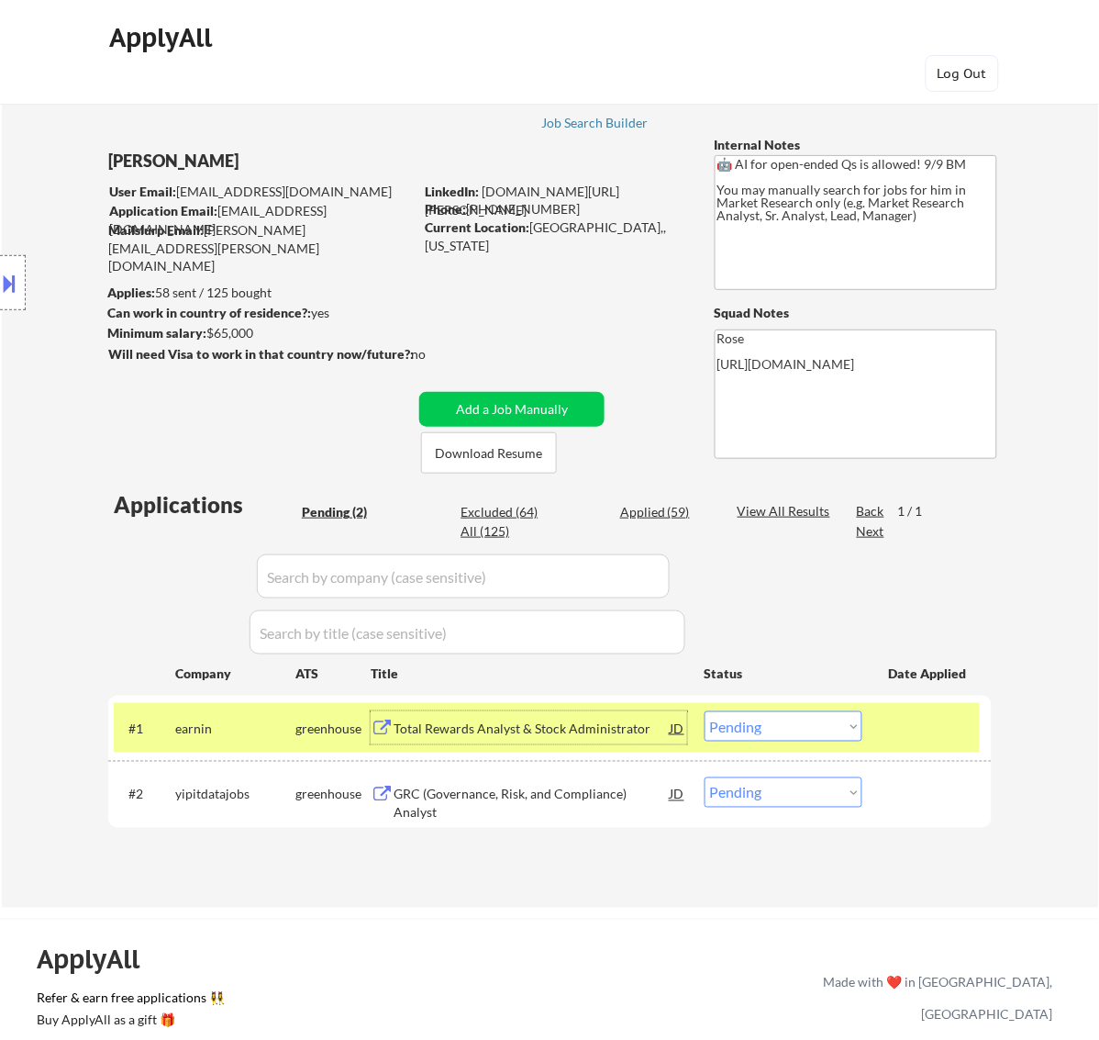
click at [598, 723] on div "Total Rewards Analyst & Stock Administrator" at bounding box center [532, 729] width 277 height 18
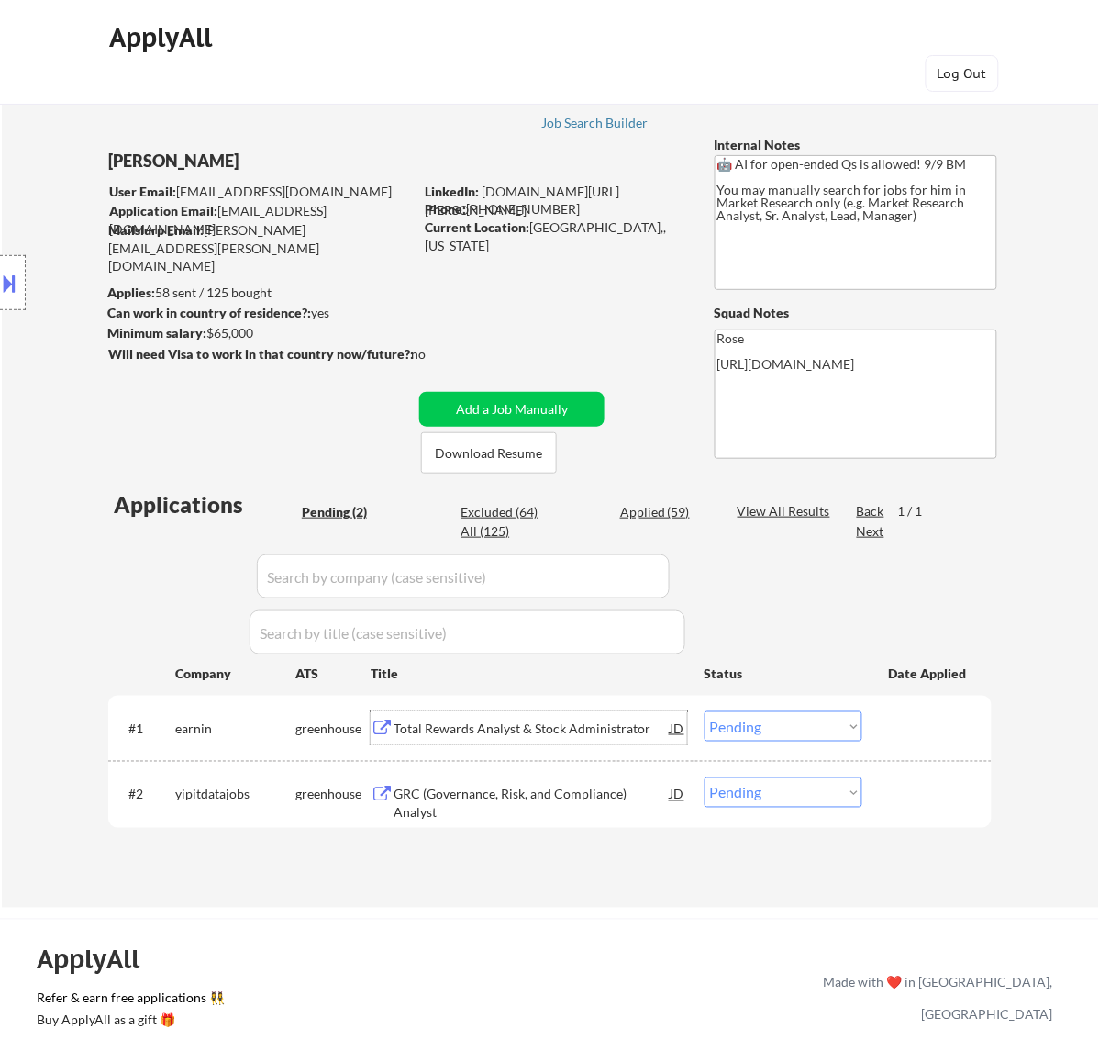
click at [813, 718] on select "Choose an option... Pending Applied Excluded (Questions) Excluded (Expired) Exc…" at bounding box center [784, 726] width 158 height 30
click at [705, 711] on select "Choose an option... Pending Applied Excluded (Questions) Excluded (Expired) Exc…" at bounding box center [784, 726] width 158 height 30
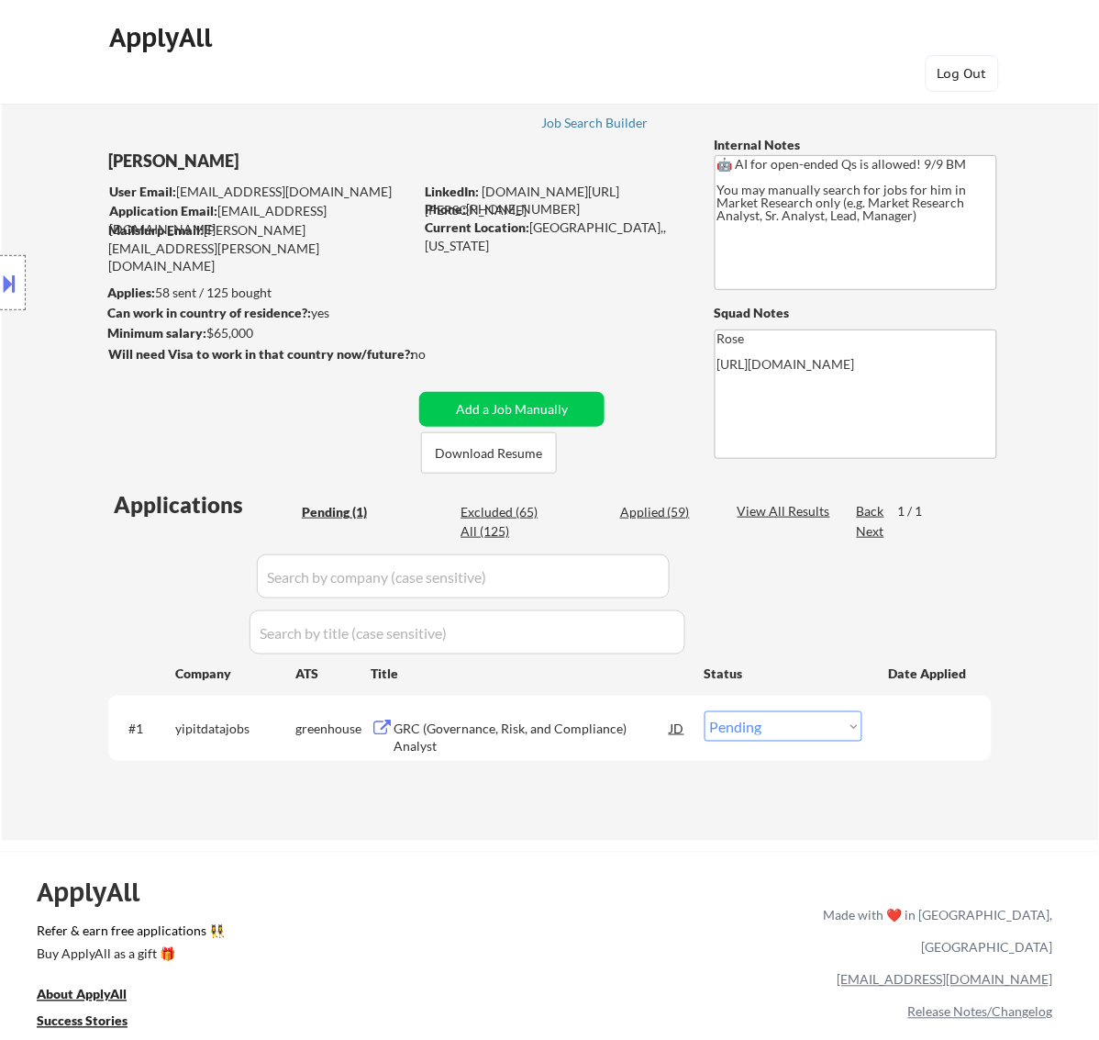
click at [542, 720] on div "GRC (Governance, Risk, and Compliance) Analyst" at bounding box center [532, 738] width 277 height 36
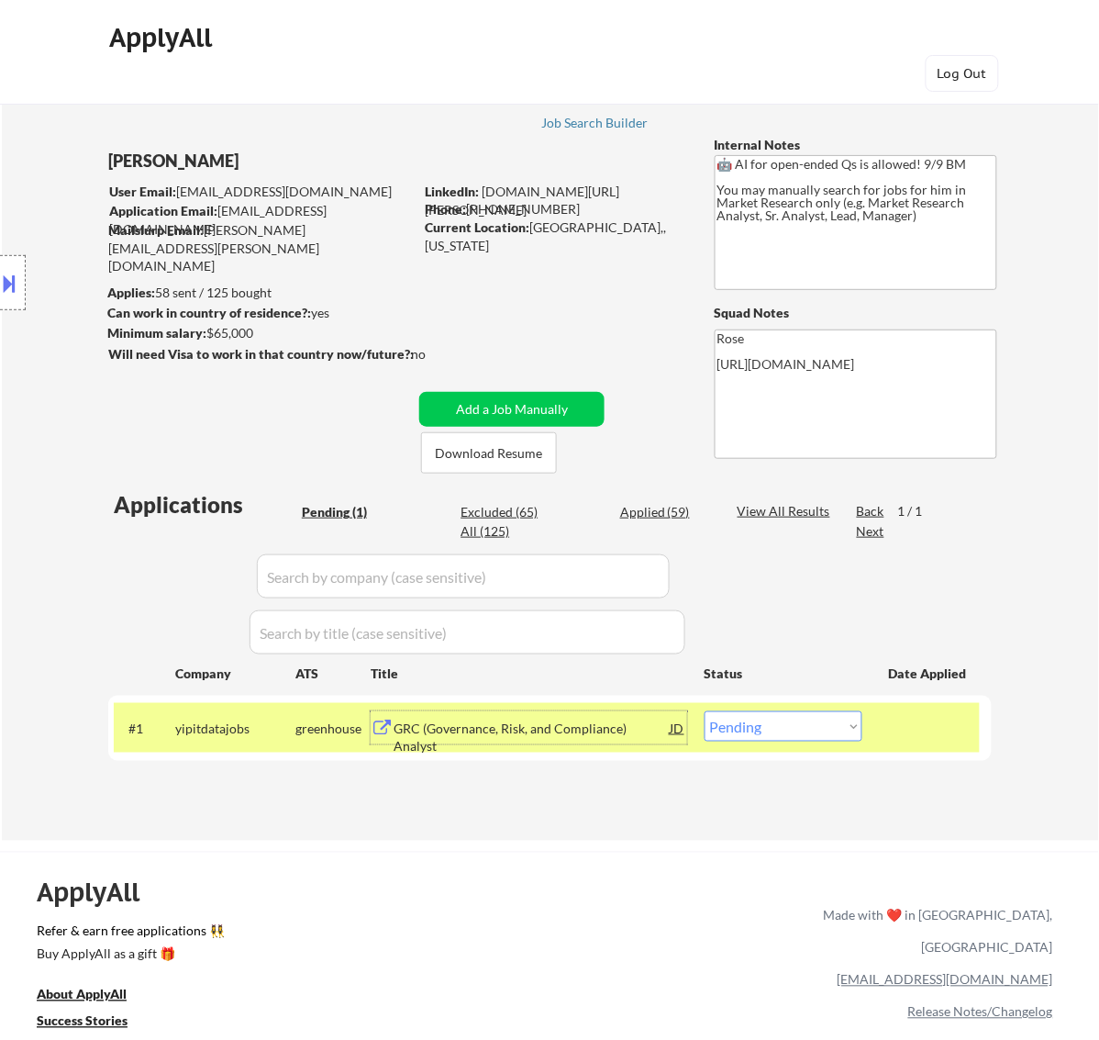
click at [823, 723] on select "Choose an option... Pending Applied Excluded (Questions) Excluded (Expired) Exc…" at bounding box center [784, 726] width 158 height 30
select select ""excluded__bad_match_""
click at [705, 711] on select "Choose an option... Pending Applied Excluded (Questions) Excluded (Expired) Exc…" at bounding box center [784, 726] width 158 height 30
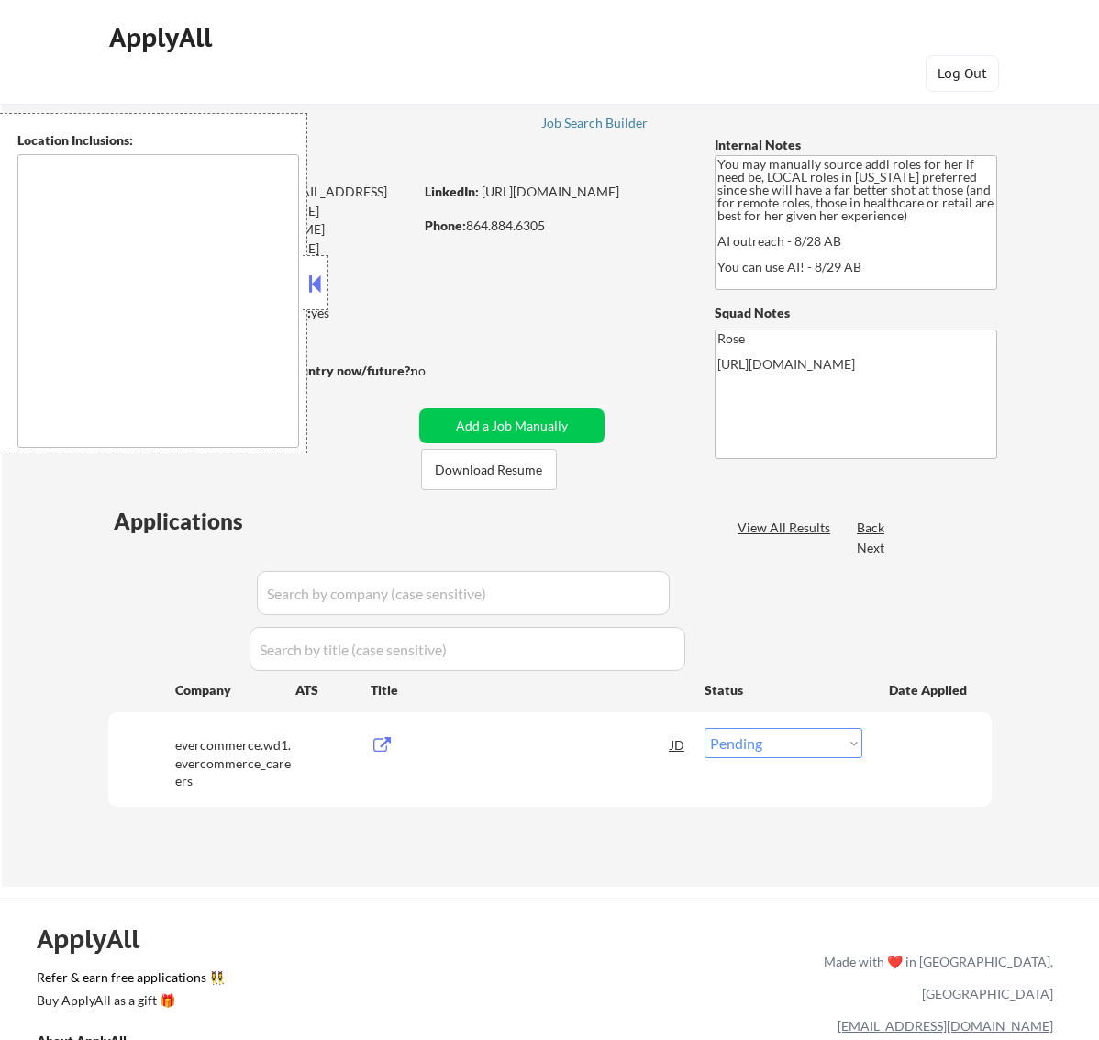
select select ""pending""
type textarea "[GEOGRAPHIC_DATA], [GEOGRAPHIC_DATA] [GEOGRAPHIC_DATA], [GEOGRAPHIC_DATA] [GEOG…"
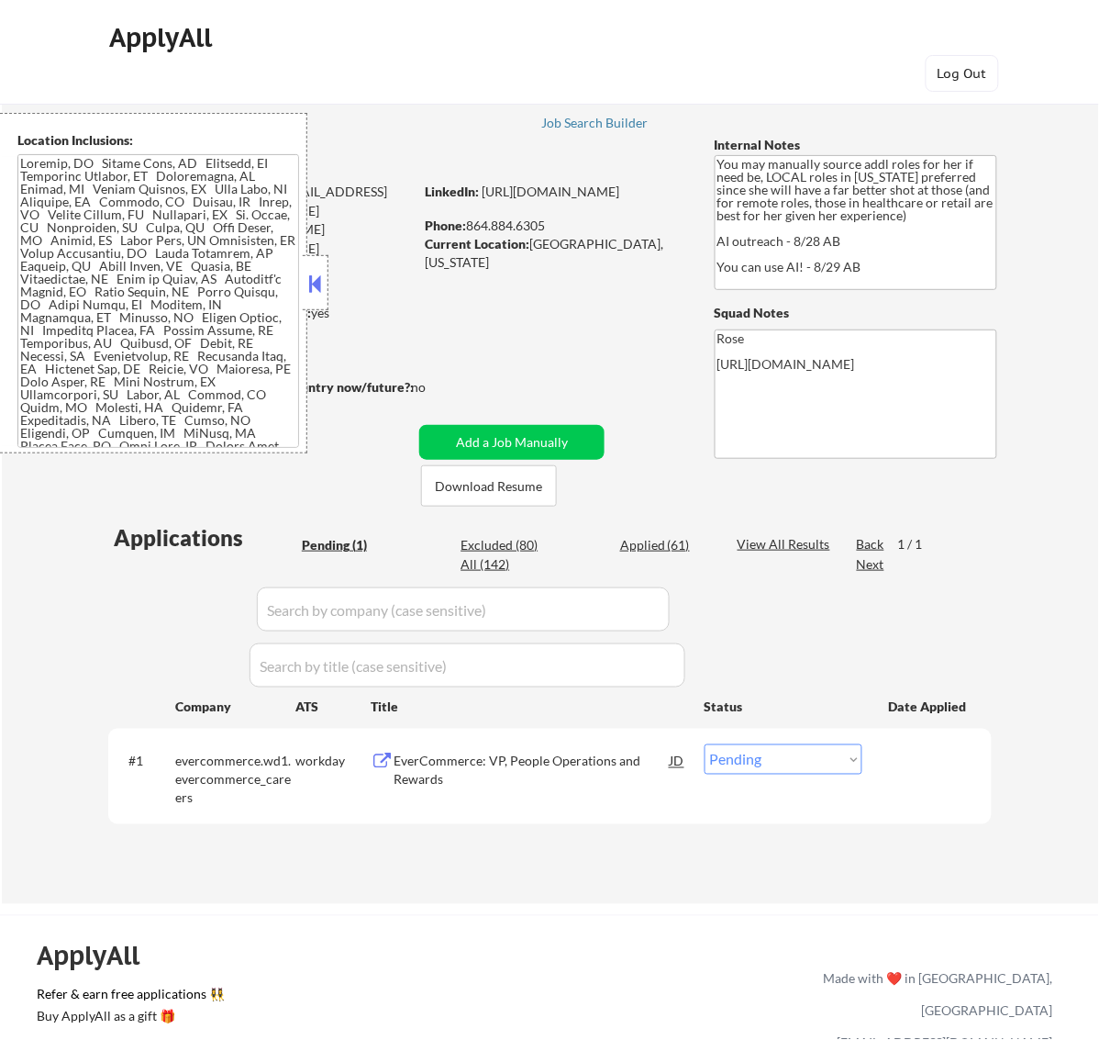
click at [313, 285] on button at bounding box center [315, 284] width 20 height 28
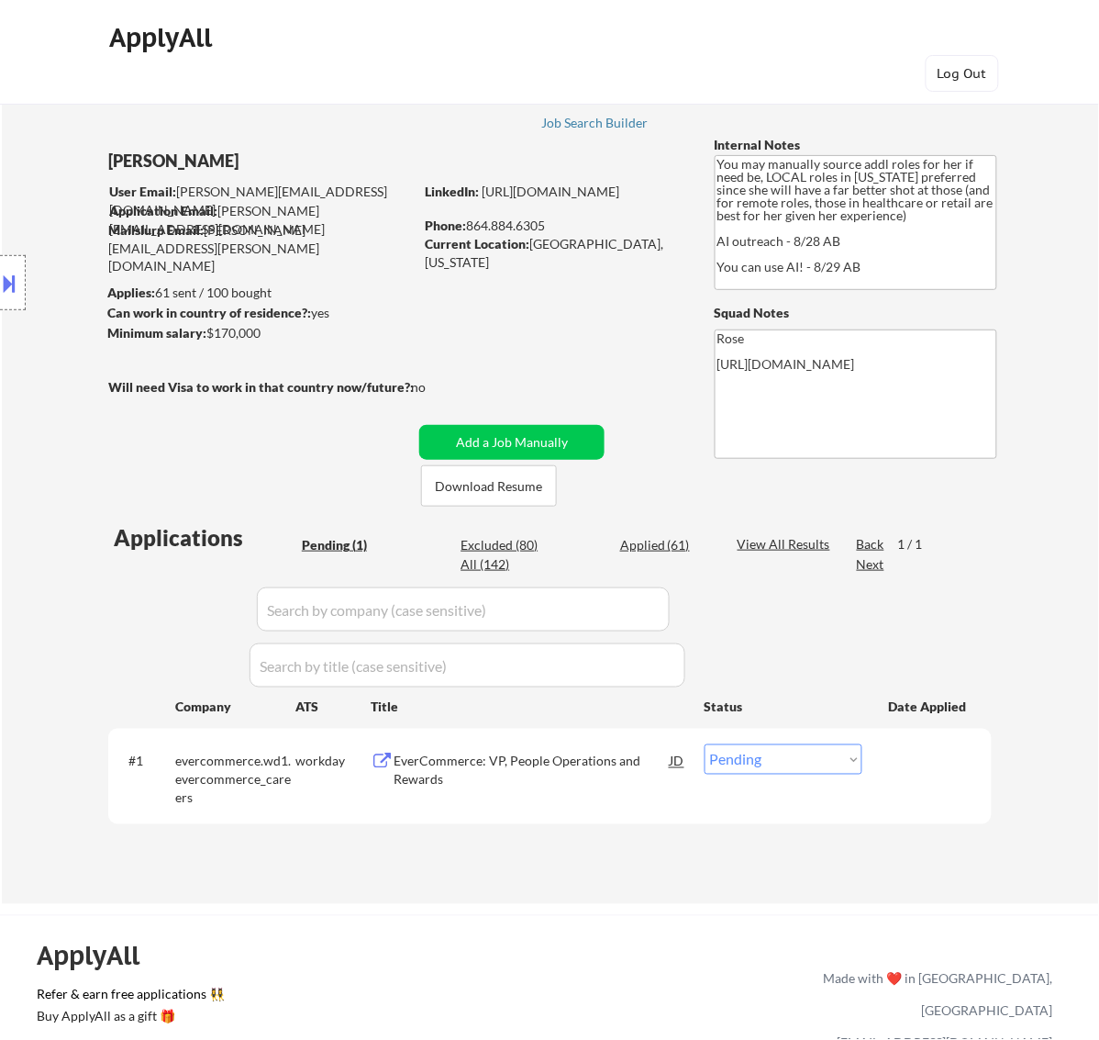
click at [597, 764] on div "EverCommerce: VP, People Operations and Rewards" at bounding box center [532, 771] width 277 height 36
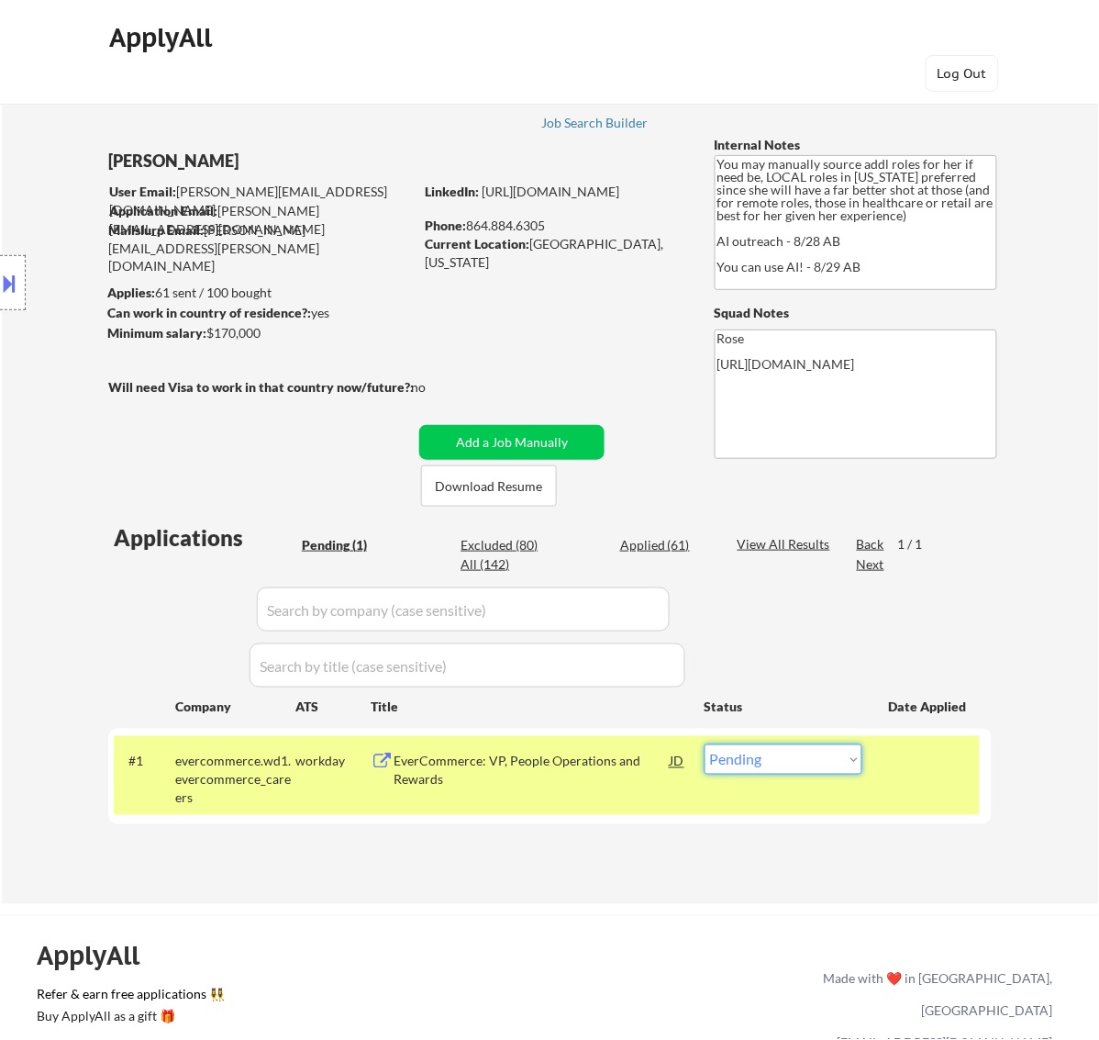
click at [799, 760] on select "Choose an option... Pending Applied Excluded (Questions) Excluded (Expired) Exc…" at bounding box center [784, 759] width 158 height 30
select select ""applied""
click at [705, 744] on select "Choose an option... Pending Applied Excluded (Questions) Excluded (Expired) Exc…" at bounding box center [784, 759] width 158 height 30
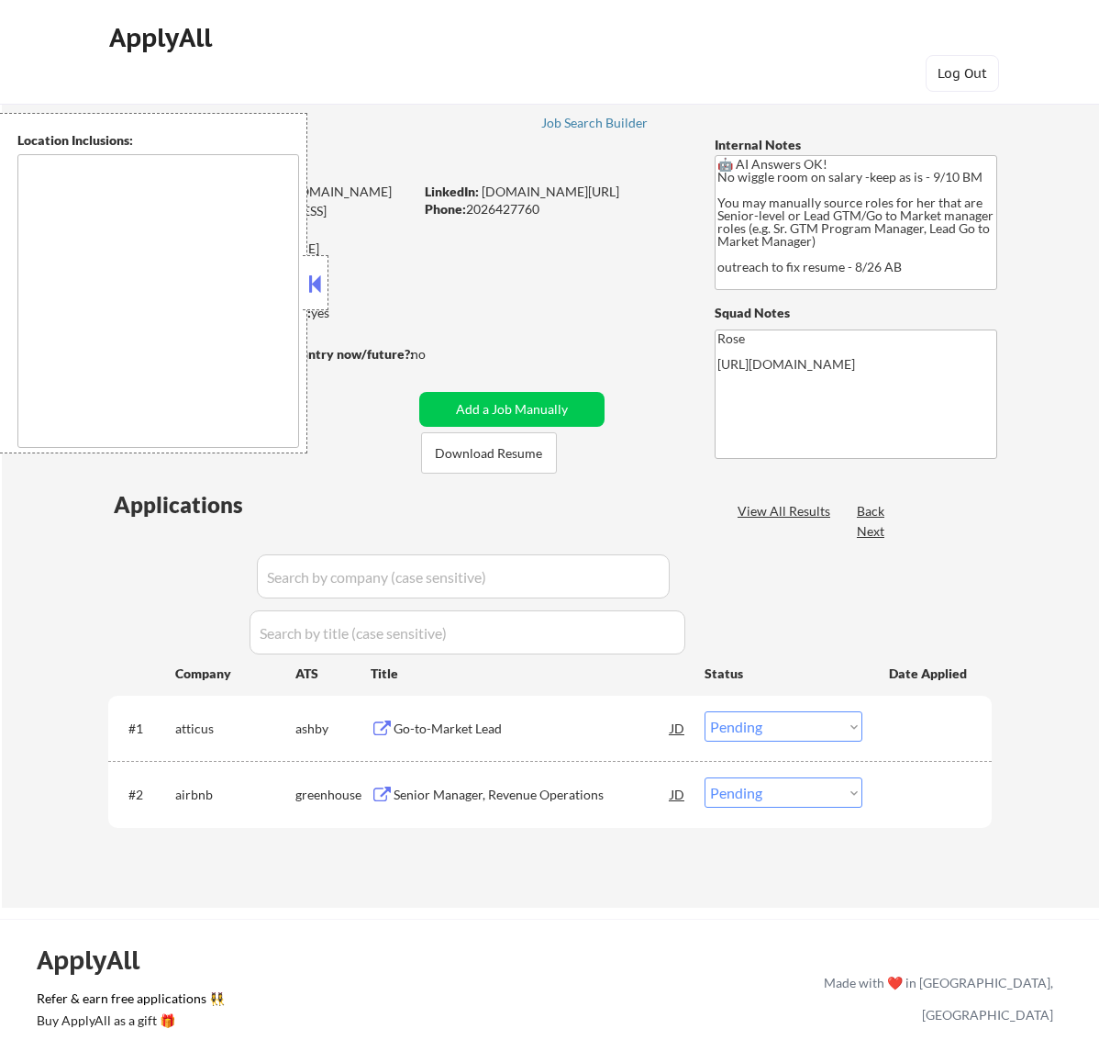
select select ""pending""
type textarea "Reston, VA Herndon, VA Vienna, VA Tysons, VA Great Falls, VA McLean, VA Sterlin…"
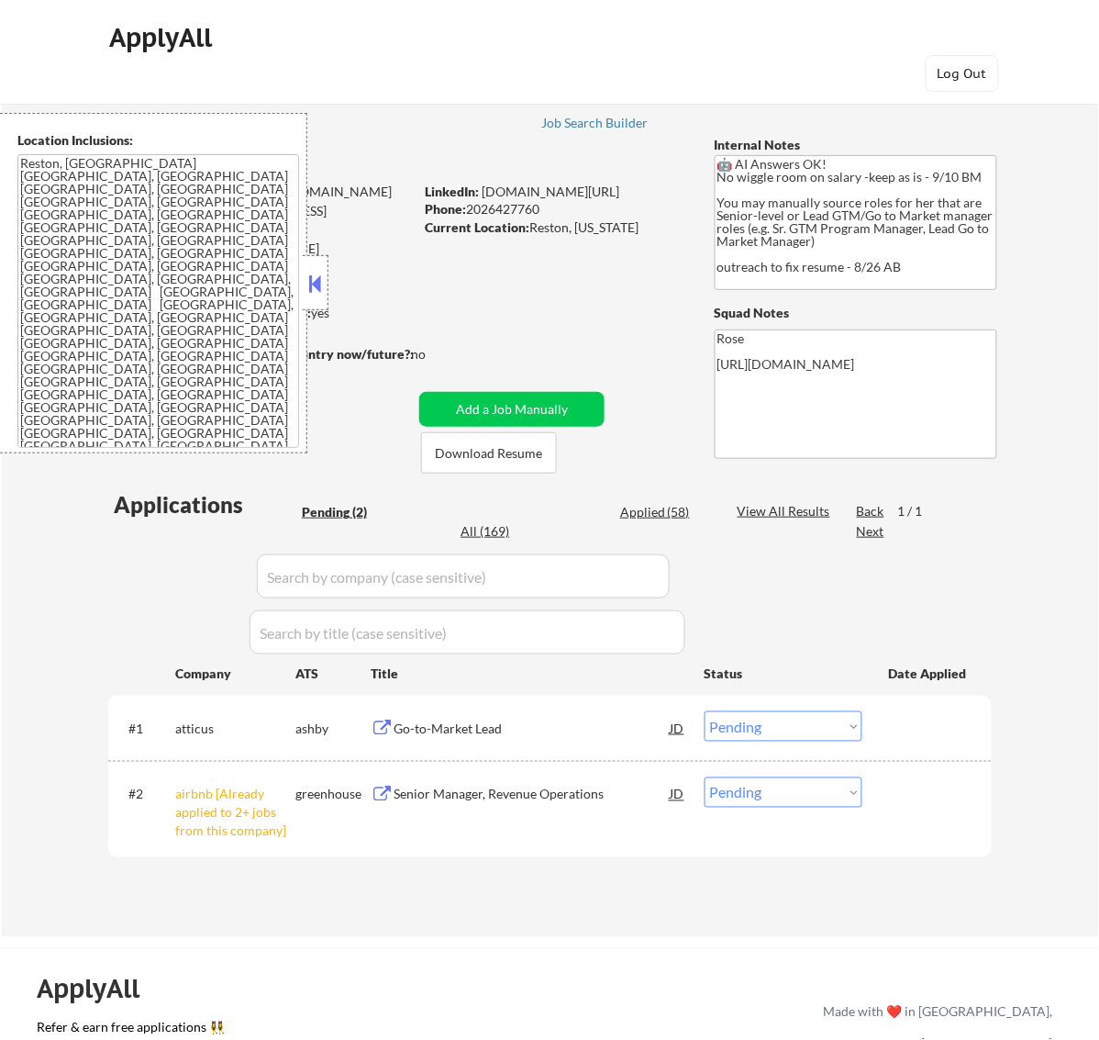
click at [313, 292] on button at bounding box center [315, 284] width 20 height 28
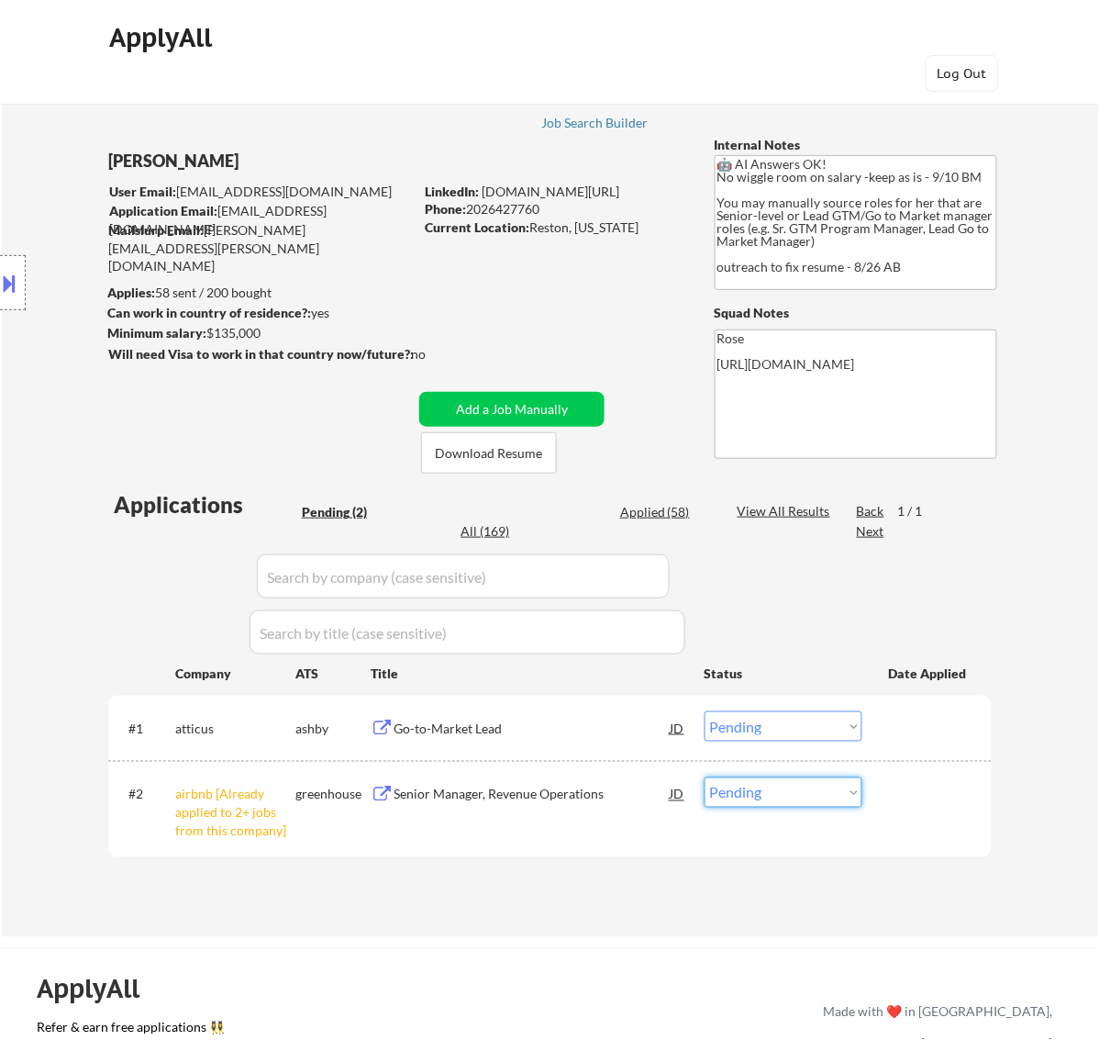
click at [856, 796] on select "Choose an option... Pending Applied Excluded (Questions) Excluded (Expired) Exc…" at bounding box center [784, 792] width 158 height 30
select select ""excluded__other_""
click at [705, 777] on select "Choose an option... Pending Applied Excluded (Questions) Excluded (Expired) Exc…" at bounding box center [784, 792] width 158 height 30
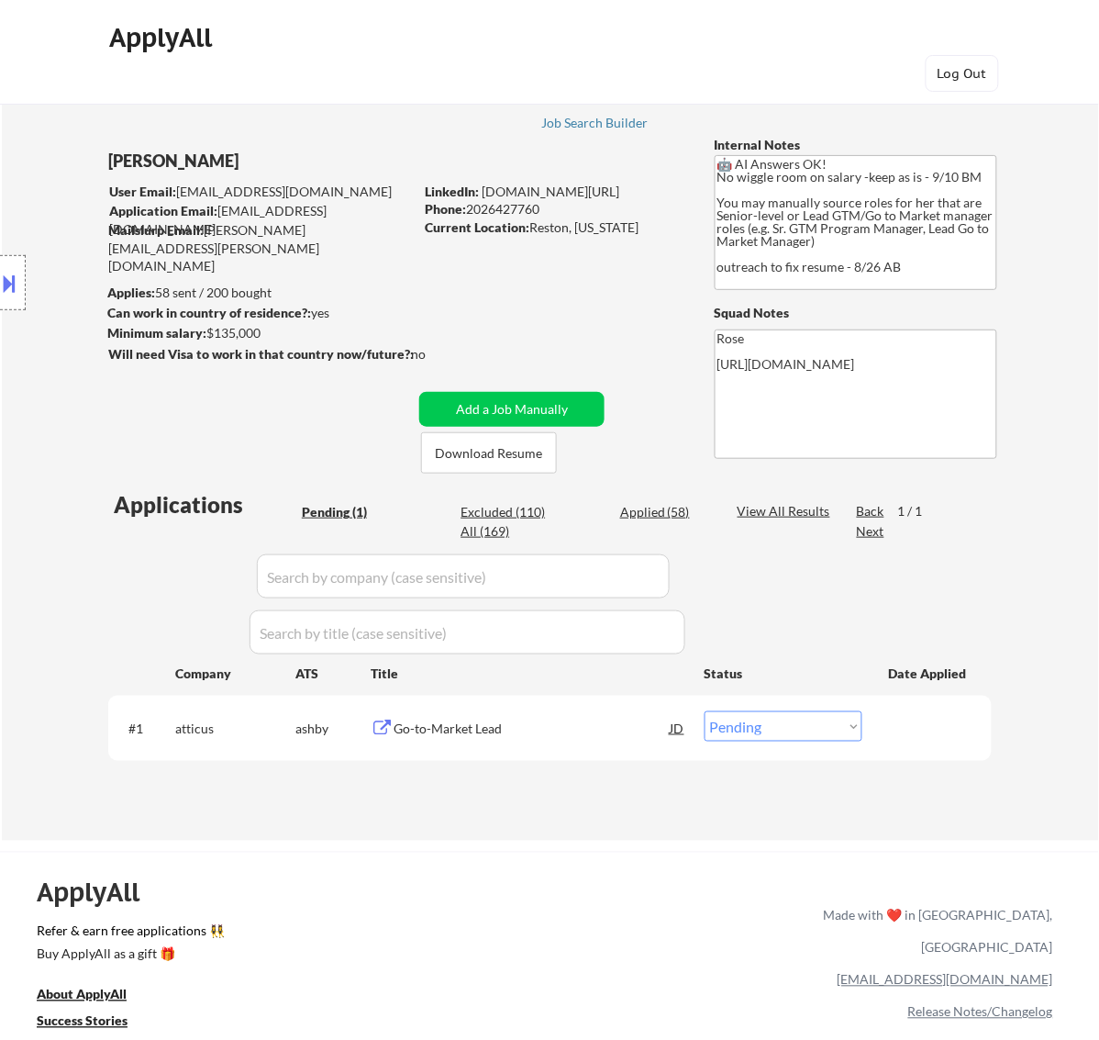
click at [506, 727] on div "Go-to-Market Lead" at bounding box center [532, 729] width 277 height 18
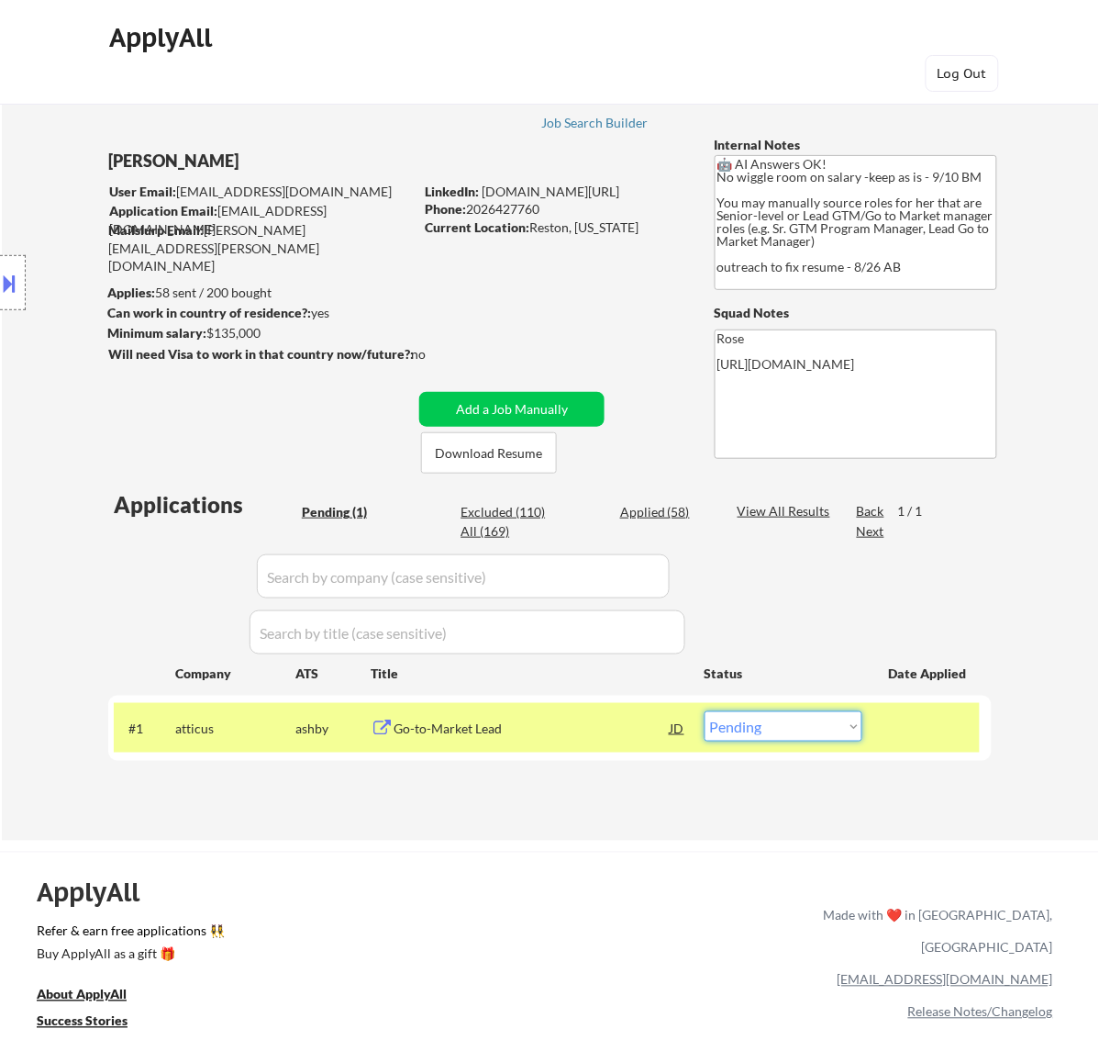
click at [773, 728] on select "Choose an option... Pending Applied Excluded (Questions) Excluded (Expired) Exc…" at bounding box center [784, 726] width 158 height 30
select select ""applied""
click at [705, 711] on select "Choose an option... Pending Applied Excluded (Questions) Excluded (Expired) Exc…" at bounding box center [784, 726] width 158 height 30
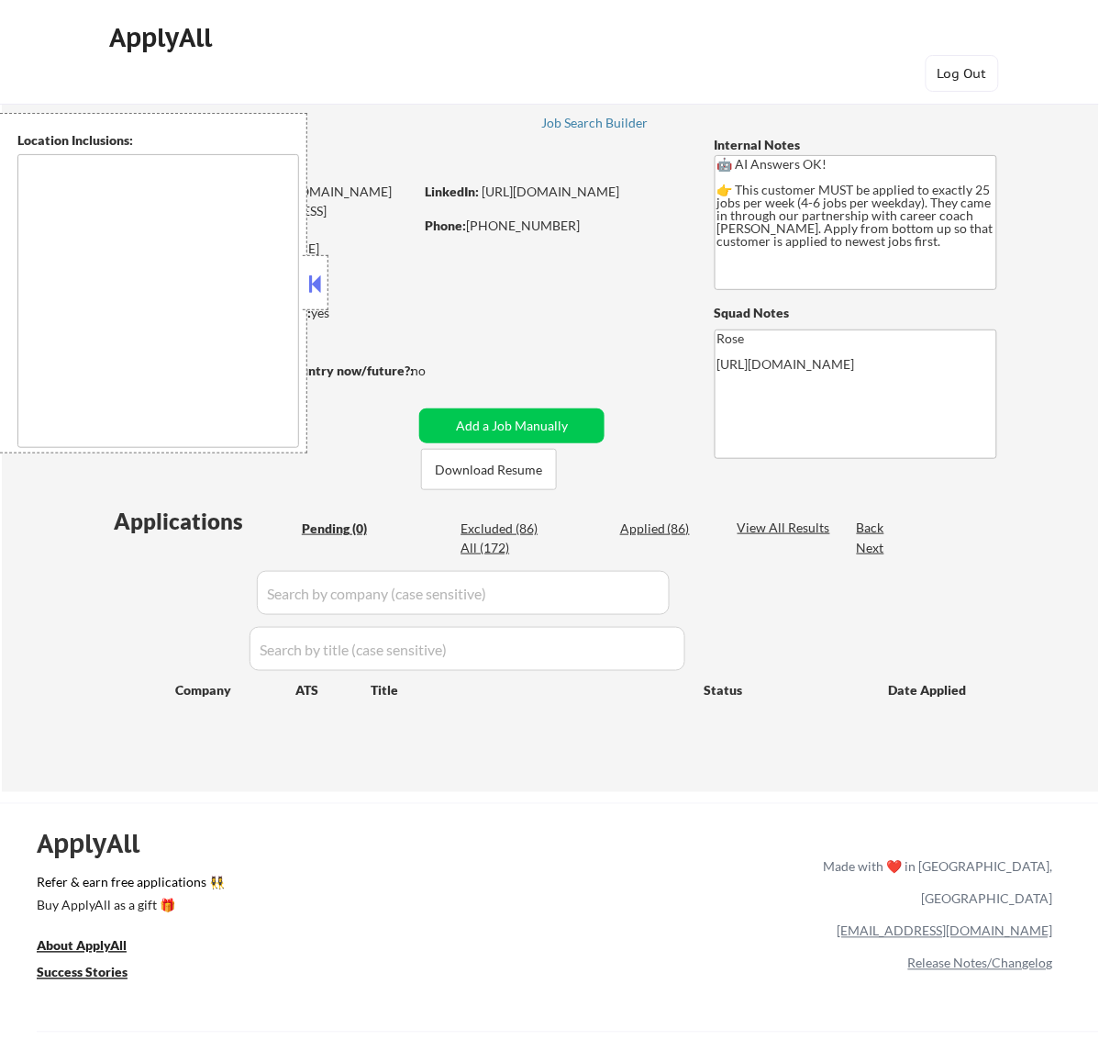
type textarea "[GEOGRAPHIC_DATA], ON [GEOGRAPHIC_DATA], ON [GEOGRAPHIC_DATA], ON [GEOGRAPHIC_D…"
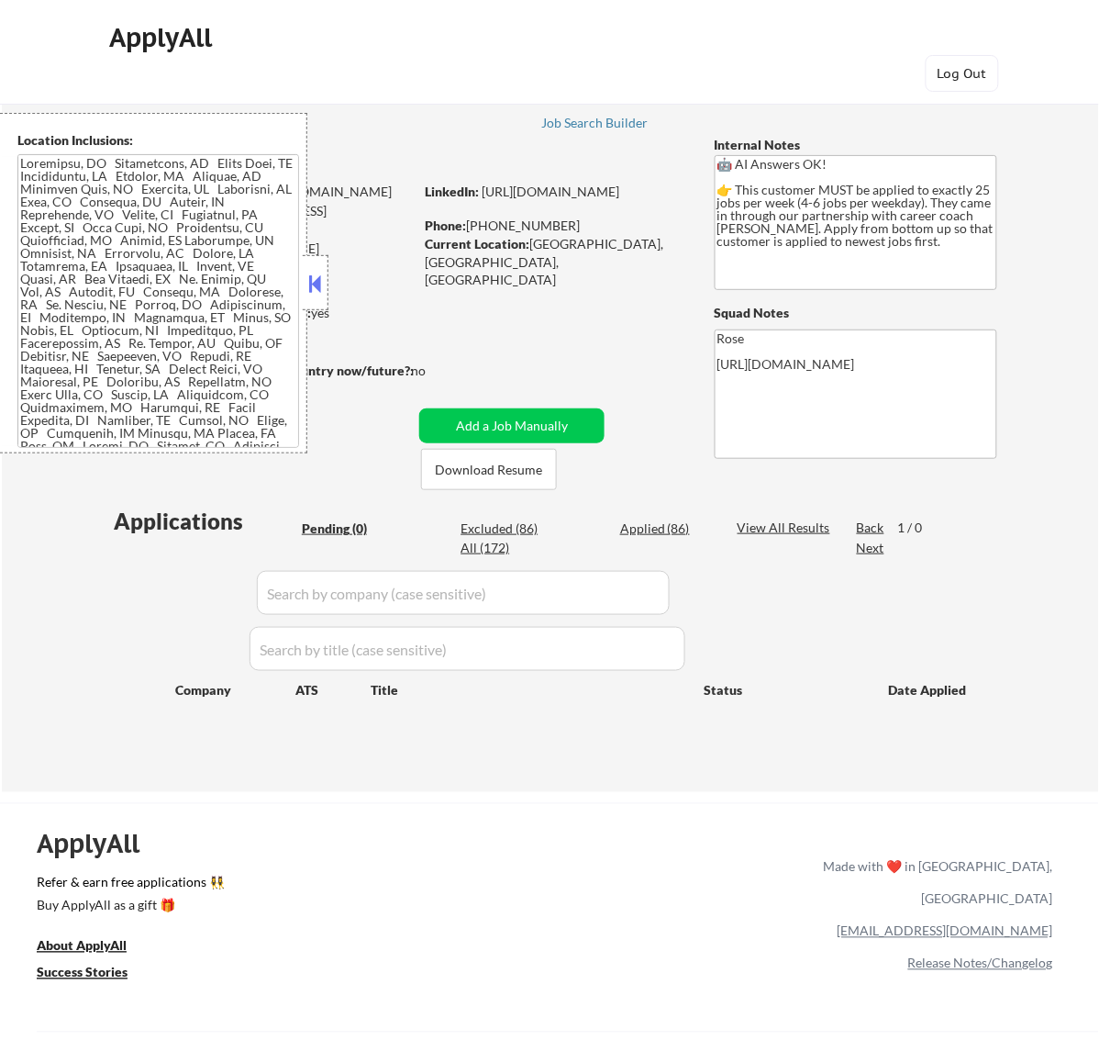
click at [328, 273] on div at bounding box center [316, 282] width 26 height 55
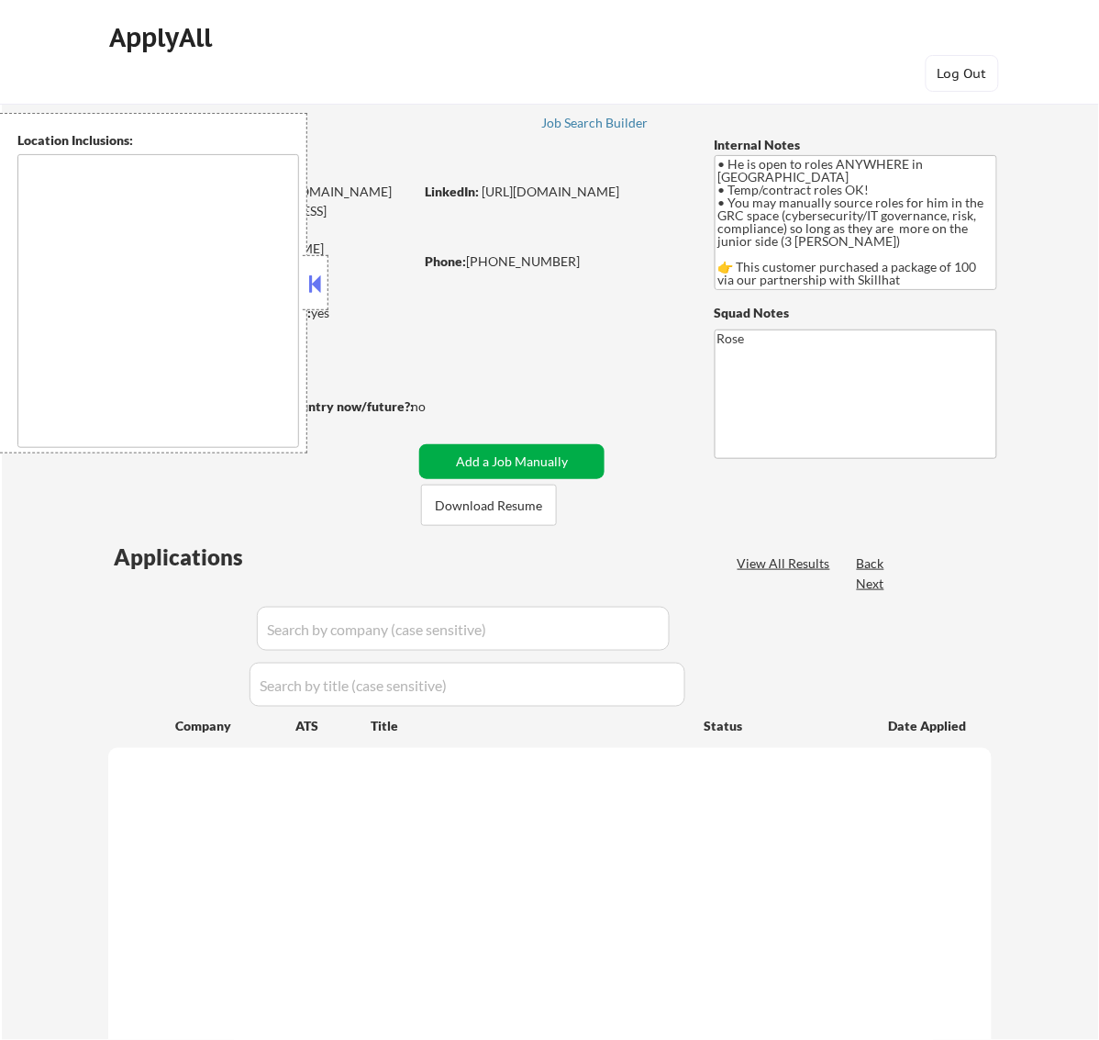
select select ""pending""
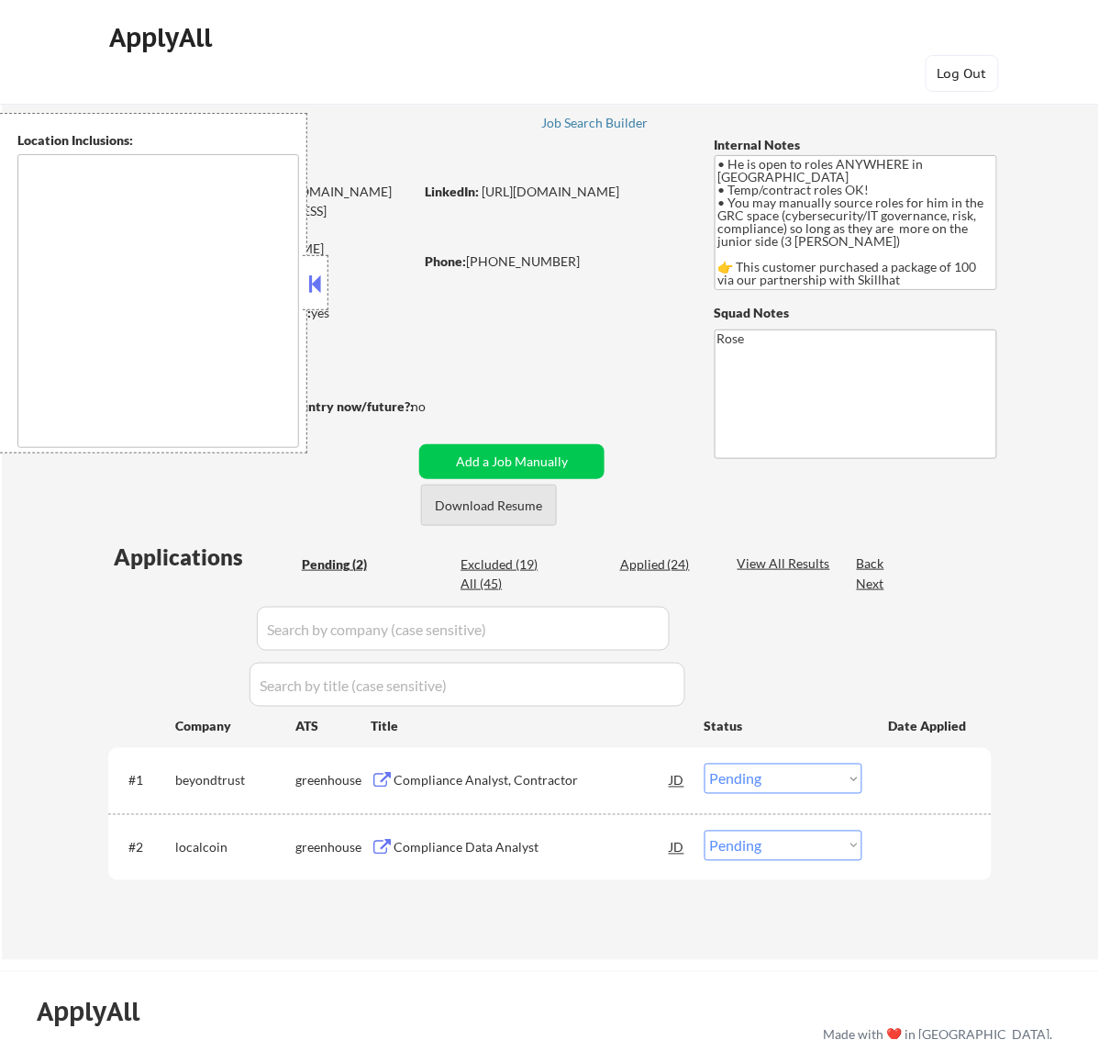
type textarea "country: [GEOGRAPHIC_DATA]"
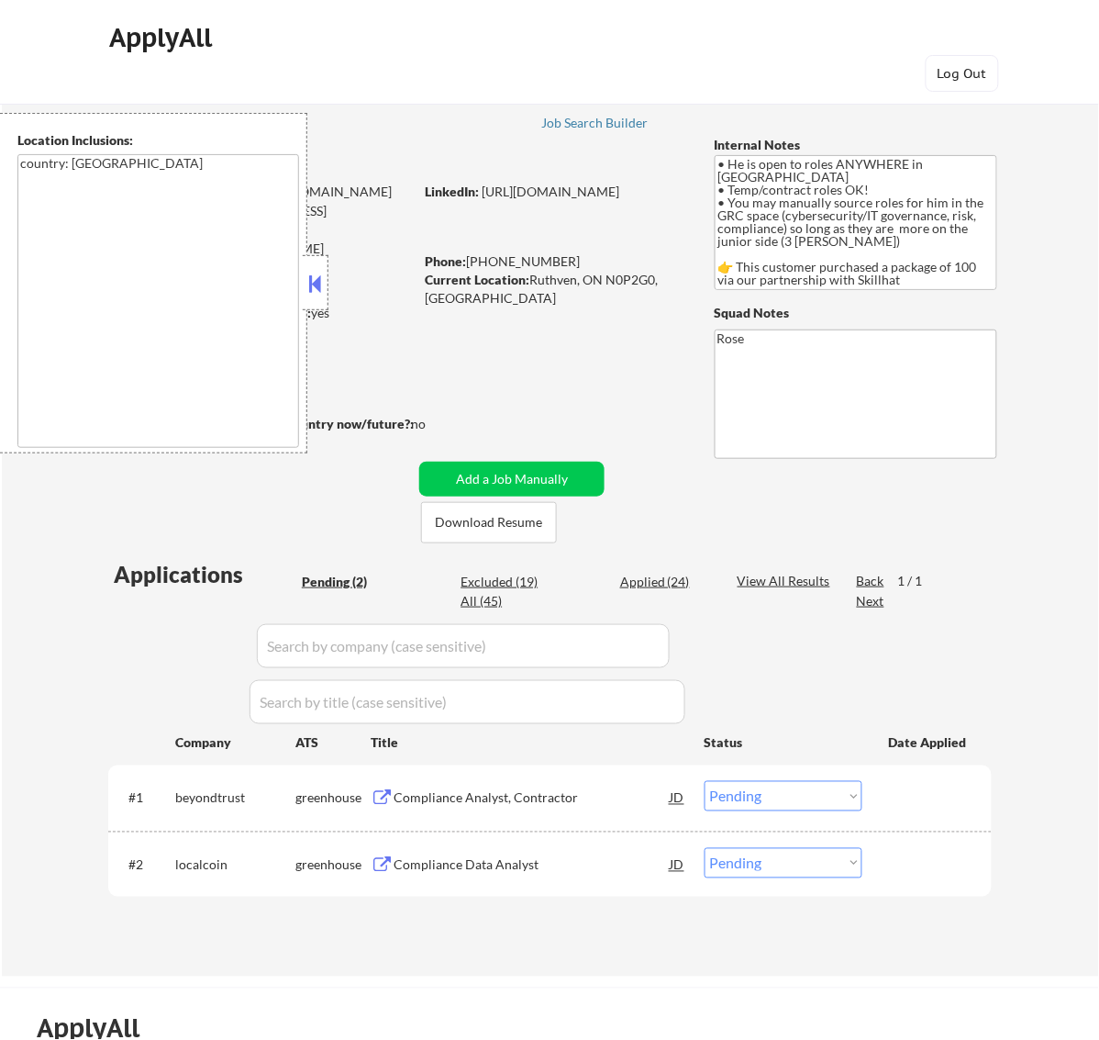
click at [319, 277] on button at bounding box center [315, 284] width 20 height 28
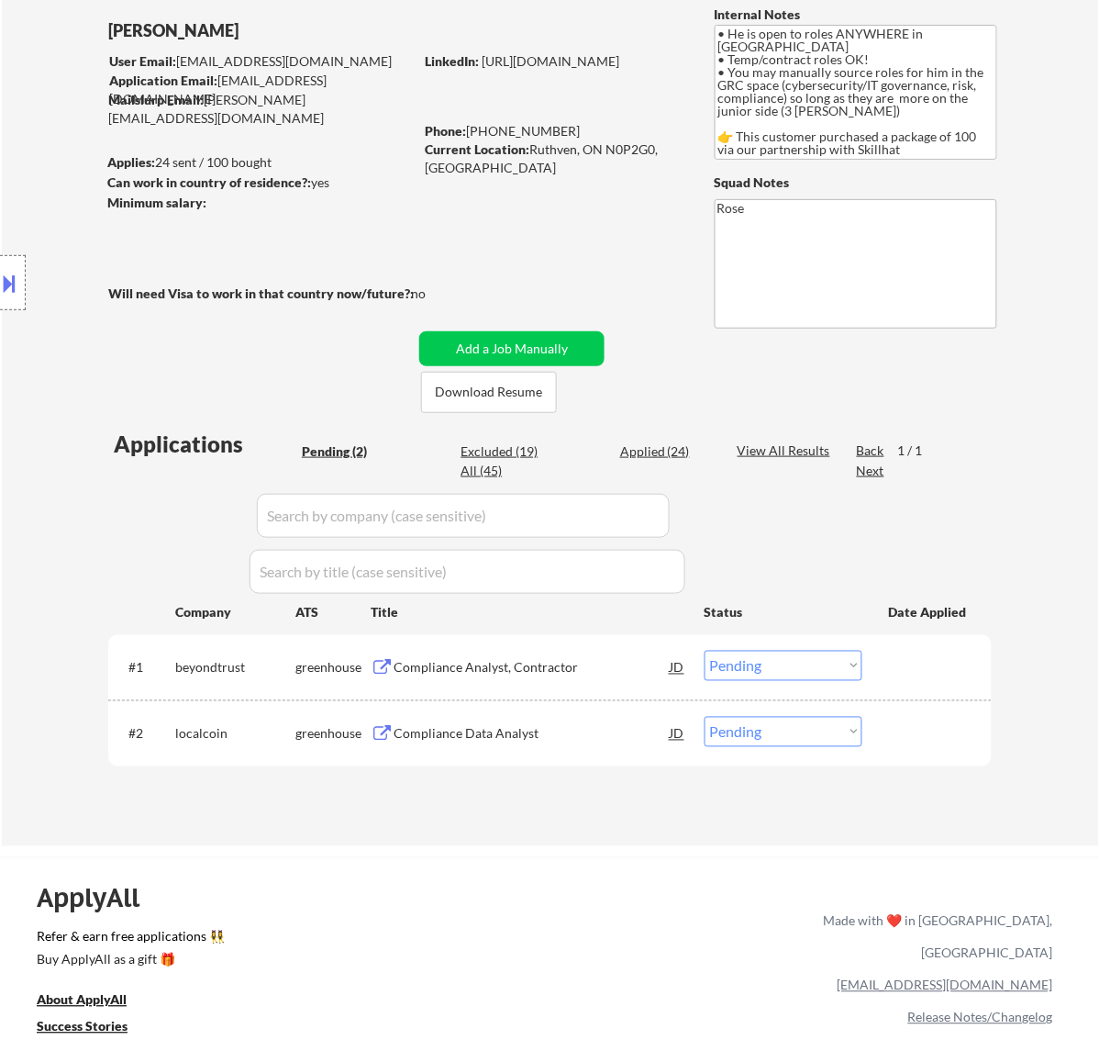
scroll to position [229, 0]
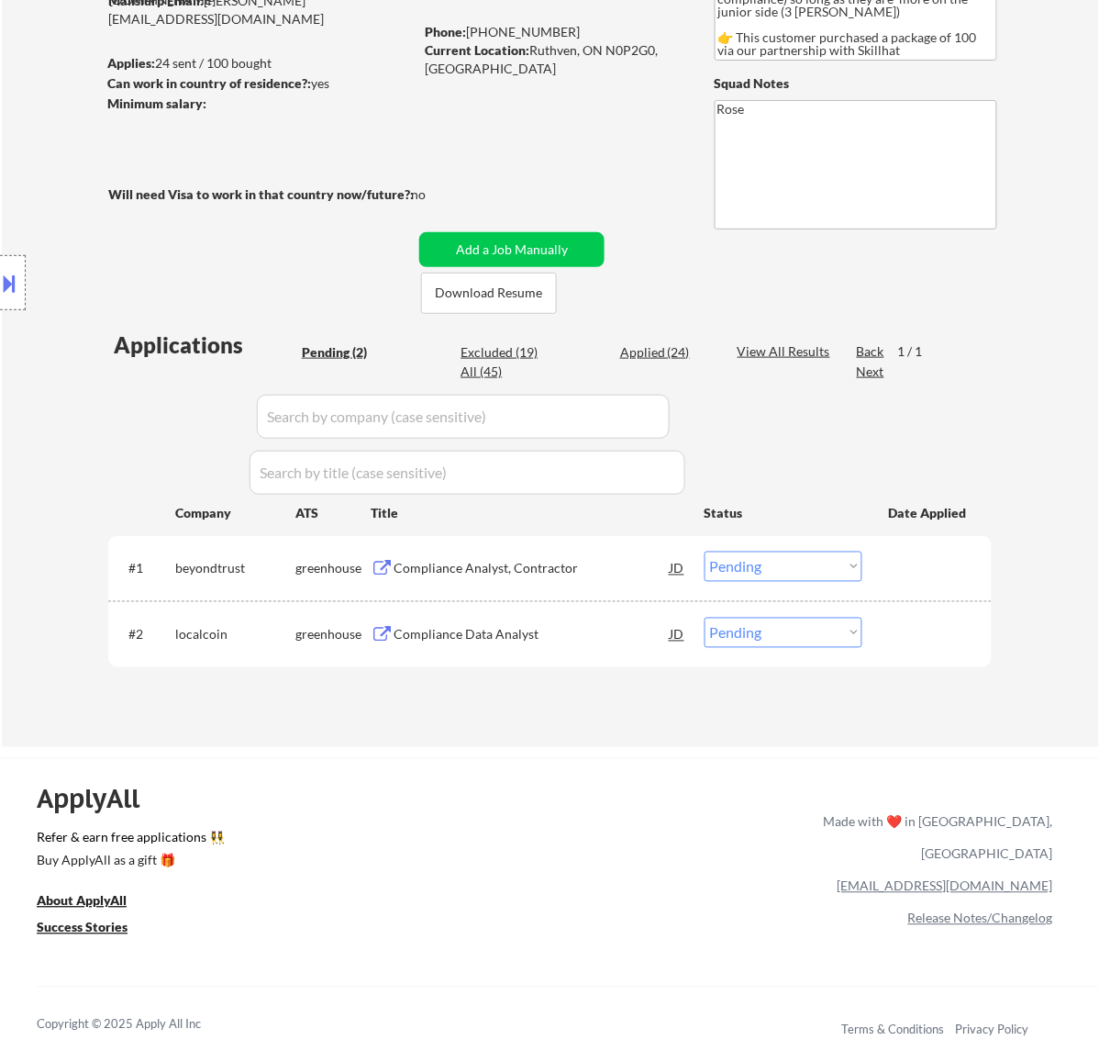
click at [590, 575] on div "Compliance Analyst, Contractor" at bounding box center [532, 569] width 277 height 18
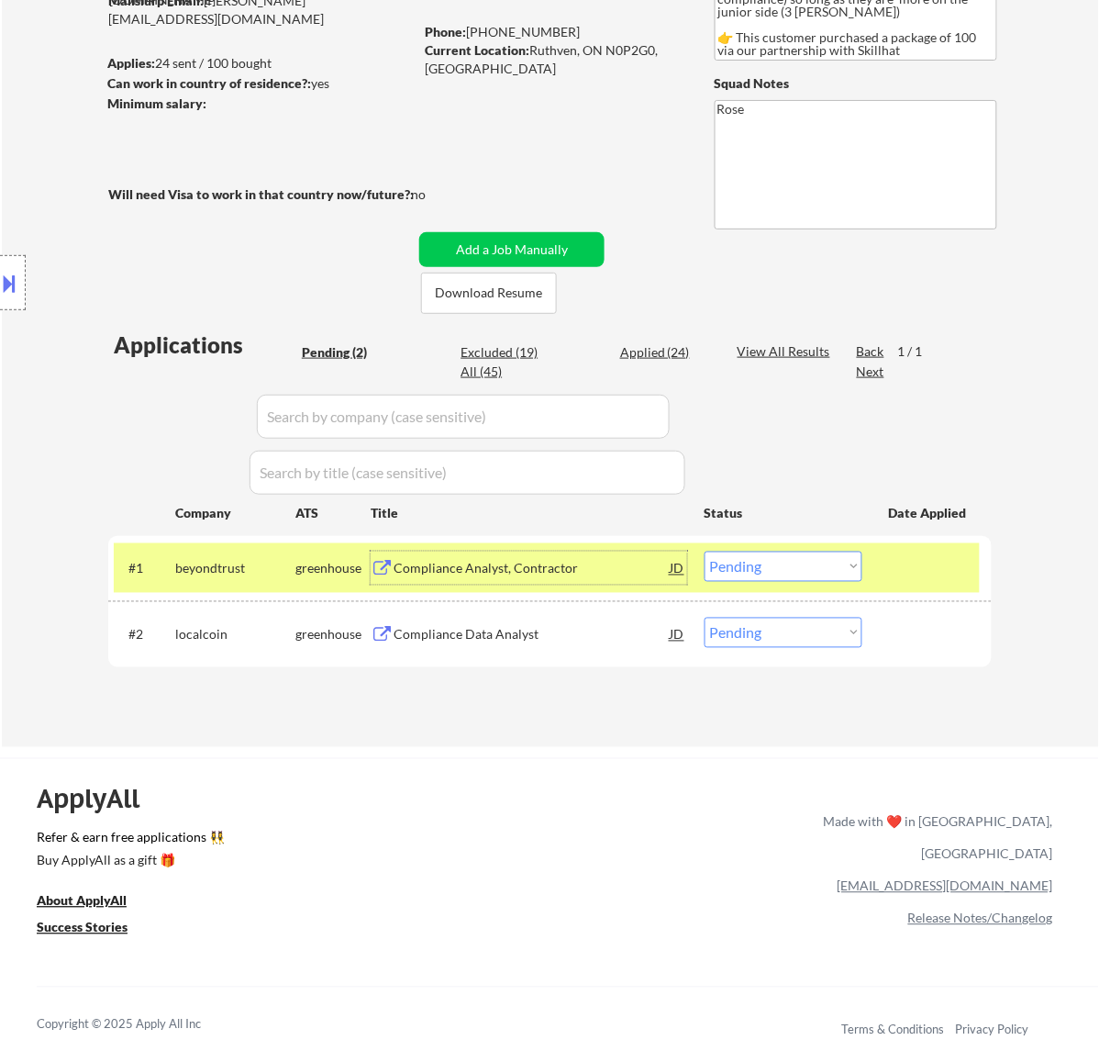
click at [679, 565] on div "JD" at bounding box center [678, 568] width 18 height 33
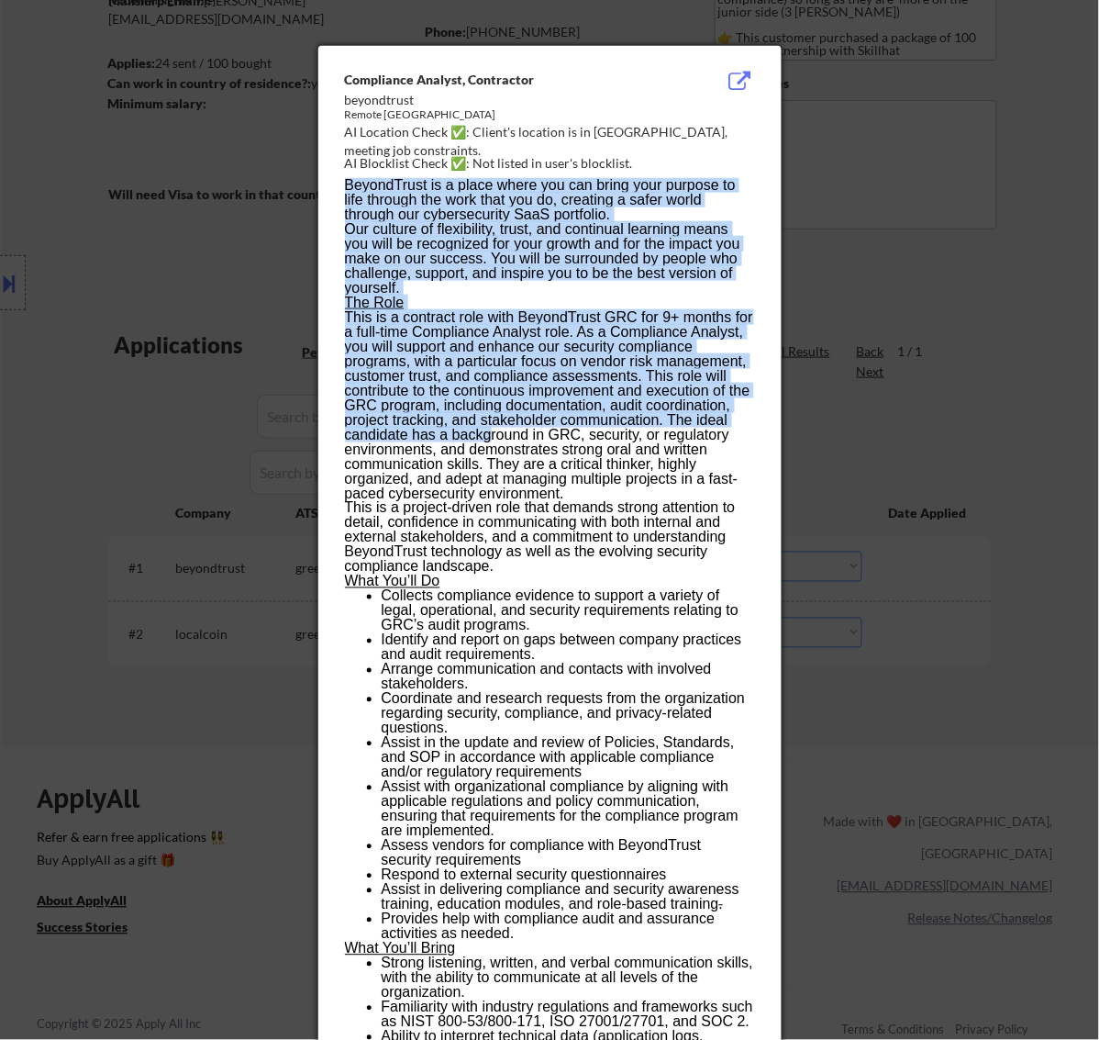
drag, startPoint x: 338, startPoint y: 73, endPoint x: 486, endPoint y: 409, distance: 367.3
click at [488, 416] on div "Compliance Analyst, Contractor beyondtrust Remote [GEOGRAPHIC_DATA] AI Location…" at bounding box center [549, 869] width 463 height 1647
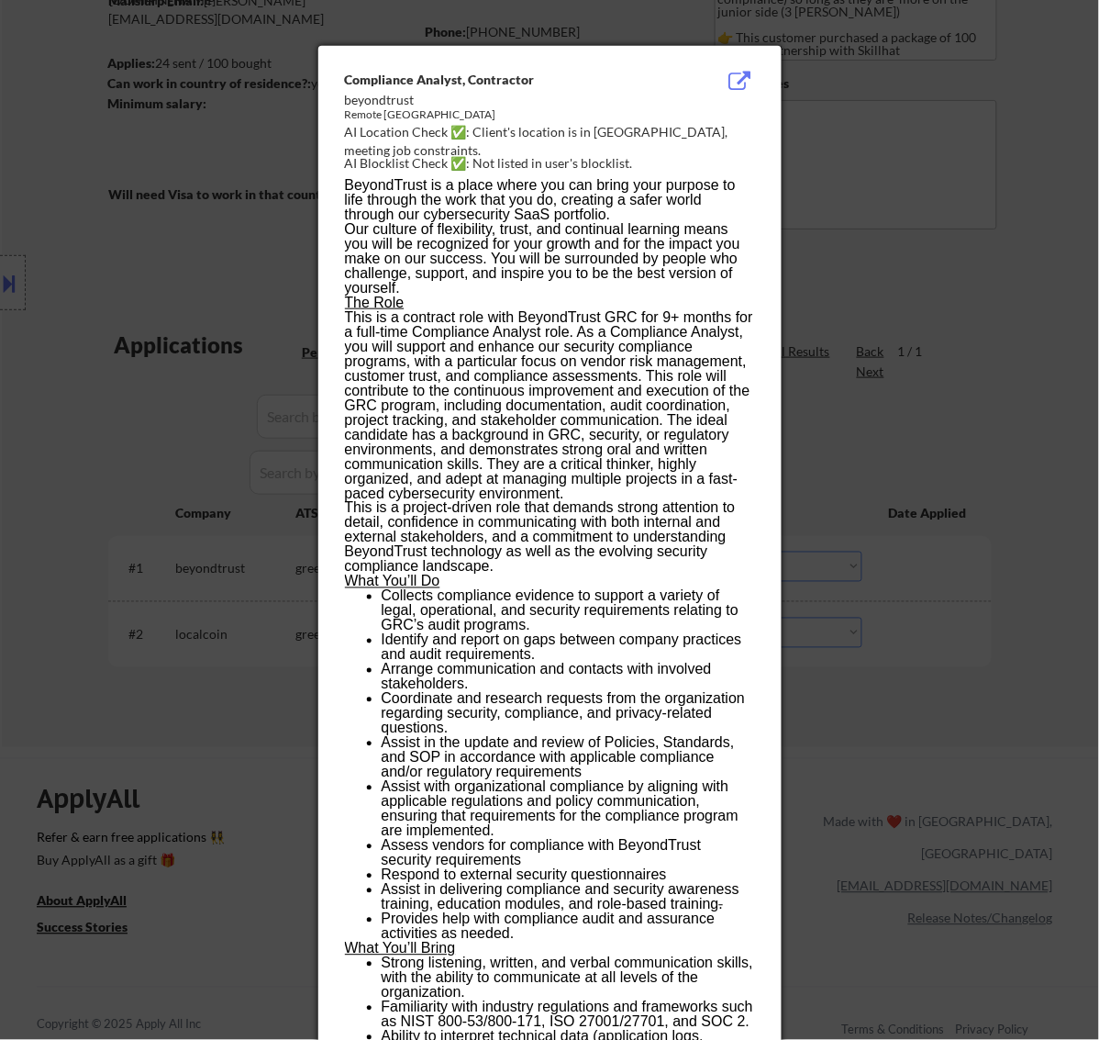
click at [607, 78] on div "Compliance Analyst, Contractor" at bounding box center [504, 80] width 318 height 18
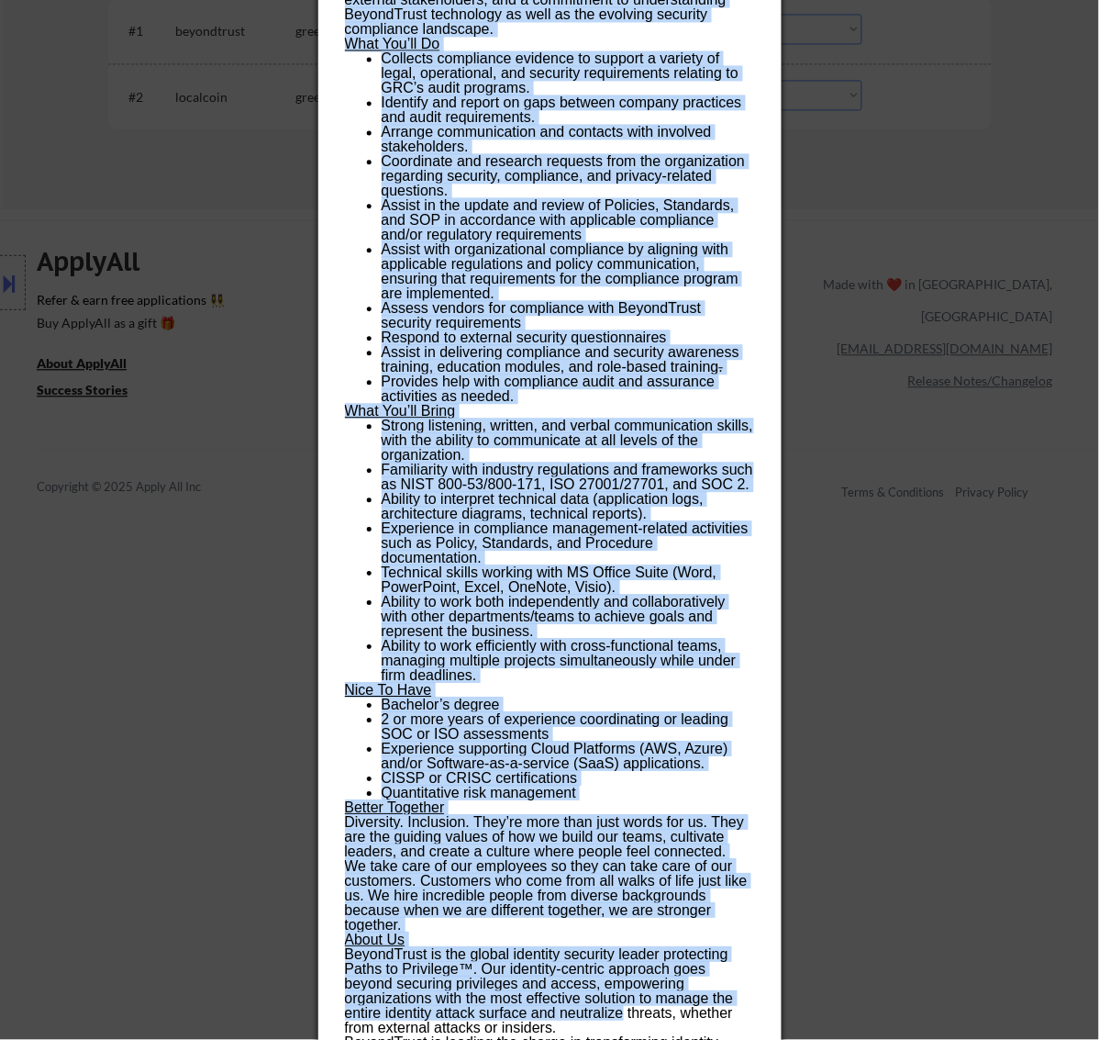
scroll to position [882, 0]
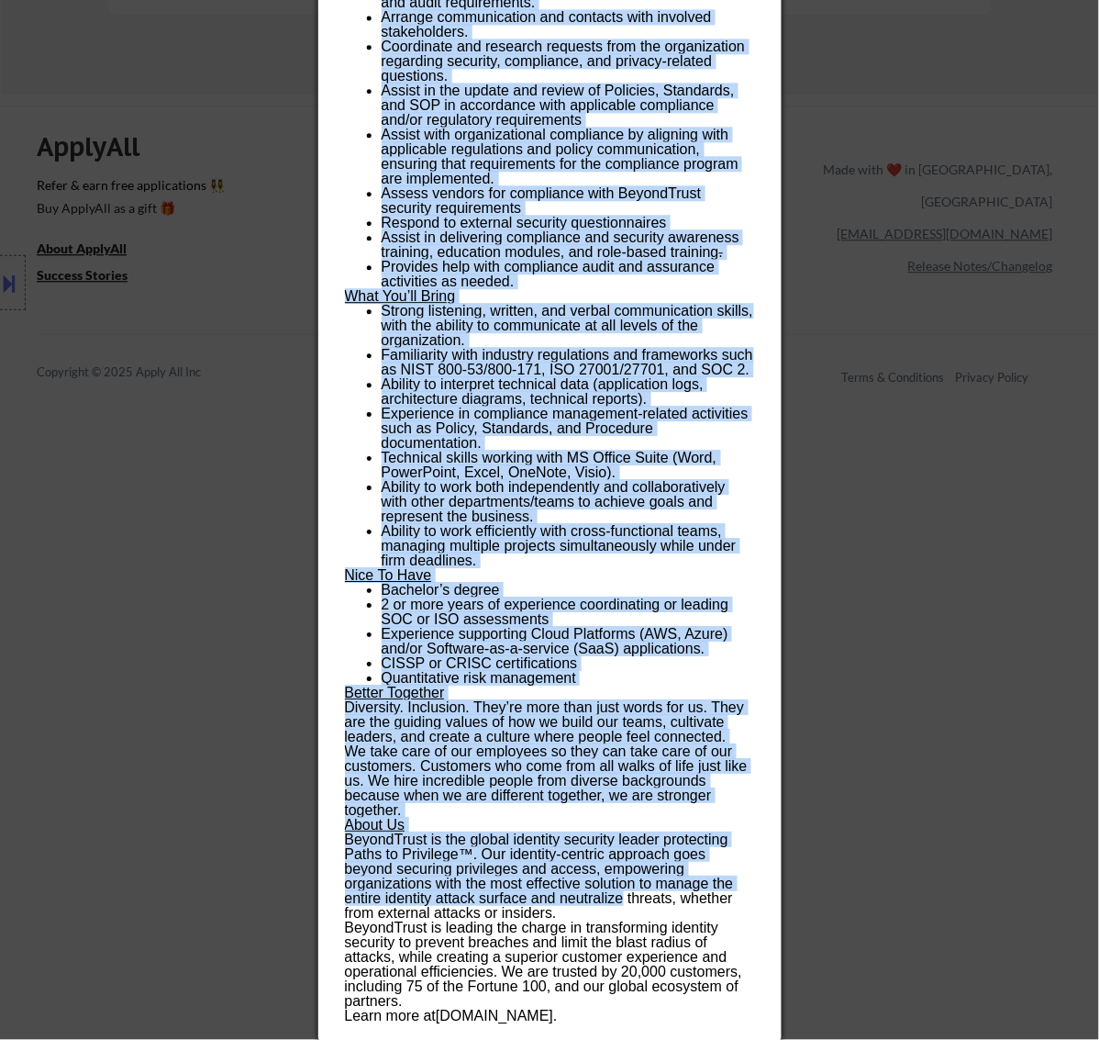
drag, startPoint x: 342, startPoint y: 80, endPoint x: 624, endPoint y: 1016, distance: 977.6
click at [624, 1016] on div "Compliance Analyst, Contractor beyondtrust Remote [GEOGRAPHIC_DATA] AI Location…" at bounding box center [549, 216] width 463 height 1647
copy div "Loremipsum Dolorsi, Ametconsec adipiscinge Seddoe Tempor IN Utlabore Etdol ✅: M…"
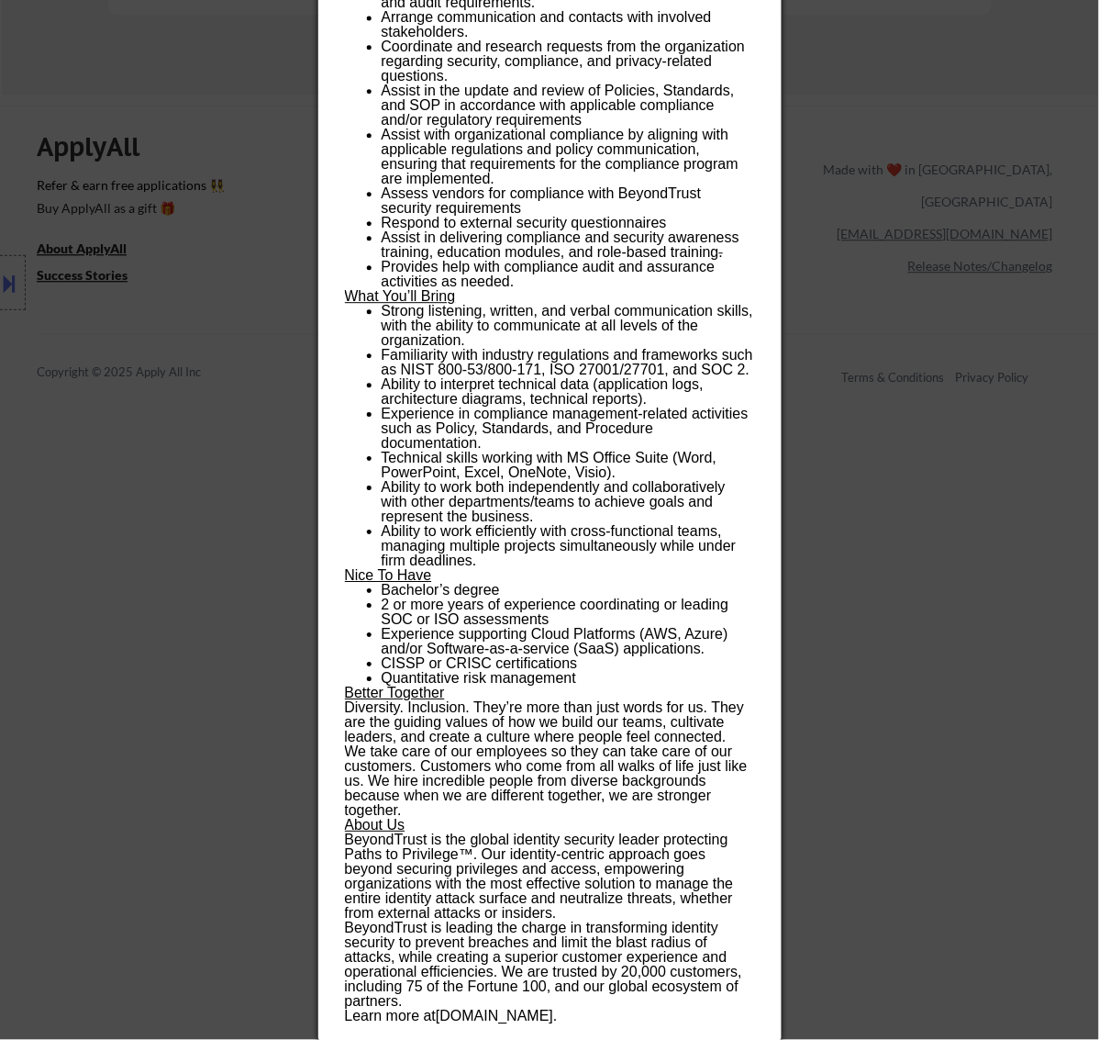
click at [891, 71] on div at bounding box center [549, 520] width 1099 height 1040
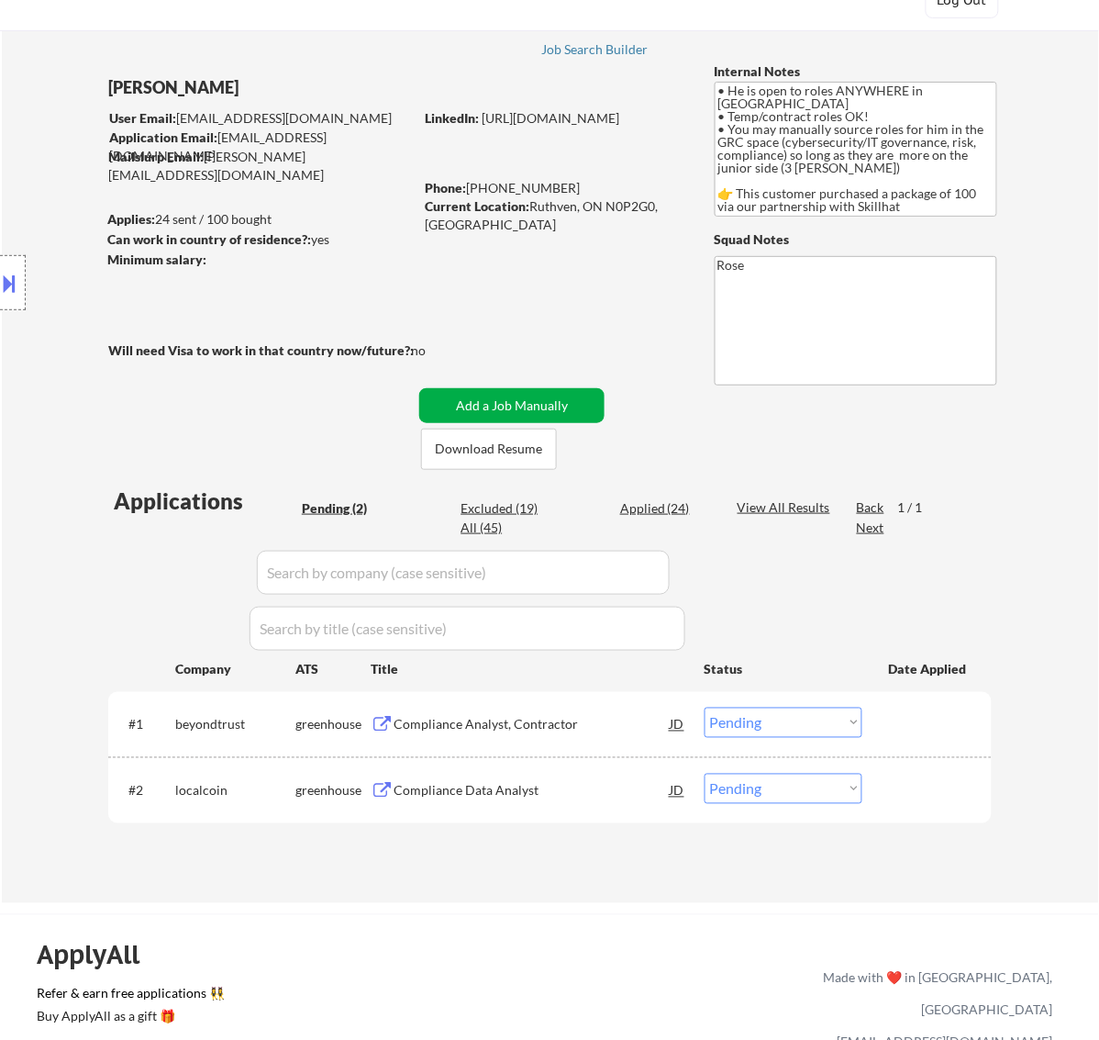
scroll to position [188, 0]
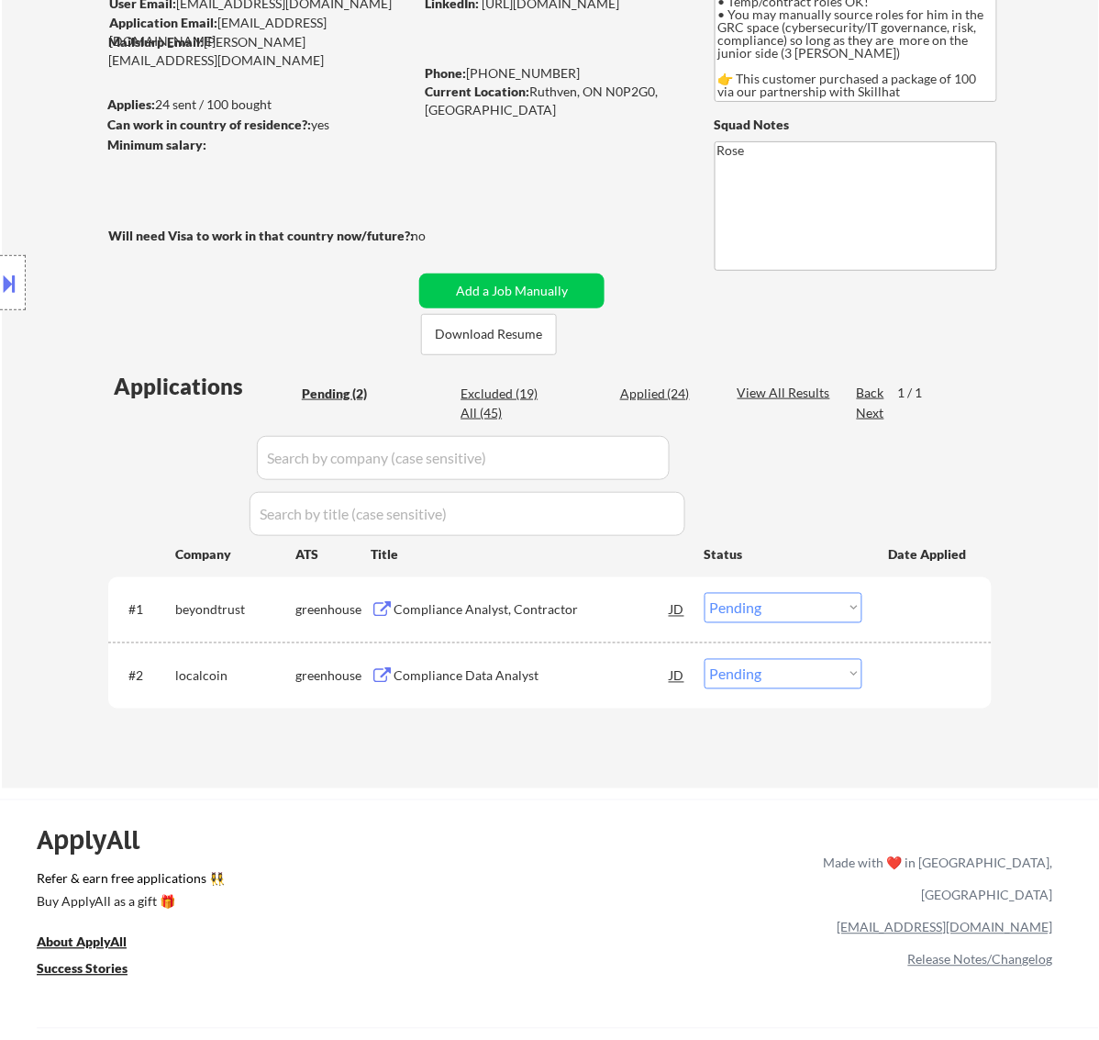
click at [742, 601] on select "Choose an option... Pending Applied Excluded (Questions) Excluded (Expired) Exc…" at bounding box center [784, 608] width 158 height 30
click at [705, 593] on select "Choose an option... Pending Applied Excluded (Questions) Excluded (Expired) Exc…" at bounding box center [784, 608] width 158 height 30
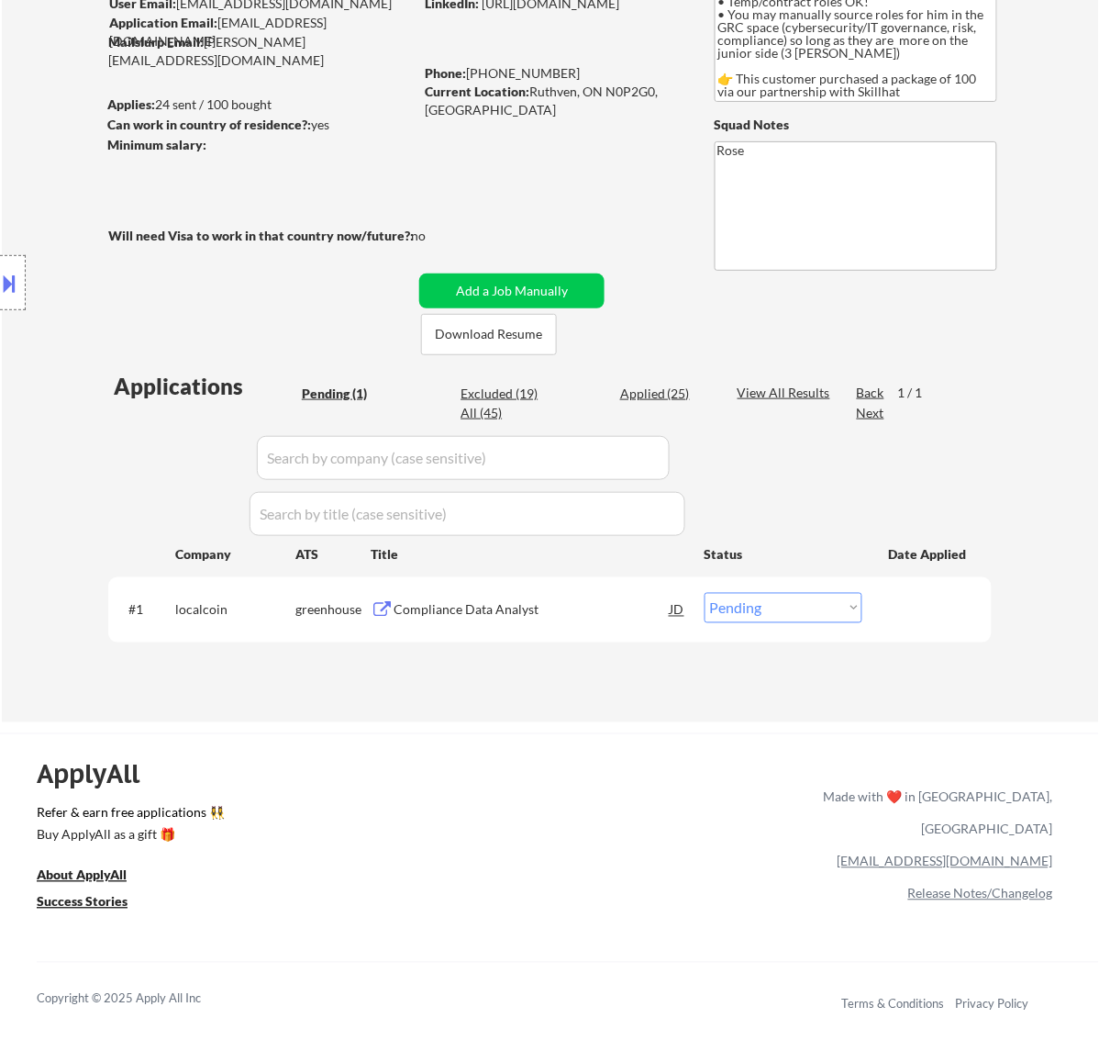
click at [565, 606] on div "Compliance Data Analyst" at bounding box center [532, 610] width 277 height 18
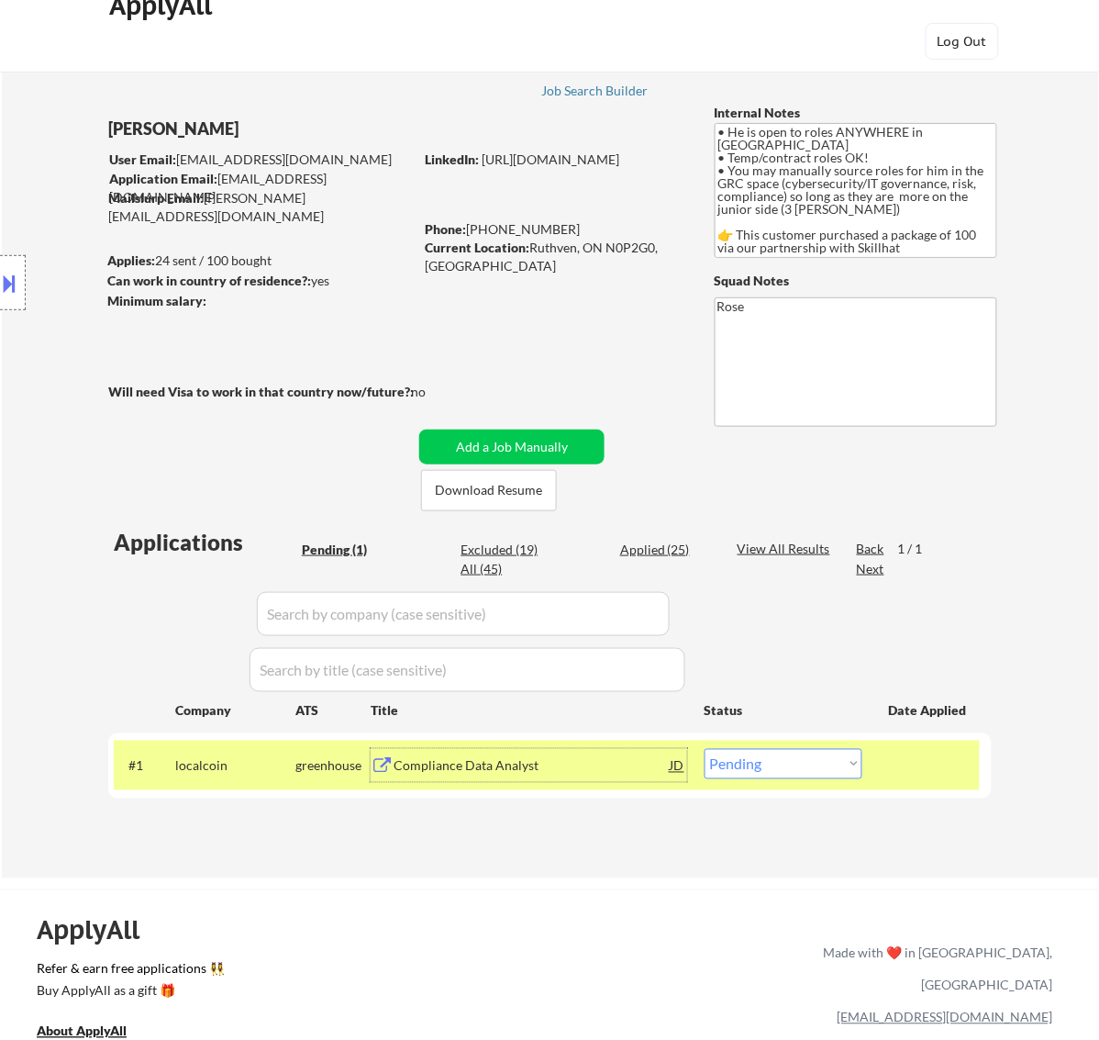
scroll to position [0, 0]
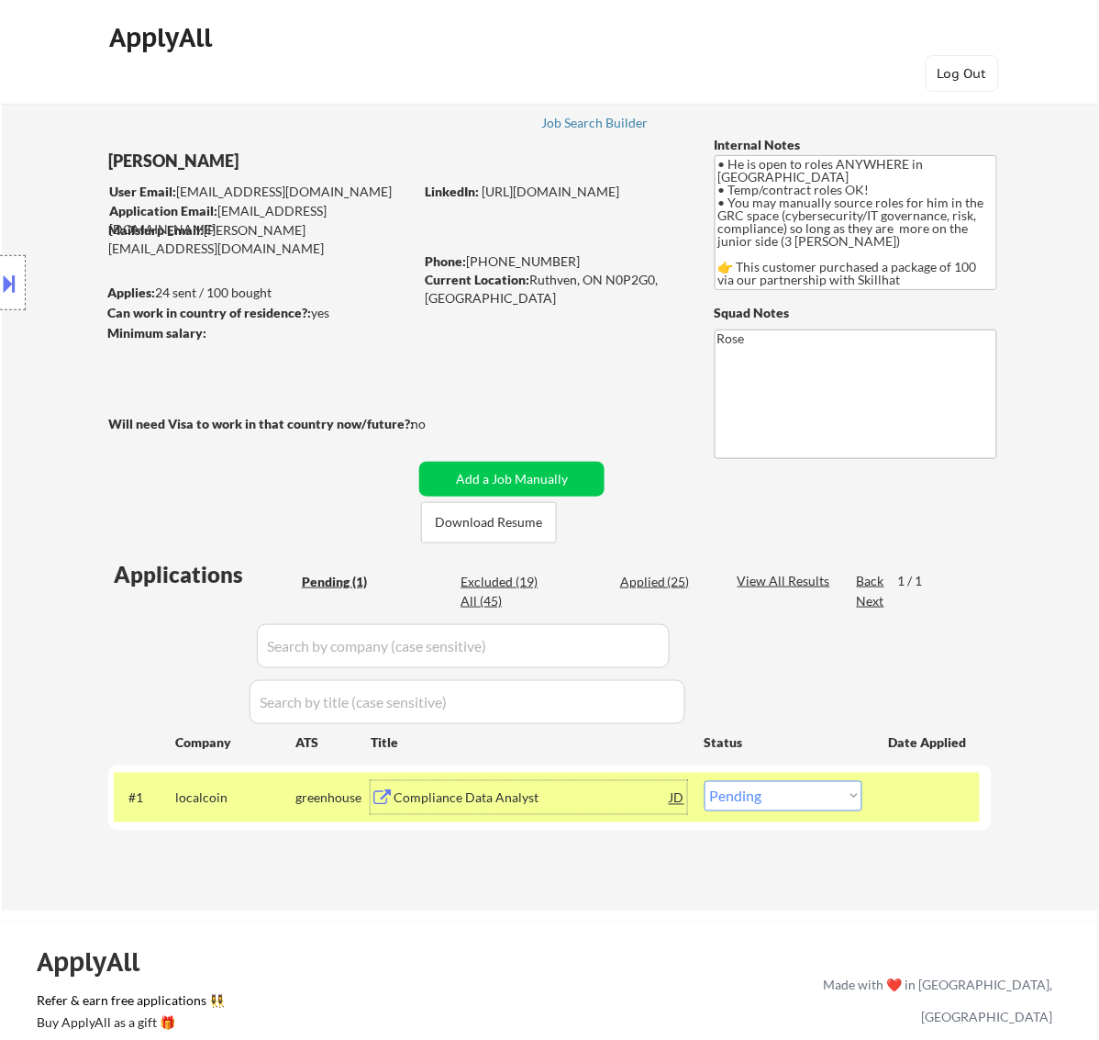
click at [817, 798] on select "Choose an option... Pending Applied Excluded (Questions) Excluded (Expired) Exc…" at bounding box center [784, 796] width 158 height 30
select select ""applied""
click at [705, 781] on select "Choose an option... Pending Applied Excluded (Questions) Excluded (Expired) Exc…" at bounding box center [784, 796] width 158 height 30
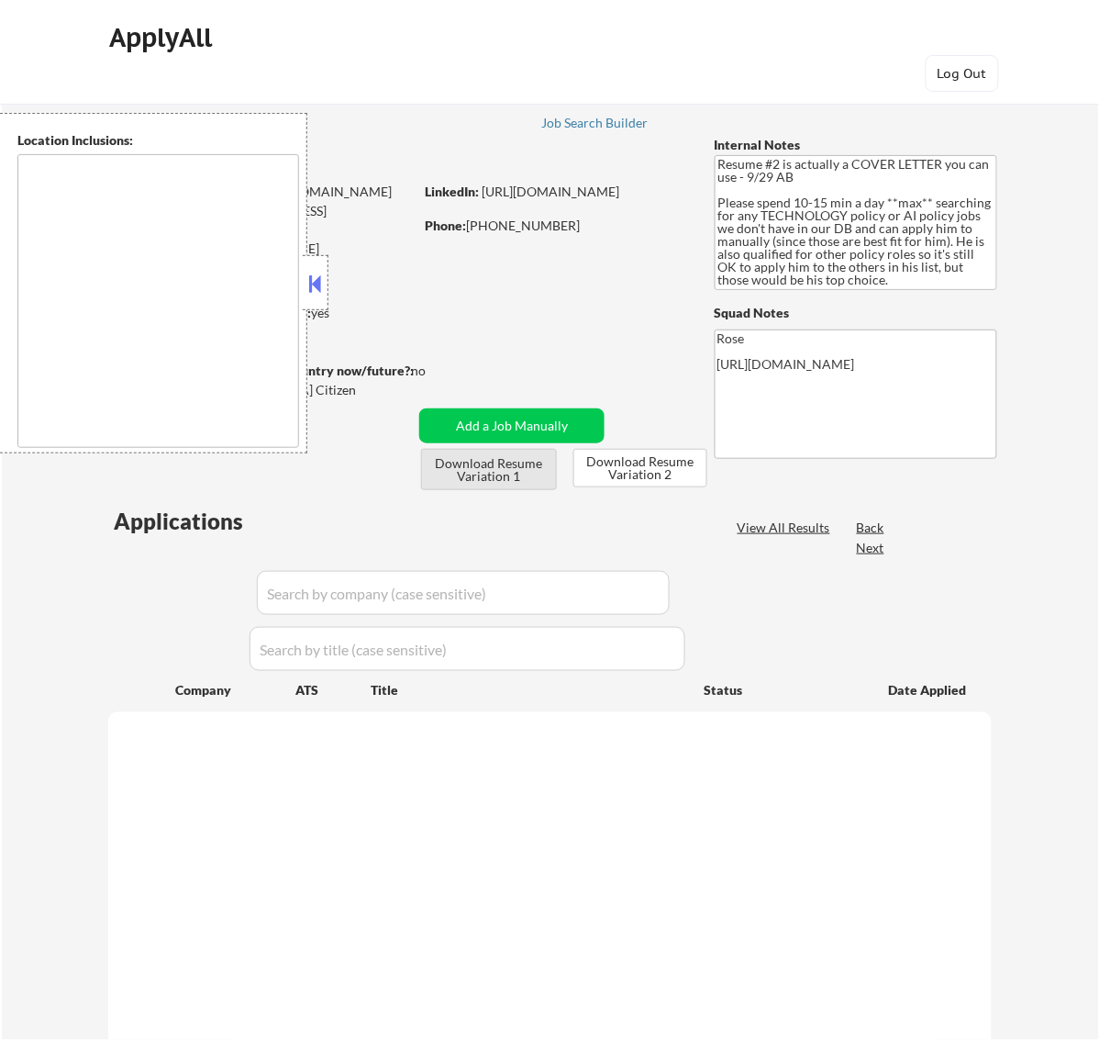
select select ""pending""
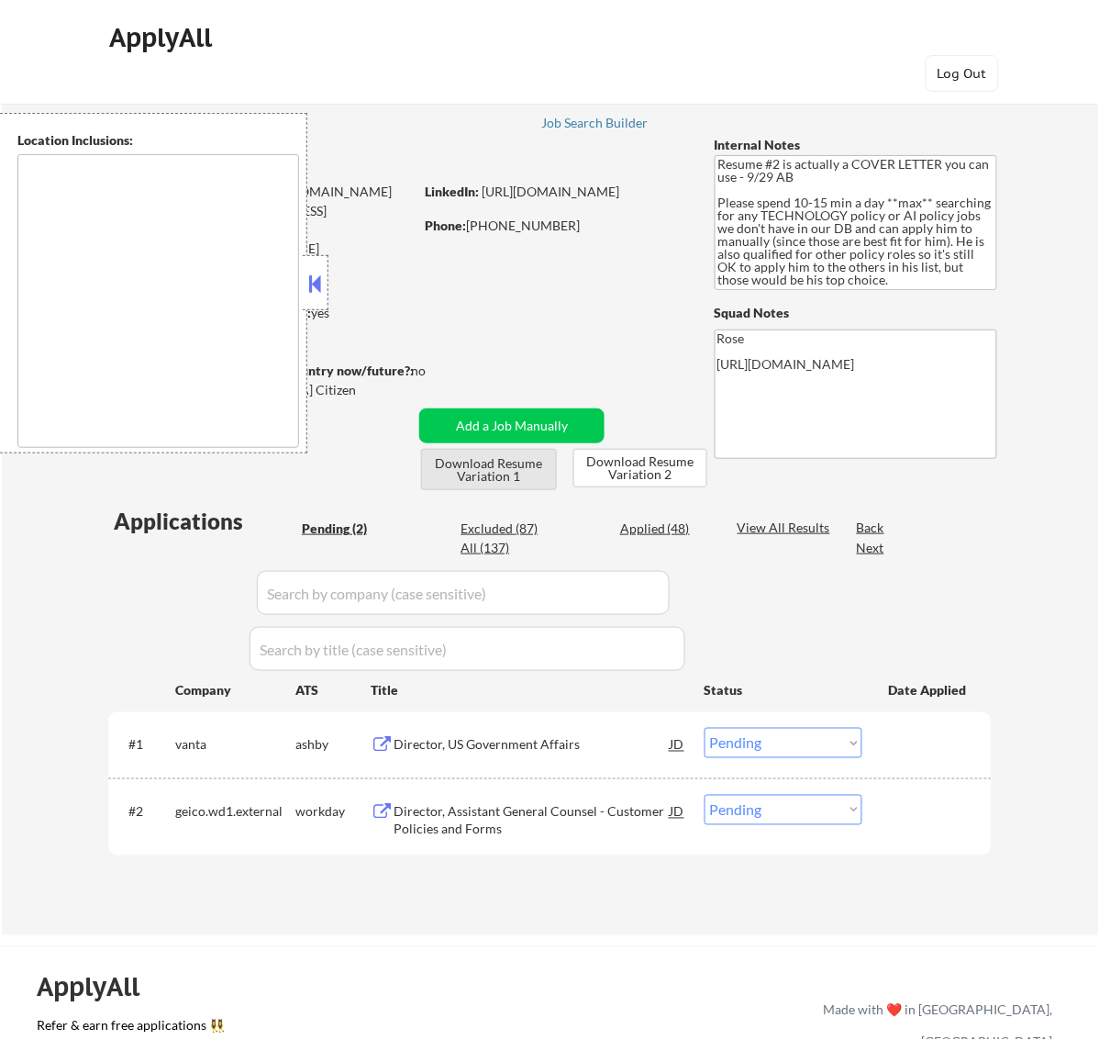
type textarea "[GEOGRAPHIC_DATA], [GEOGRAPHIC_DATA] [GEOGRAPHIC_DATA], [GEOGRAPHIC_DATA] [GEOG…"
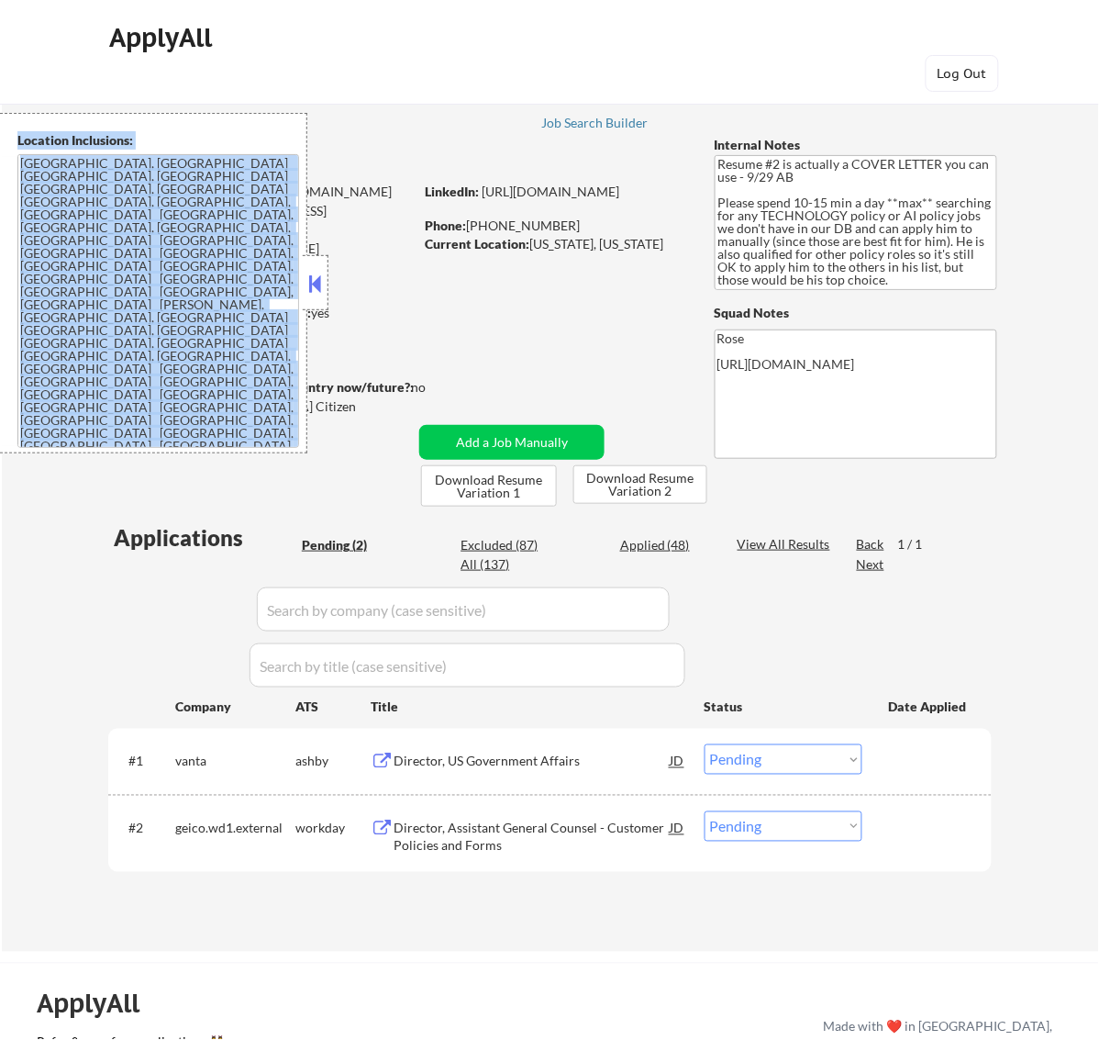
drag, startPoint x: 60, startPoint y: 46, endPoint x: -27, endPoint y: 51, distance: 86.4
click at [0, 51] on html "← Return to /applysquad Mailslurp Inbox Job Search Builder [PERSON_NAME] User E…" at bounding box center [549, 520] width 1099 height 1040
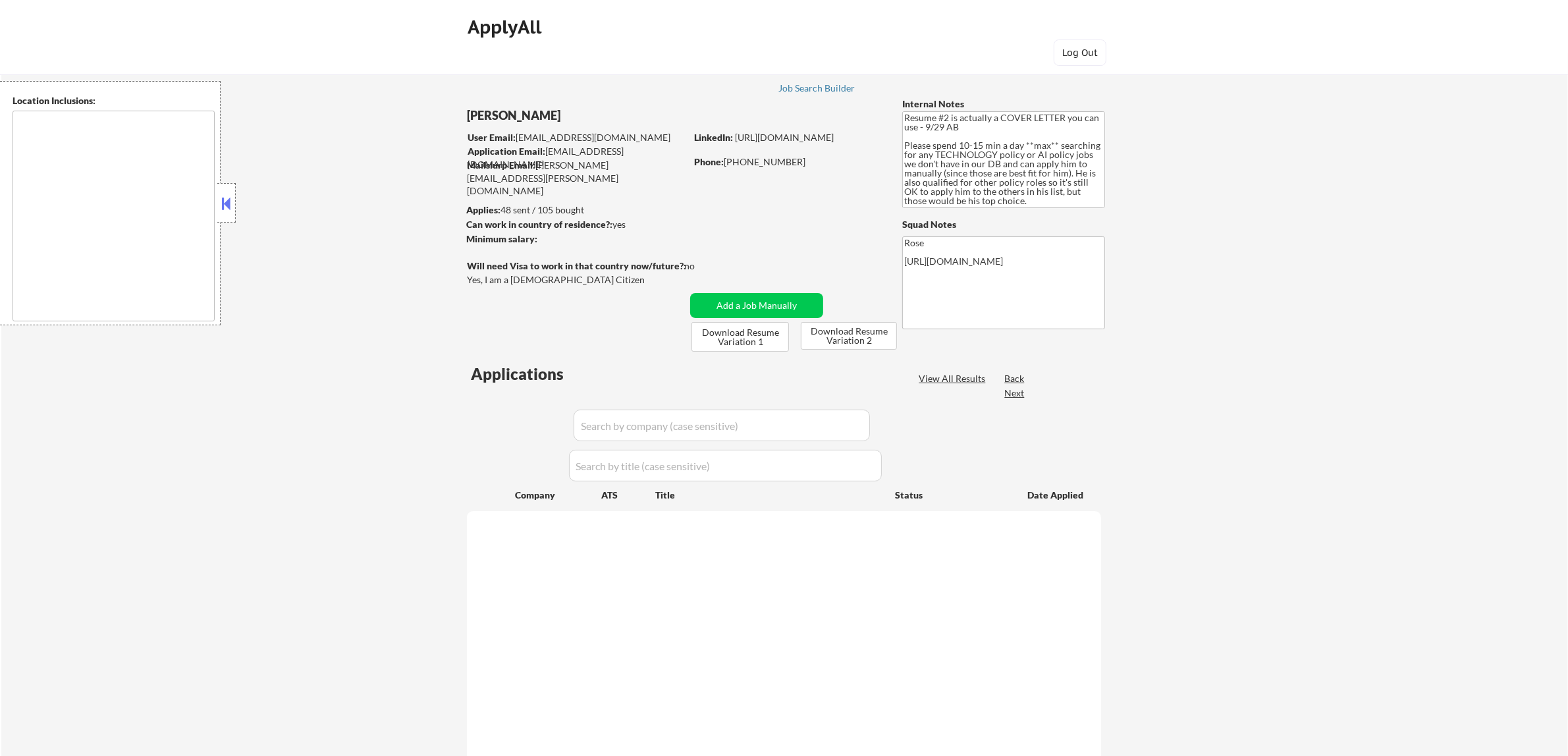
select select ""pending""
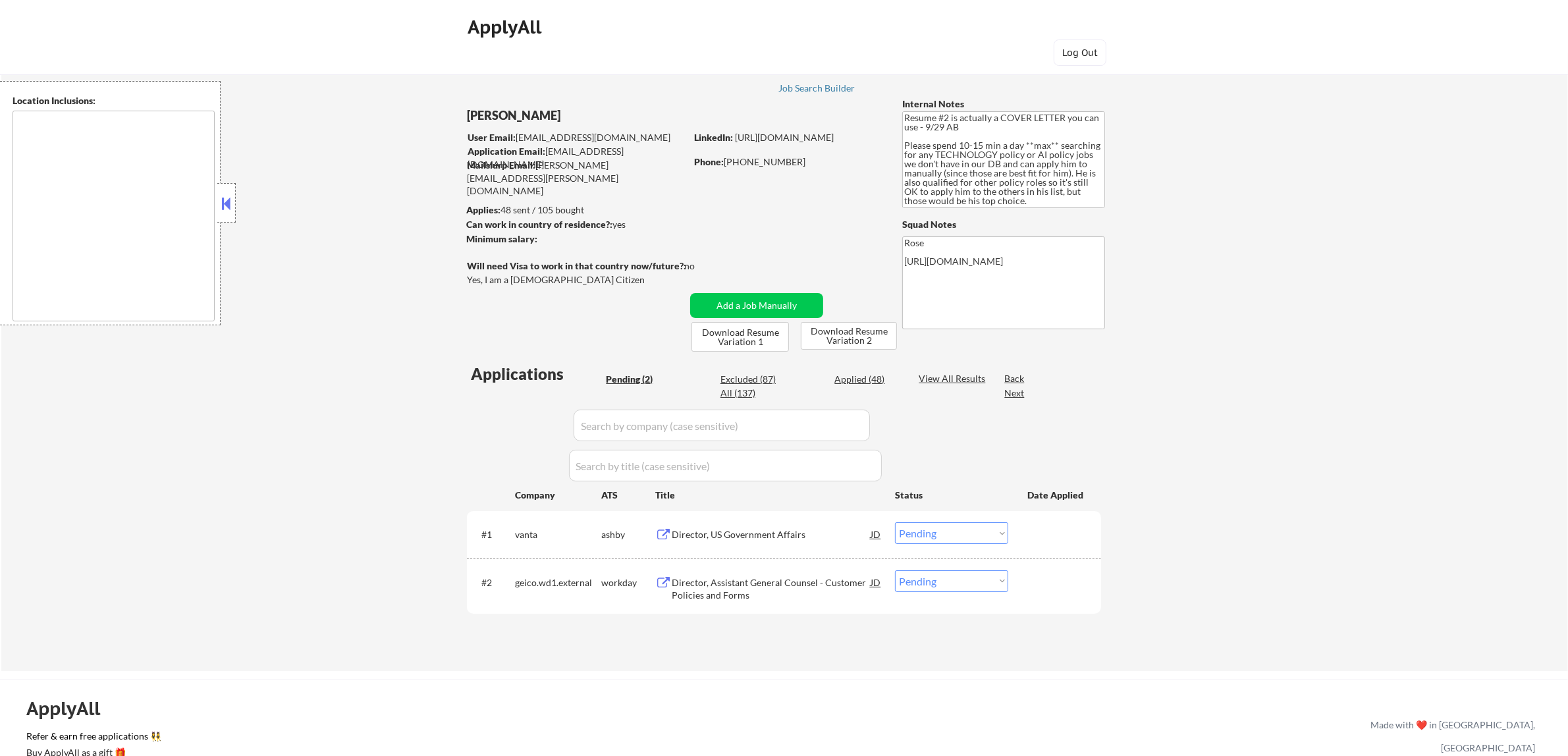
type textarea "[GEOGRAPHIC_DATA], [GEOGRAPHIC_DATA] [GEOGRAPHIC_DATA], [GEOGRAPHIC_DATA] [GEOG…"
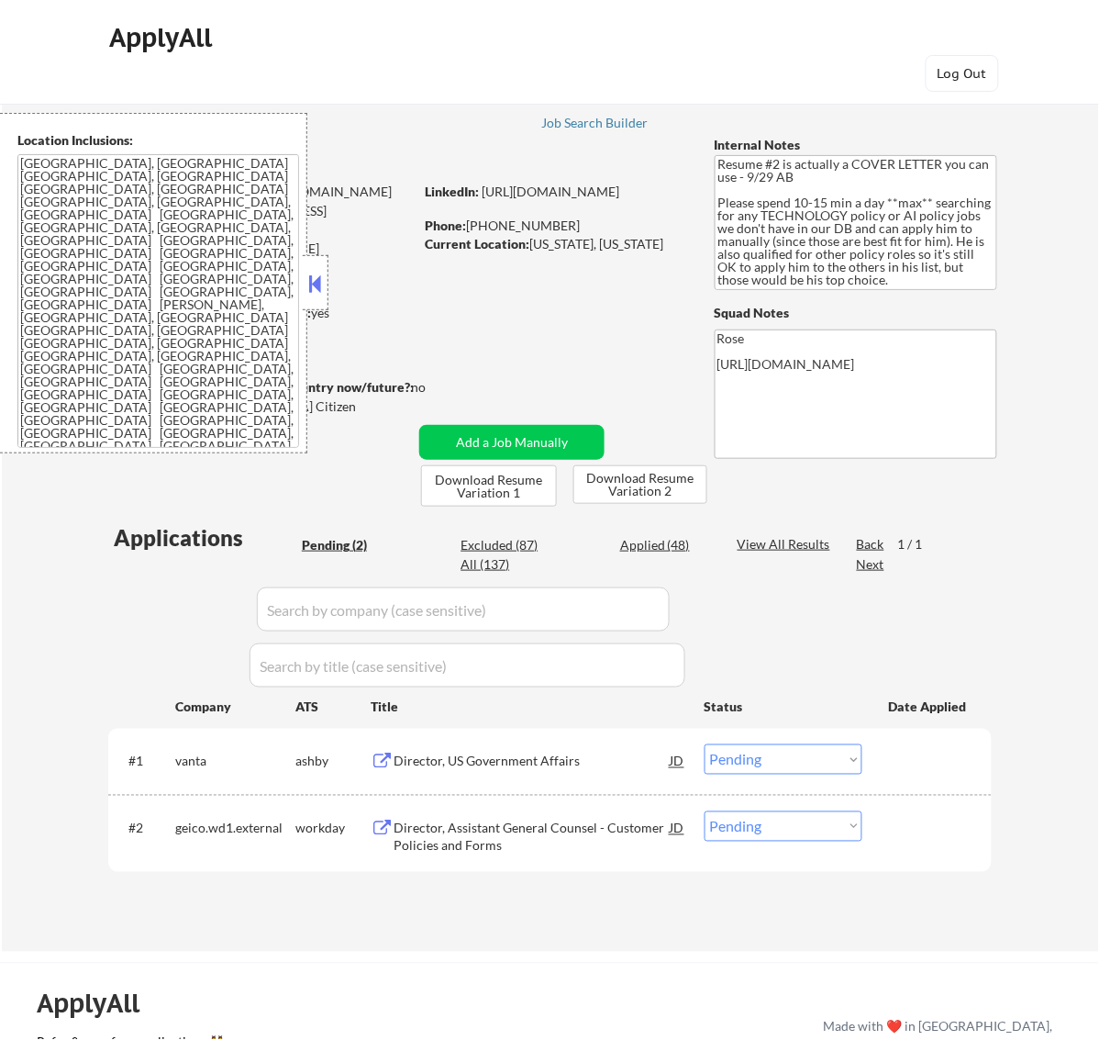
click at [315, 272] on button at bounding box center [315, 284] width 20 height 28
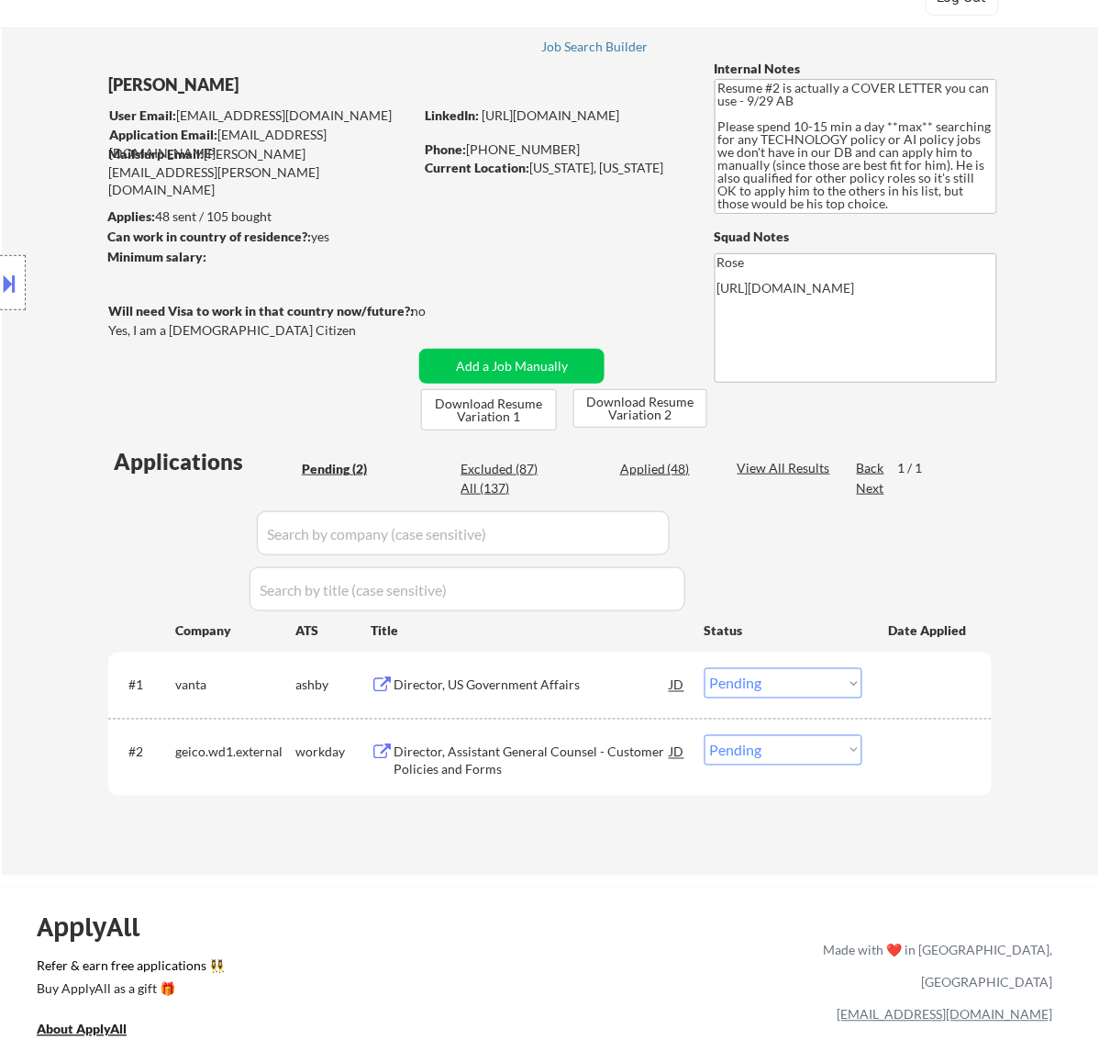
scroll to position [115, 0]
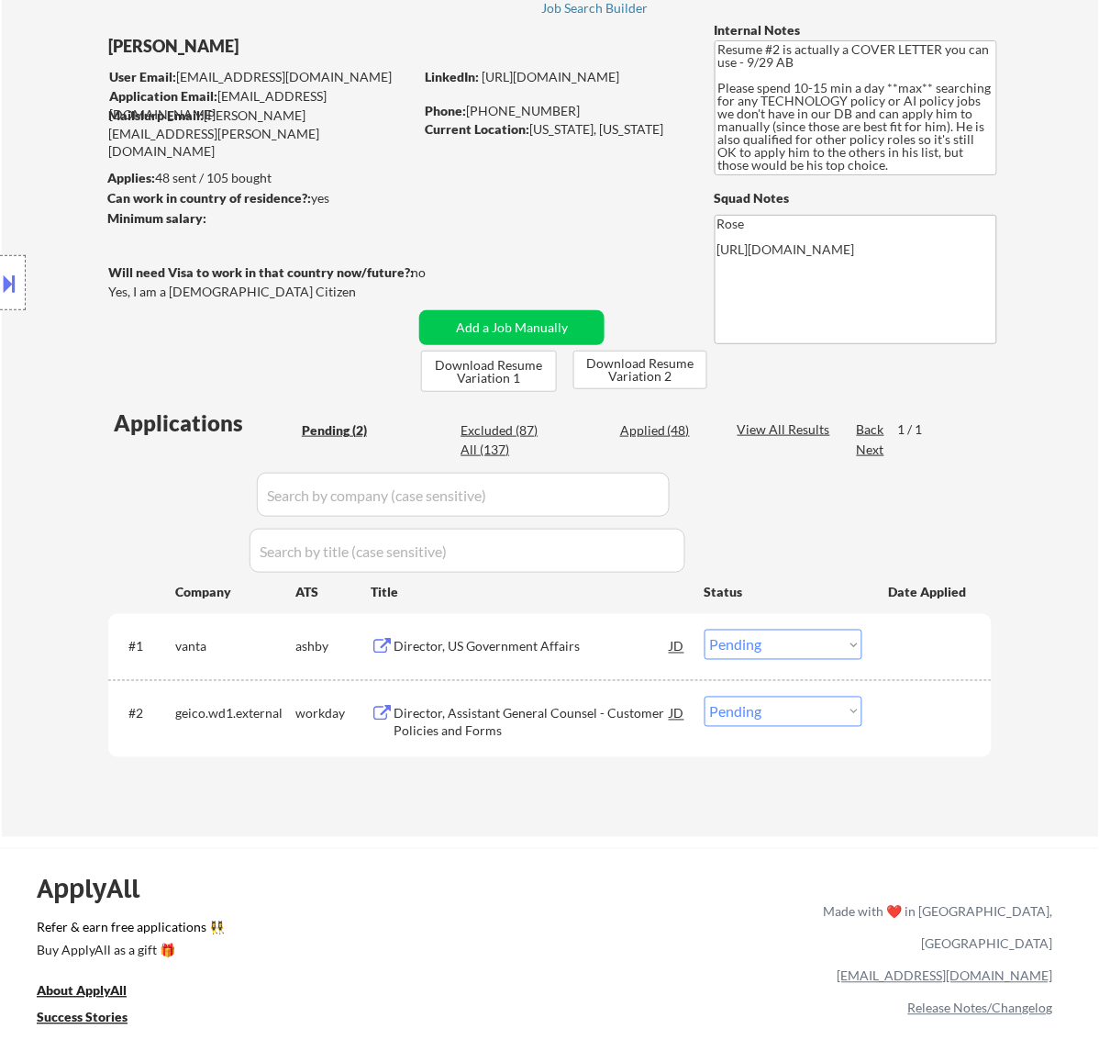
click at [548, 644] on div "Director, US Government Affairs" at bounding box center [532, 647] width 277 height 18
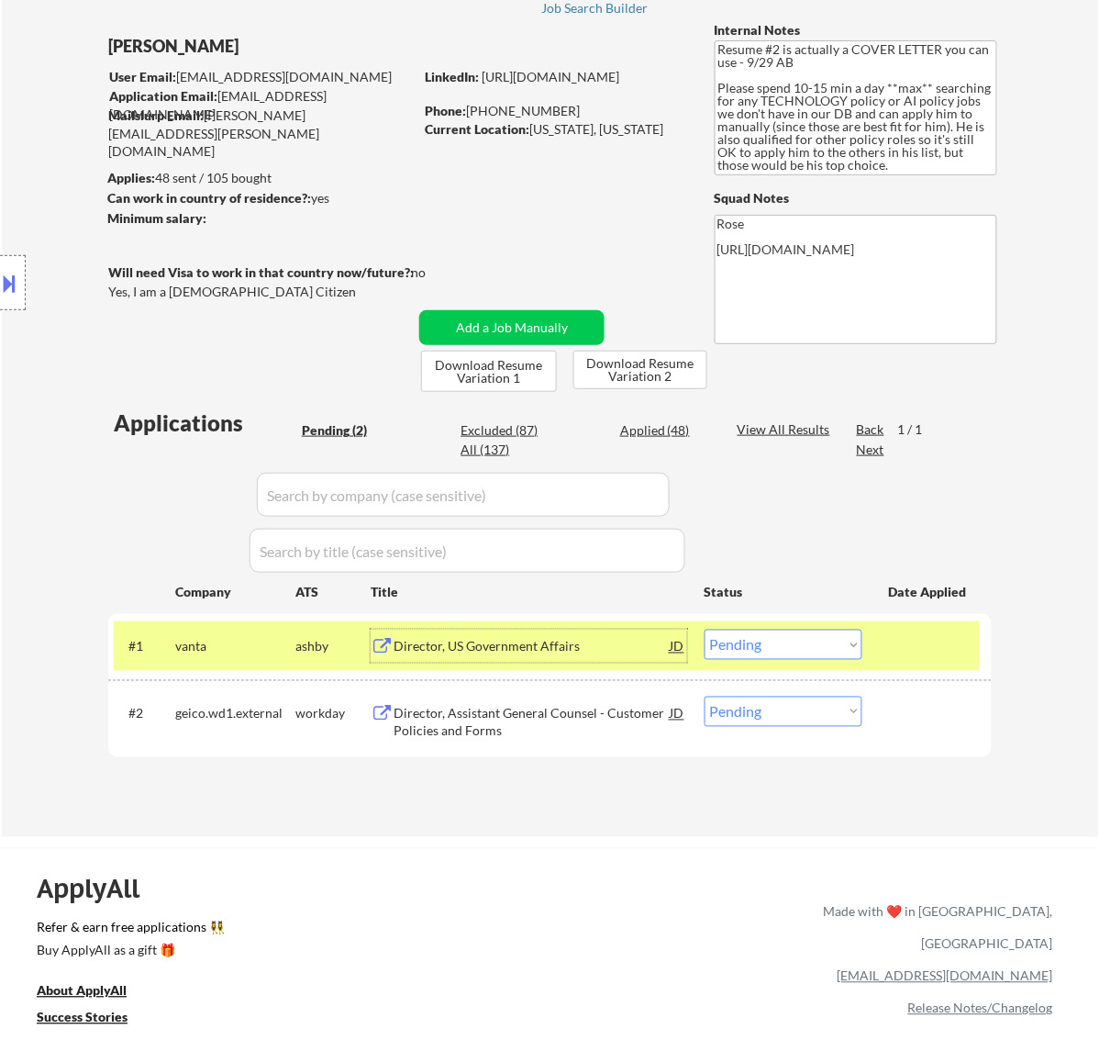
click at [767, 647] on select "Choose an option... Pending Applied Excluded (Questions) Excluded (Expired) Exc…" at bounding box center [784, 645] width 158 height 30
click at [705, 630] on select "Choose an option... Pending Applied Excluded (Questions) Excluded (Expired) Exc…" at bounding box center [784, 645] width 158 height 30
click at [515, 716] on div "Director, Assistant General Counsel - Customer Policies and Forms" at bounding box center [532, 723] width 277 height 36
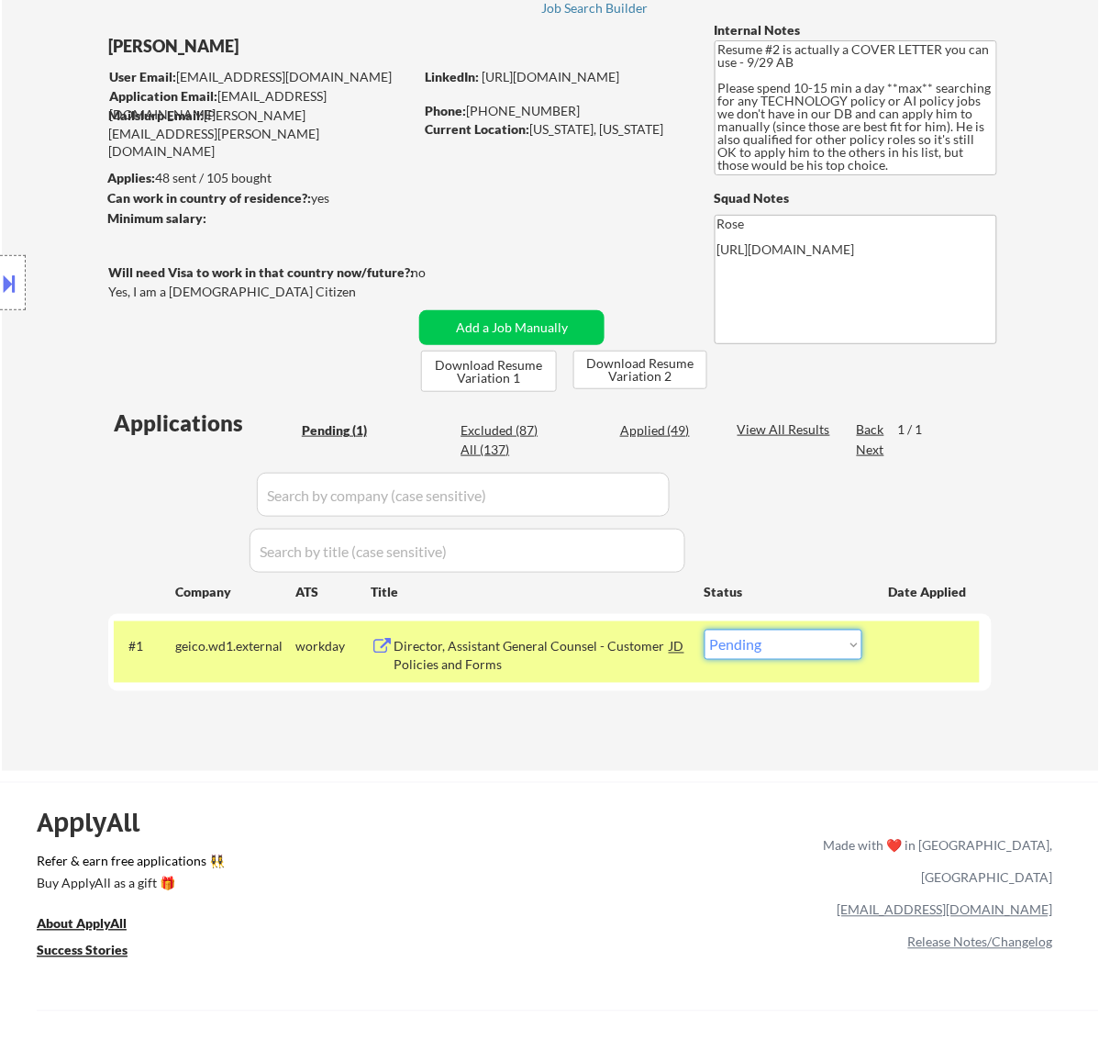
click at [795, 650] on select "Choose an option... Pending Applied Excluded (Questions) Excluded (Expired) Exc…" at bounding box center [784, 645] width 158 height 30
select select ""excluded__bad_match_""
click at [705, 630] on select "Choose an option... Pending Applied Excluded (Questions) Excluded (Expired) Exc…" at bounding box center [784, 645] width 158 height 30
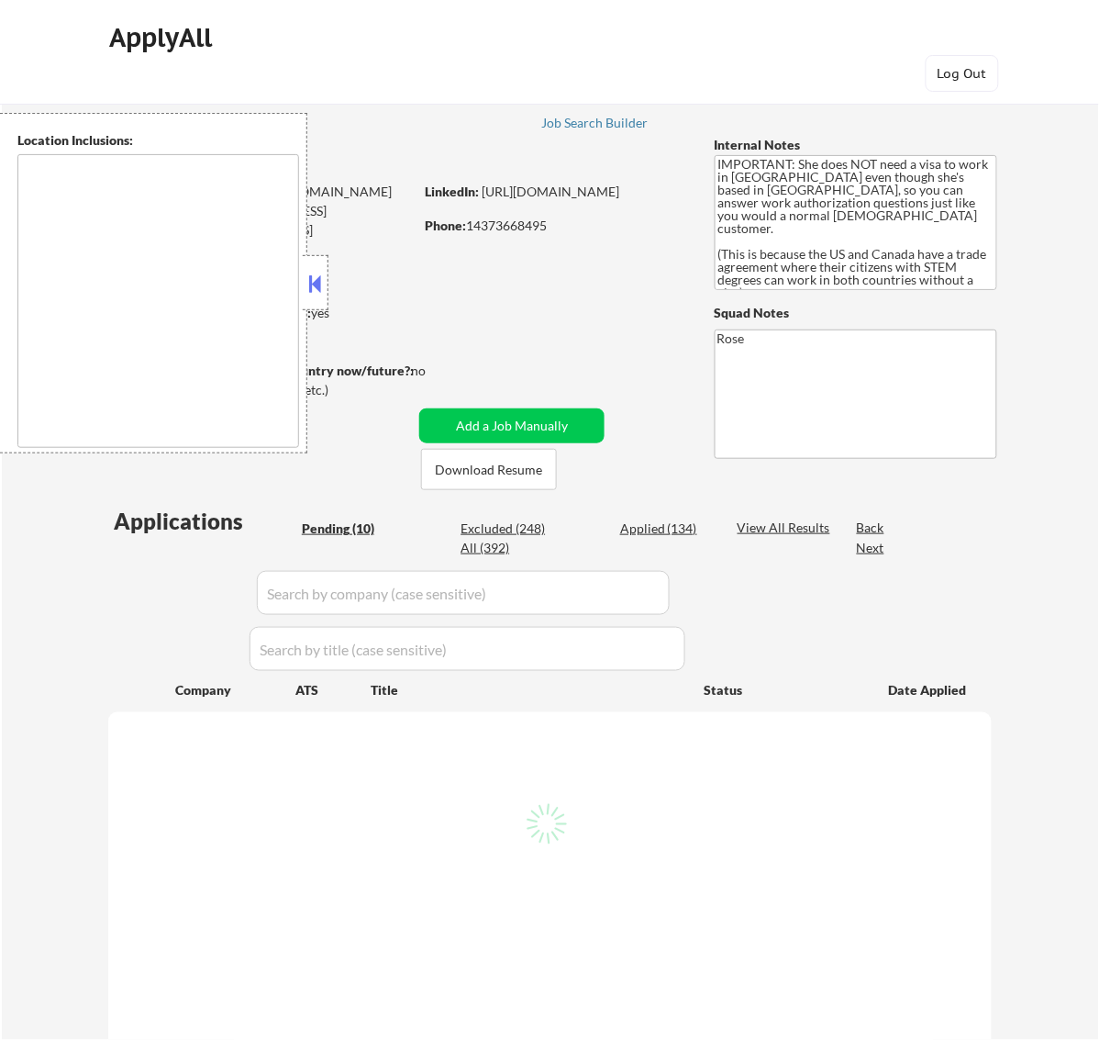
select select ""pending""
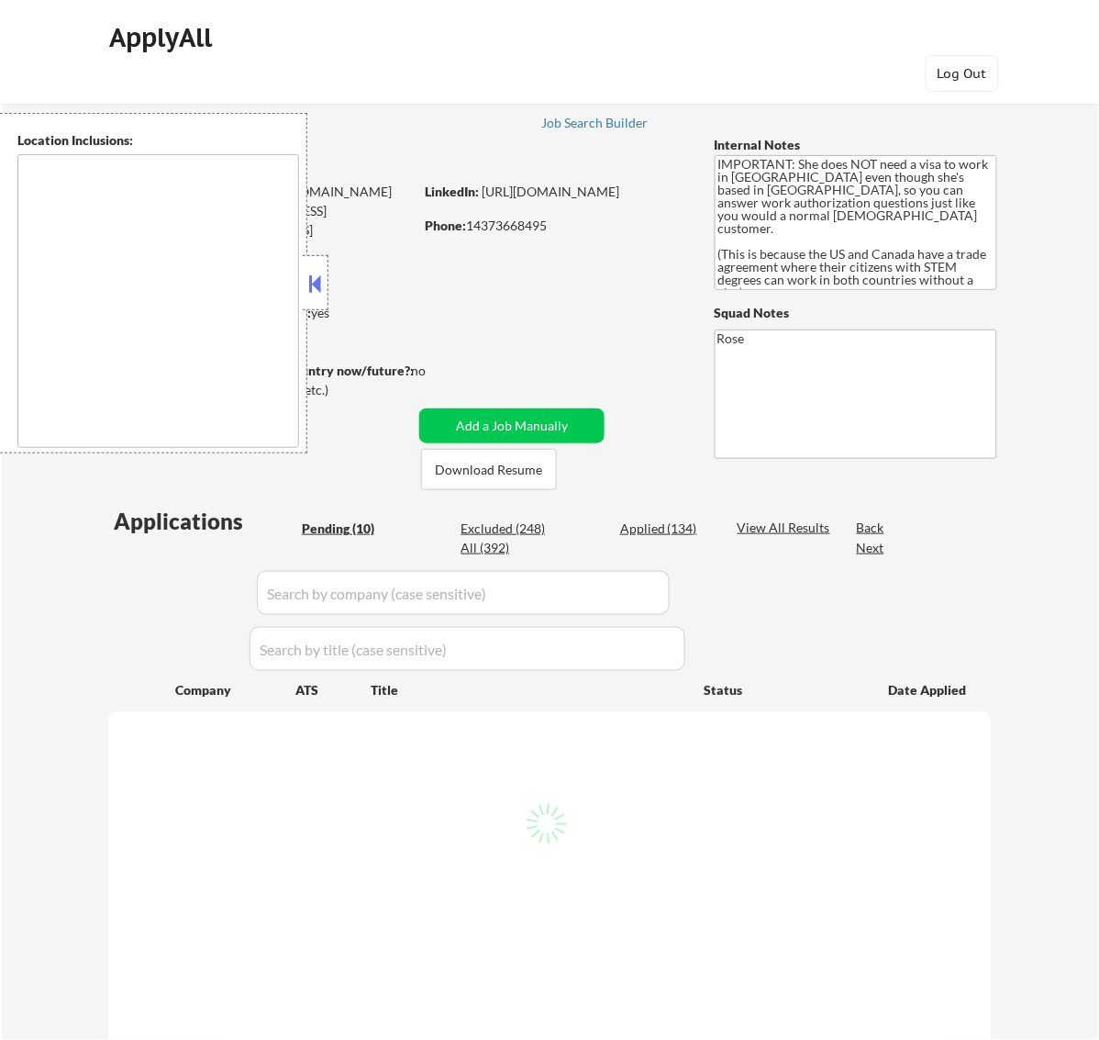
select select ""pending""
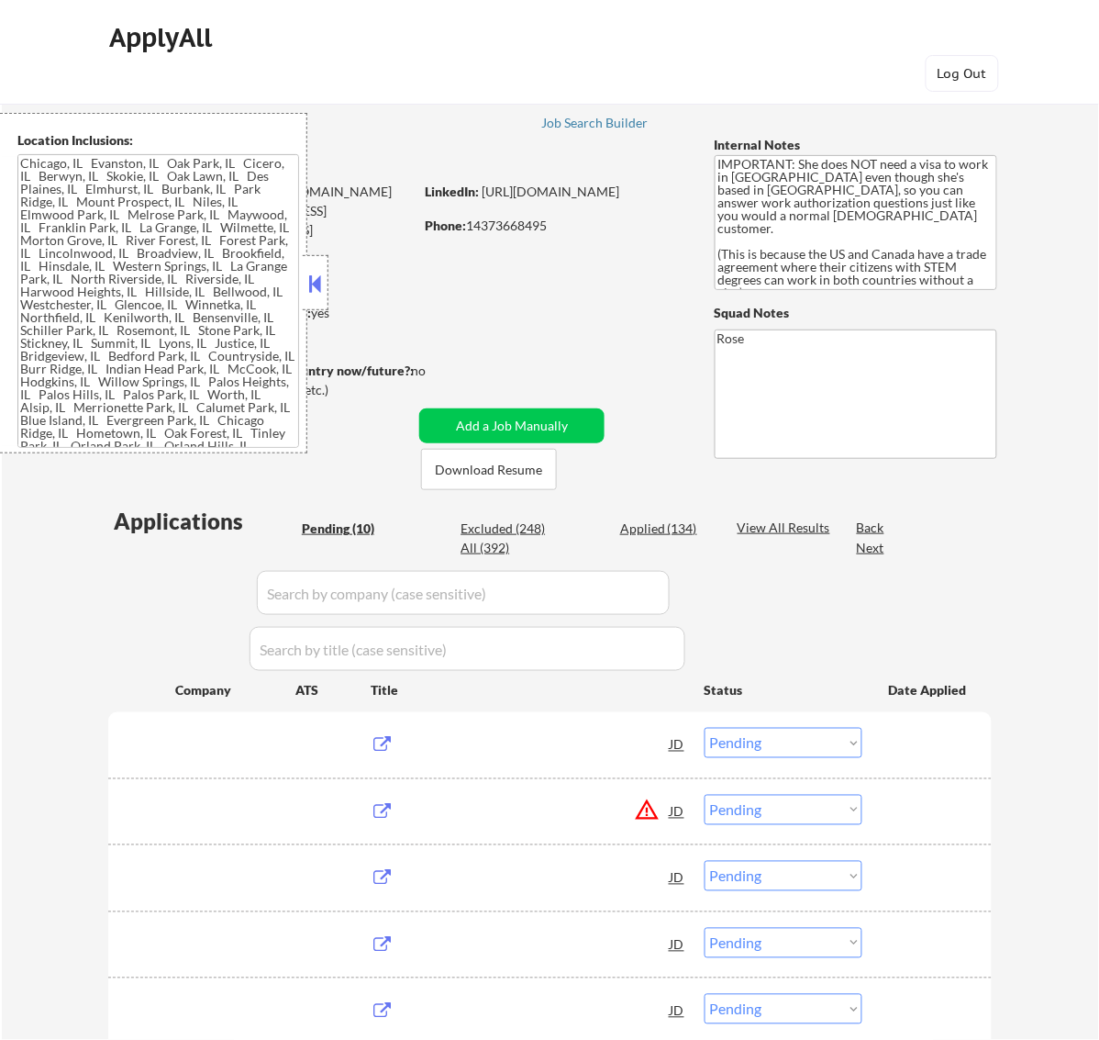
type textarea "[GEOGRAPHIC_DATA], [GEOGRAPHIC_DATA] [GEOGRAPHIC_DATA], [GEOGRAPHIC_DATA], [GEO…"
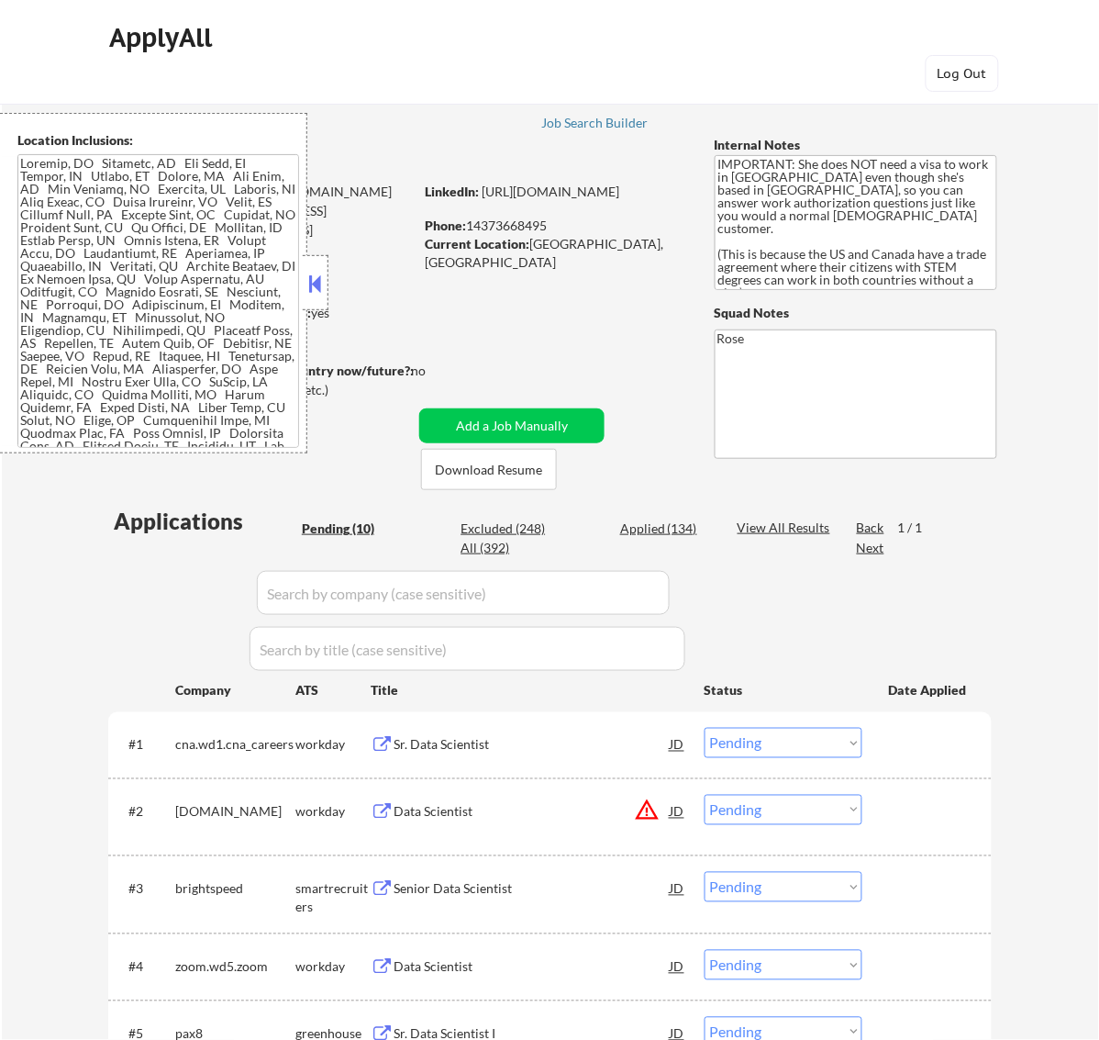
click at [310, 282] on button at bounding box center [315, 284] width 20 height 28
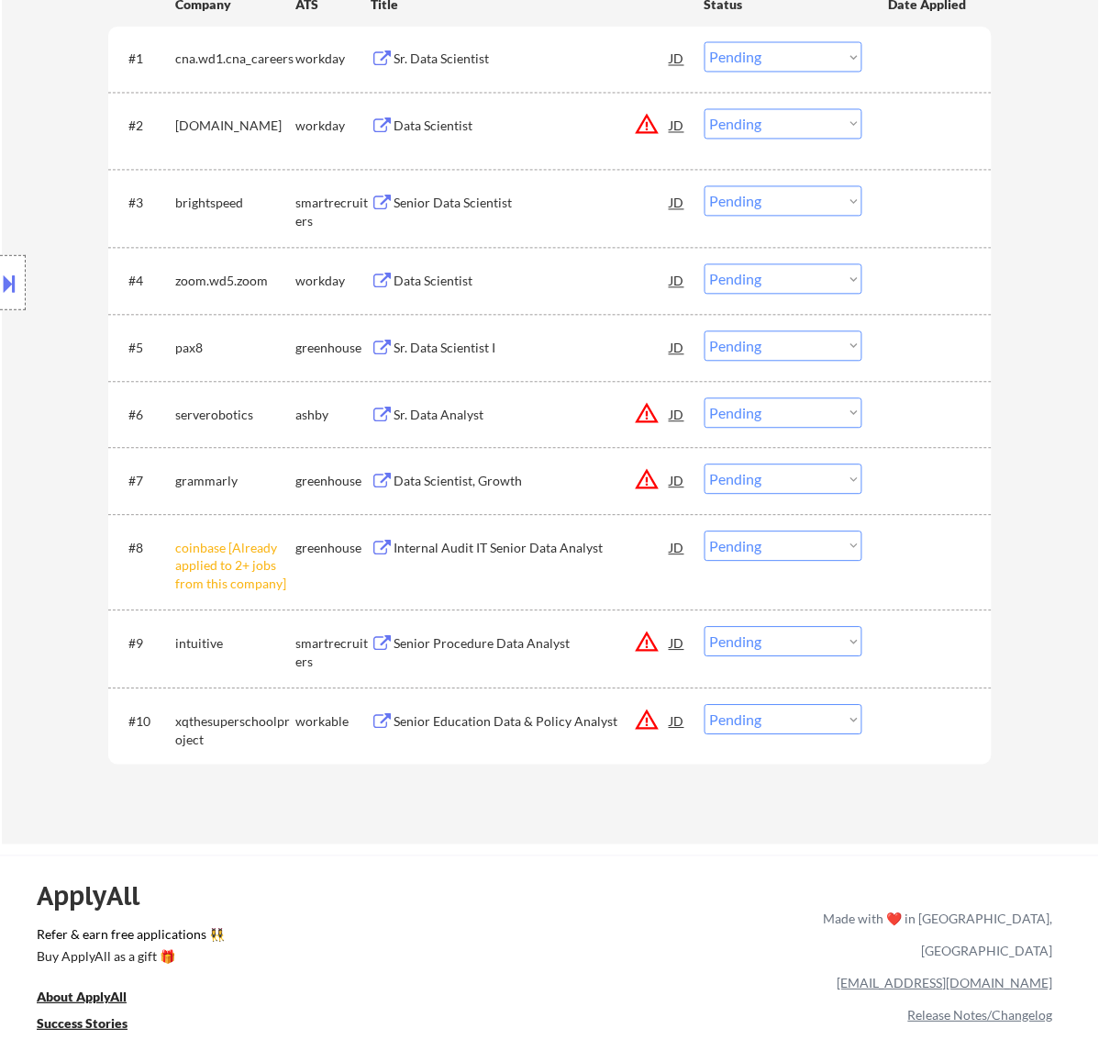
scroll to position [688, 0]
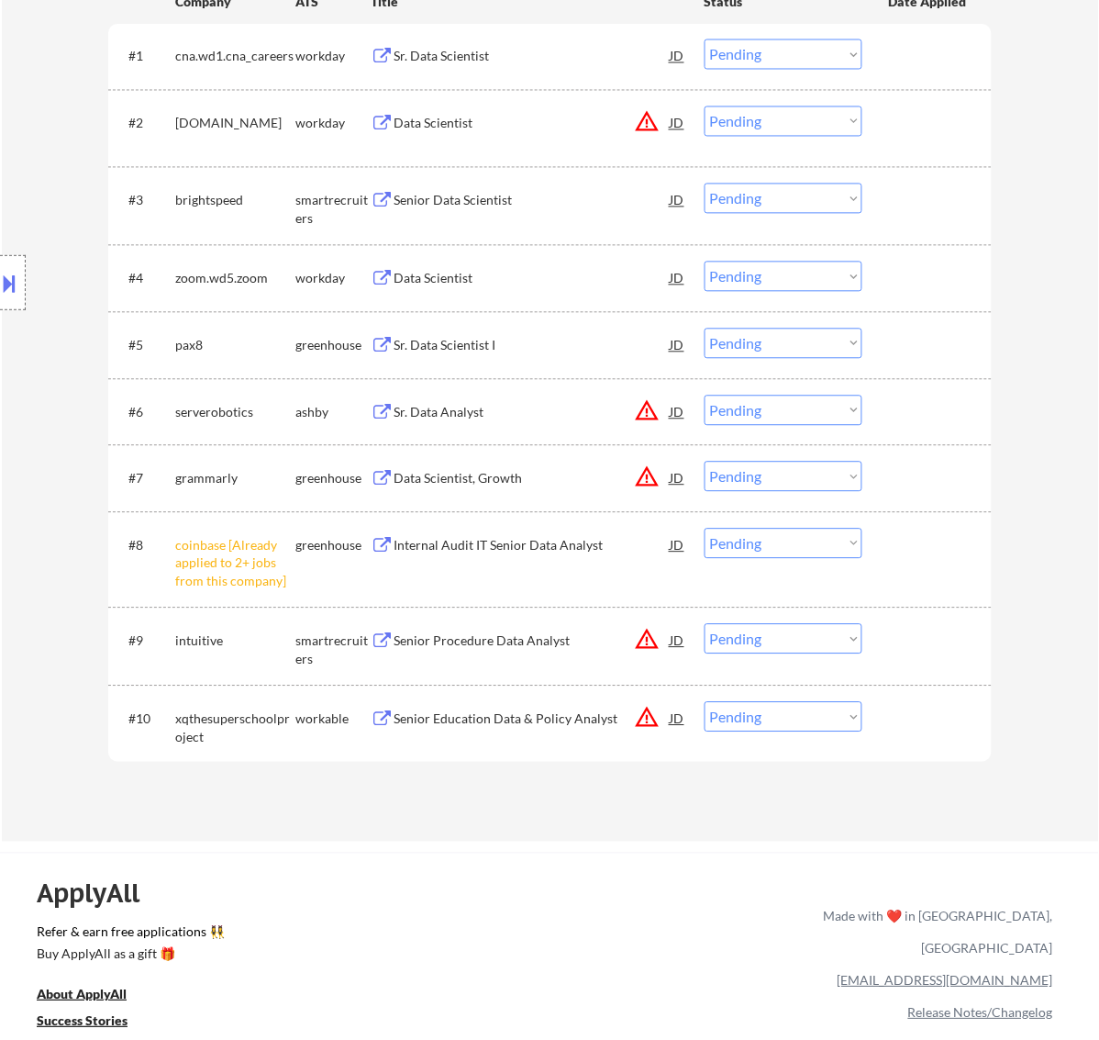
click at [794, 547] on select "Choose an option... Pending Applied Excluded (Questions) Excluded (Expired) Exc…" at bounding box center [784, 544] width 158 height 30
select select ""excluded__other_""
click at [705, 529] on select "Choose an option... Pending Applied Excluded (Questions) Excluded (Expired) Exc…" at bounding box center [784, 544] width 158 height 30
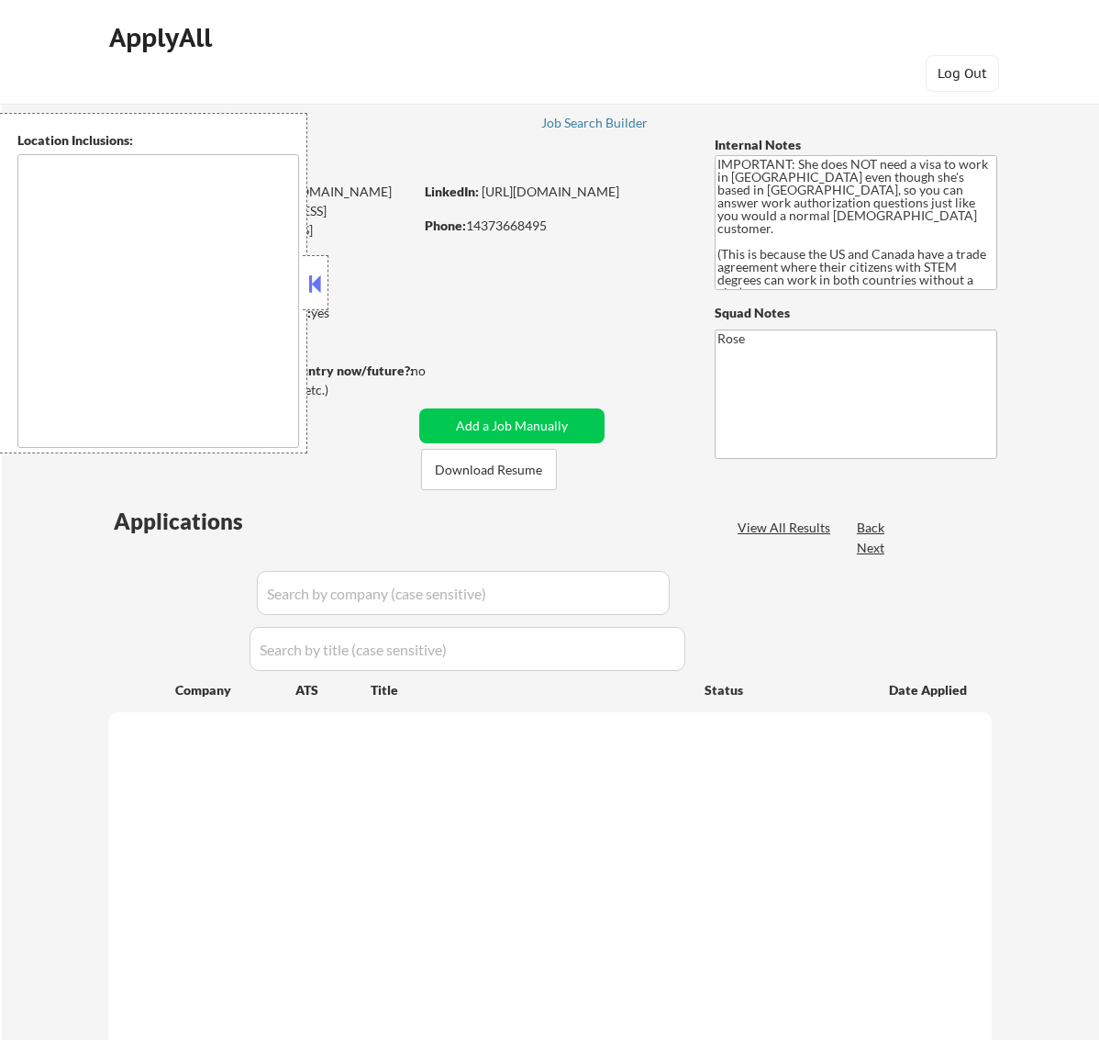
scroll to position [688, 0]
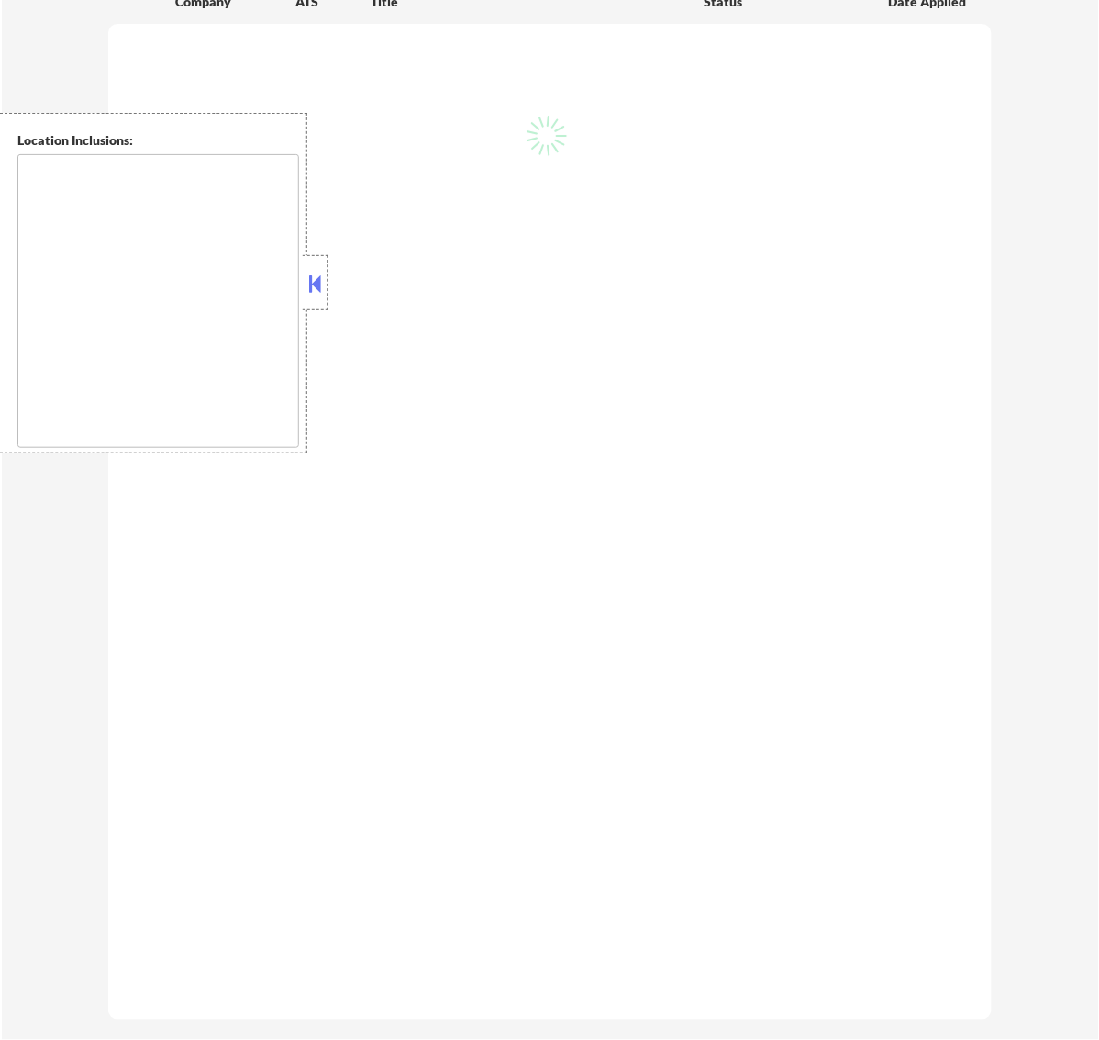
type textarea "[GEOGRAPHIC_DATA], [GEOGRAPHIC_DATA] [GEOGRAPHIC_DATA], [GEOGRAPHIC_DATA], [GEO…"
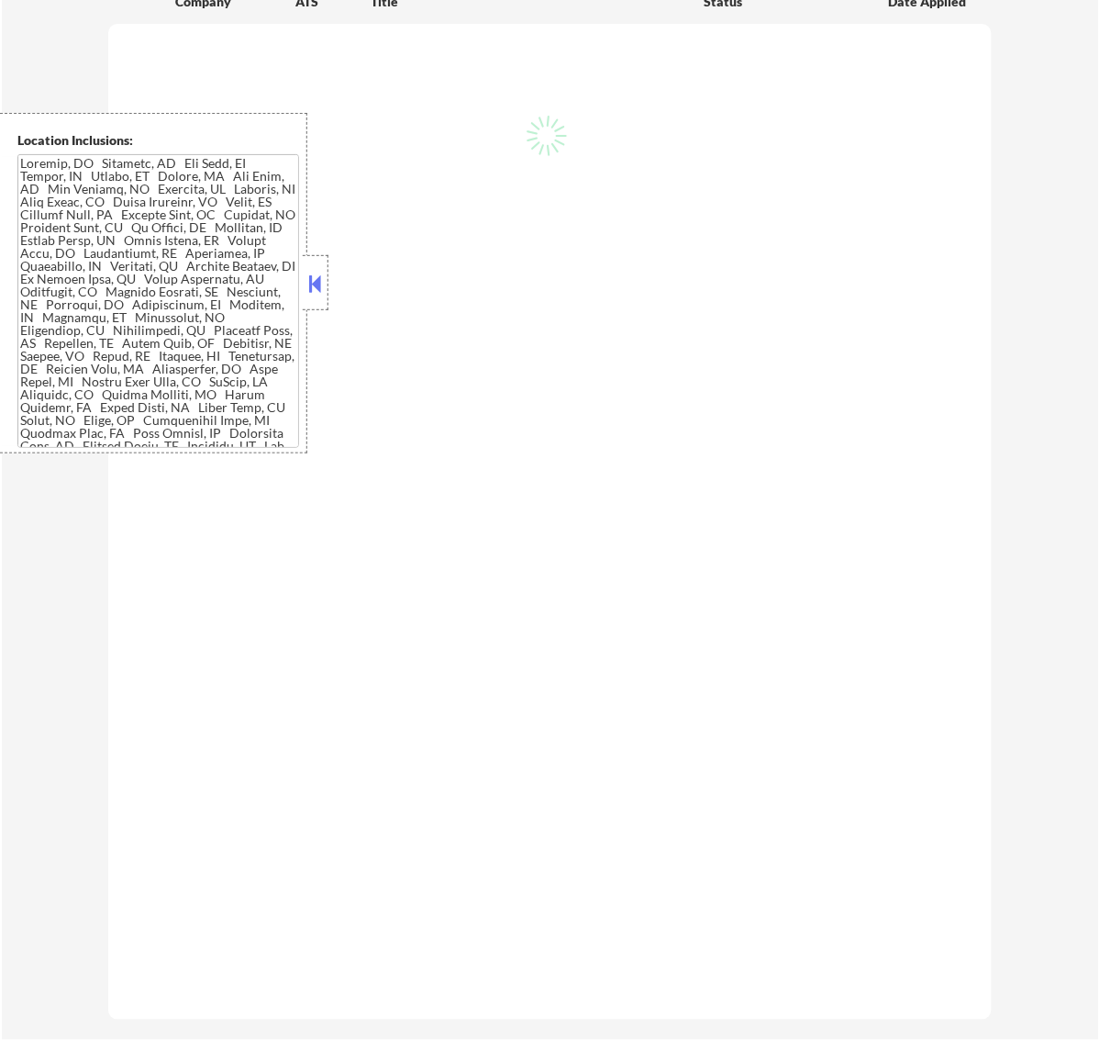
select select ""pending""
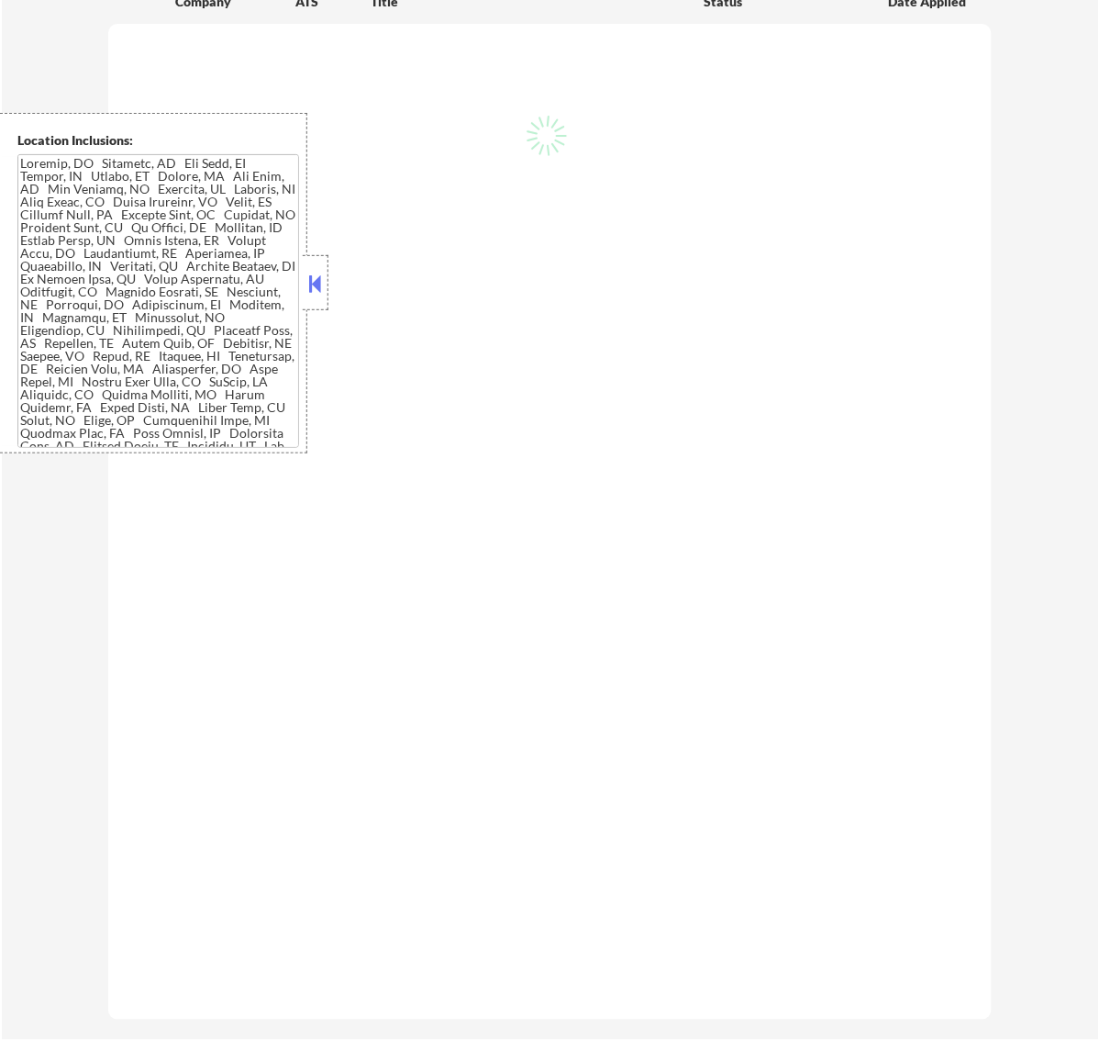
select select ""pending""
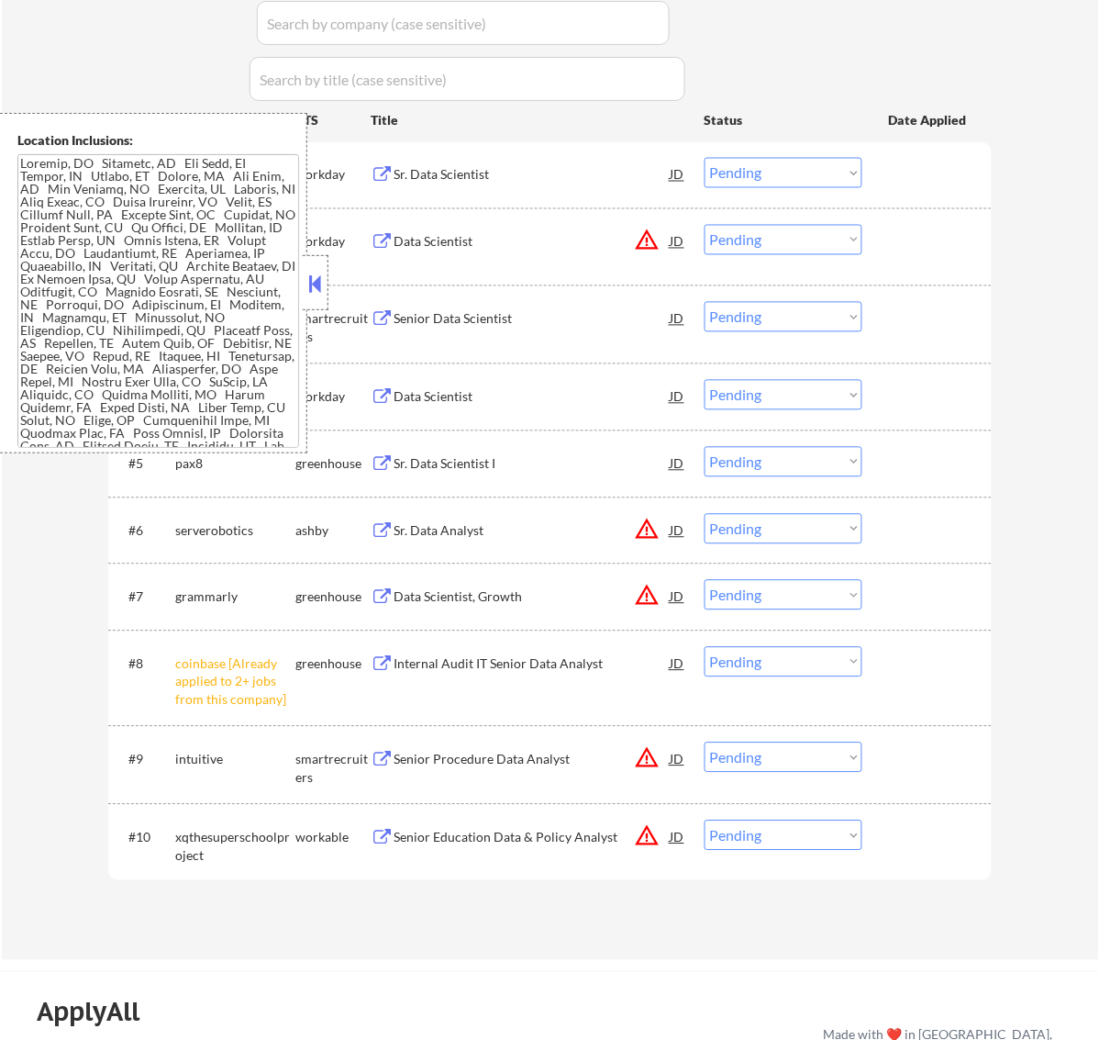
scroll to position [459, 0]
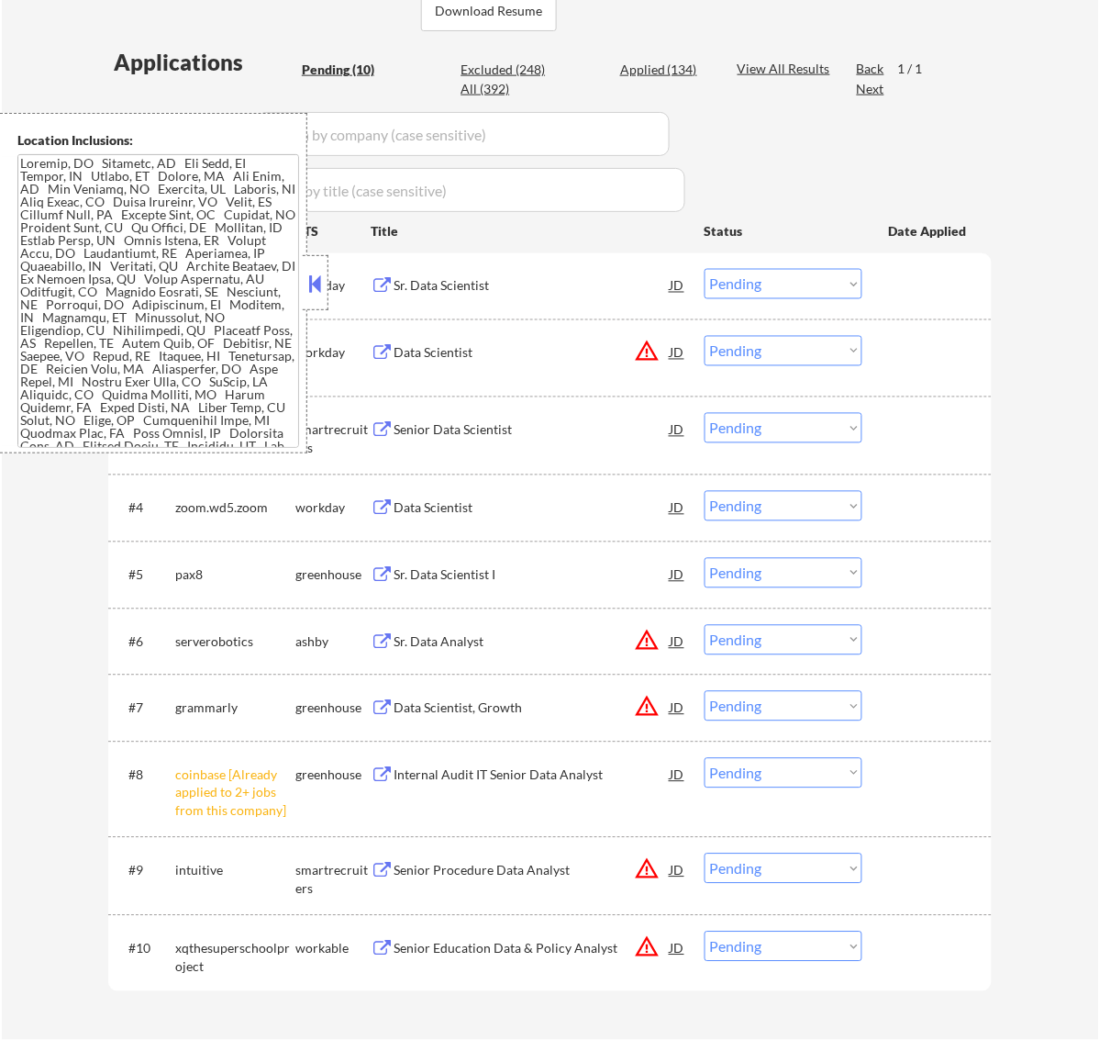
click at [318, 281] on button at bounding box center [315, 284] width 20 height 28
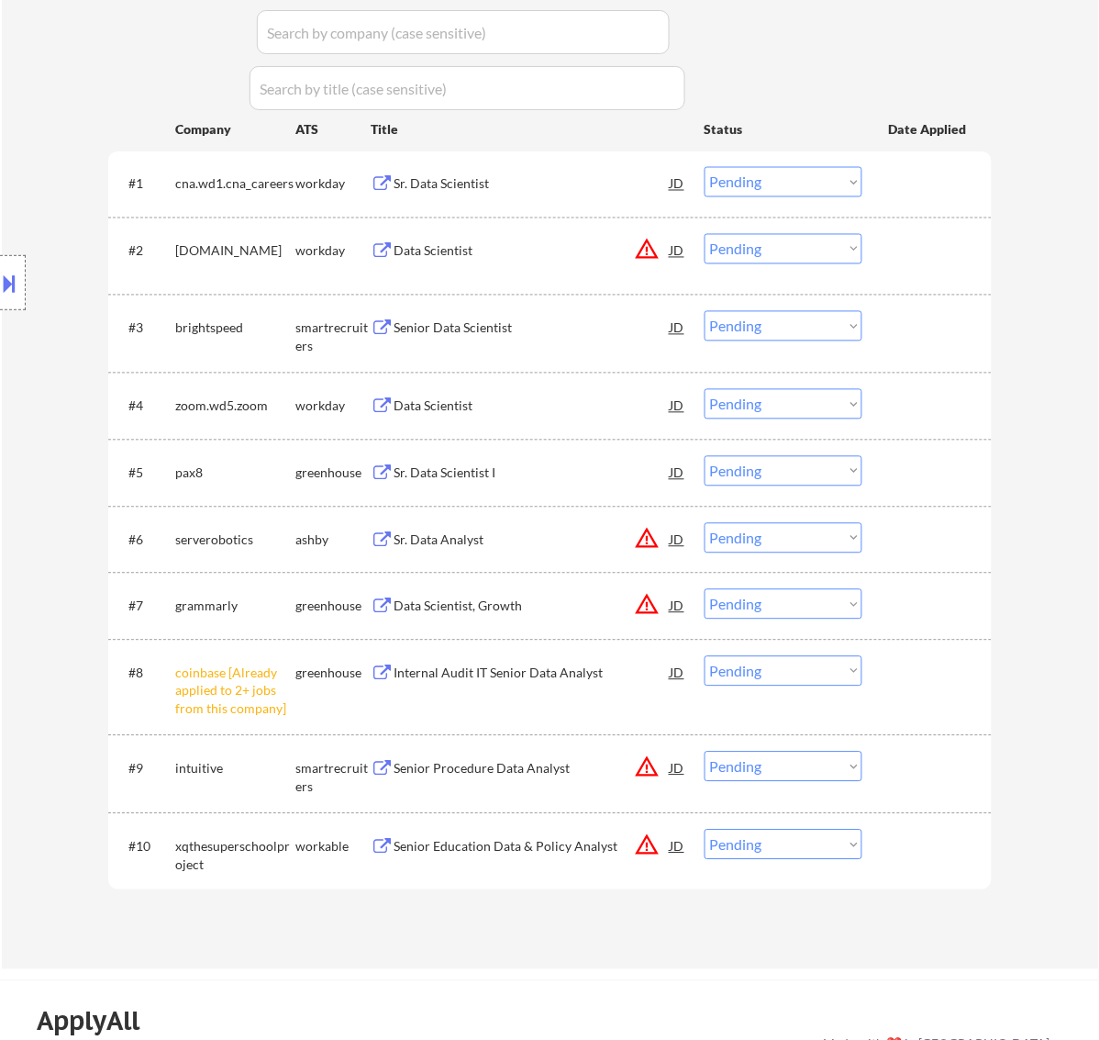
scroll to position [574, 0]
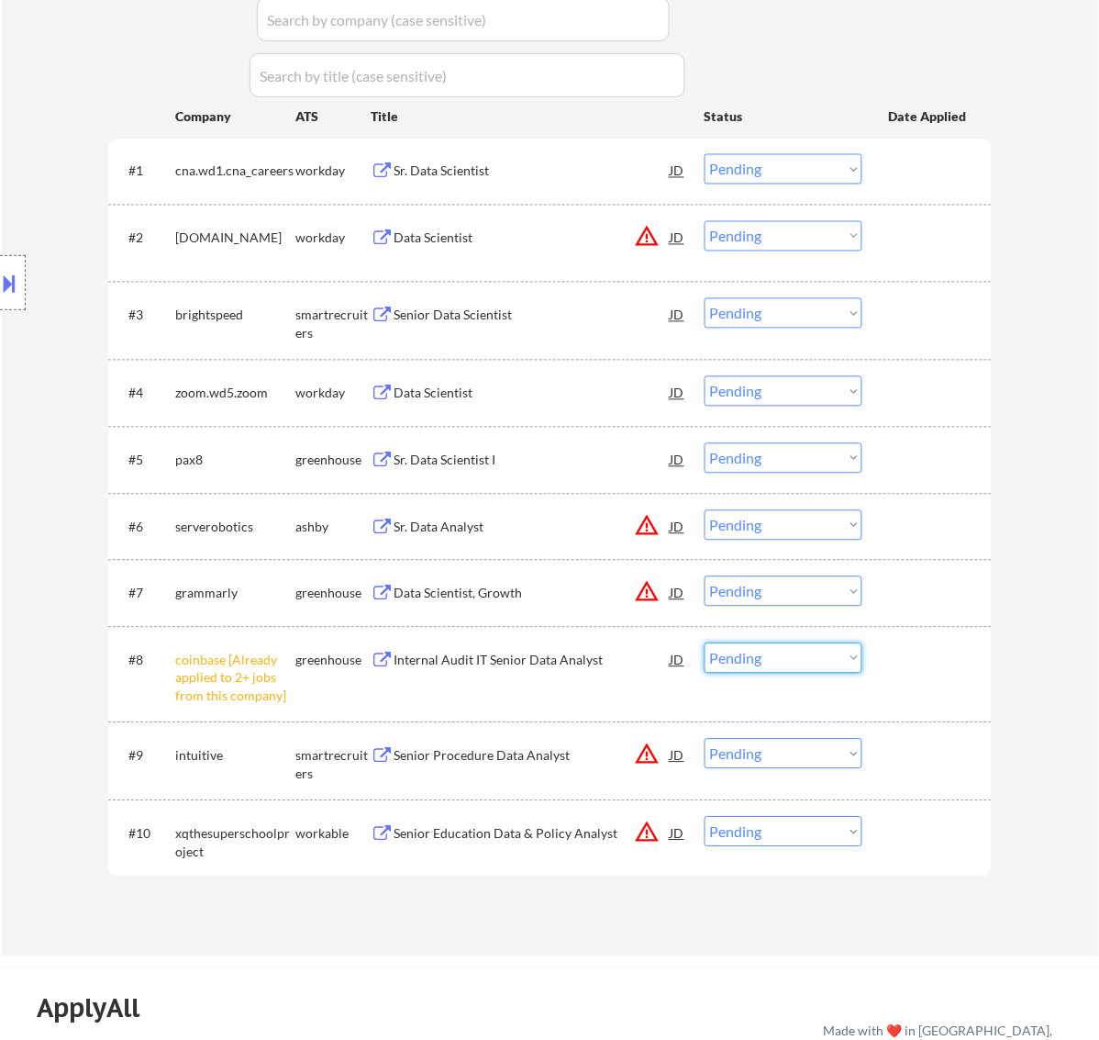
click at [797, 665] on select "Choose an option... Pending Applied Excluded (Questions) Excluded (Expired) Exc…" at bounding box center [784, 658] width 158 height 30
click at [705, 643] on select "Choose an option... Pending Applied Excluded (Questions) Excluded (Expired) Exc…" at bounding box center [784, 658] width 158 height 30
click at [477, 822] on div "Senior Education Data & Policy Analyst" at bounding box center [532, 833] width 277 height 33
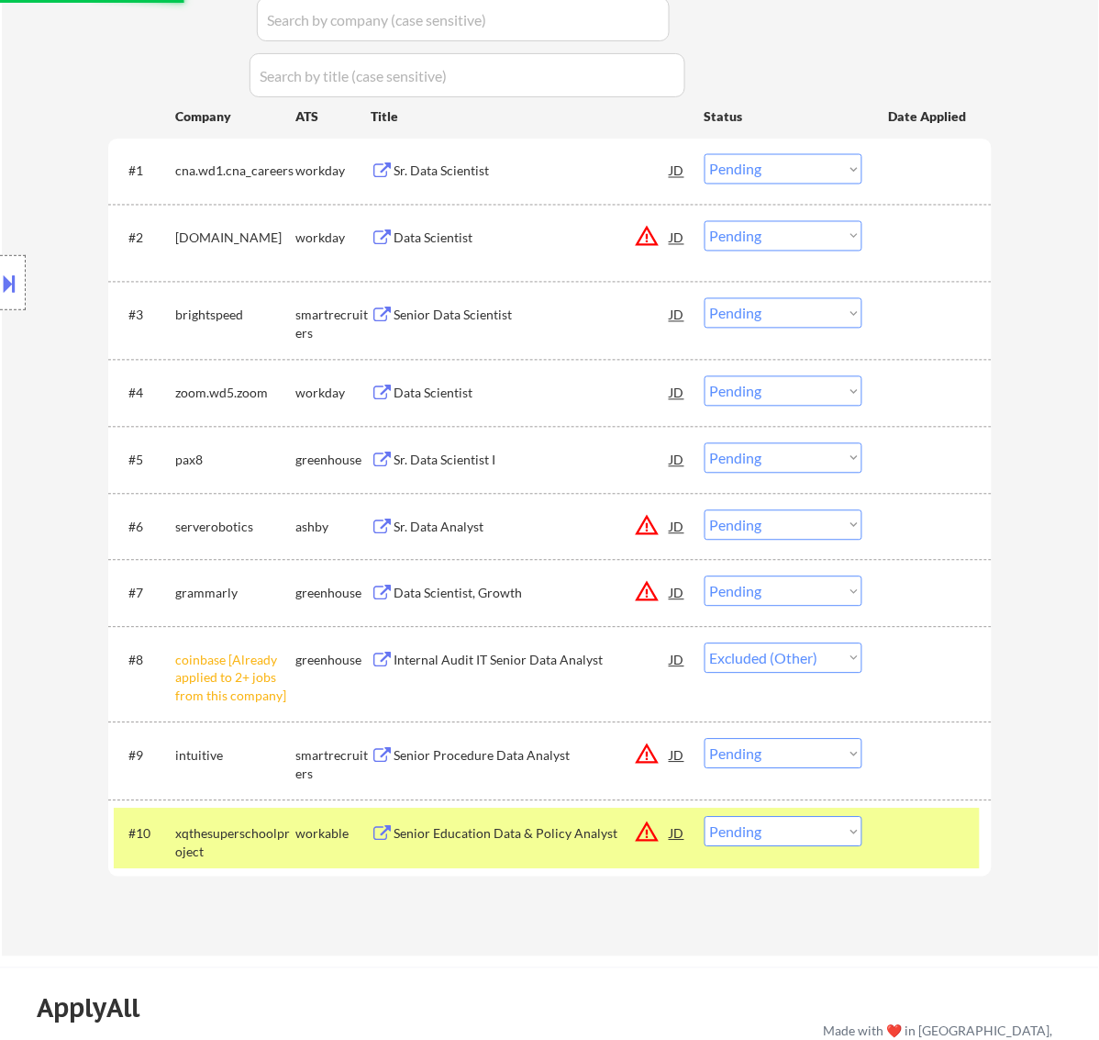
select select ""pending""
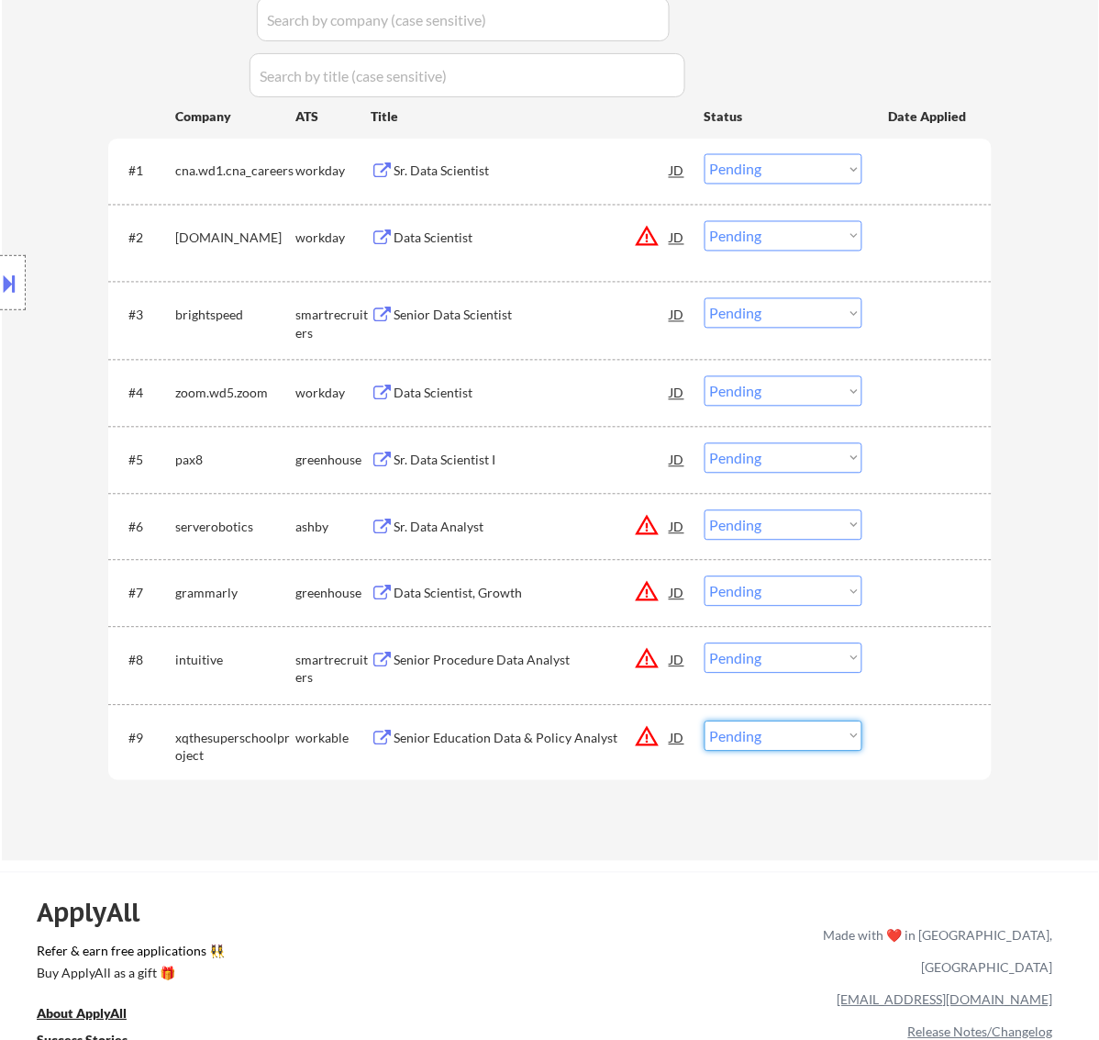
click at [821, 741] on select "Choose an option... Pending Applied Excluded (Questions) Excluded (Expired) Exc…" at bounding box center [784, 736] width 158 height 30
select select ""excluded__bad_match_""
click at [705, 721] on select "Choose an option... Pending Applied Excluded (Questions) Excluded (Expired) Exc…" at bounding box center [784, 736] width 158 height 30
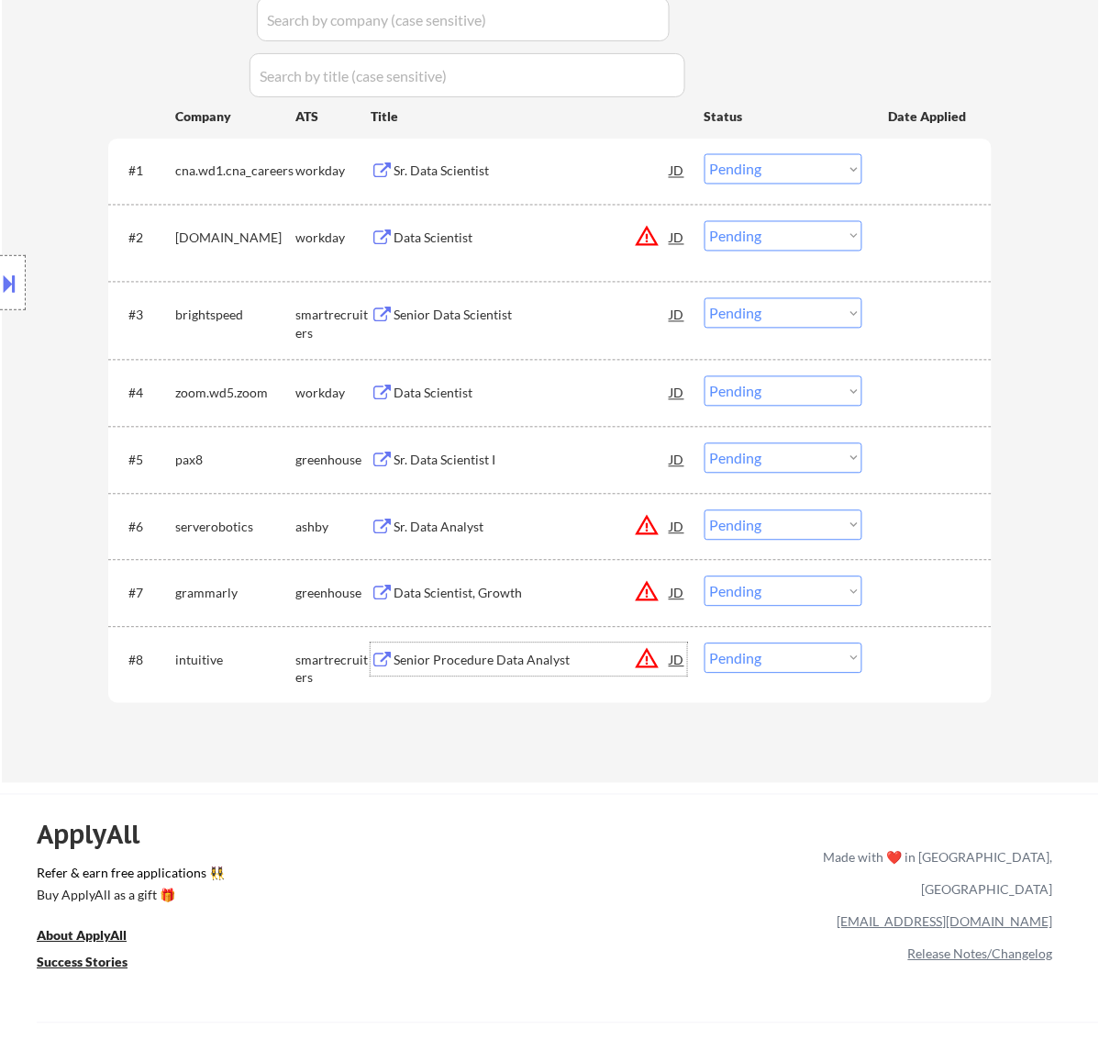
click at [538, 654] on div "Senior Procedure Data Analyst" at bounding box center [532, 661] width 277 height 18
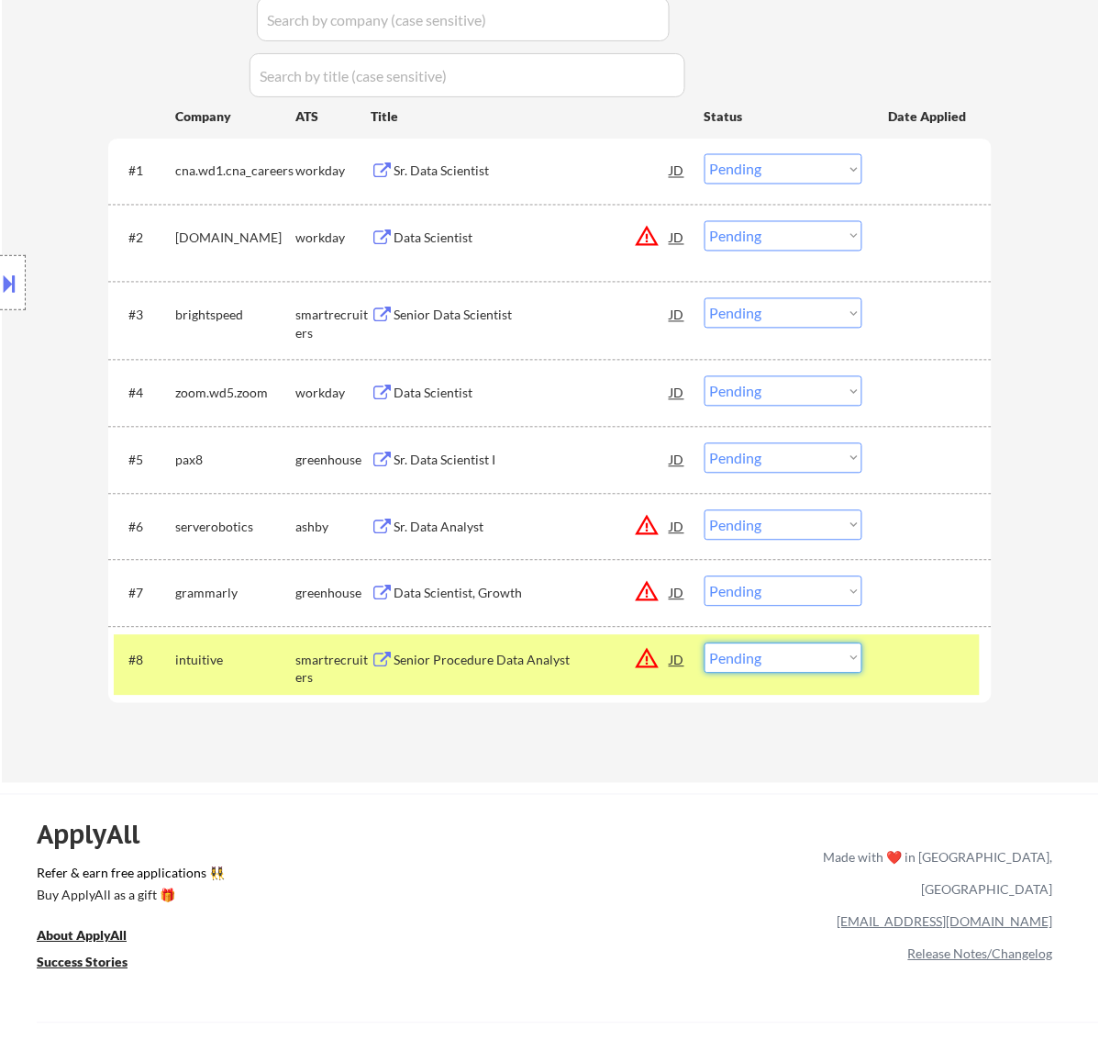
click at [819, 662] on select "Choose an option... Pending Applied Excluded (Questions) Excluded (Expired) Exc…" at bounding box center [784, 658] width 158 height 30
select select ""applied""
click at [705, 643] on select "Choose an option... Pending Applied Excluded (Questions) Excluded (Expired) Exc…" at bounding box center [784, 658] width 158 height 30
click at [503, 590] on div "Data Scientist, Growth" at bounding box center [532, 594] width 277 height 18
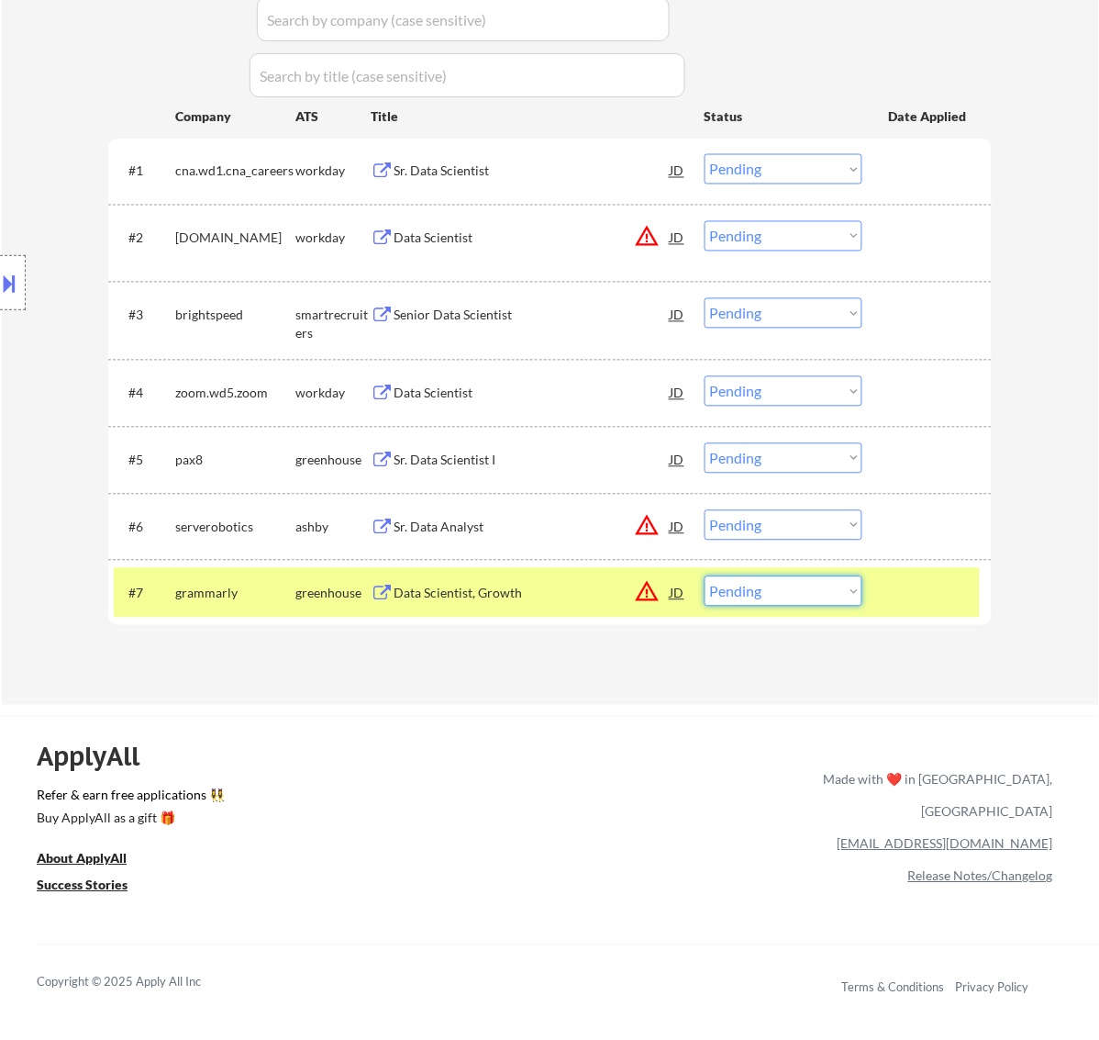
click at [792, 583] on select "Choose an option... Pending Applied Excluded (Questions) Excluded (Expired) Exc…" at bounding box center [784, 591] width 158 height 30
select select ""applied""
click at [705, 576] on select "Choose an option... Pending Applied Excluded (Questions) Excluded (Expired) Exc…" at bounding box center [784, 591] width 158 height 30
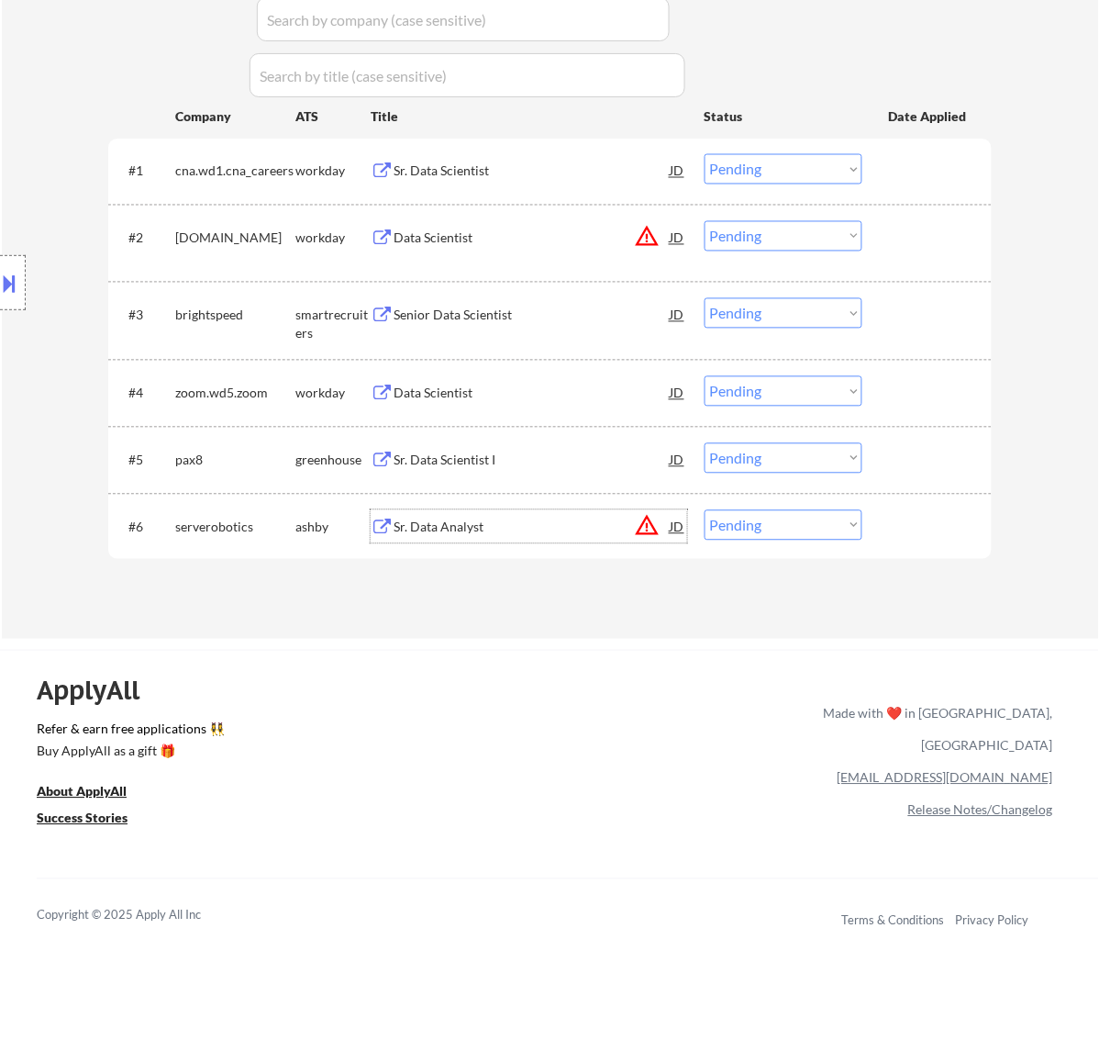
click at [486, 519] on div "Sr. Data Analyst" at bounding box center [532, 528] width 277 height 18
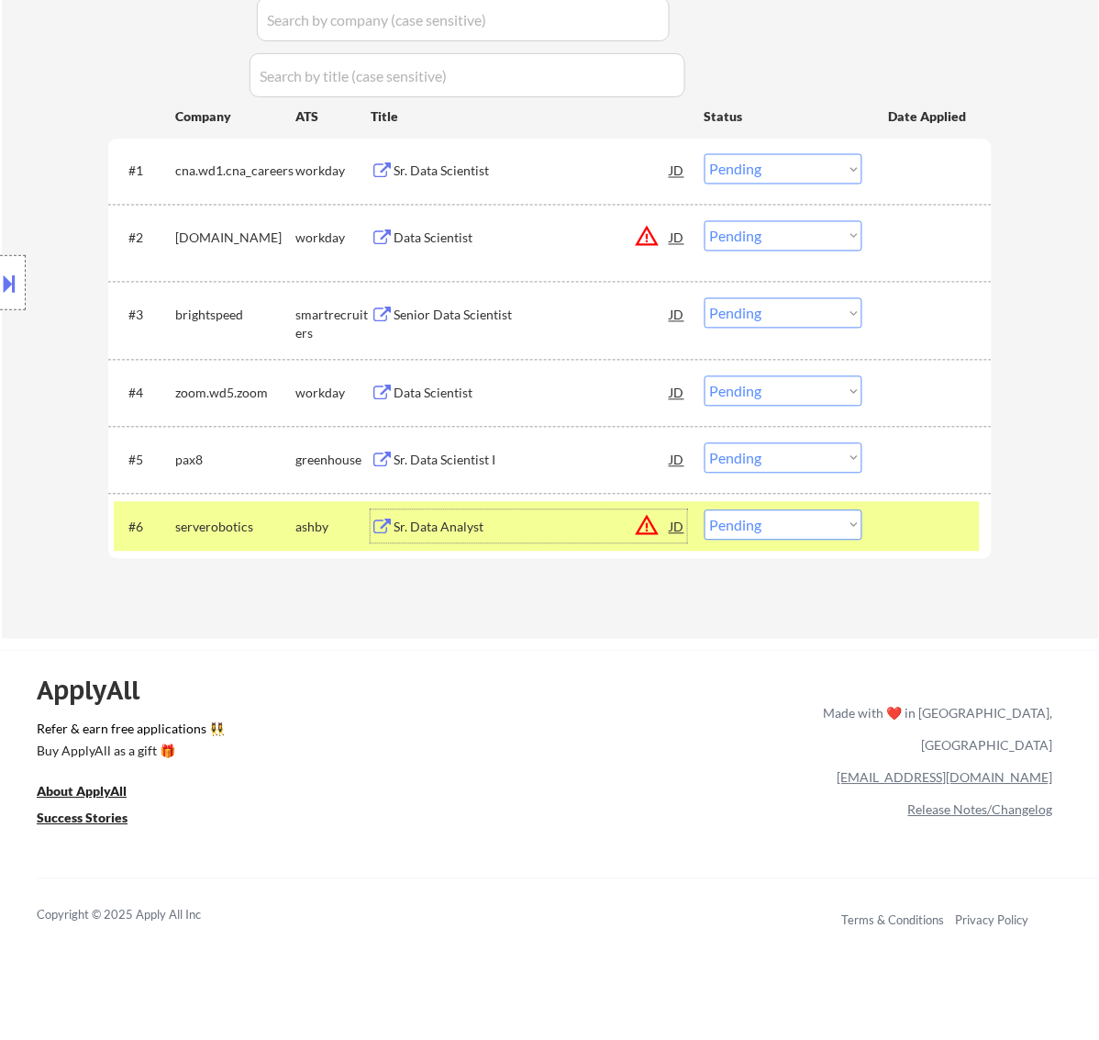
click at [787, 524] on select "Choose an option... Pending Applied Excluded (Questions) Excluded (Expired) Exc…" at bounding box center [784, 525] width 158 height 30
select select ""excluded__other_""
click at [705, 510] on select "Choose an option... Pending Applied Excluded (Questions) Excluded (Expired) Exc…" at bounding box center [784, 525] width 158 height 30
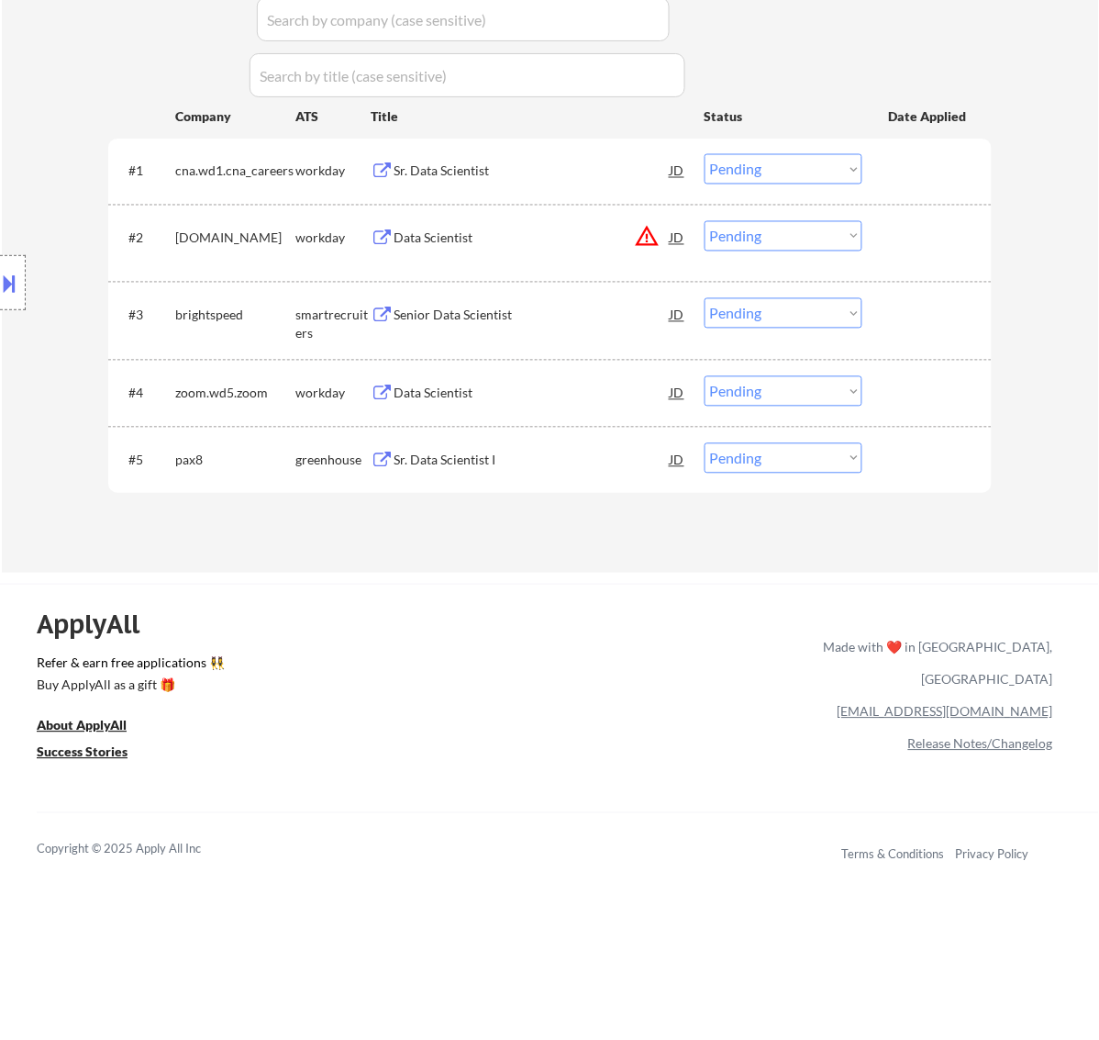
click at [512, 466] on div "Sr. Data Scientist I" at bounding box center [532, 461] width 277 height 18
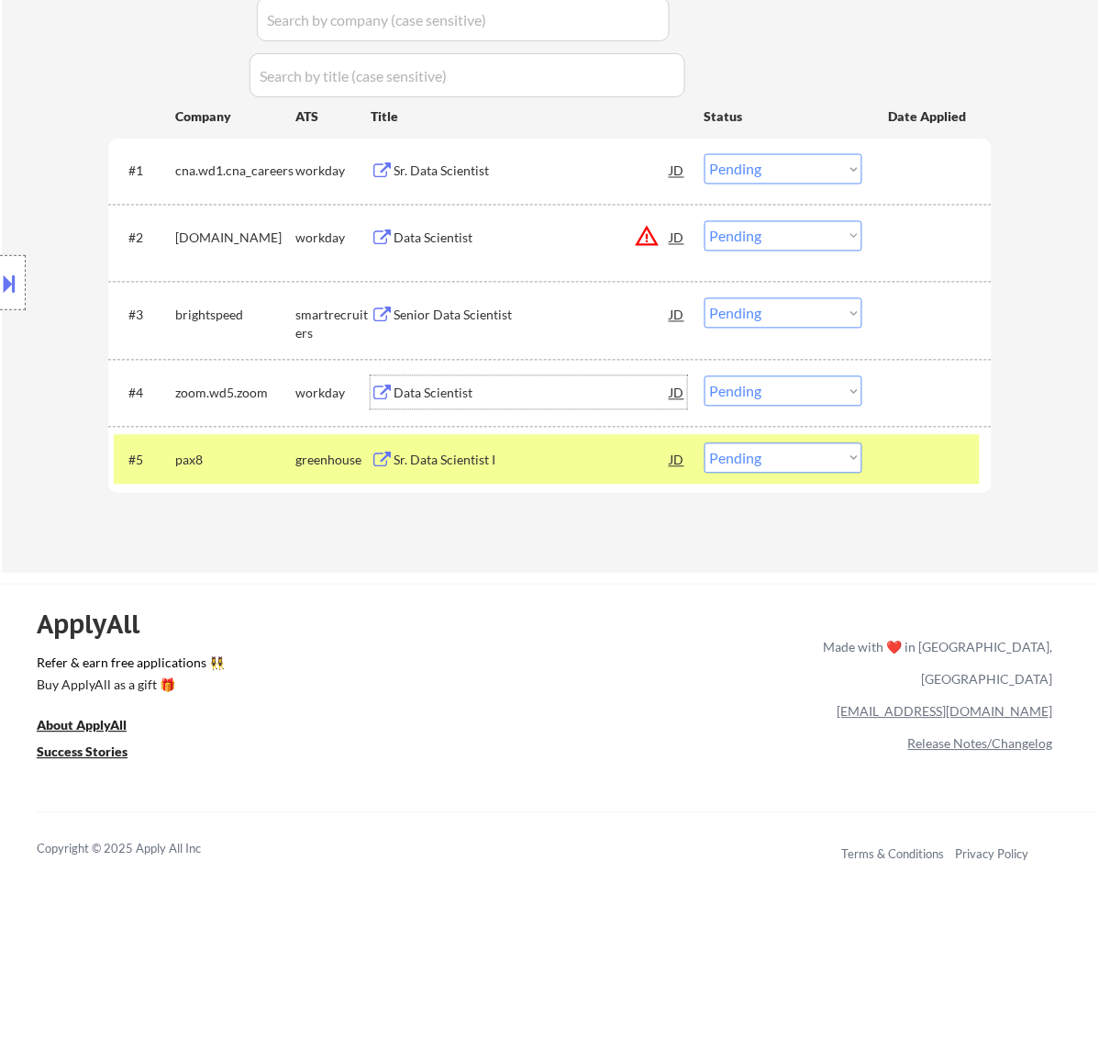
click at [475, 386] on div "Data Scientist" at bounding box center [532, 394] width 277 height 18
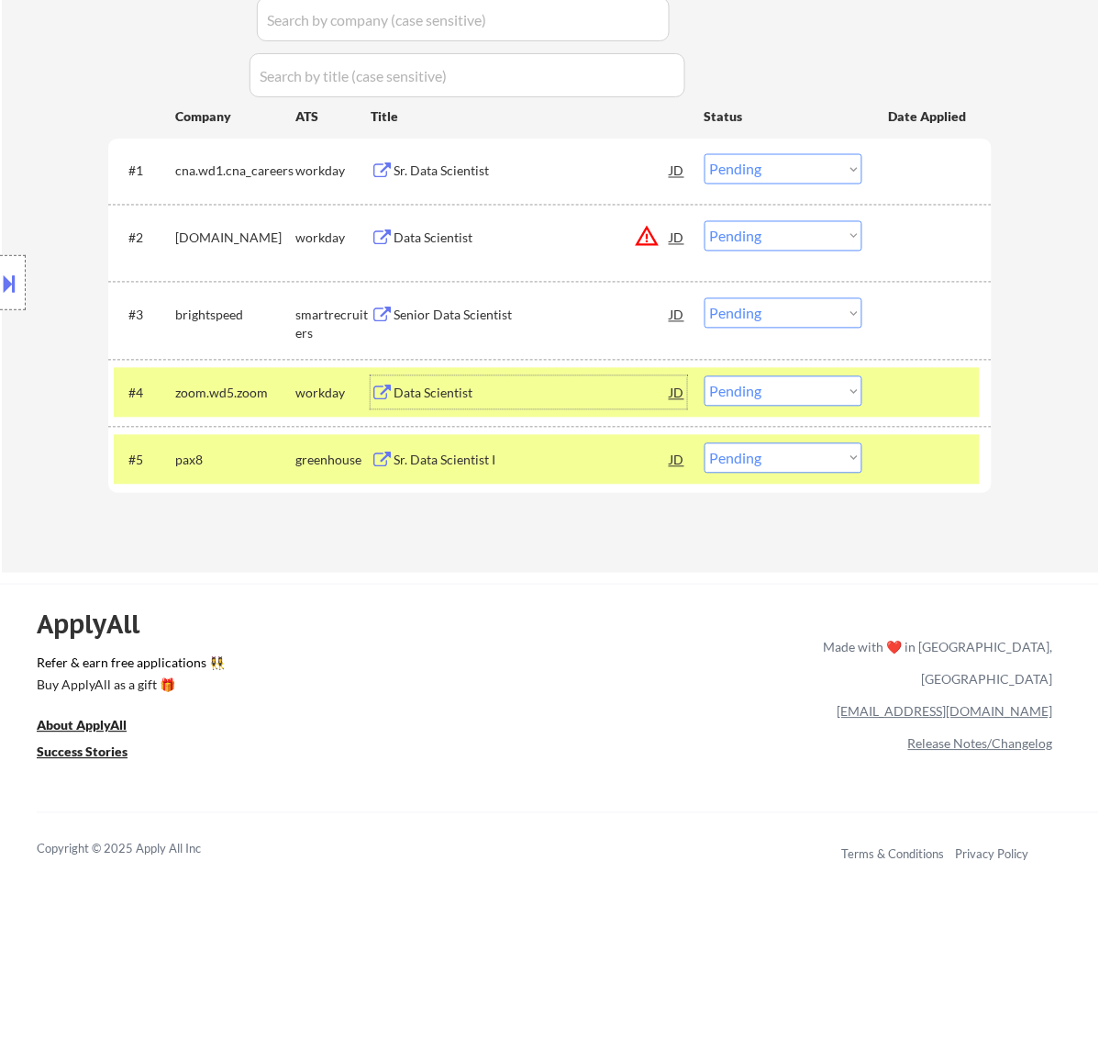
click at [15, 283] on button at bounding box center [10, 283] width 20 height 30
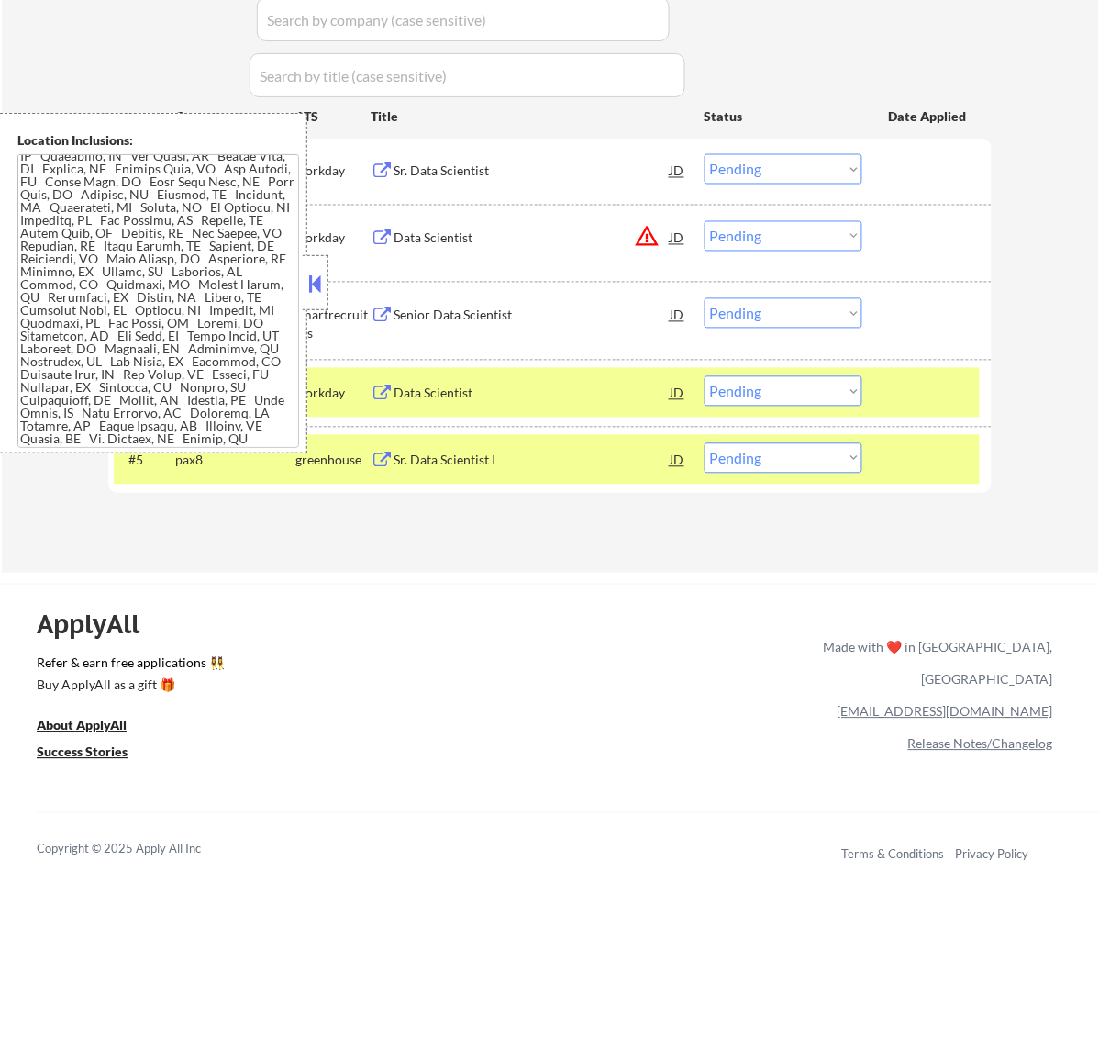
scroll to position [918, 0]
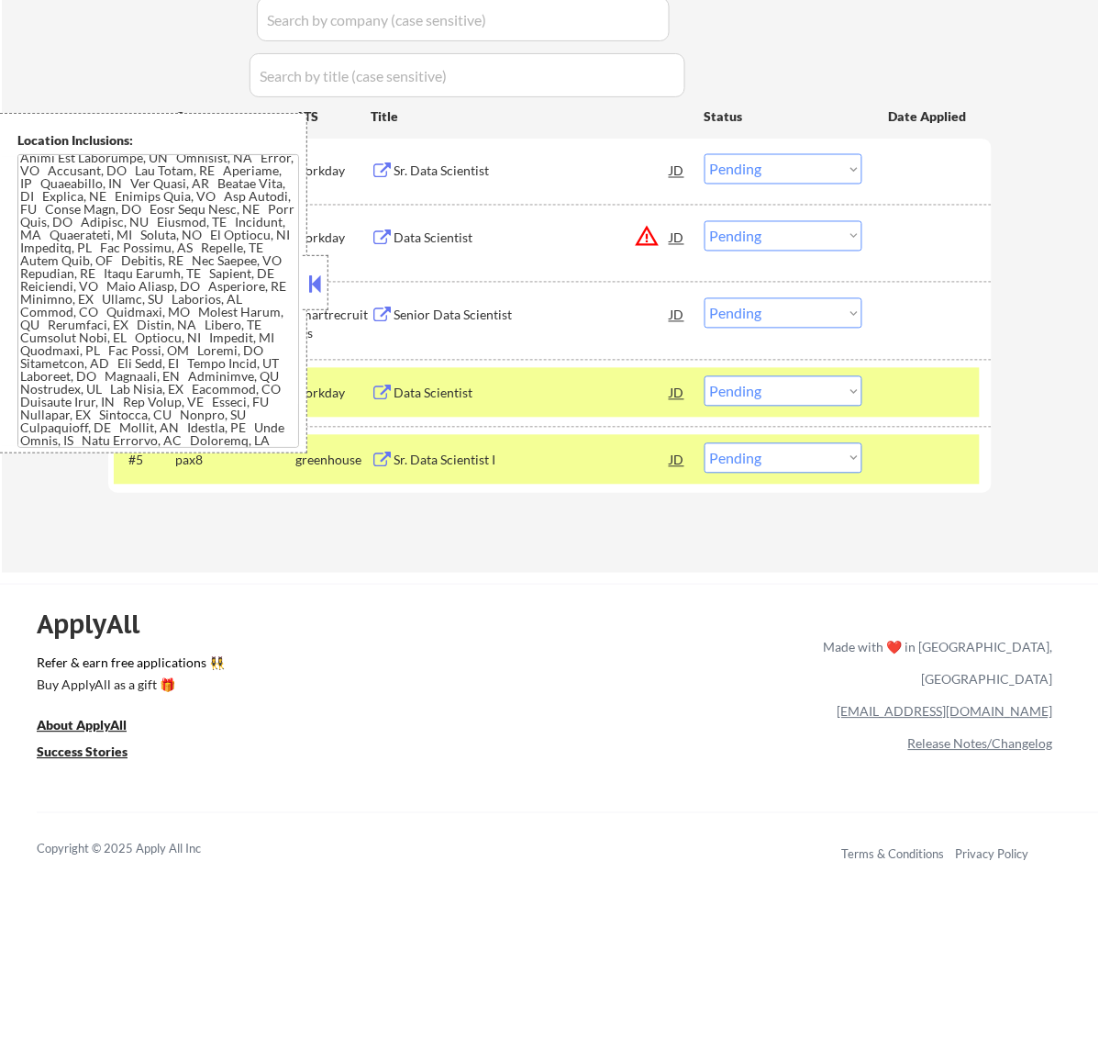
click at [323, 282] on button at bounding box center [315, 284] width 20 height 28
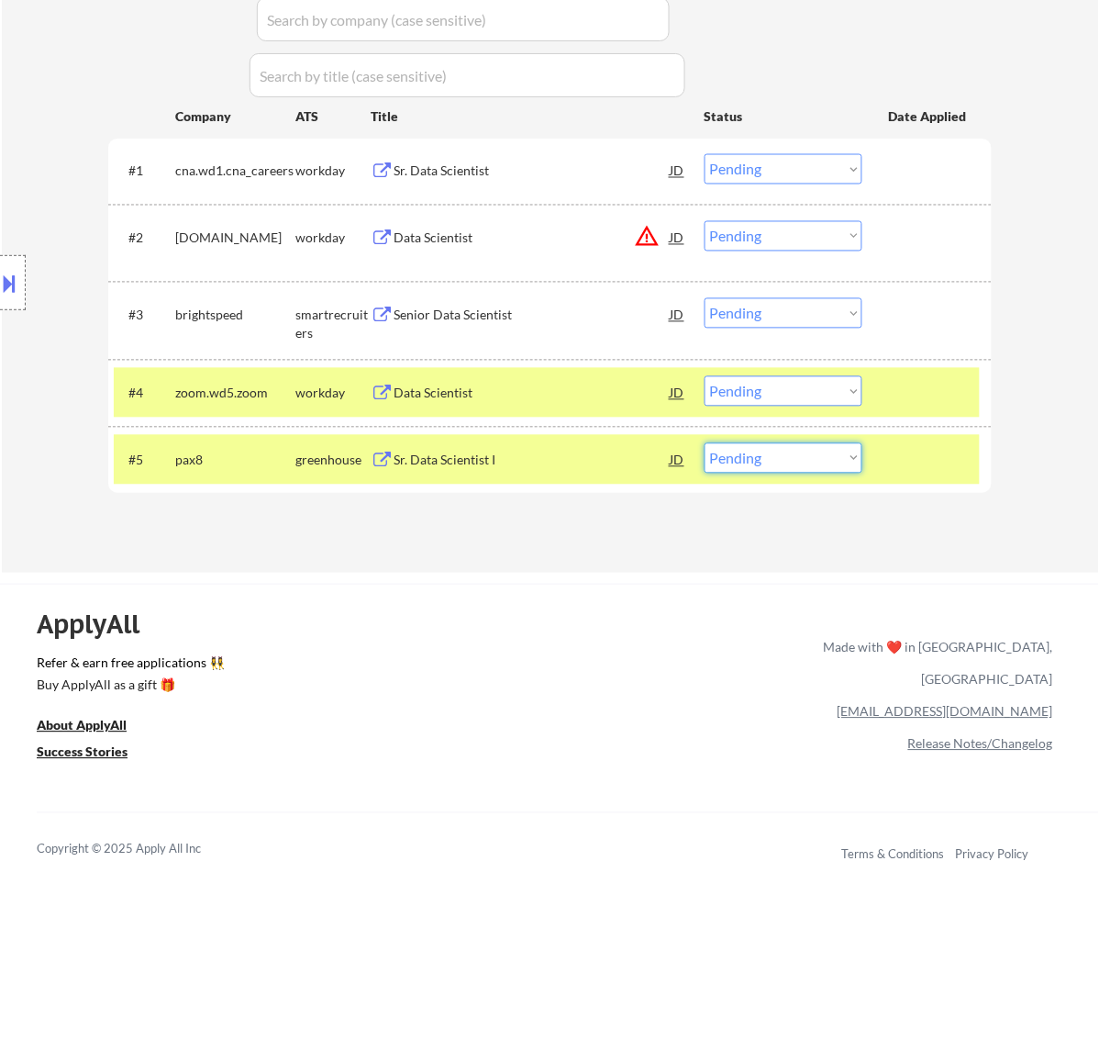
click at [808, 460] on select "Choose an option... Pending Applied Excluded (Questions) Excluded (Expired) Exc…" at bounding box center [784, 458] width 158 height 30
select select ""excluded__location_""
click at [705, 443] on select "Choose an option... Pending Applied Excluded (Questions) Excluded (Expired) Exc…" at bounding box center [784, 458] width 158 height 30
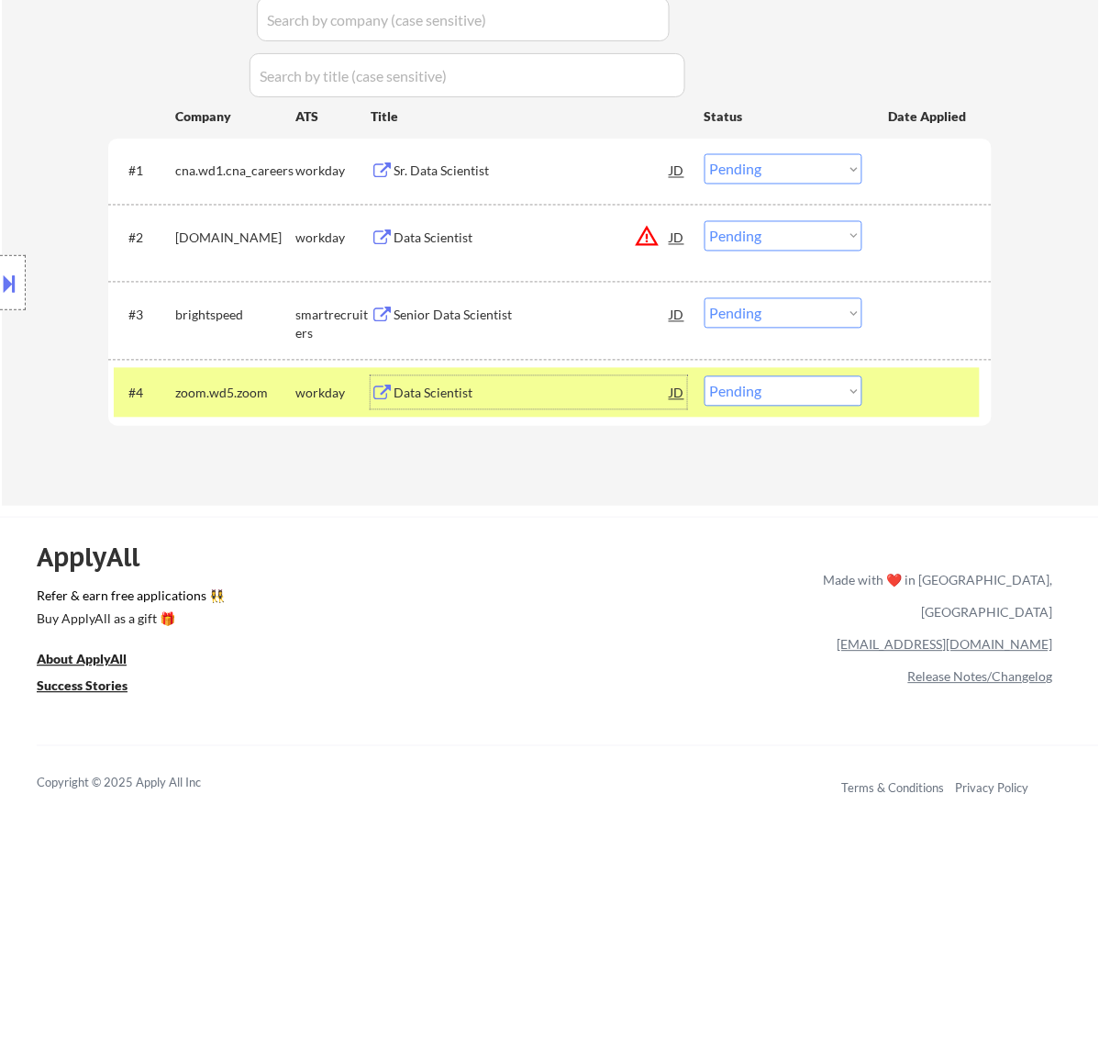
click at [515, 396] on div "Data Scientist" at bounding box center [532, 394] width 277 height 18
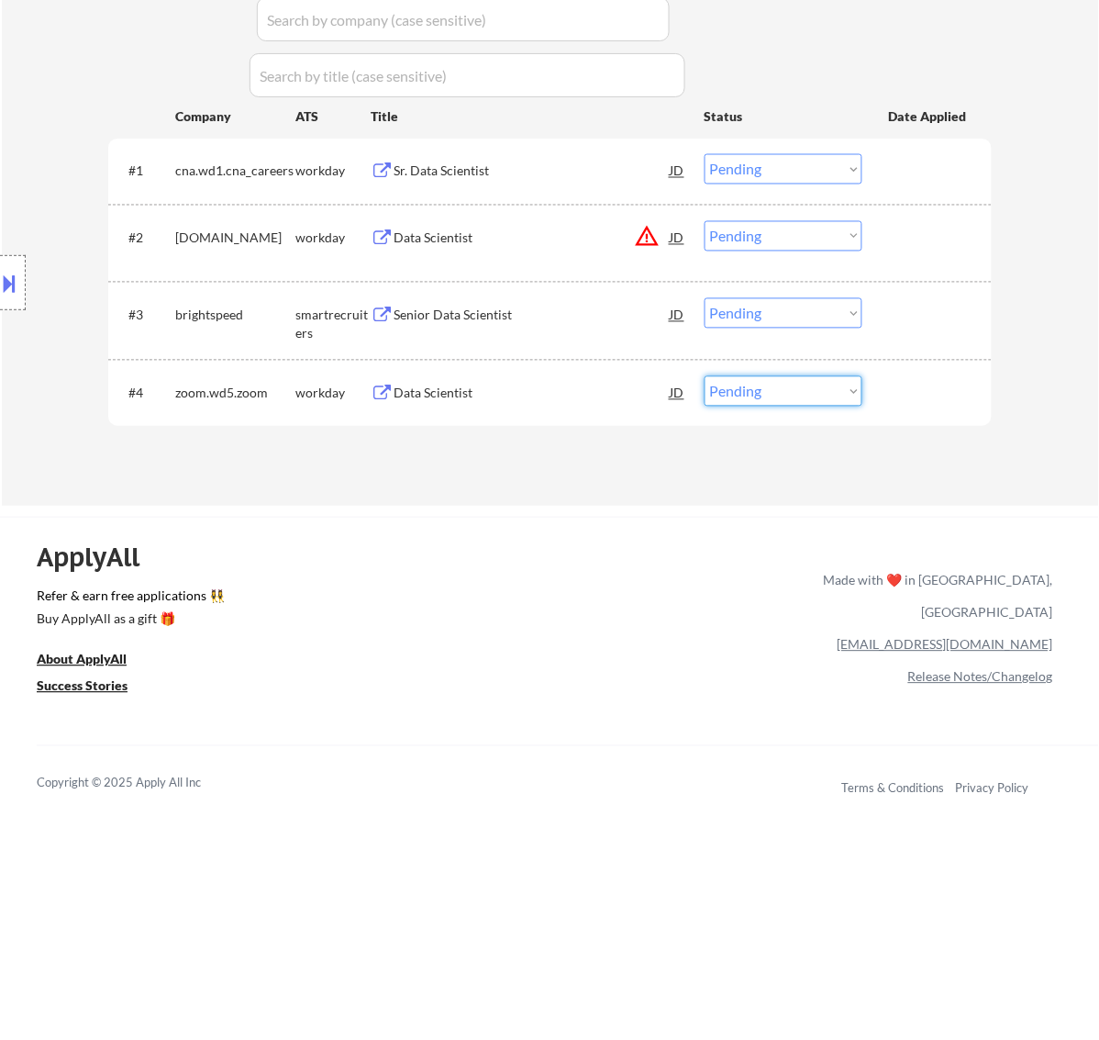
click at [758, 391] on select "Choose an option... Pending Applied Excluded (Questions) Excluded (Expired) Exc…" at bounding box center [784, 391] width 158 height 30
select select ""applied""
click at [705, 376] on select "Choose an option... Pending Applied Excluded (Questions) Excluded (Expired) Exc…" at bounding box center [784, 391] width 158 height 30
click at [466, 310] on div "Senior Data Scientist" at bounding box center [532, 316] width 277 height 18
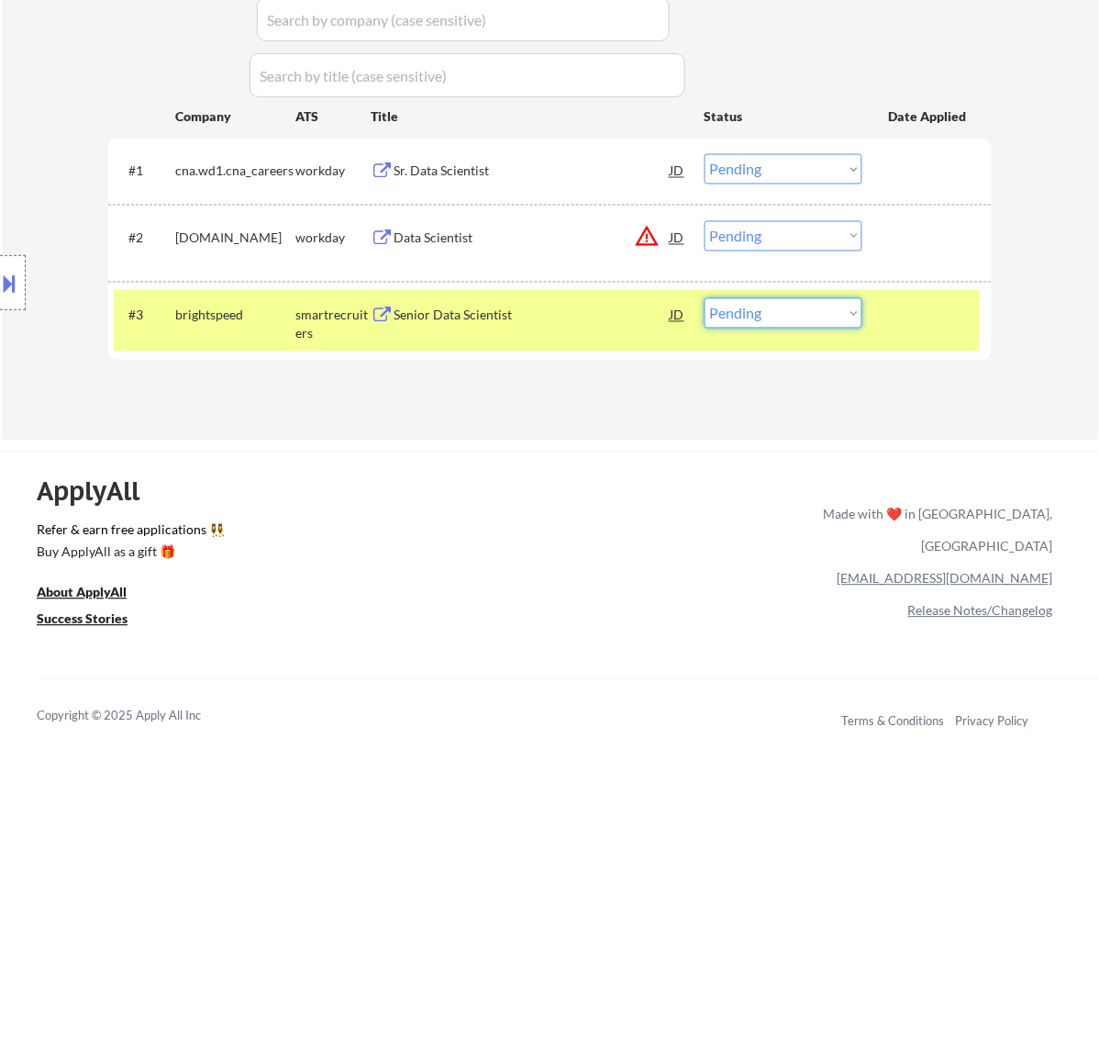
click at [806, 318] on select "Choose an option... Pending Applied Excluded (Questions) Excluded (Expired) Exc…" at bounding box center [784, 313] width 158 height 30
select select ""applied""
click at [705, 298] on select "Choose an option... Pending Applied Excluded (Questions) Excluded (Expired) Exc…" at bounding box center [784, 313] width 158 height 30
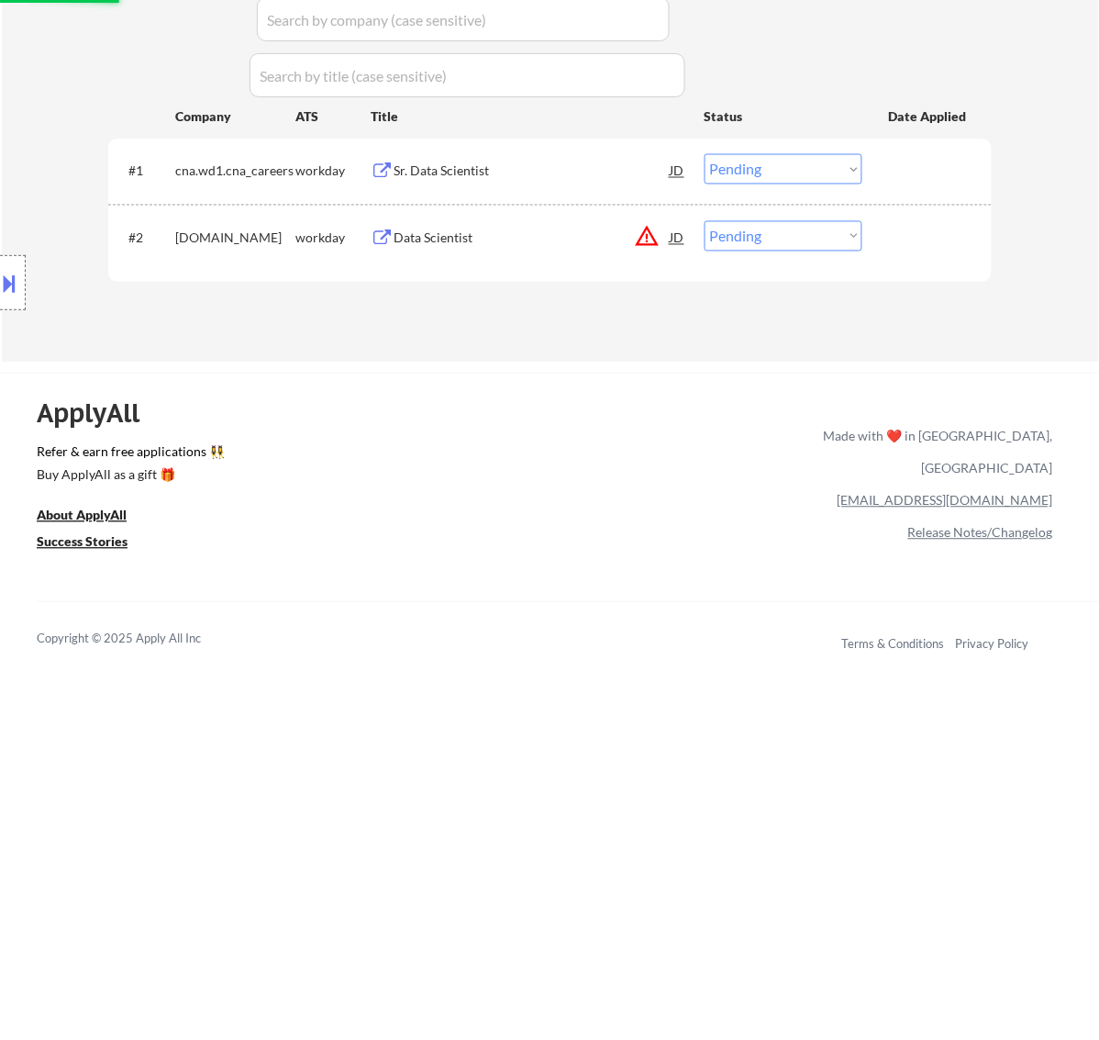
click at [552, 244] on div "Data Scientist" at bounding box center [532, 238] width 277 height 18
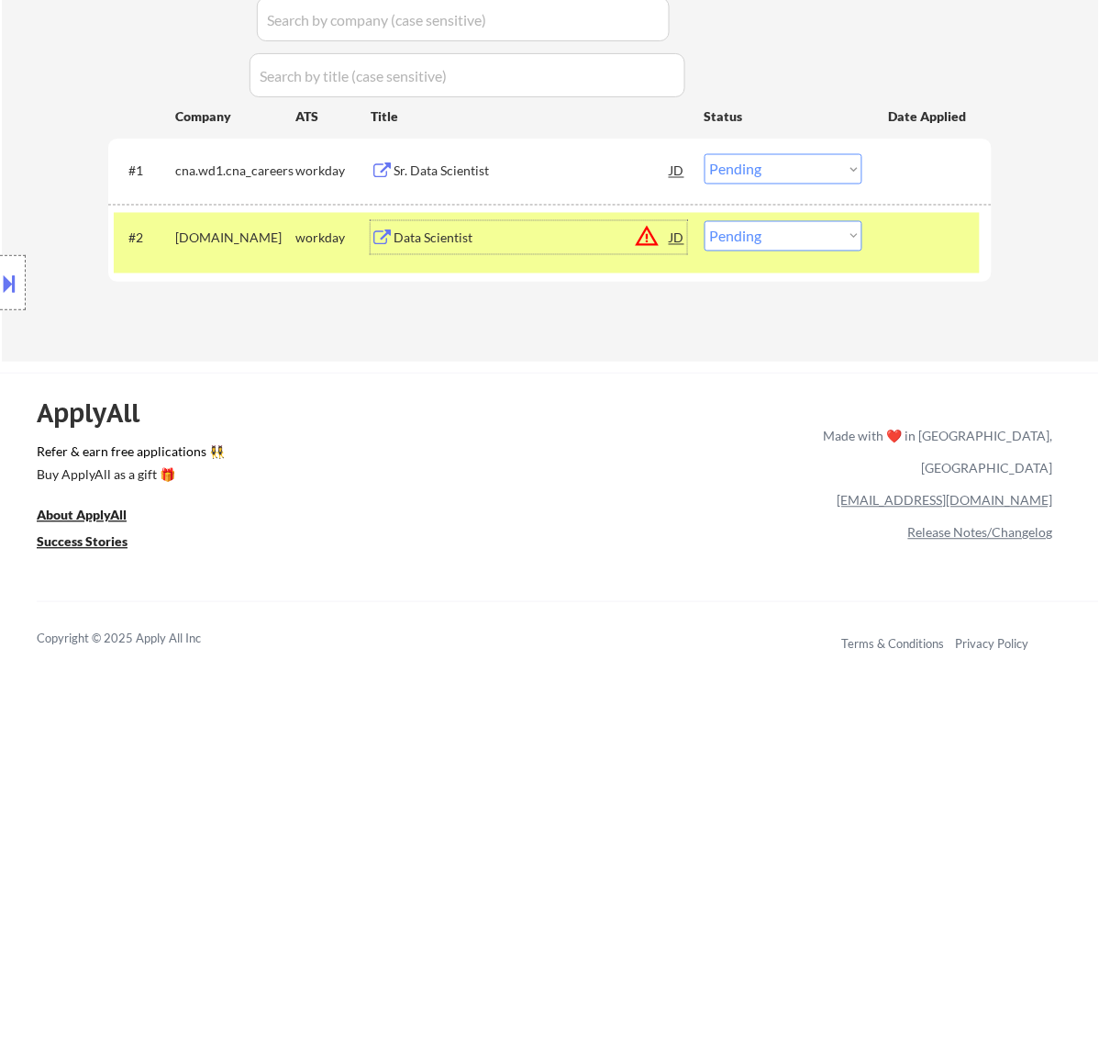
click at [452, 188] on div "#1 cna.wd1.cna_careers workday Sr. Data Scientist JD Choose an option... Pendin…" at bounding box center [547, 171] width 866 height 50
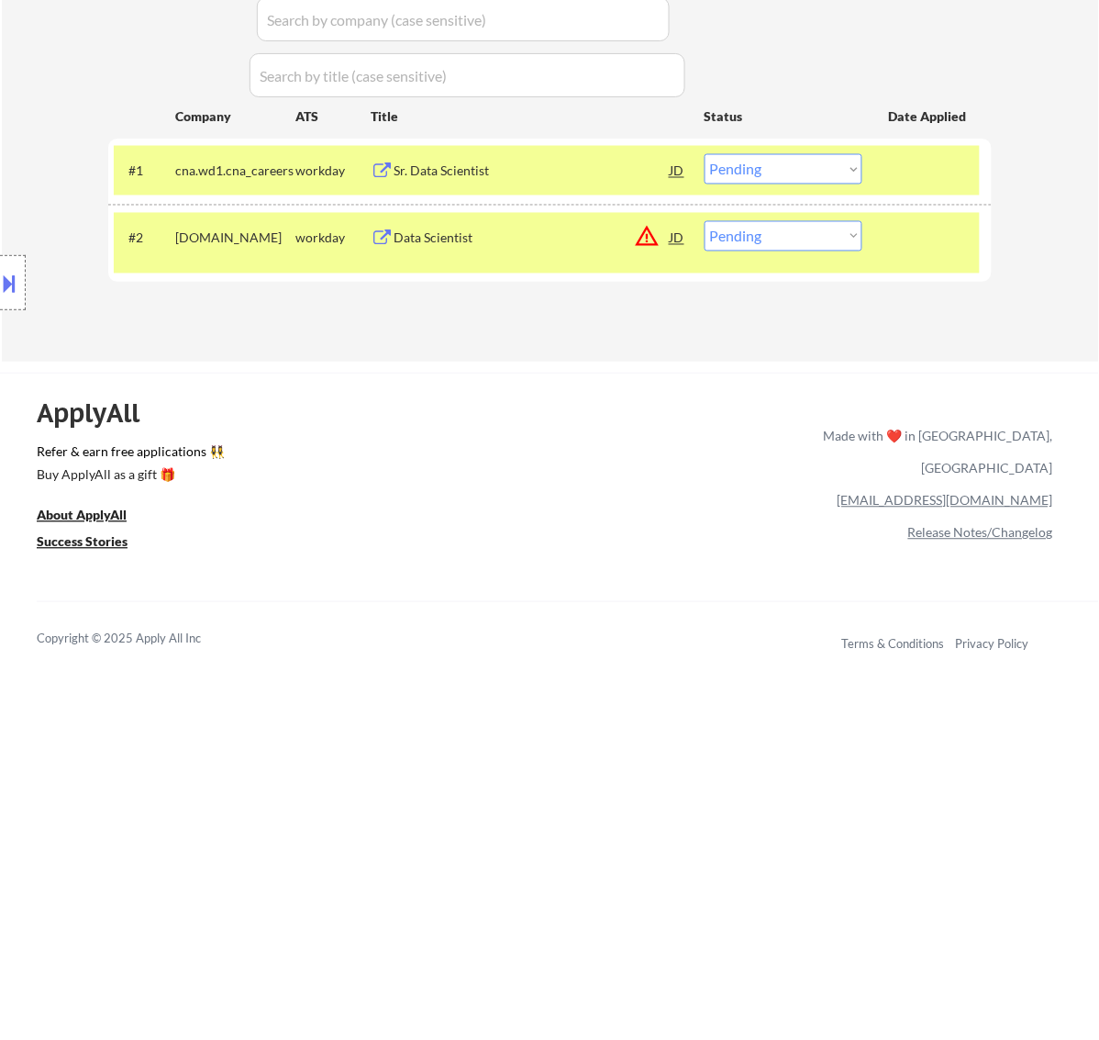
click at [509, 173] on div "Sr. Data Scientist" at bounding box center [532, 171] width 277 height 18
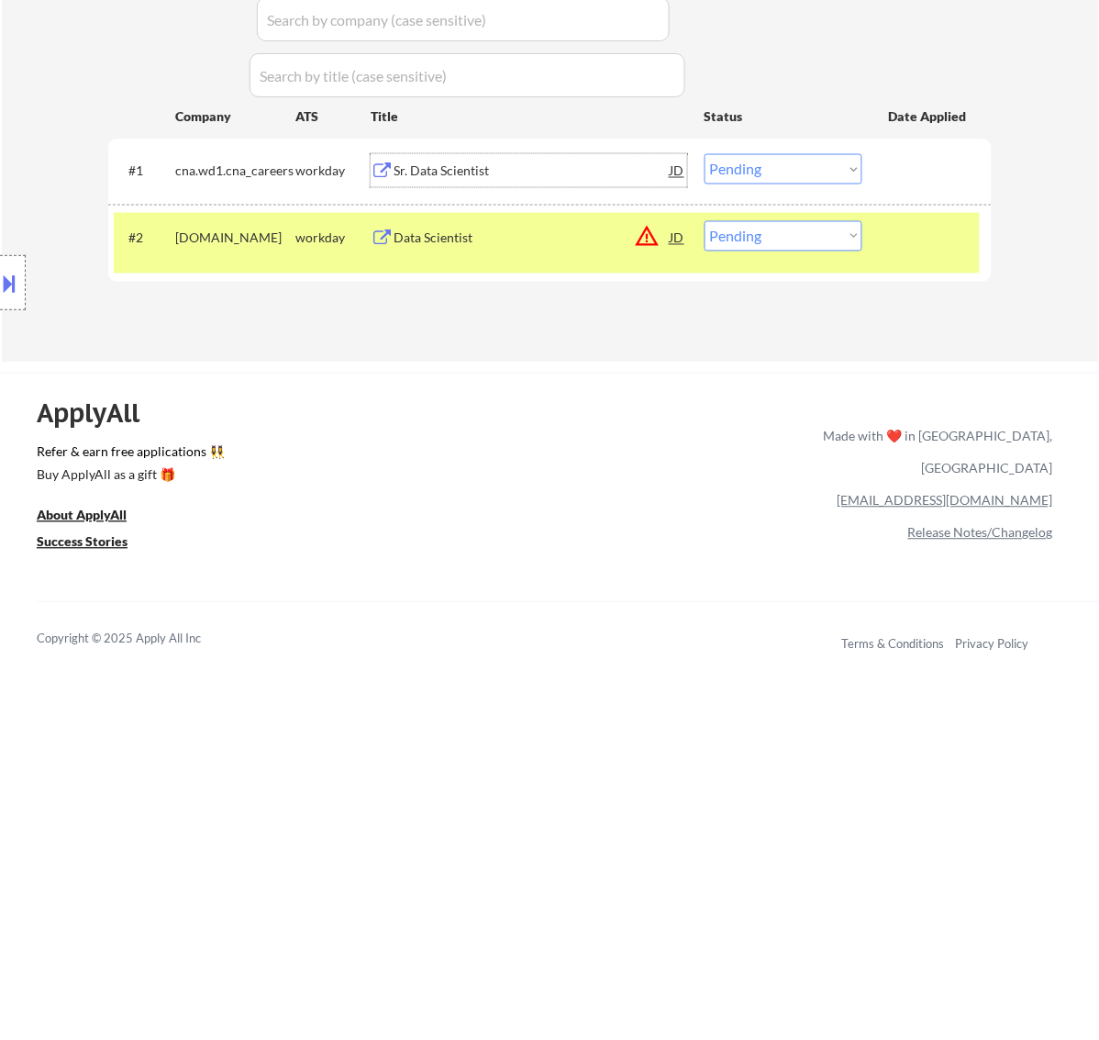
click at [789, 172] on select "Choose an option... Pending Applied Excluded (Questions) Excluded (Expired) Exc…" at bounding box center [784, 169] width 158 height 30
click at [705, 154] on select "Choose an option... Pending Applied Excluded (Questions) Excluded (Expired) Exc…" at bounding box center [784, 169] width 158 height 30
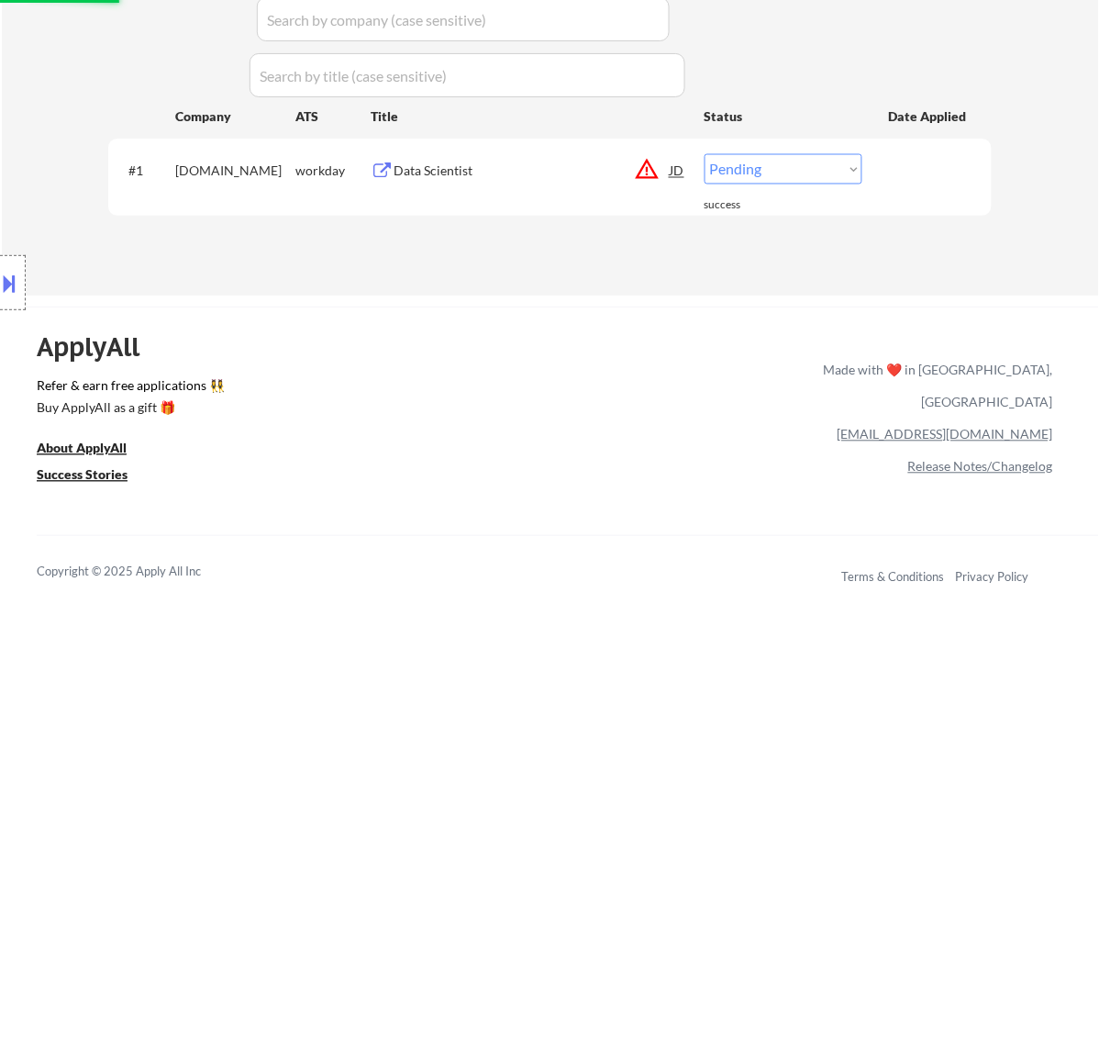
click at [760, 161] on select "Choose an option... Pending Applied Excluded (Questions) Excluded (Expired) Exc…" at bounding box center [784, 169] width 158 height 30
select select ""excluded__bad_match_""
click at [705, 154] on select "Choose an option... Pending Applied Excluded (Questions) Excluded (Expired) Exc…" at bounding box center [784, 169] width 158 height 30
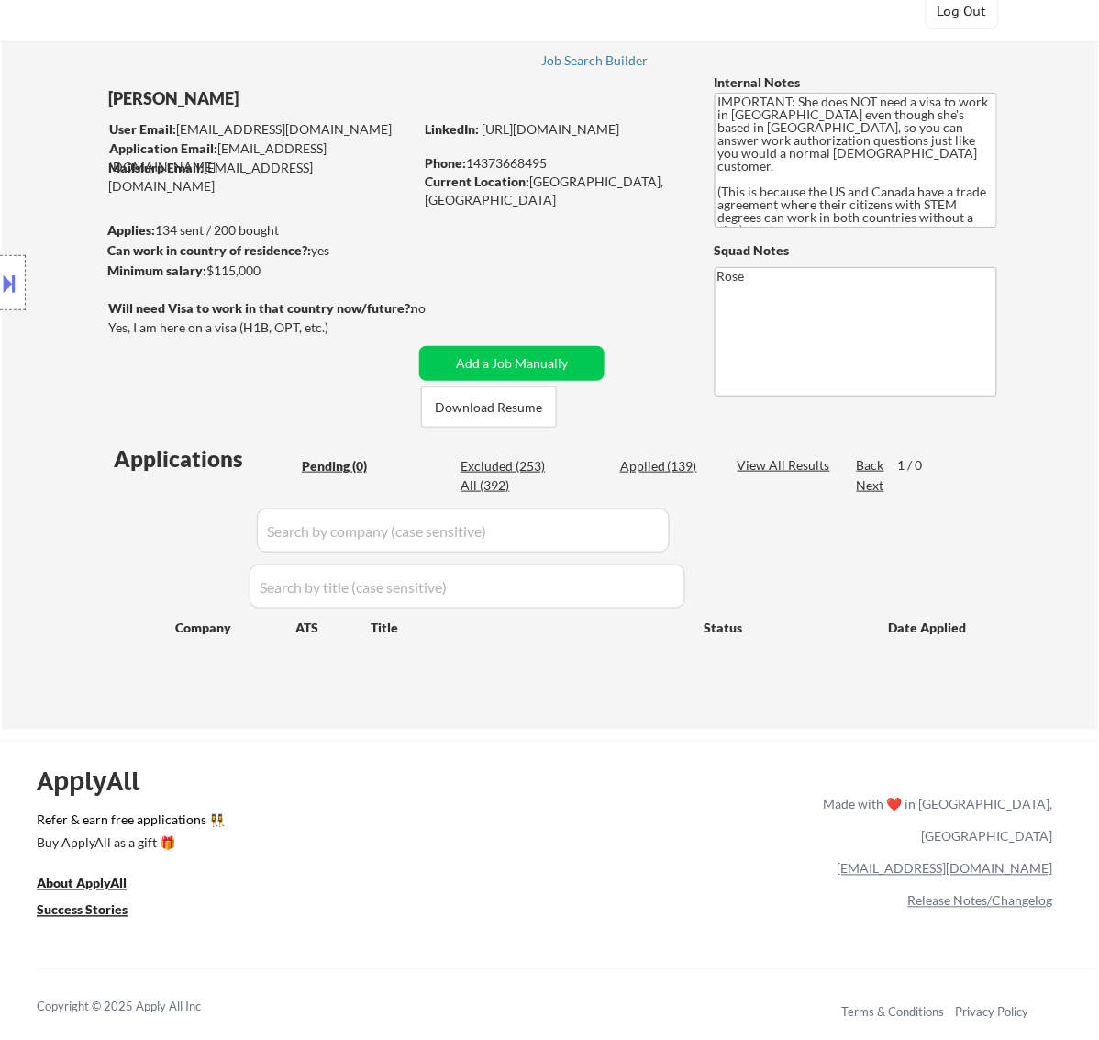
scroll to position [115, 0]
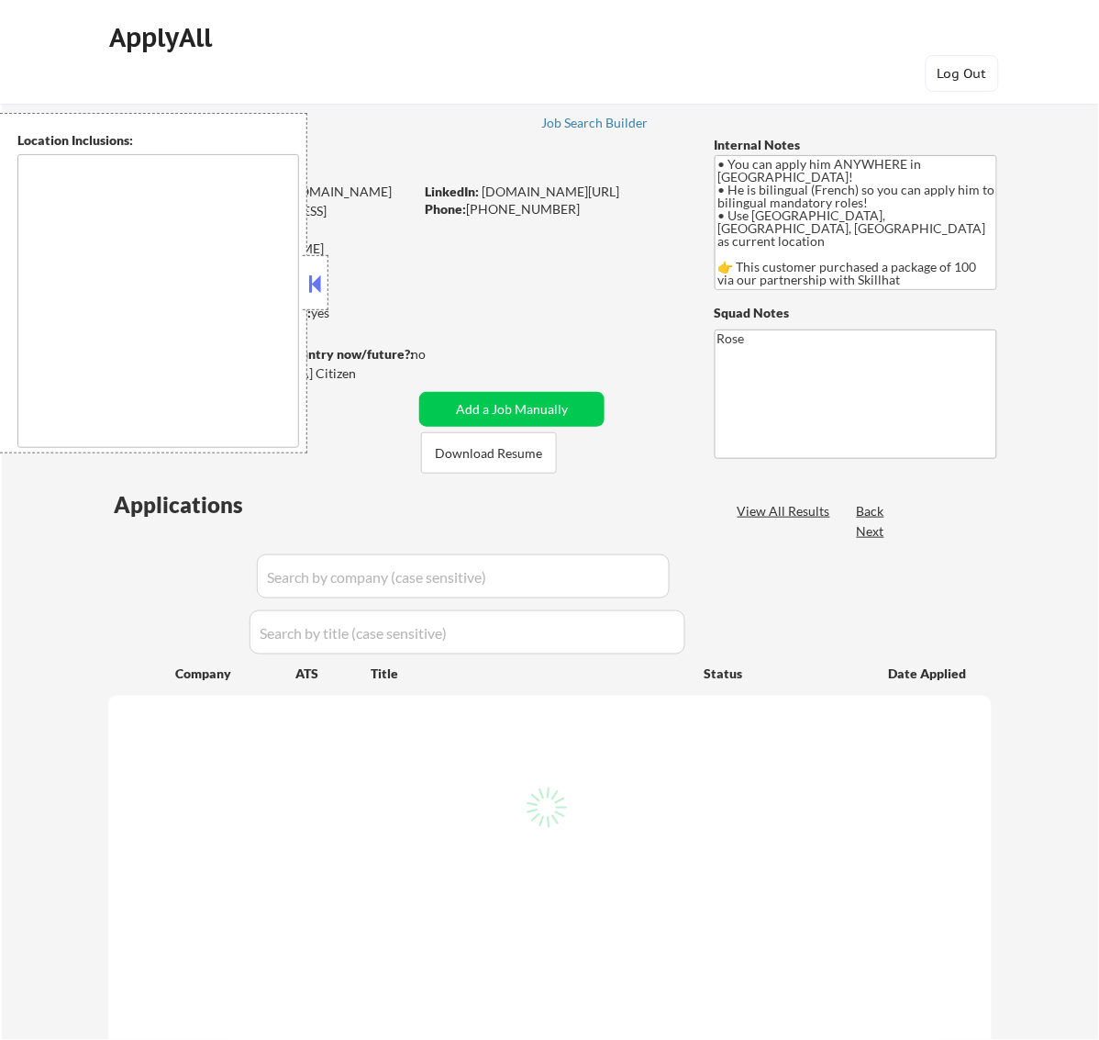
select select ""pending""
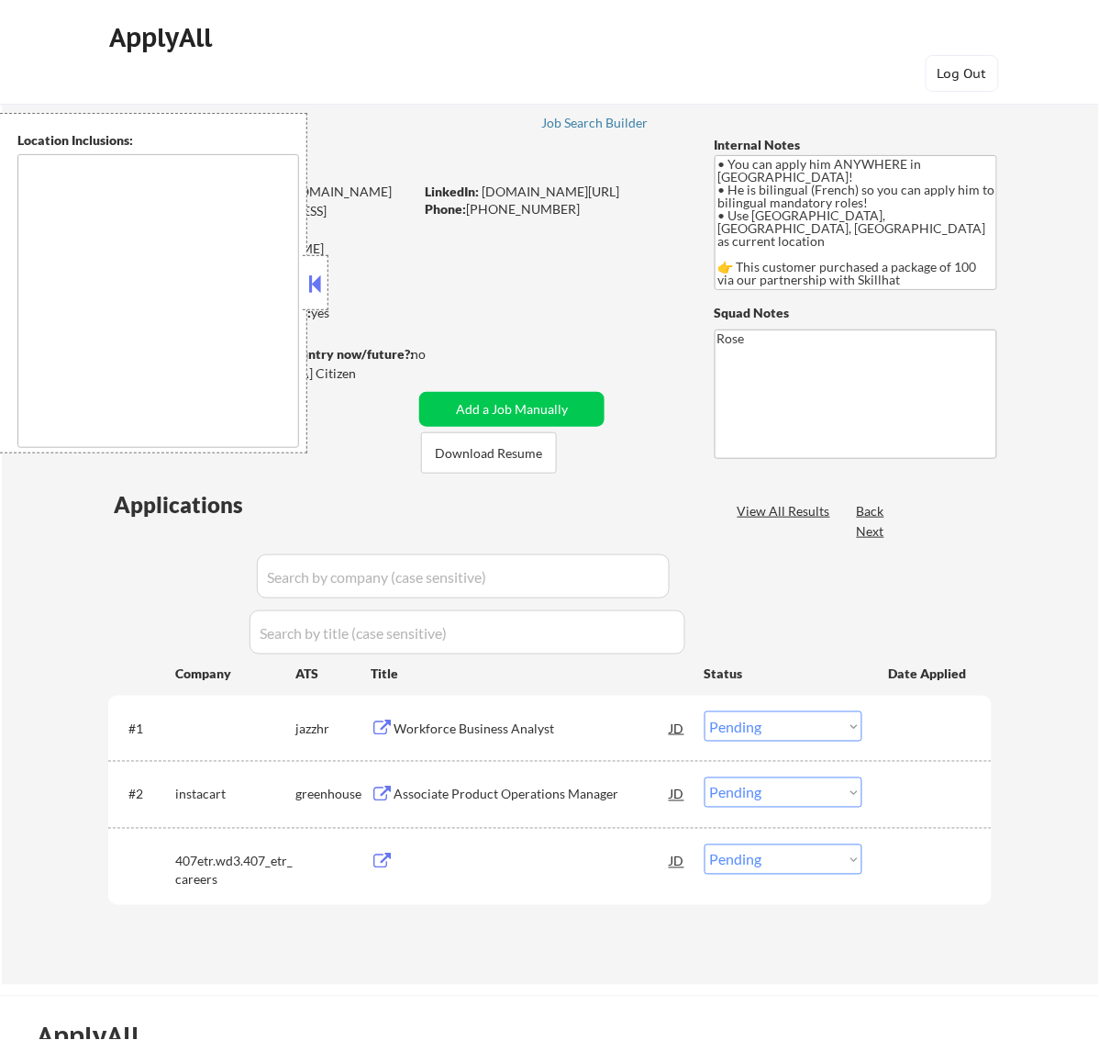
type textarea "country:[GEOGRAPHIC_DATA]"
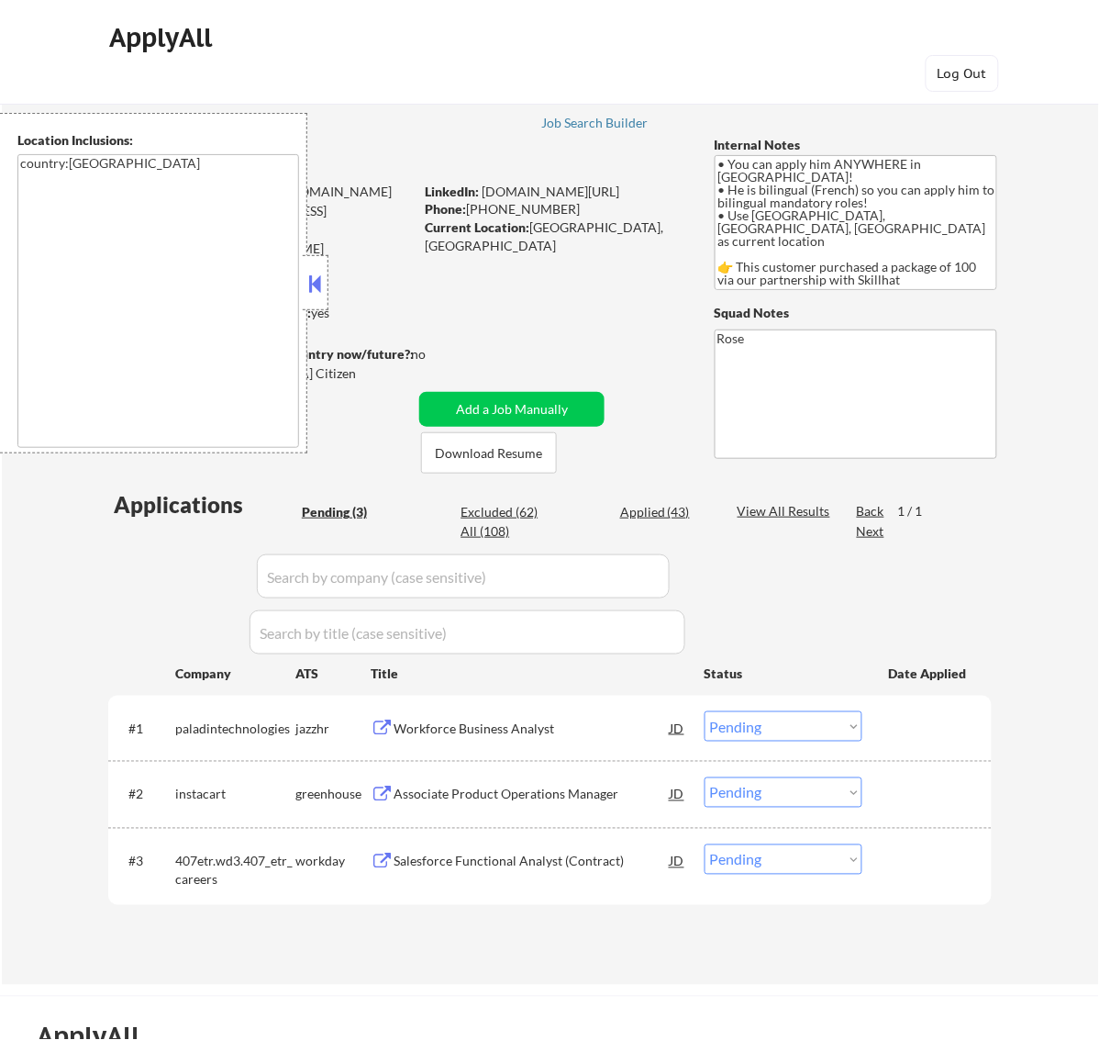
click at [321, 283] on button at bounding box center [315, 284] width 20 height 28
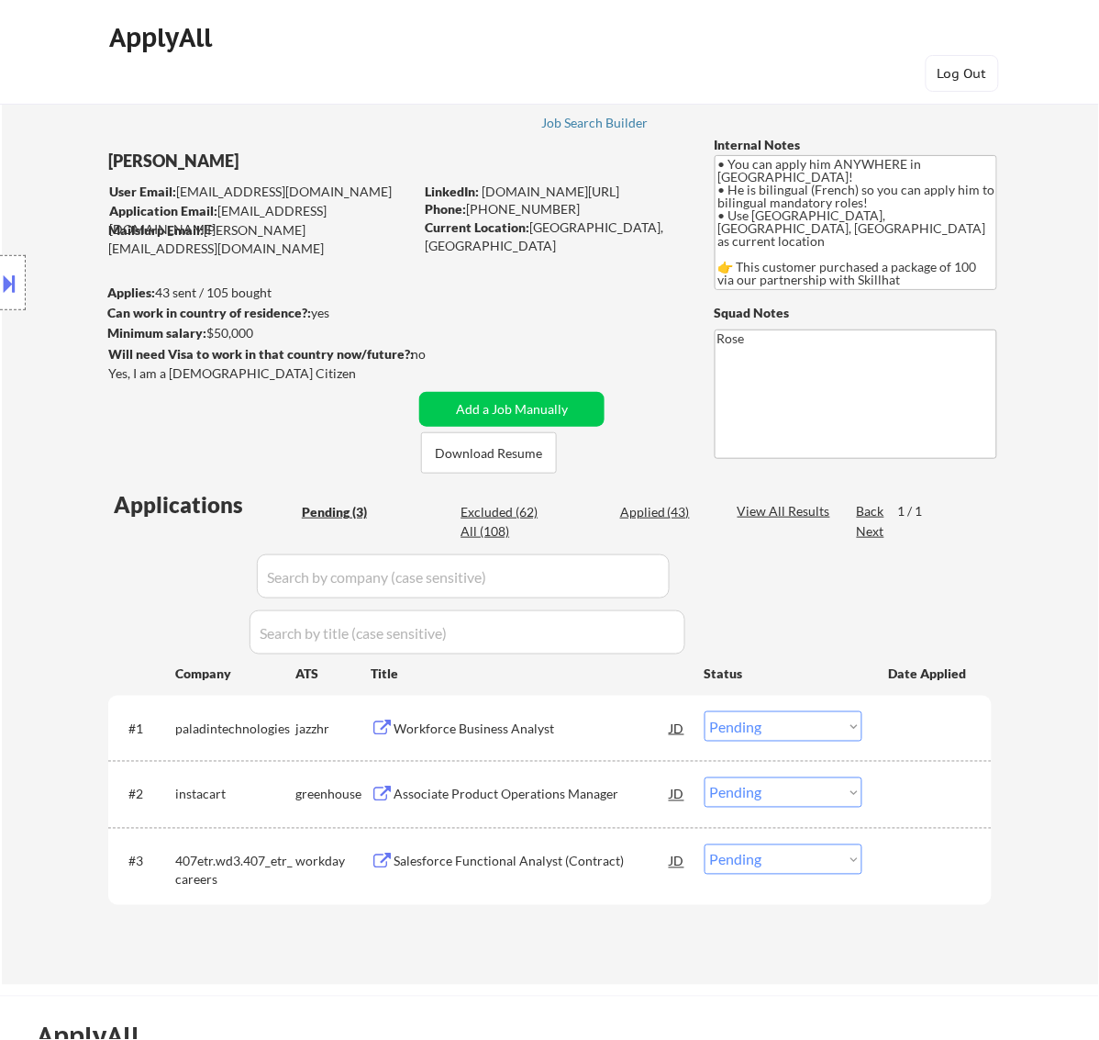
click at [485, 720] on div "Workforce Business Analyst" at bounding box center [532, 729] width 277 height 18
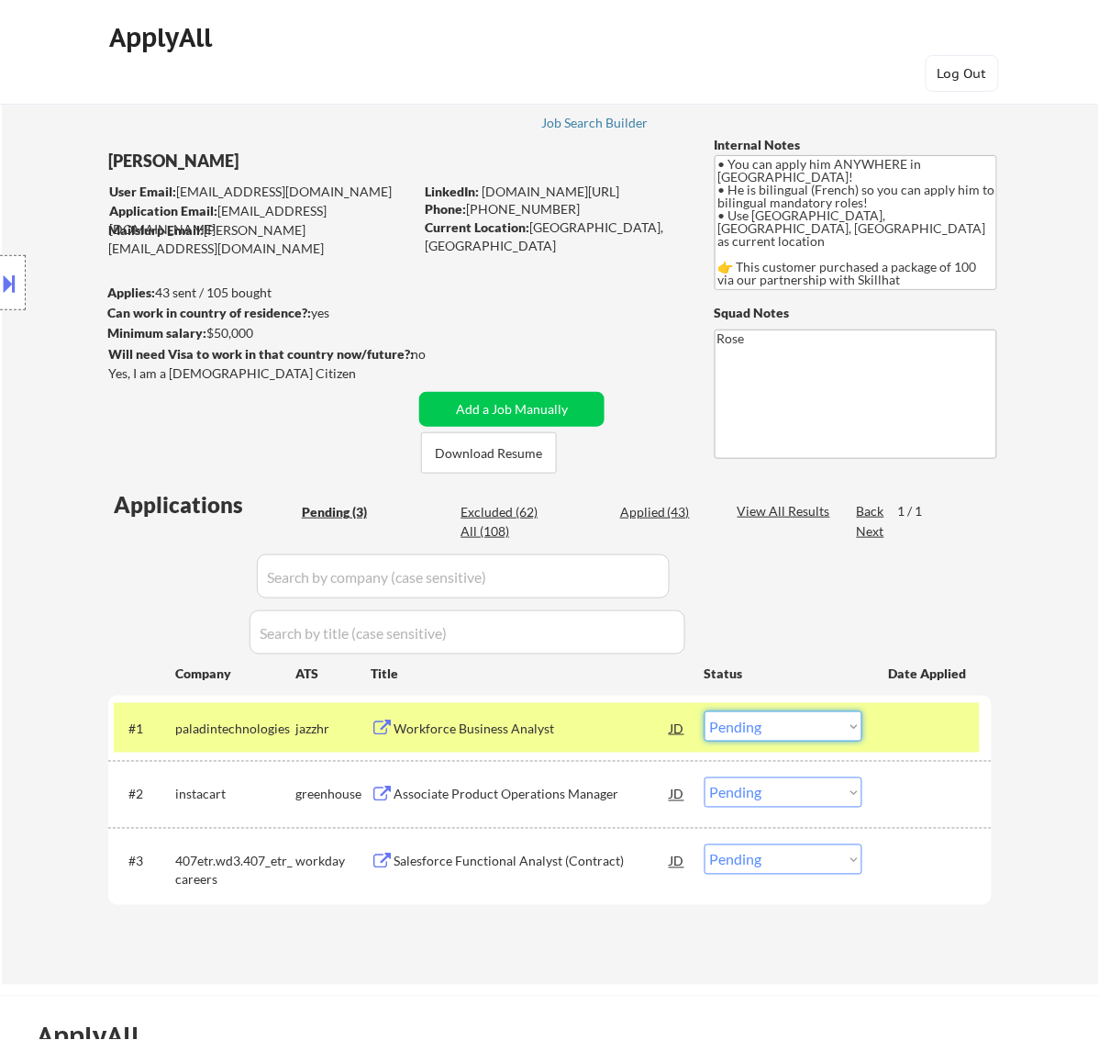
drag, startPoint x: 795, startPoint y: 721, endPoint x: 794, endPoint y: 731, distance: 9.2
click at [796, 721] on select "Choose an option... Pending Applied Excluded (Questions) Excluded (Expired) Exc…" at bounding box center [784, 726] width 158 height 30
click at [705, 711] on select "Choose an option... Pending Applied Excluded (Questions) Excluded (Expired) Exc…" at bounding box center [784, 726] width 158 height 30
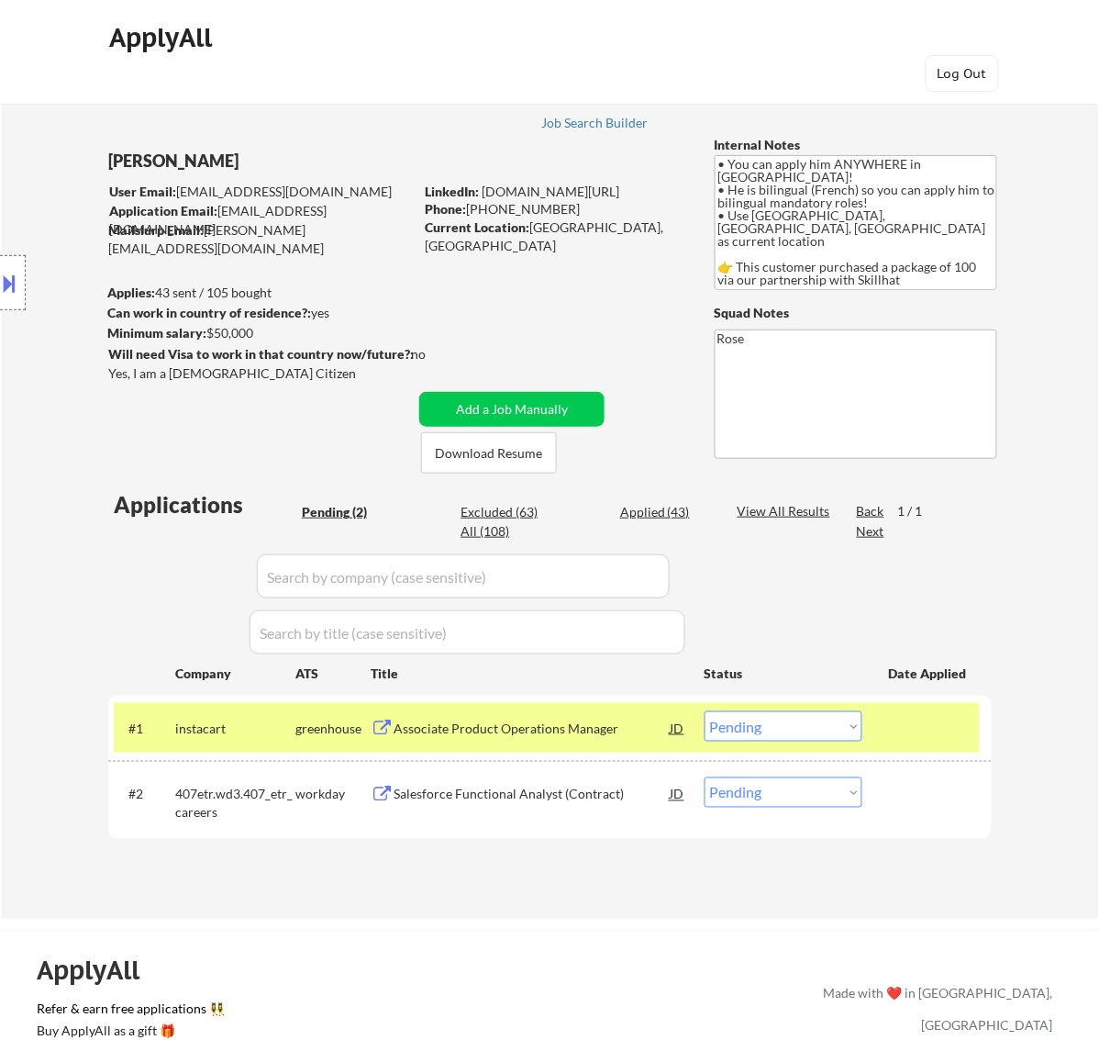
click at [597, 730] on div "Associate Product Operations Manager" at bounding box center [532, 729] width 277 height 18
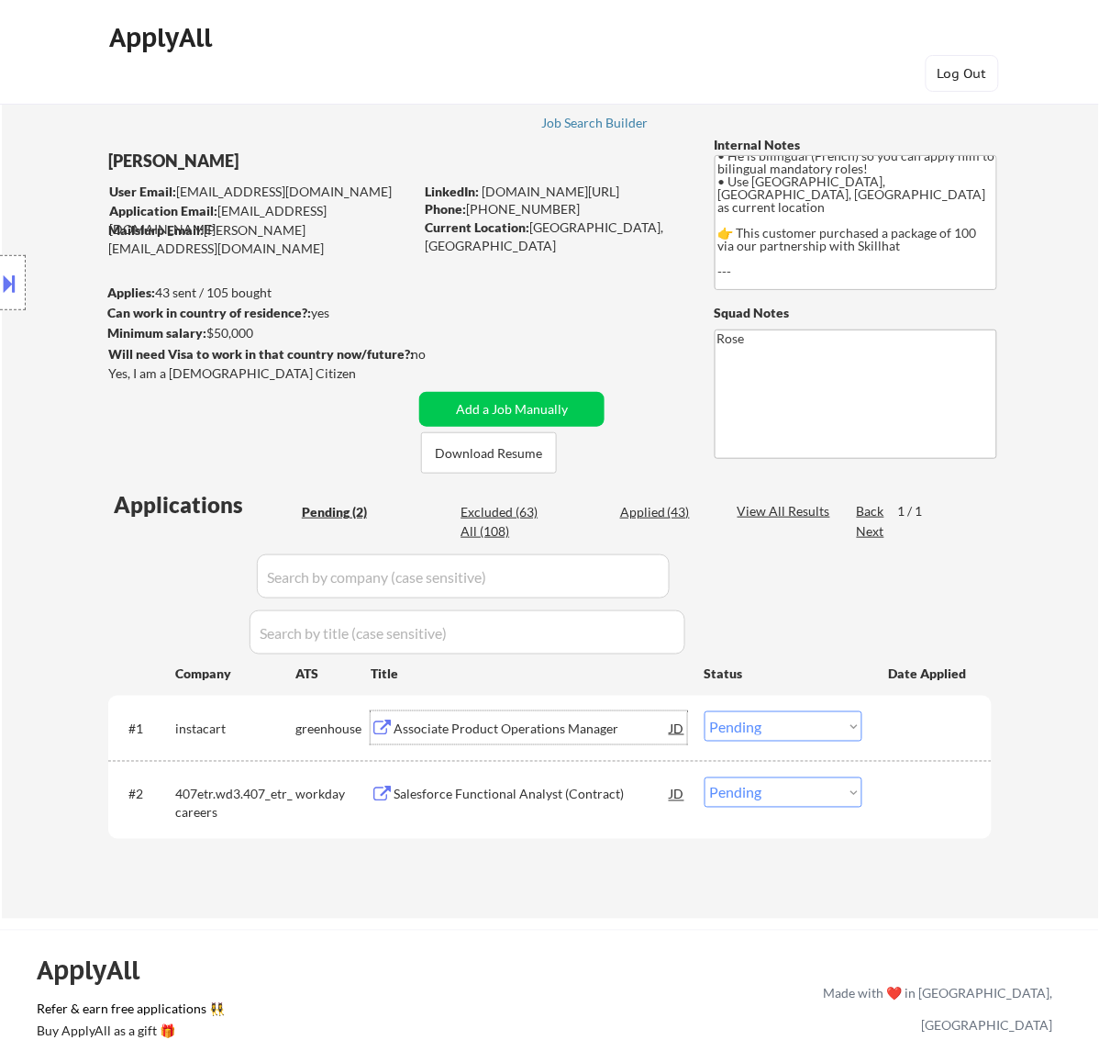
scroll to position [62, 0]
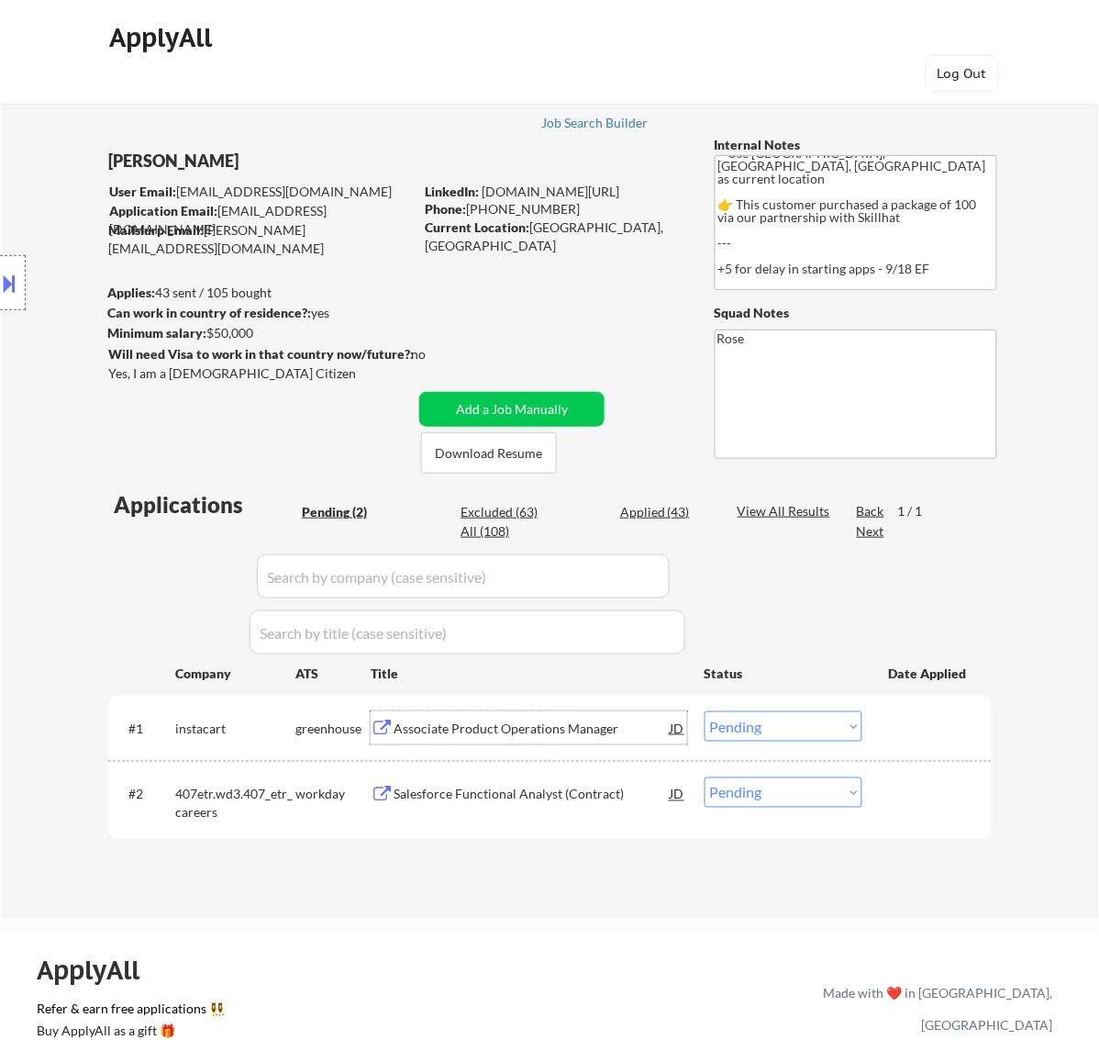
click at [817, 720] on select "Choose an option... Pending Applied Excluded (Questions) Excluded (Expired) Exc…" at bounding box center [784, 726] width 158 height 30
click at [705, 711] on select "Choose an option... Pending Applied Excluded (Questions) Excluded (Expired) Exc…" at bounding box center [784, 726] width 158 height 30
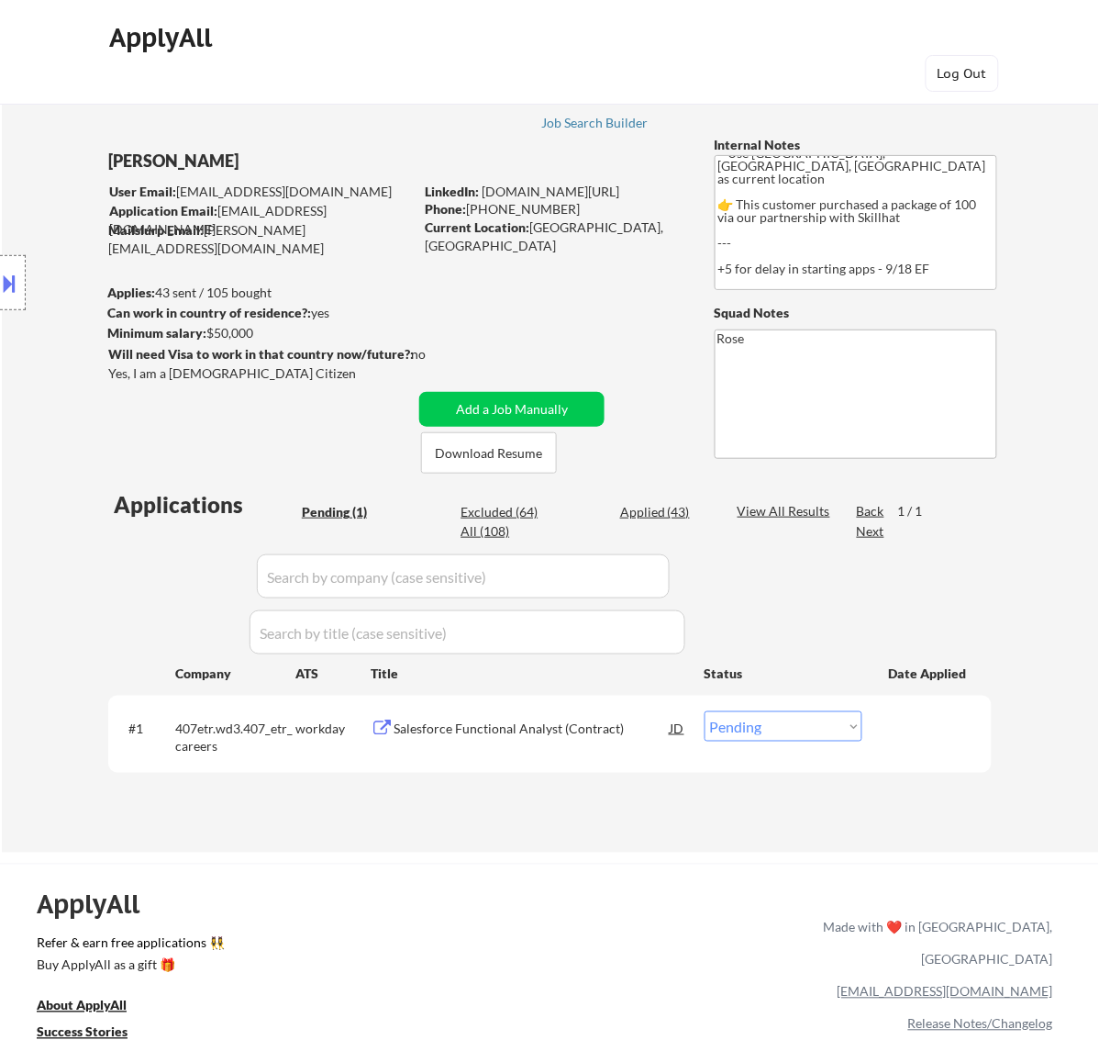
click at [540, 725] on div "Salesforce Functional Analyst (Contract)" at bounding box center [532, 729] width 277 height 18
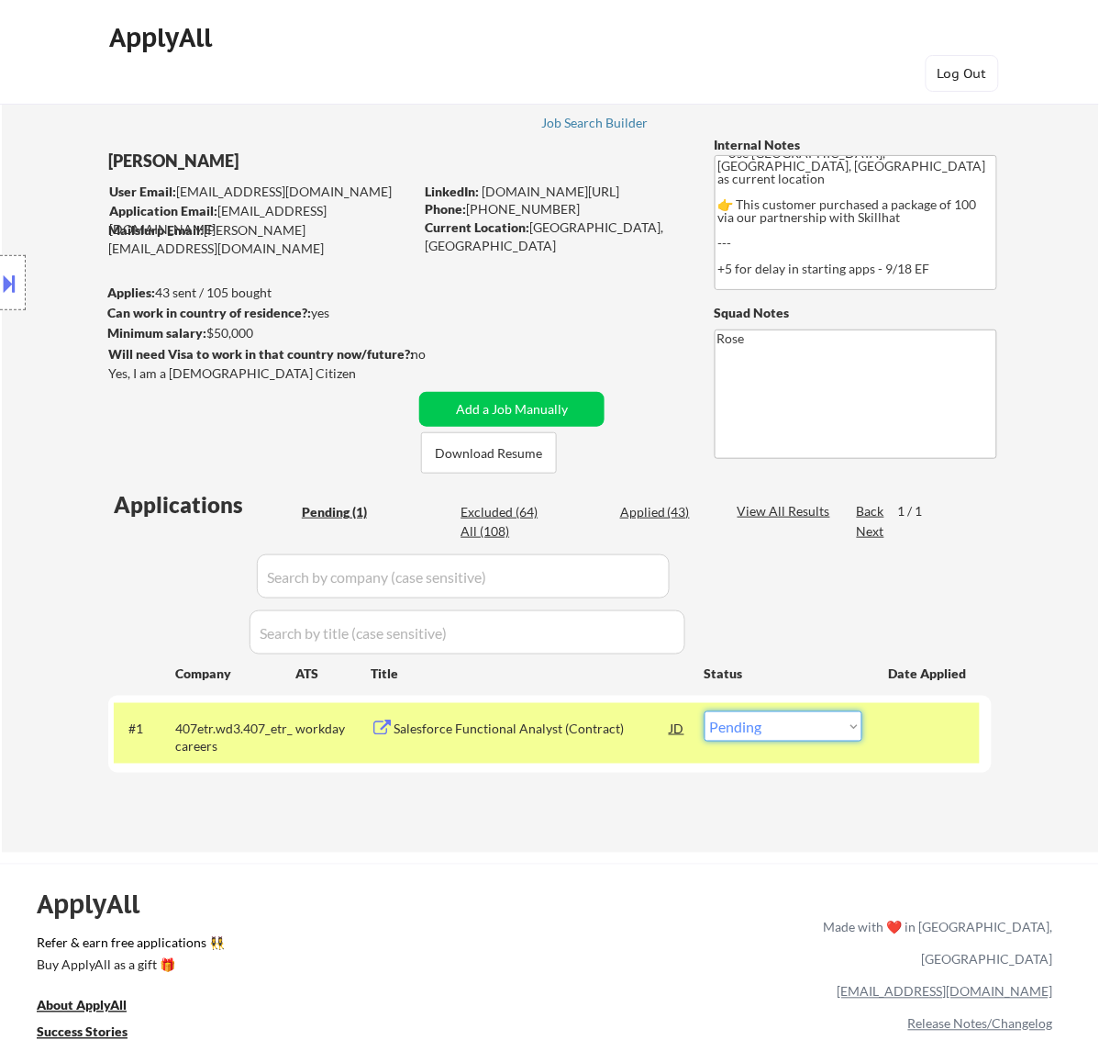
click at [841, 730] on select "Choose an option... Pending Applied Excluded (Questions) Excluded (Expired) Exc…" at bounding box center [784, 726] width 158 height 30
select select ""excluded__bad_match_""
click at [705, 711] on select "Choose an option... Pending Applied Excluded (Questions) Excluded (Expired) Exc…" at bounding box center [784, 726] width 158 height 30
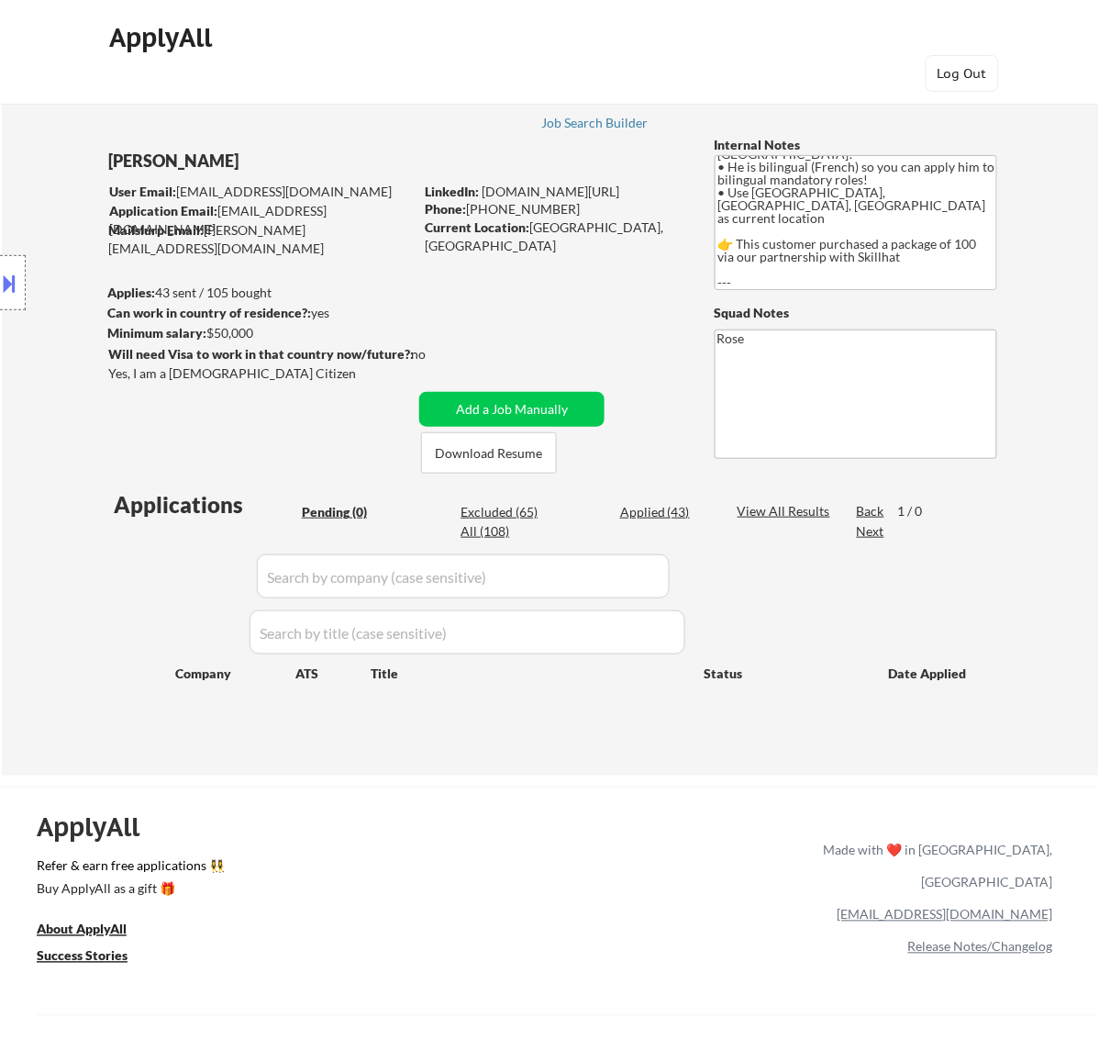
scroll to position [0, 0]
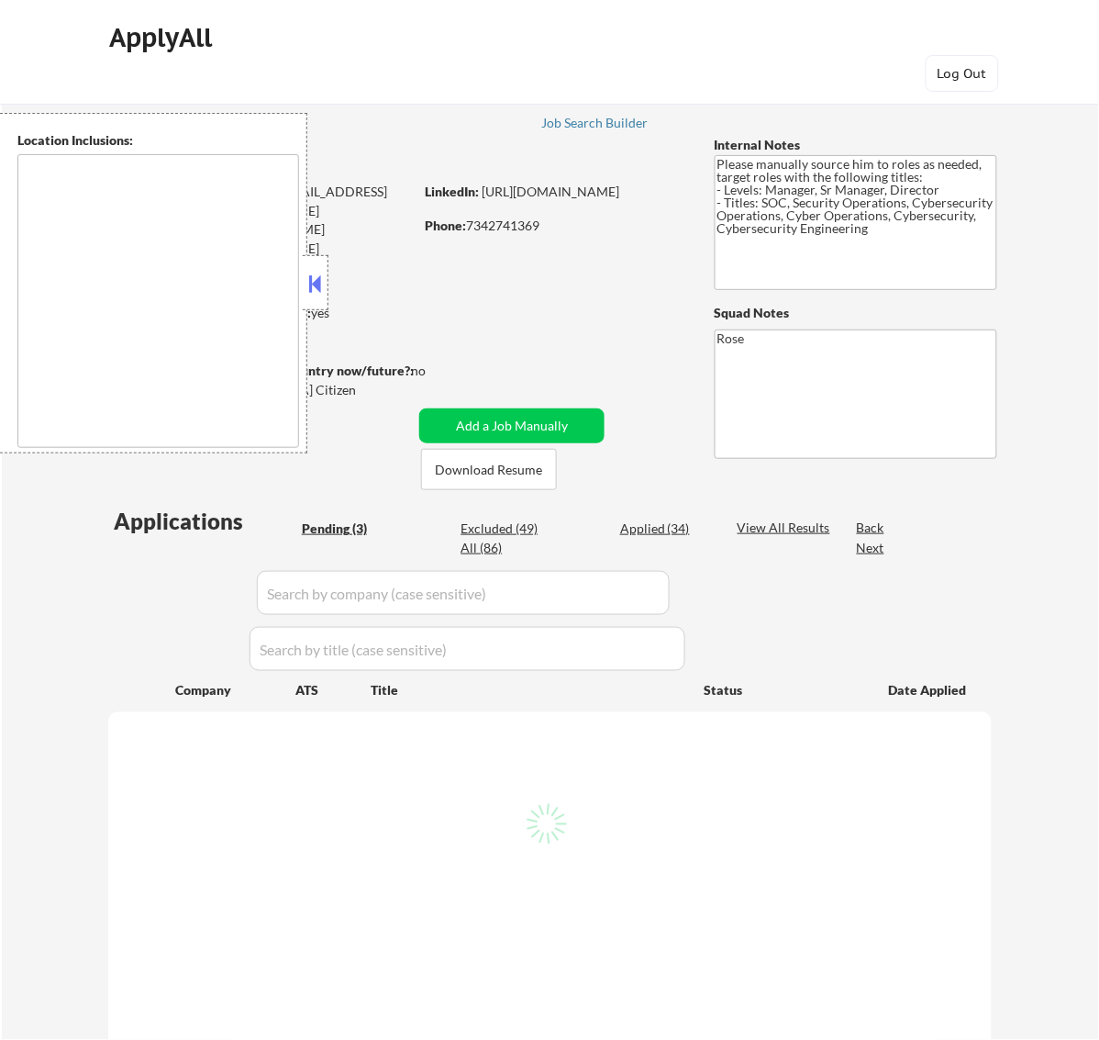
select select ""pending""
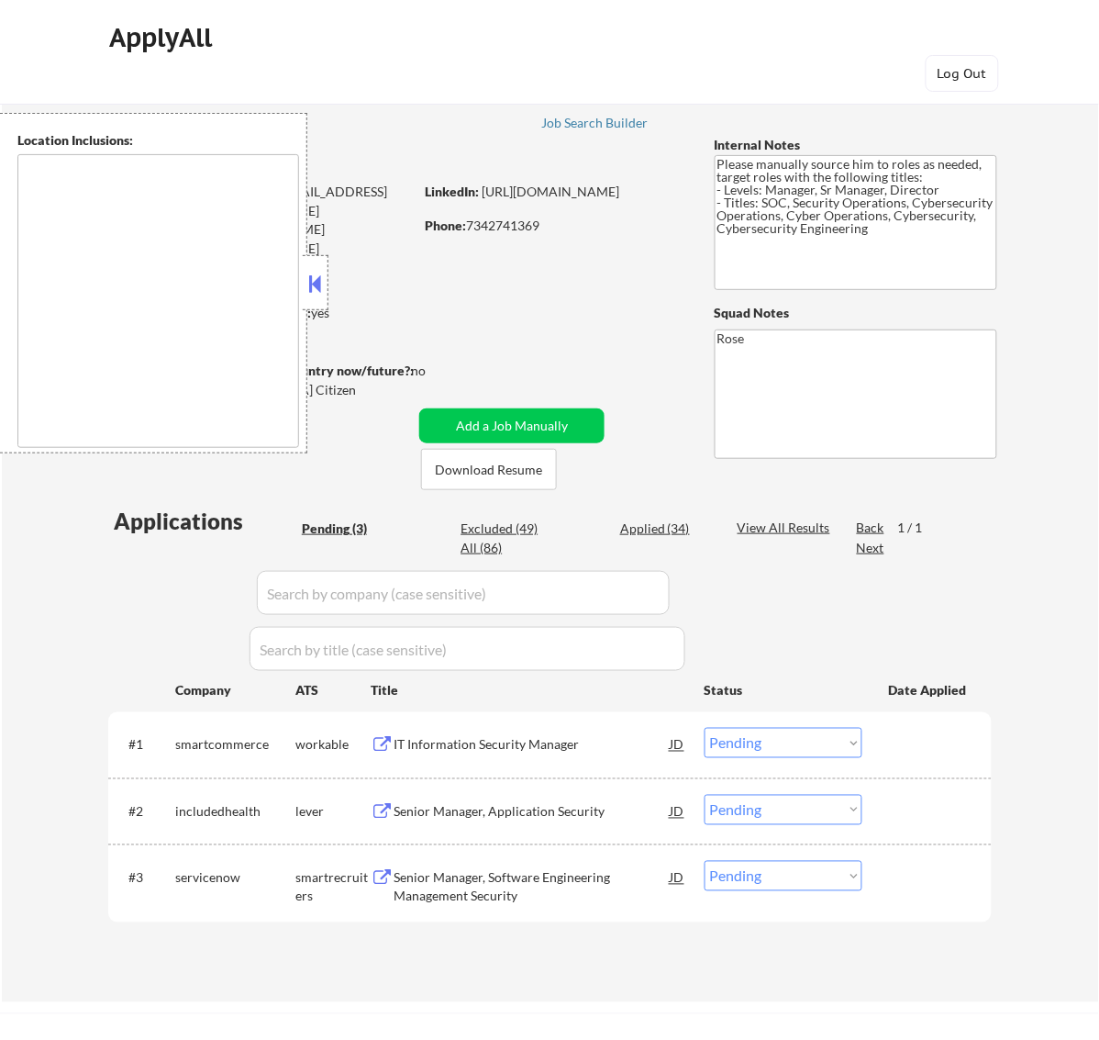
type textarea "[GEOGRAPHIC_DATA], [GEOGRAPHIC_DATA] [GEOGRAPHIC_DATA], [GEOGRAPHIC_DATA] [GEOG…"
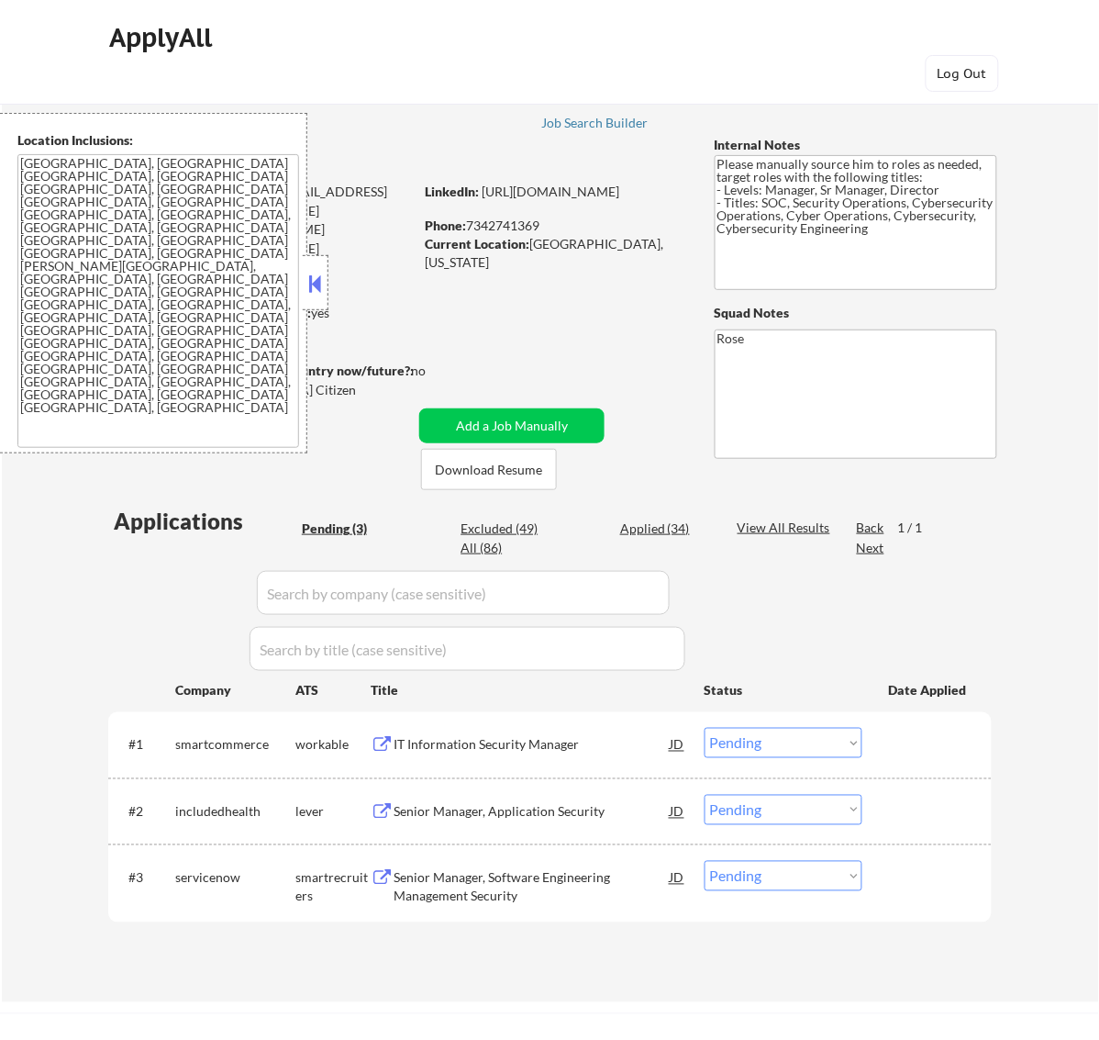
click at [318, 281] on button at bounding box center [315, 284] width 20 height 28
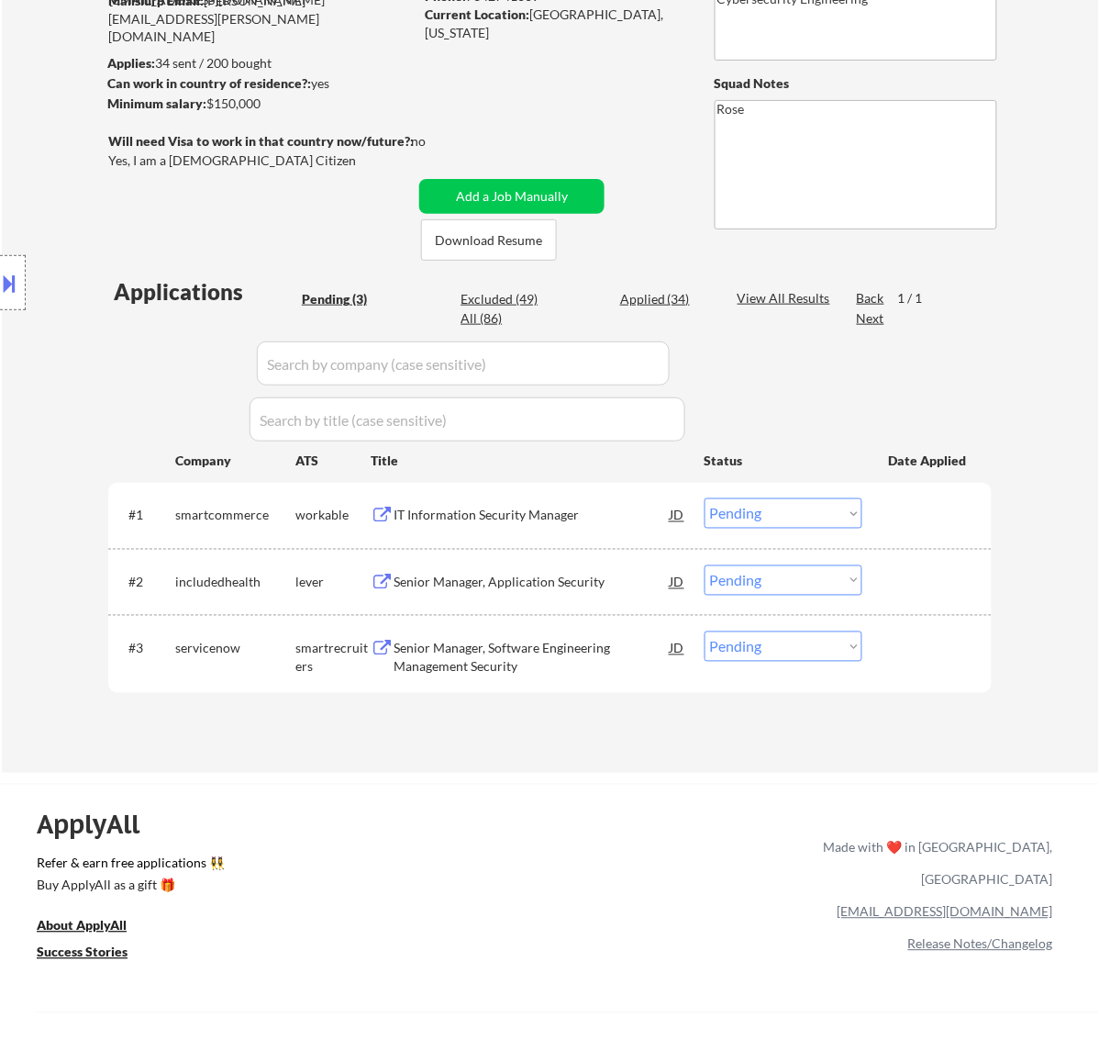
scroll to position [115, 0]
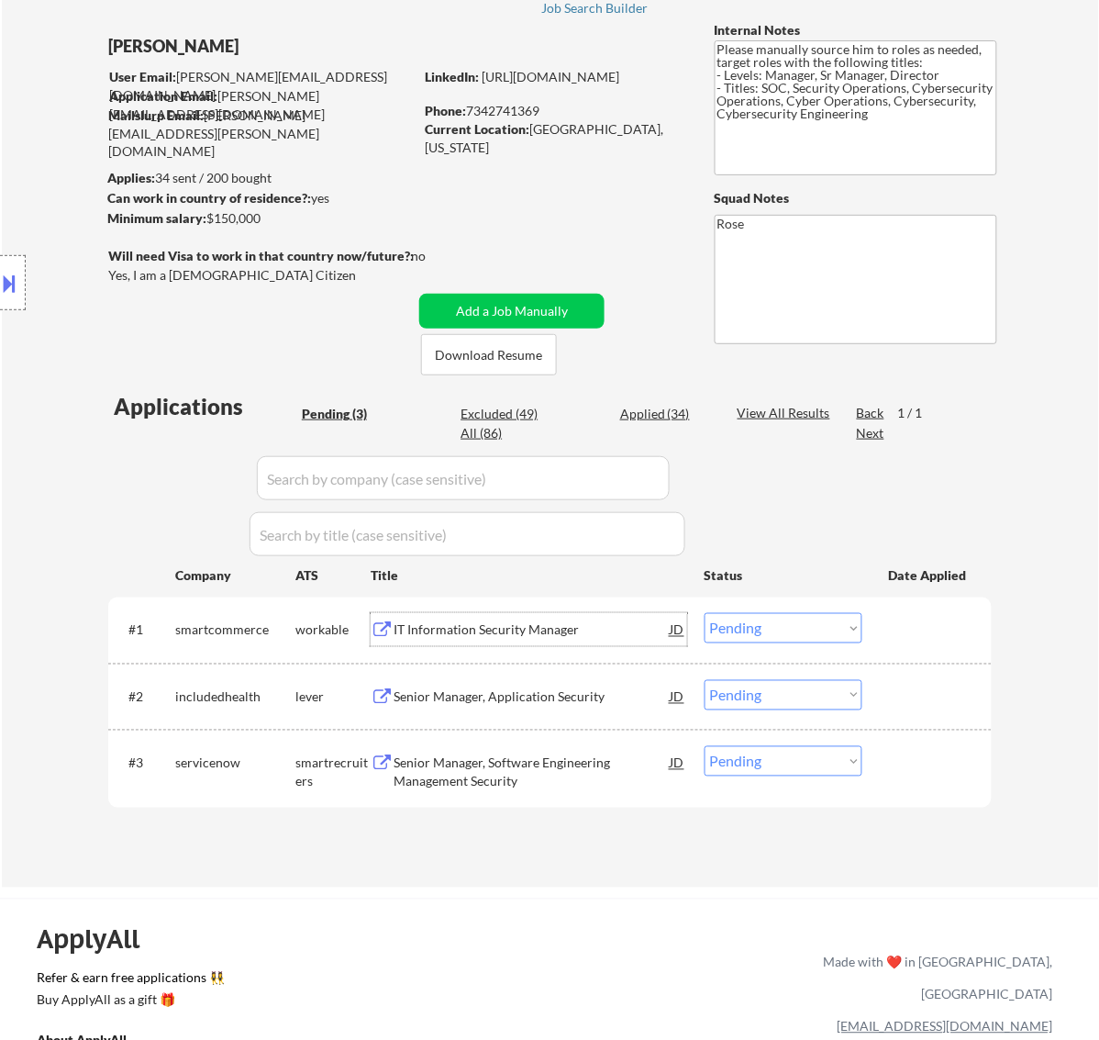
click at [586, 627] on div "IT Information Security Manager" at bounding box center [532, 630] width 277 height 18
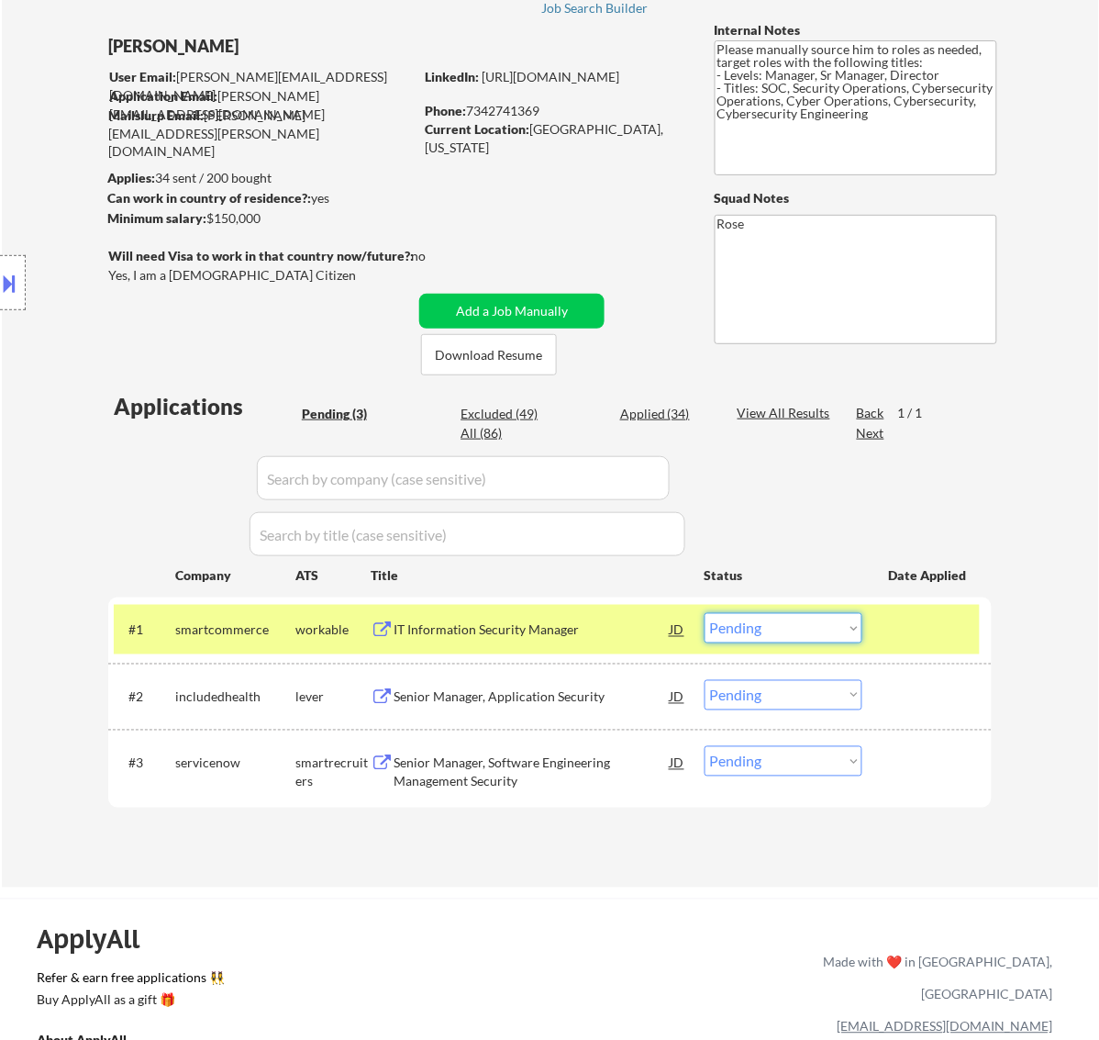
click at [781, 622] on select "Choose an option... Pending Applied Excluded (Questions) Excluded (Expired) Exc…" at bounding box center [784, 628] width 158 height 30
click at [705, 613] on select "Choose an option... Pending Applied Excluded (Questions) Excluded (Expired) Exc…" at bounding box center [784, 628] width 158 height 30
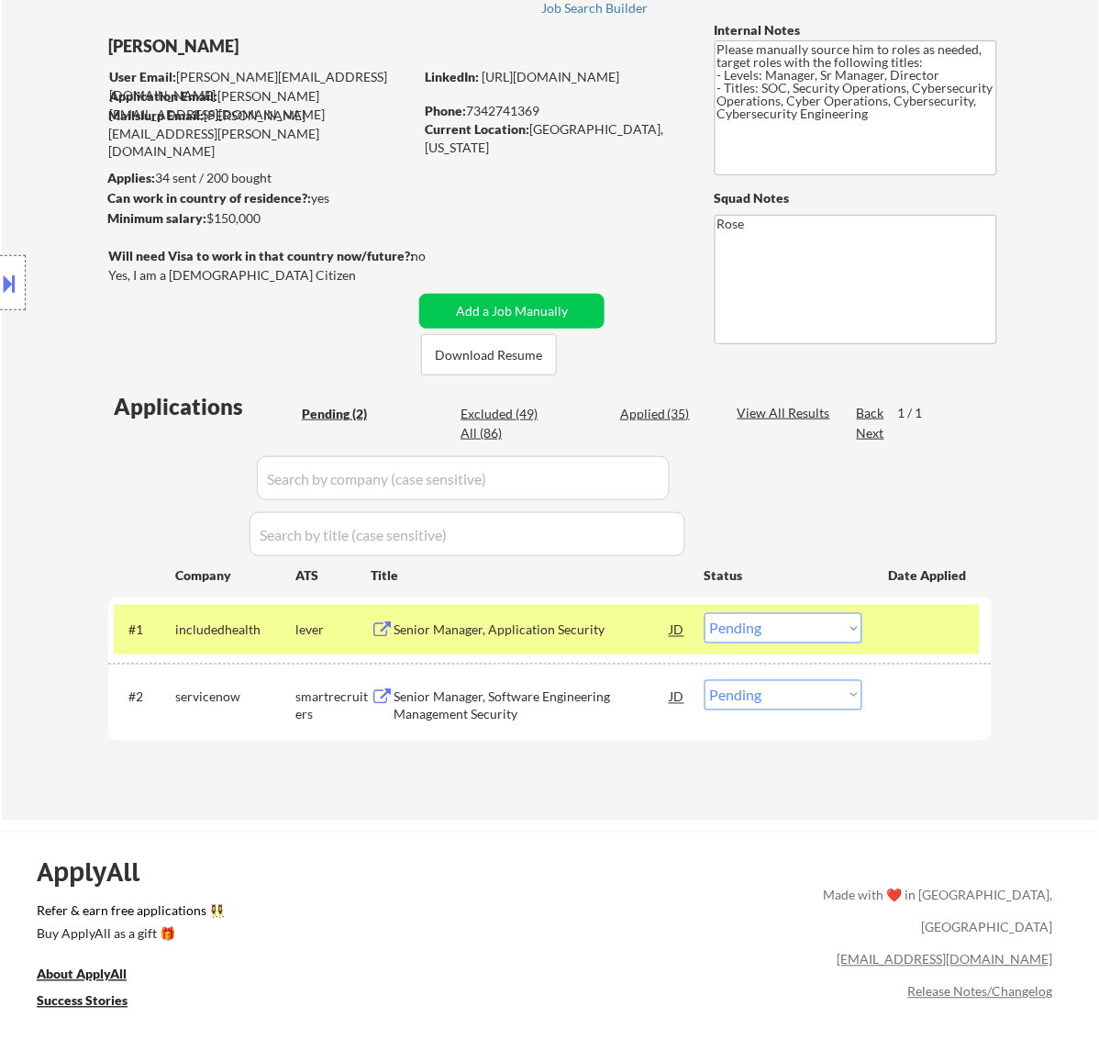
click at [561, 631] on div "Senior Manager, Application Security" at bounding box center [532, 630] width 277 height 18
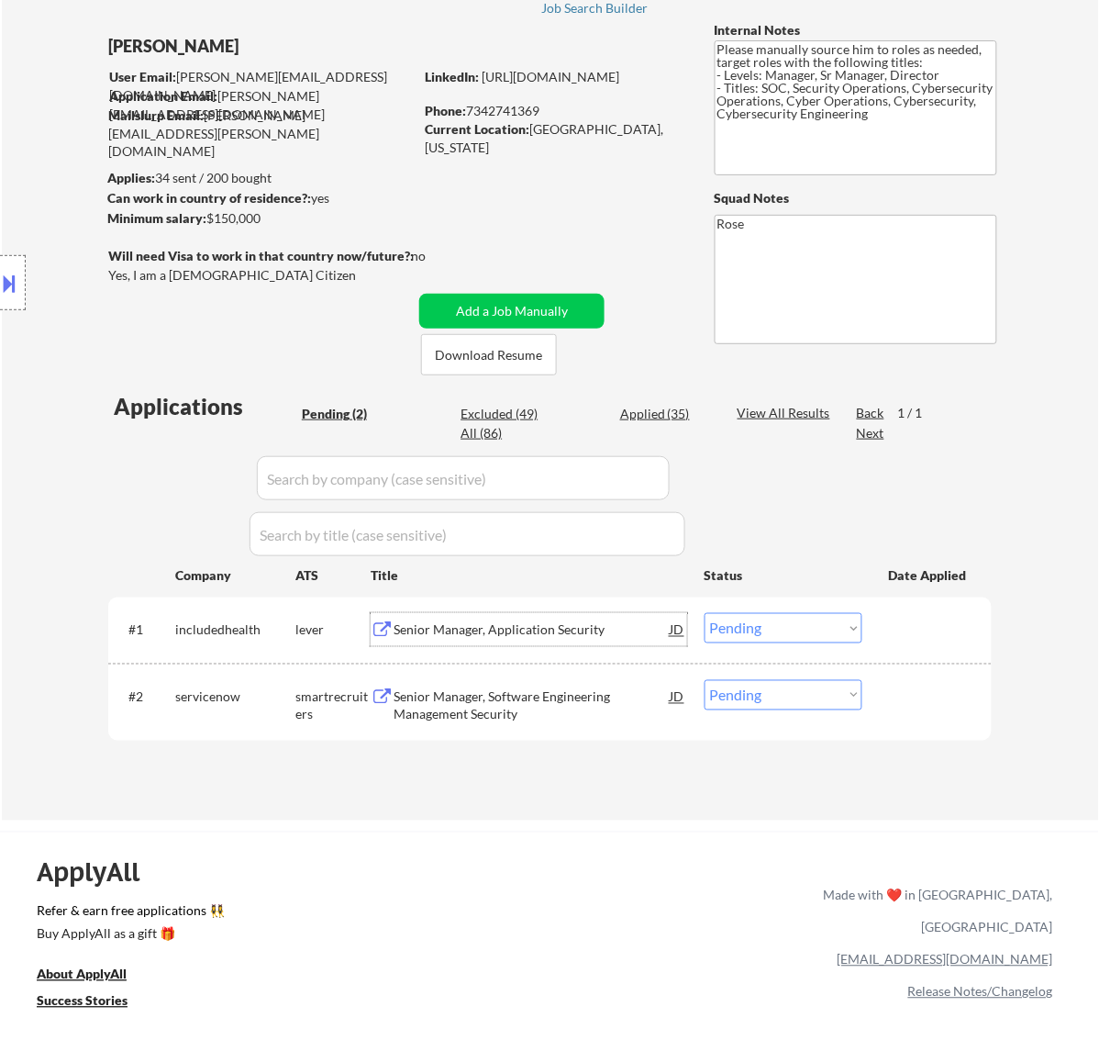
click at [772, 620] on select "Choose an option... Pending Applied Excluded (Questions) Excluded (Expired) Exc…" at bounding box center [784, 628] width 158 height 30
click at [705, 613] on select "Choose an option... Pending Applied Excluded (Questions) Excluded (Expired) Exc…" at bounding box center [784, 628] width 158 height 30
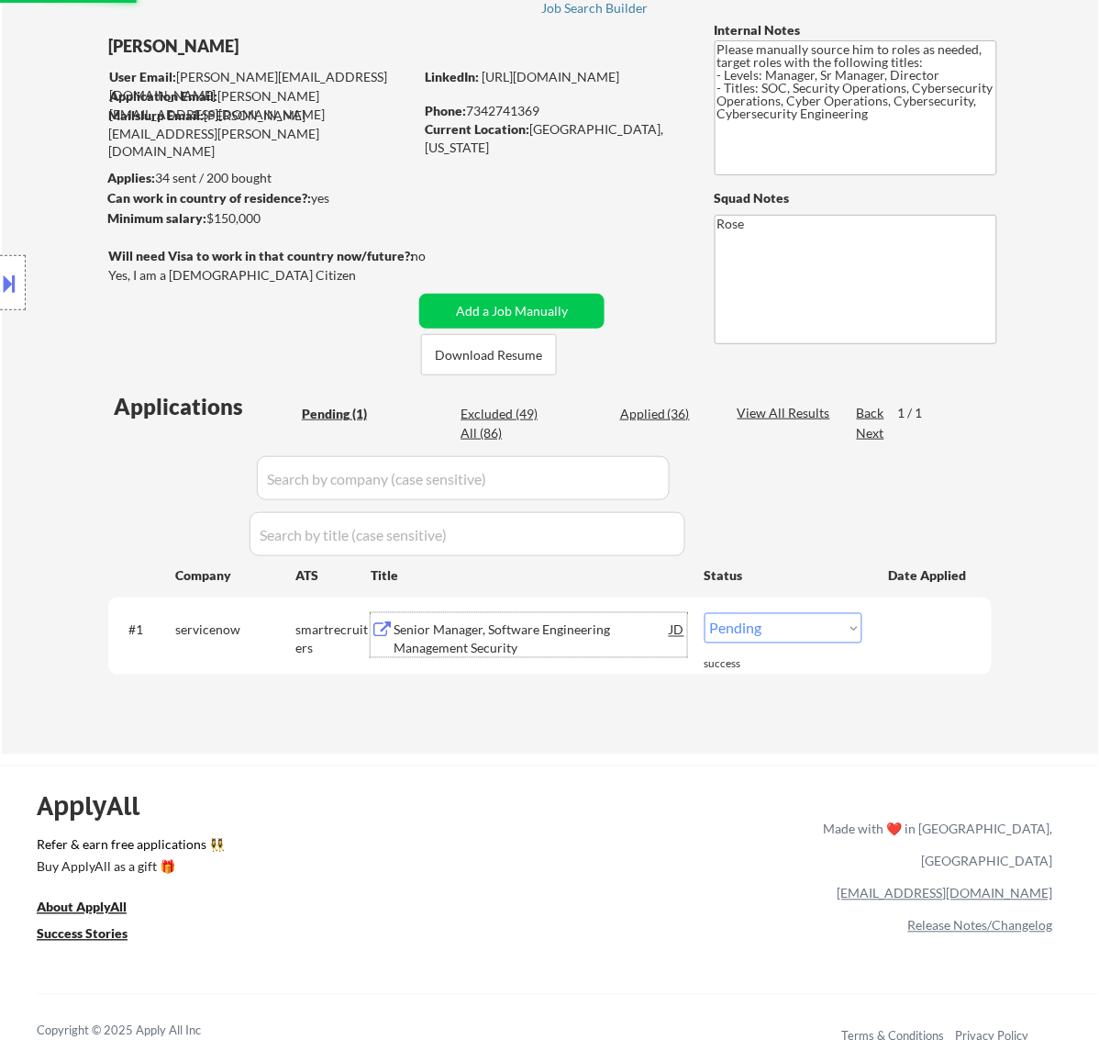
click at [535, 633] on div "Senior Manager, Software Engineering Management Security" at bounding box center [532, 639] width 277 height 36
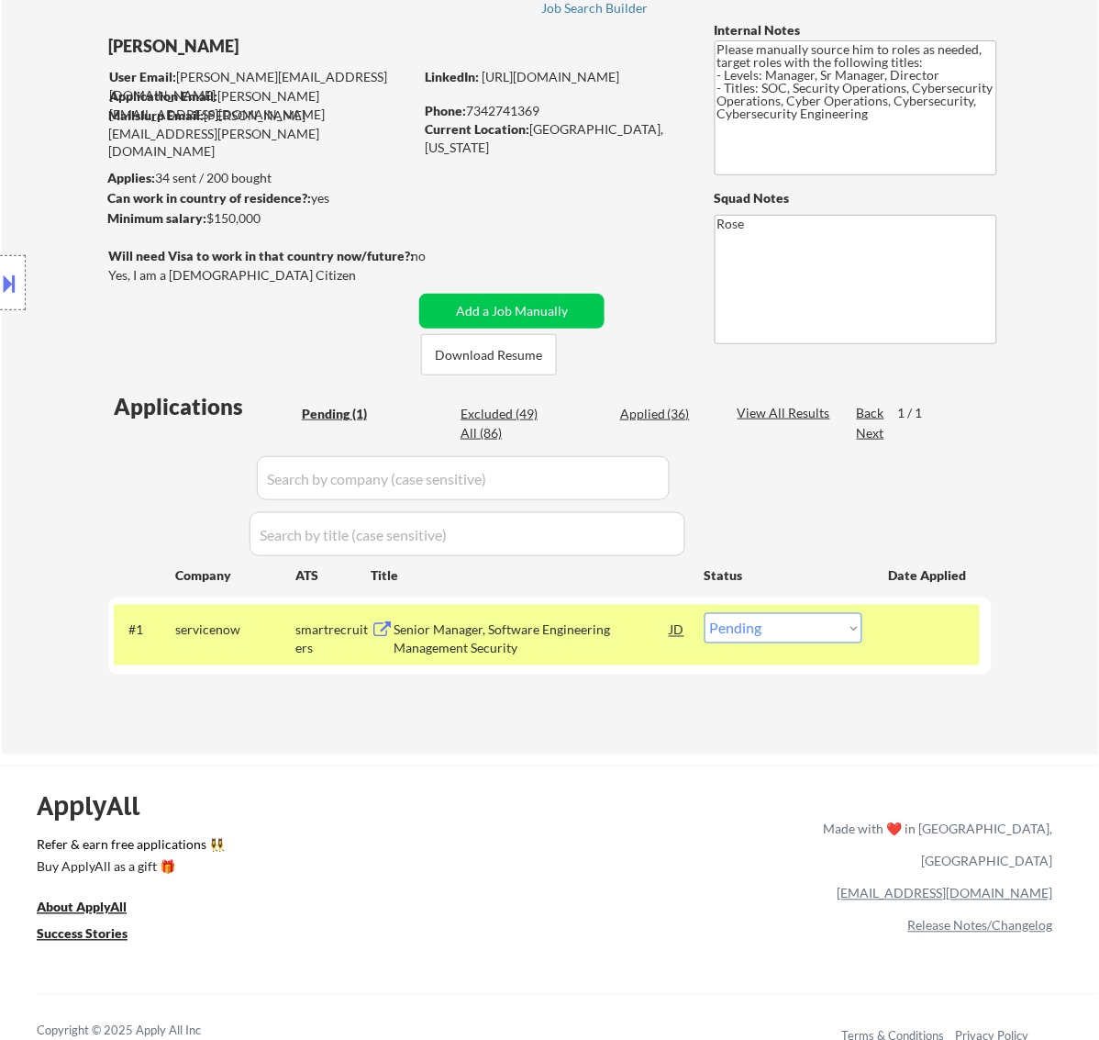
click at [18, 278] on button at bounding box center [10, 283] width 20 height 30
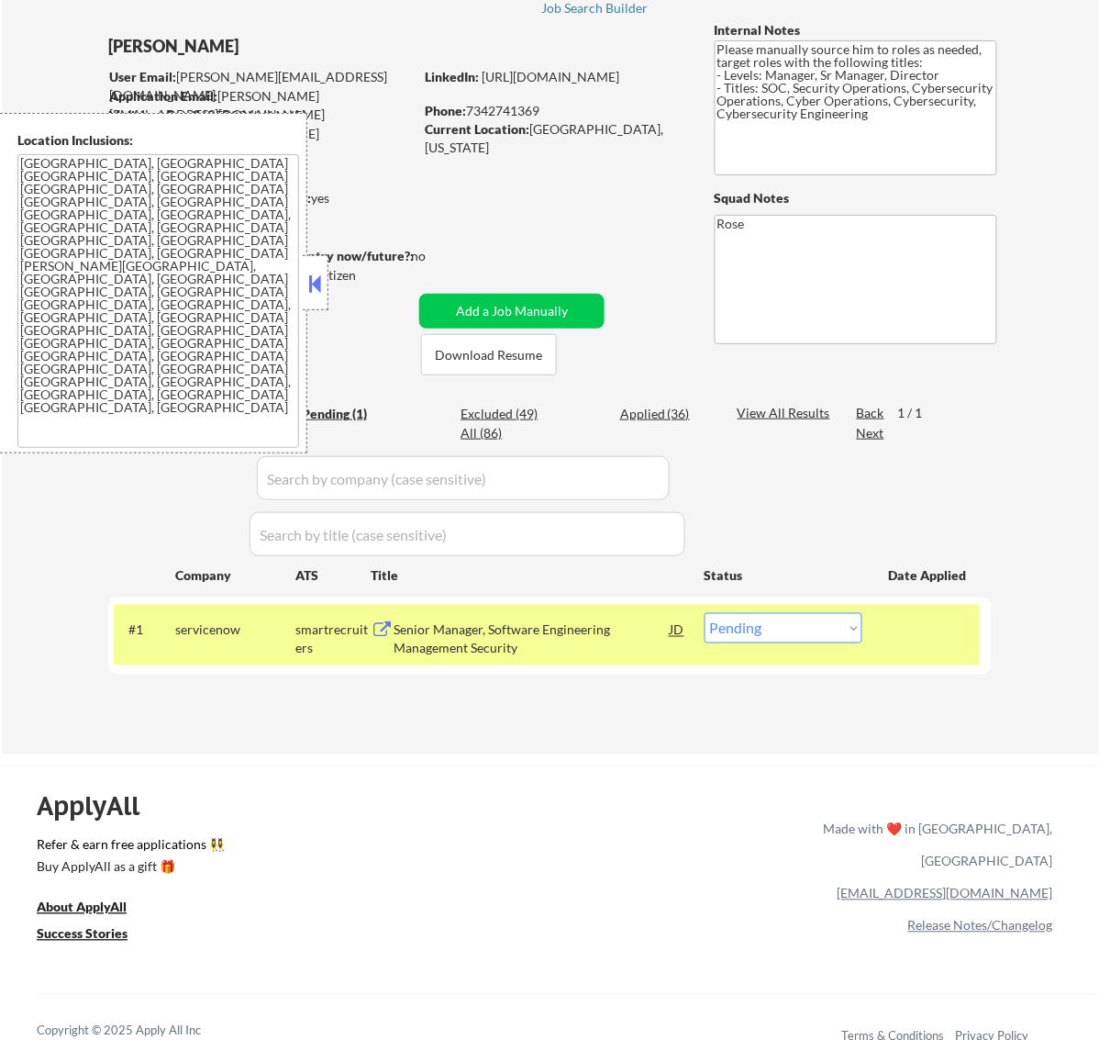
click at [776, 627] on select "Choose an option... Pending Applied Excluded (Questions) Excluded (Expired) Exc…" at bounding box center [784, 628] width 158 height 30
select select ""applied""
click at [705, 613] on select "Choose an option... Pending Applied Excluded (Questions) Excluded (Expired) Exc…" at bounding box center [784, 628] width 158 height 30
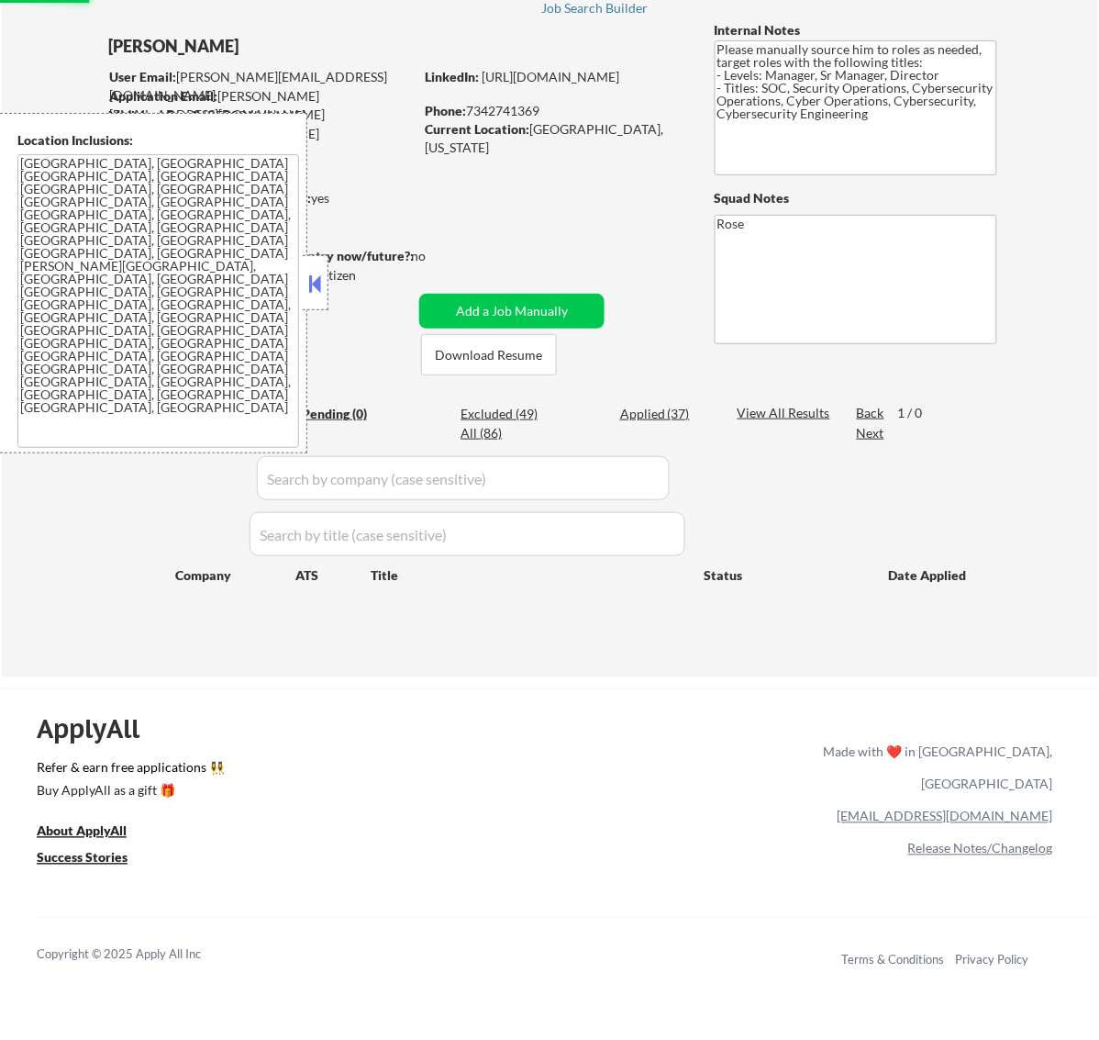
click at [305, 282] on button at bounding box center [315, 284] width 20 height 28
